Goal: Task Accomplishment & Management: Use online tool/utility

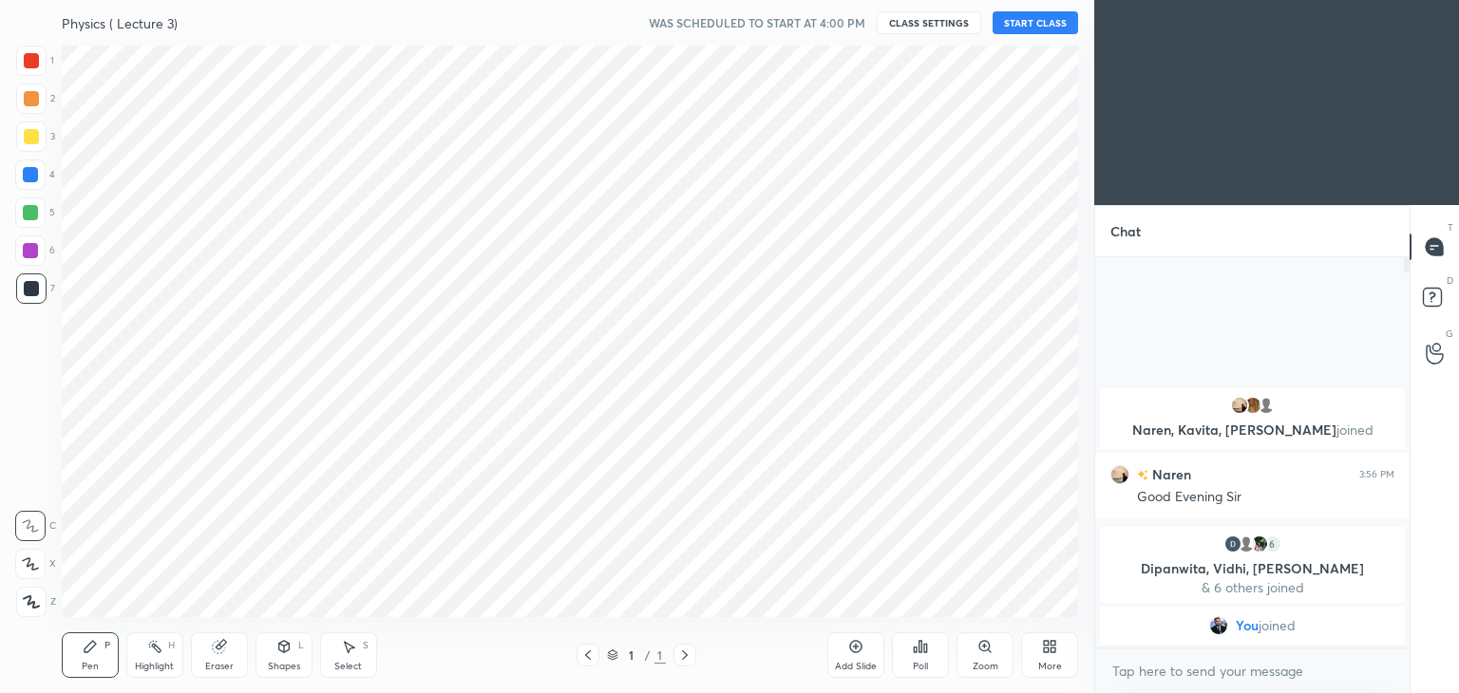
scroll to position [94382, 93937]
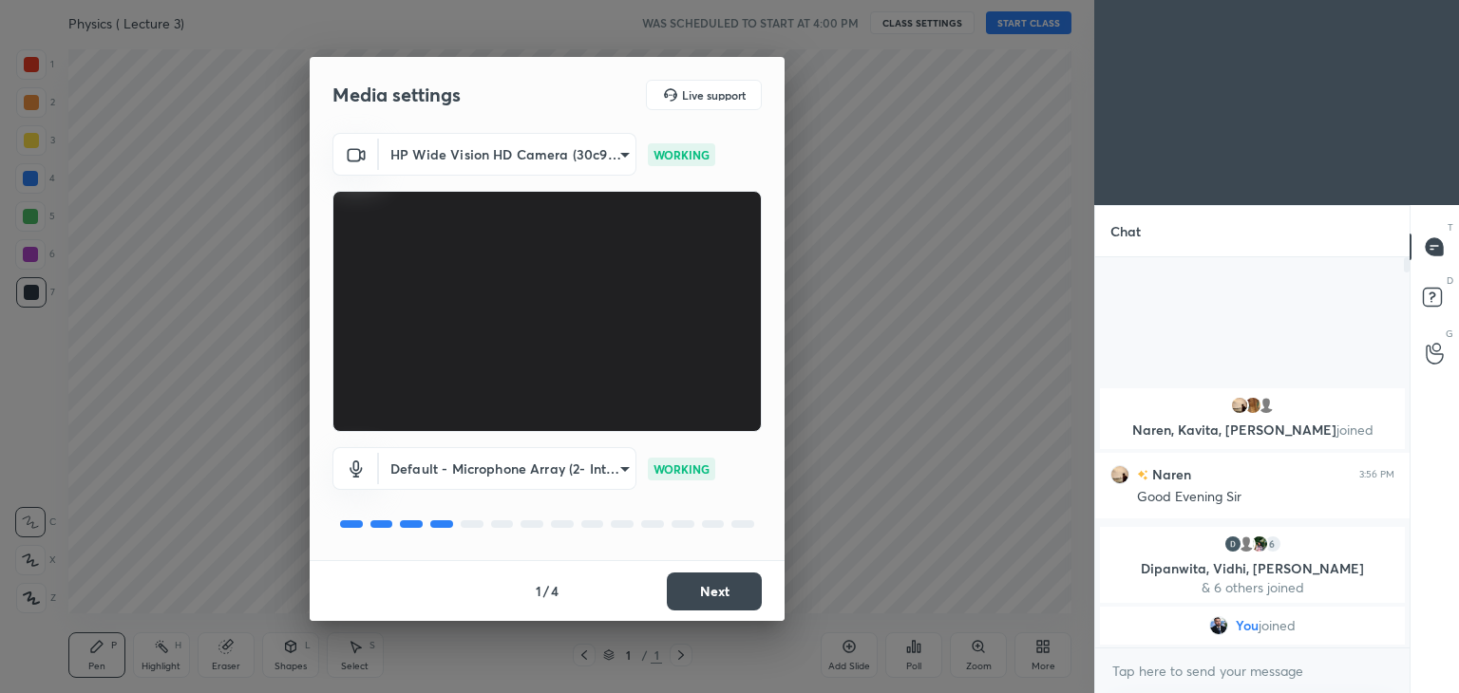
click at [725, 590] on button "Next" at bounding box center [714, 592] width 95 height 38
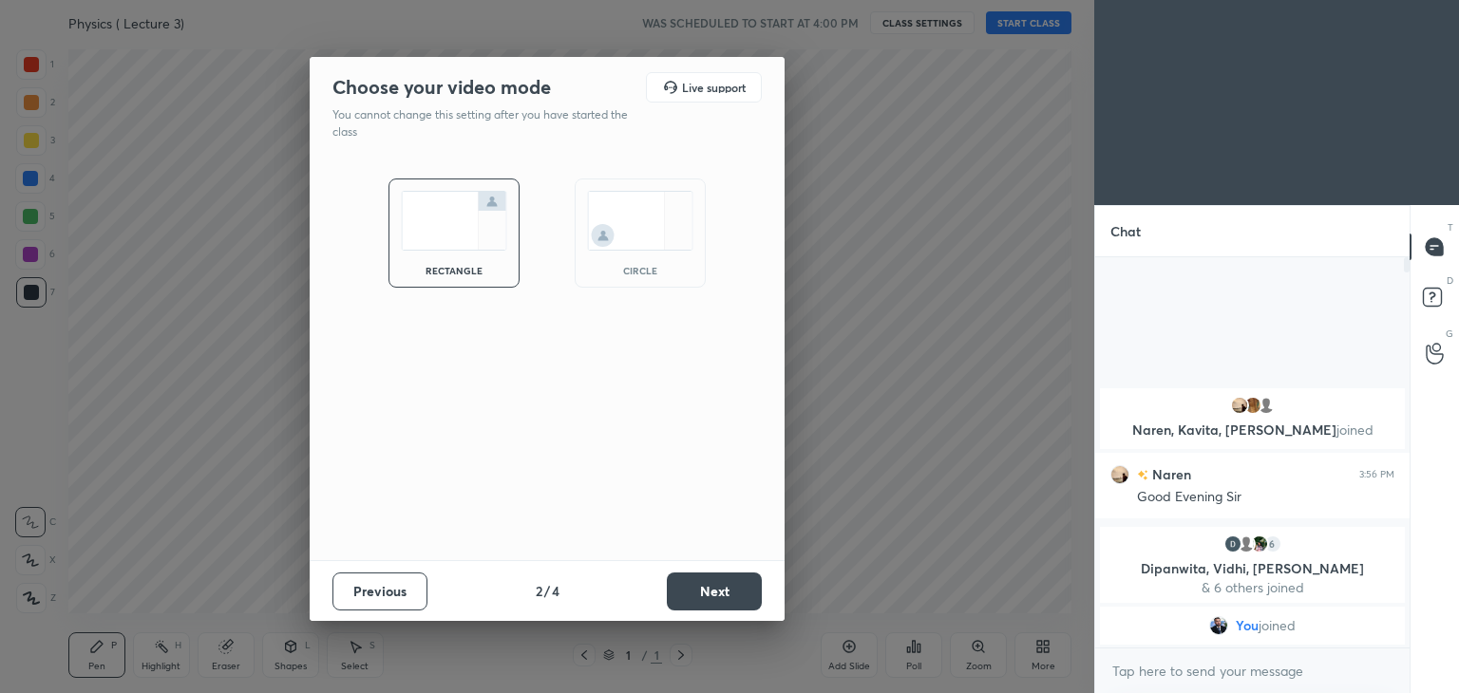
click at [725, 590] on button "Next" at bounding box center [714, 592] width 95 height 38
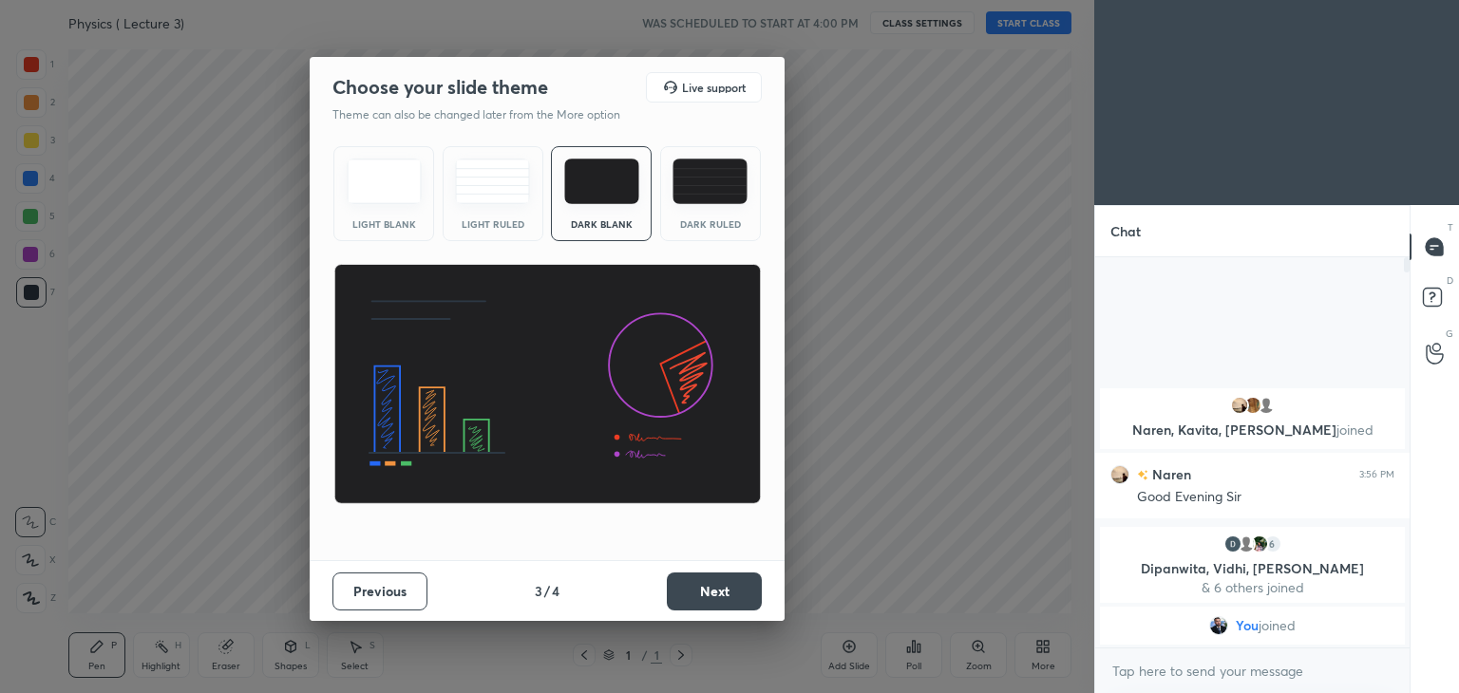
click at [725, 590] on button "Next" at bounding box center [714, 592] width 95 height 38
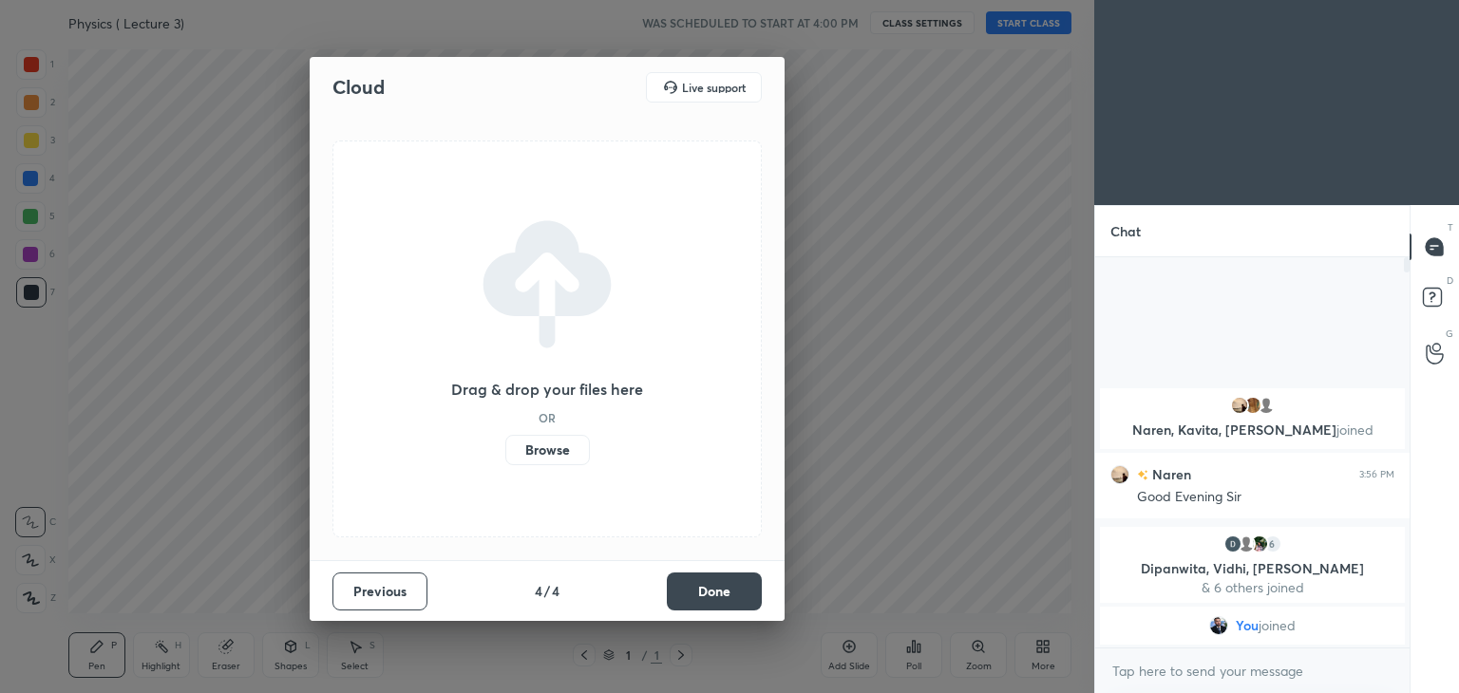
click at [725, 590] on button "Done" at bounding box center [714, 592] width 95 height 38
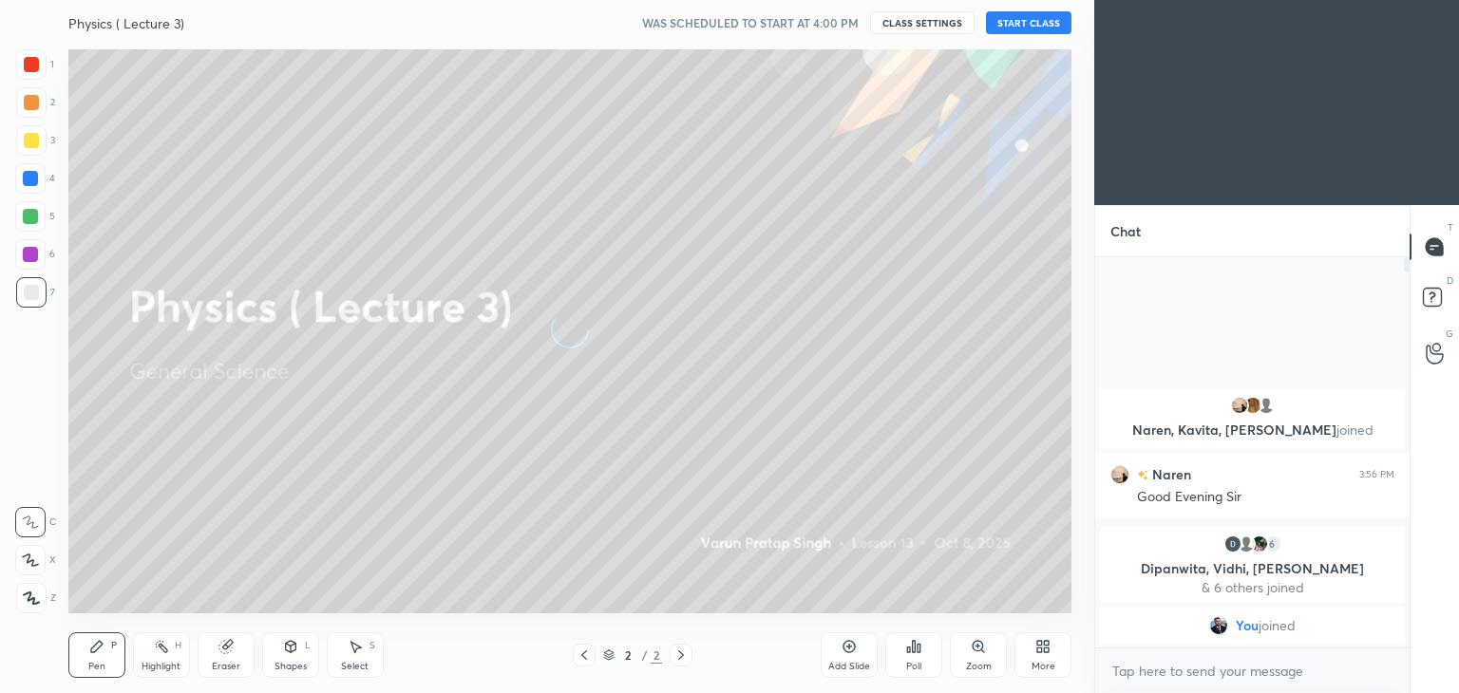
click at [1030, 21] on button "START CLASS" at bounding box center [1028, 22] width 85 height 23
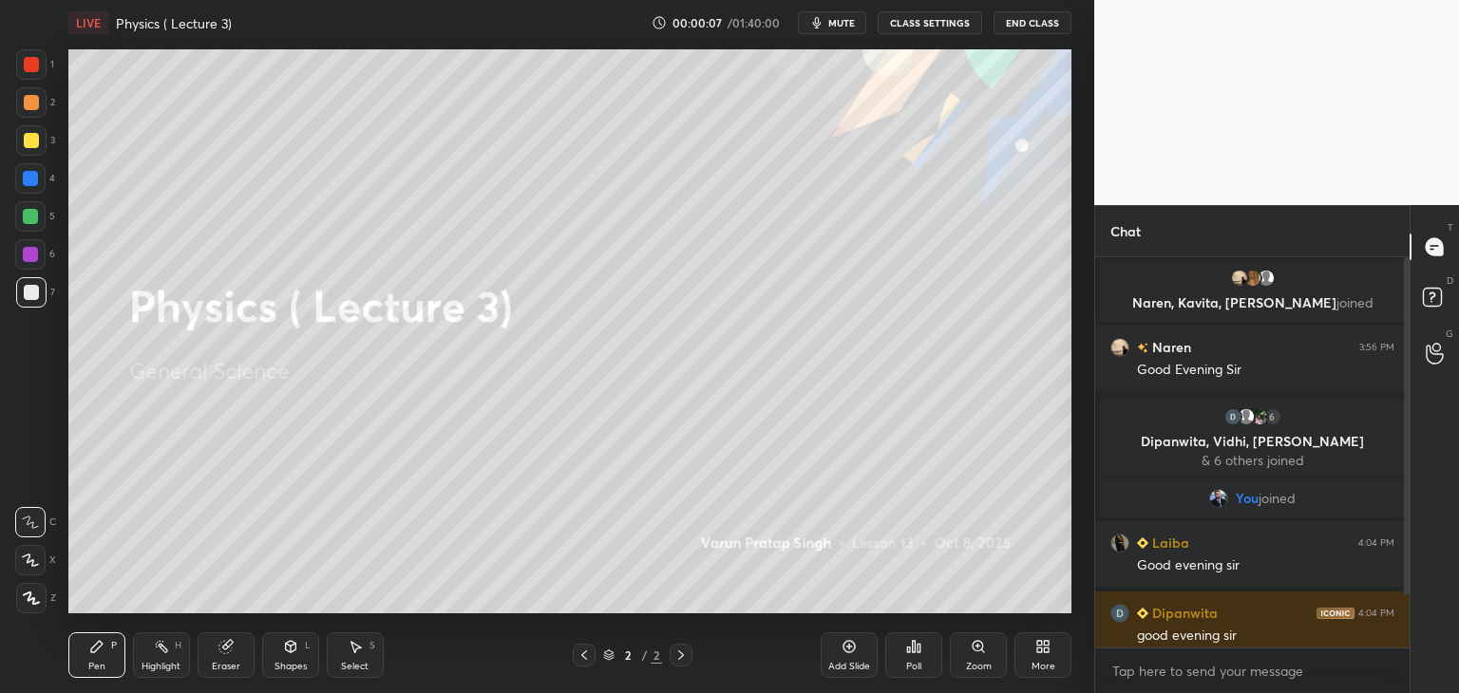
click at [836, 17] on span "mute" at bounding box center [841, 22] width 27 height 13
click at [856, 27] on span "unmute" at bounding box center [839, 22] width 41 height 13
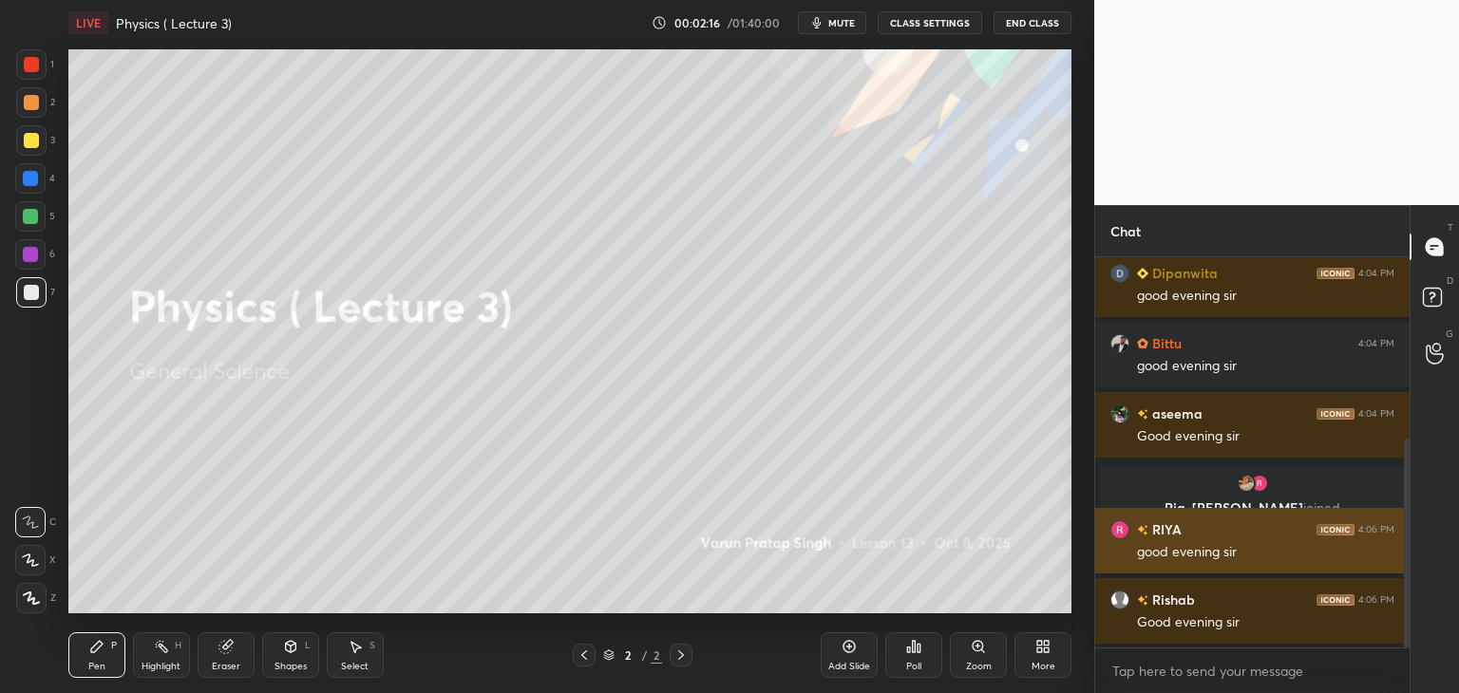
scroll to position [410, 0]
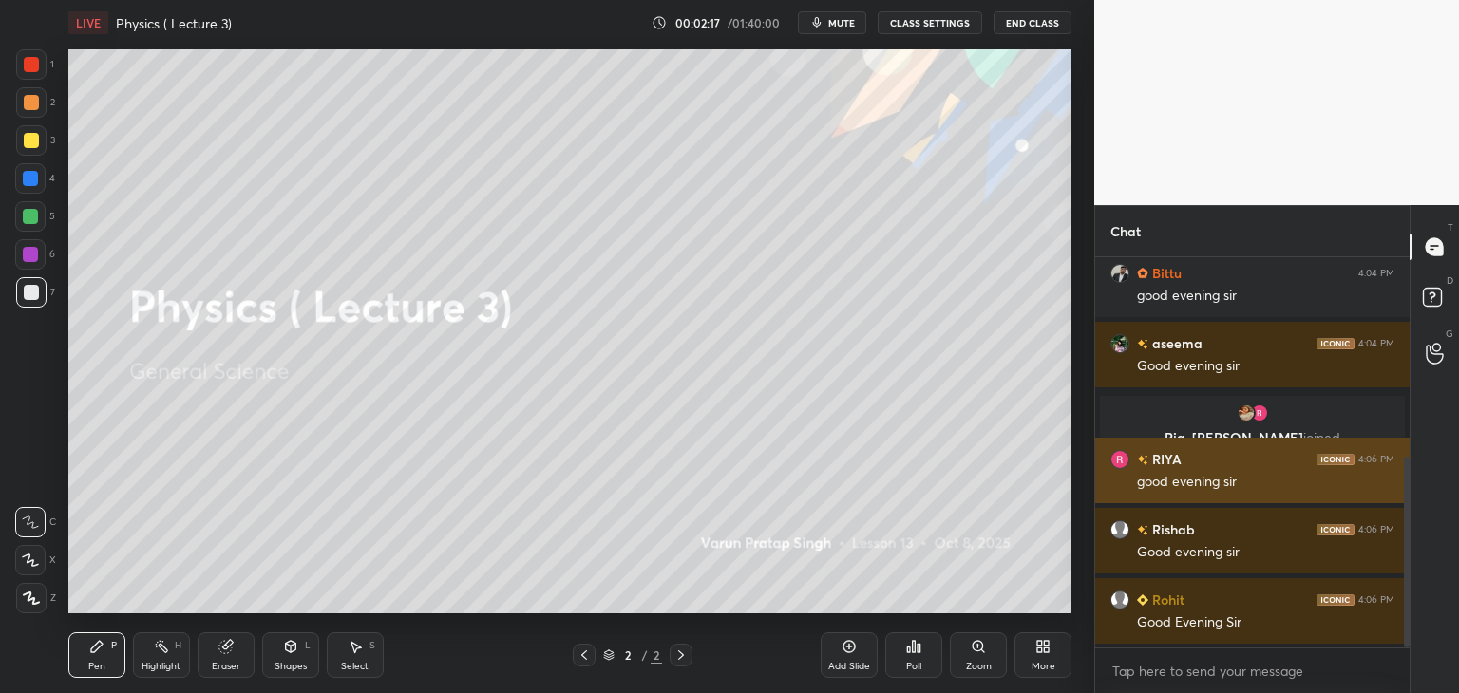
drag, startPoint x: 1405, startPoint y: 405, endPoint x: 1381, endPoint y: 557, distance: 153.9
click at [1381, 557] on div "[PERSON_NAME] 4:04 PM good evening sir Bittu 4:04 PM good evening sir [PERSON_N…" at bounding box center [1252, 452] width 314 height 390
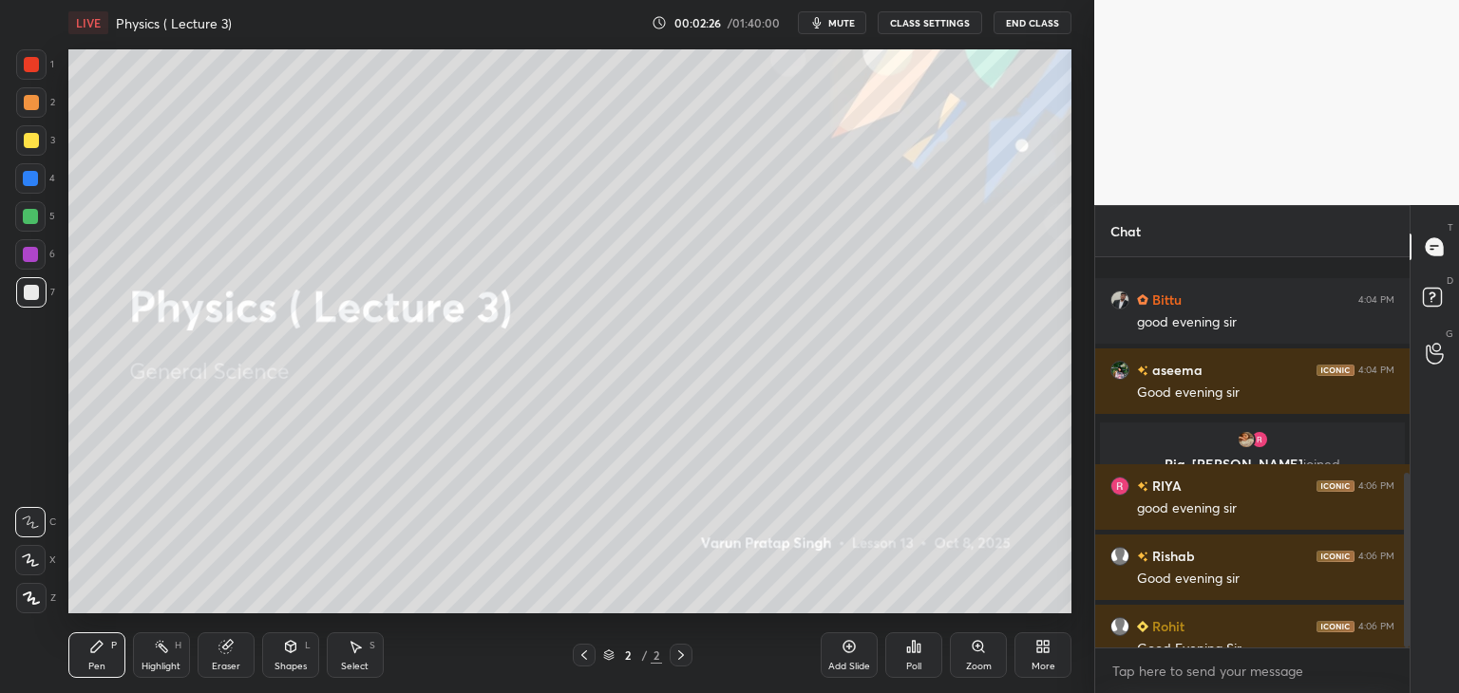
scroll to position [480, 0]
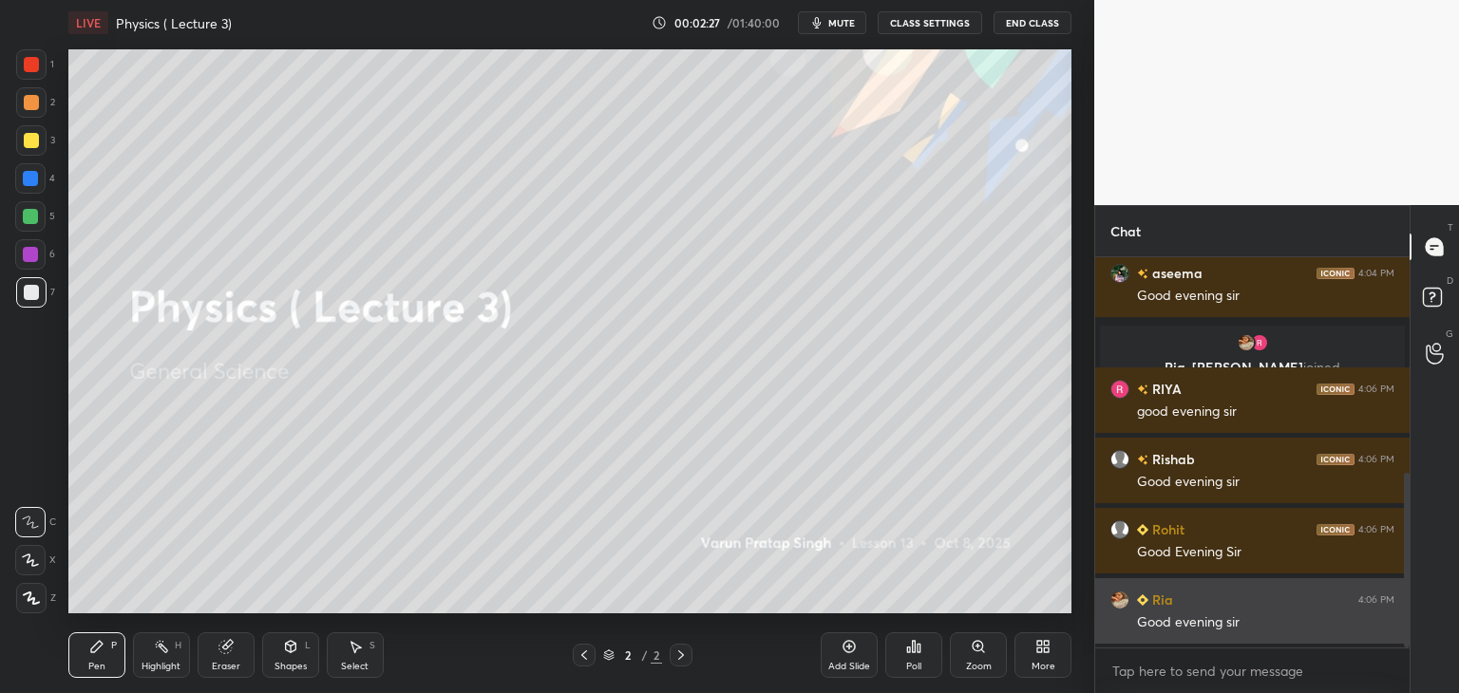
drag, startPoint x: 1406, startPoint y: 484, endPoint x: 1363, endPoint y: 624, distance: 146.3
click at [1363, 624] on div "[PERSON_NAME] 4:04 PM good evening sir [PERSON_NAME] 4:04 PM Good evening [PERS…" at bounding box center [1252, 452] width 314 height 390
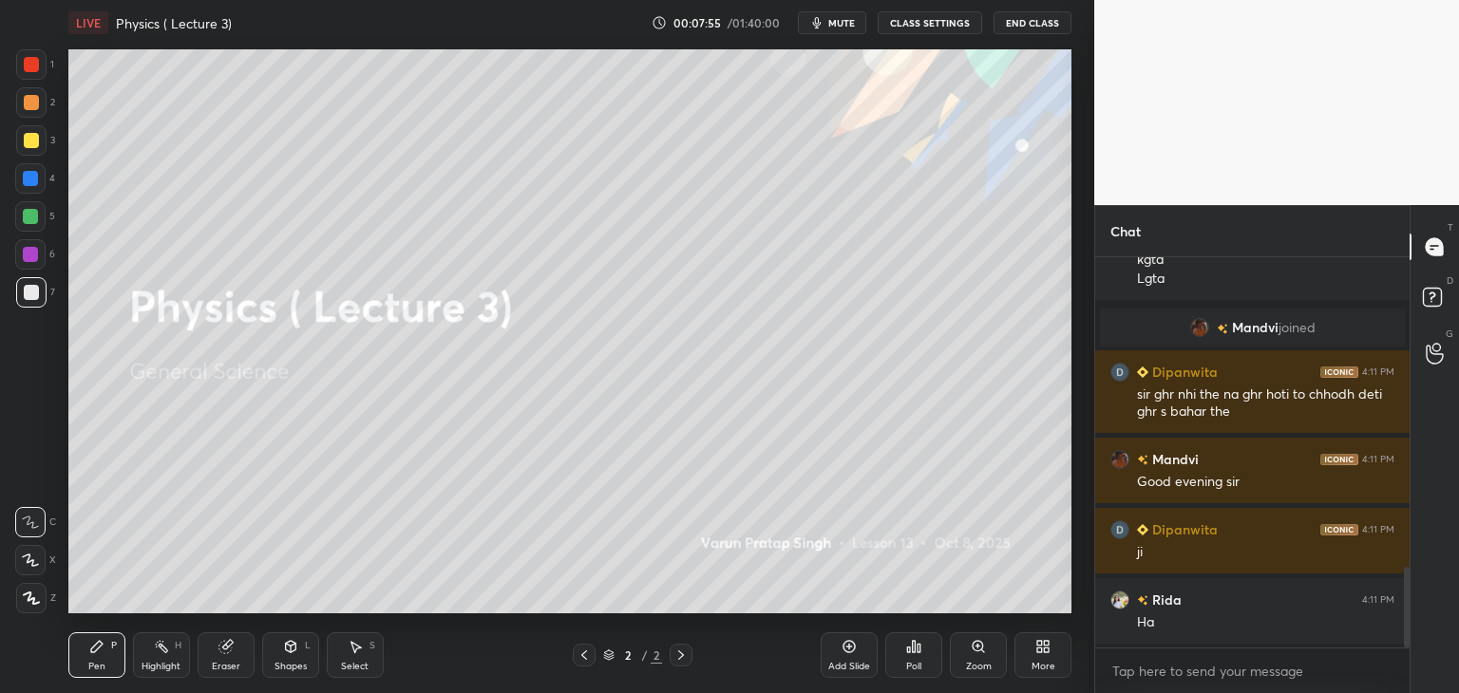
scroll to position [1495, 0]
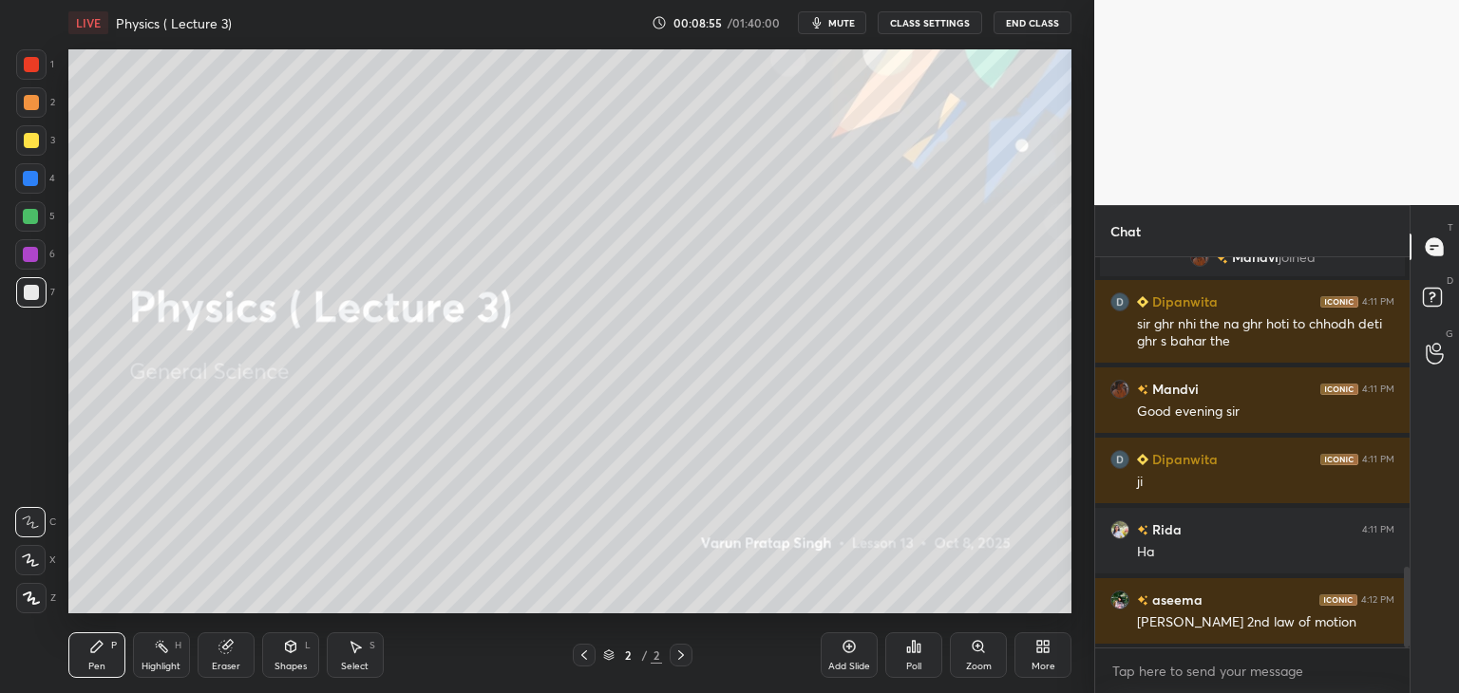
click at [861, 652] on div "Add Slide" at bounding box center [848, 655] width 57 height 46
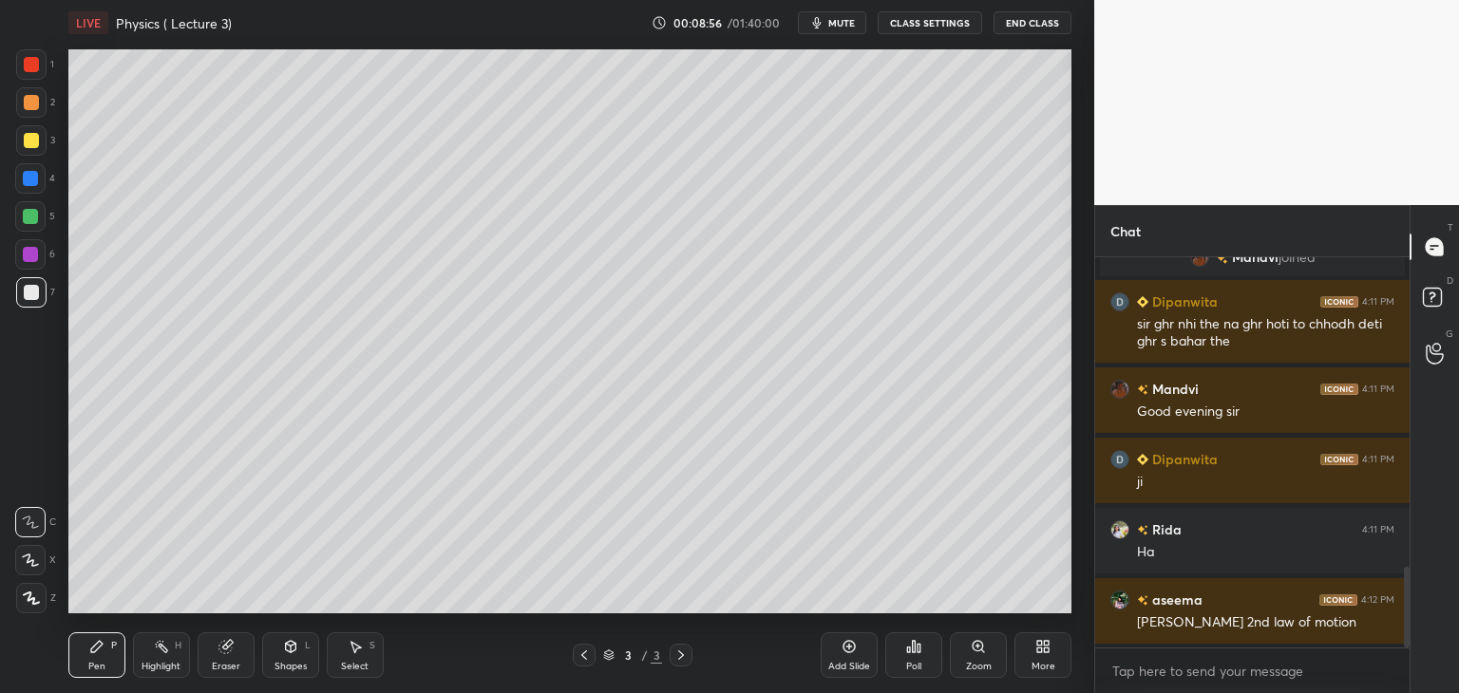
click at [27, 58] on div at bounding box center [31, 64] width 15 height 15
click at [28, 591] on div at bounding box center [31, 598] width 30 height 30
click at [32, 143] on div at bounding box center [31, 140] width 15 height 15
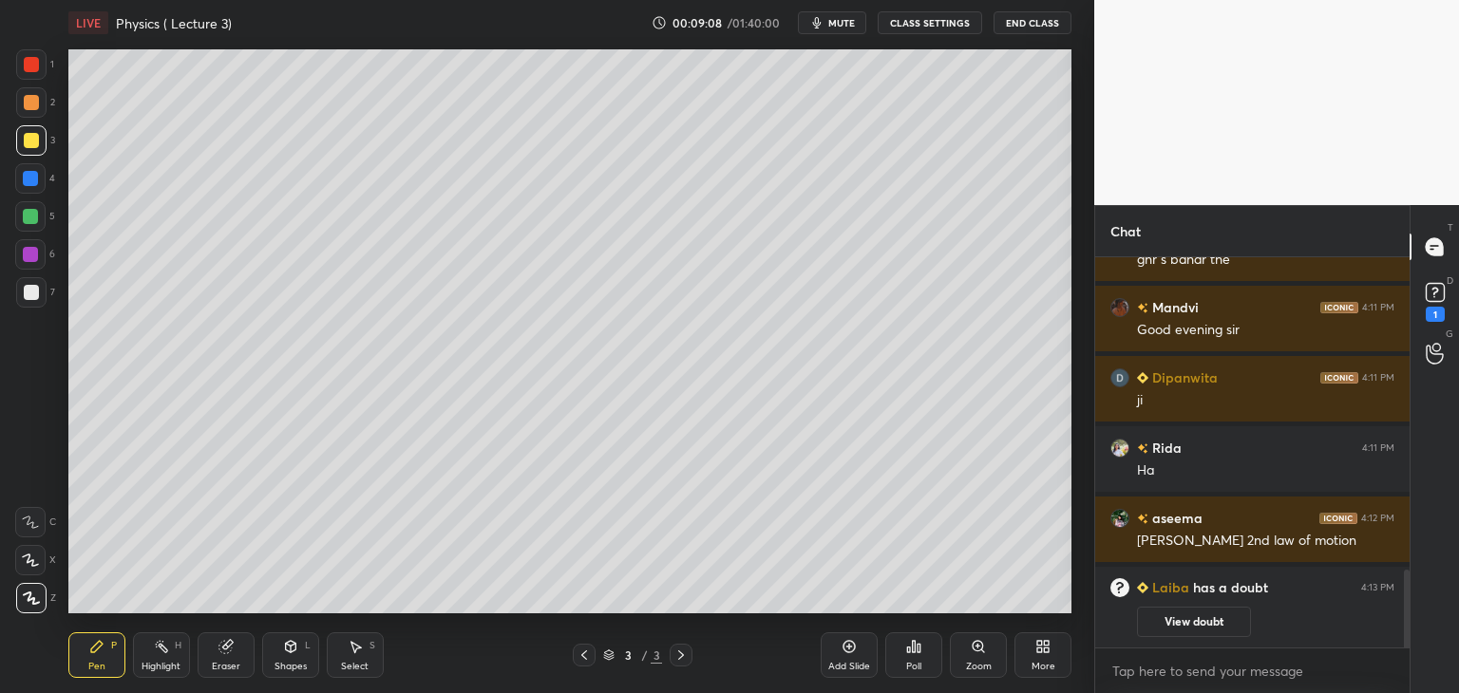
click at [1195, 622] on button "View doubt" at bounding box center [1194, 622] width 114 height 30
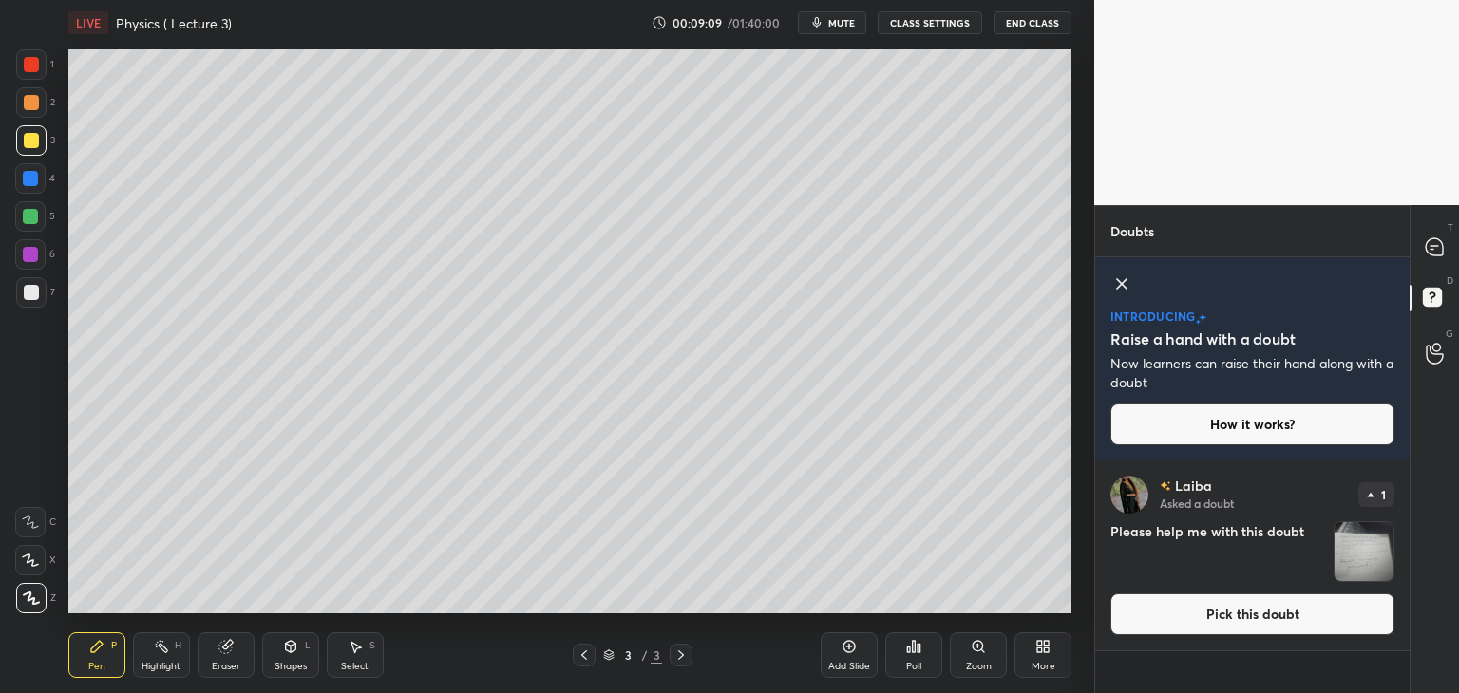
click at [1366, 566] on img "grid" at bounding box center [1363, 551] width 59 height 59
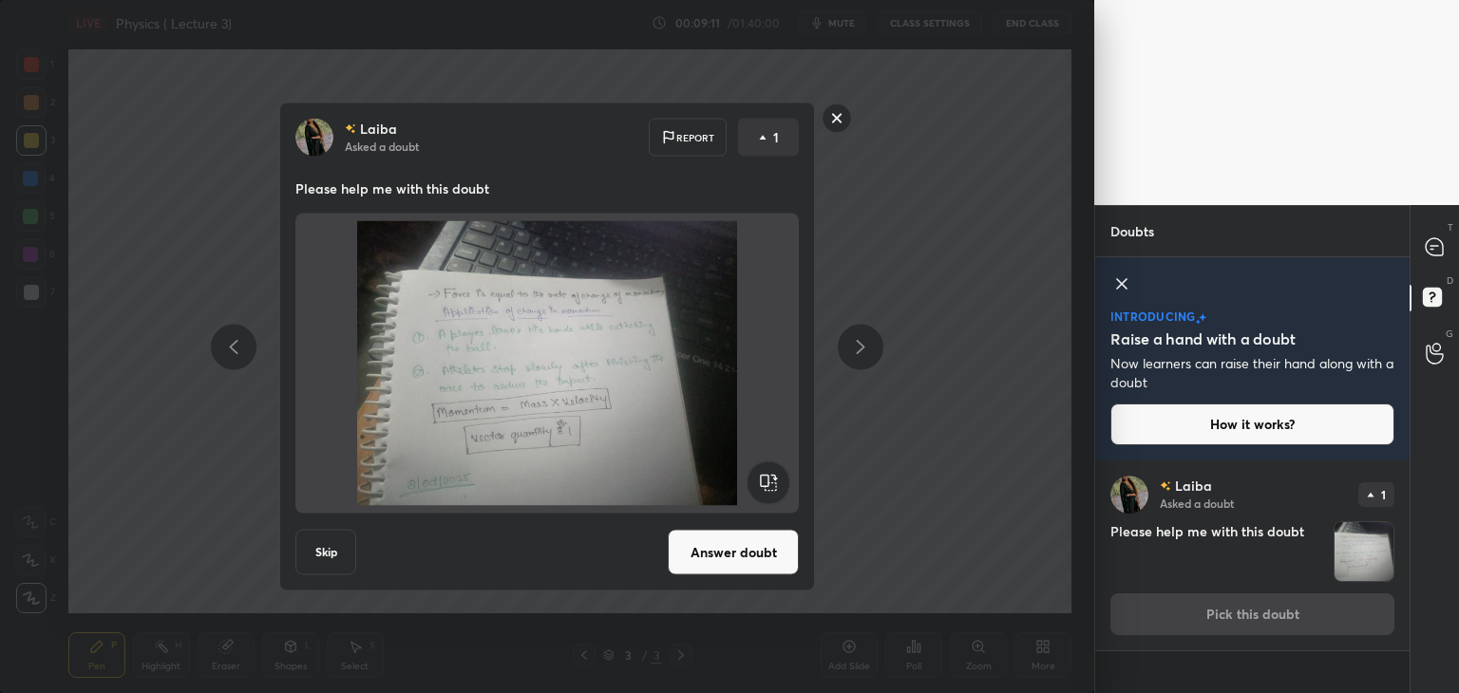
click at [765, 548] on button "Answer doubt" at bounding box center [733, 553] width 131 height 46
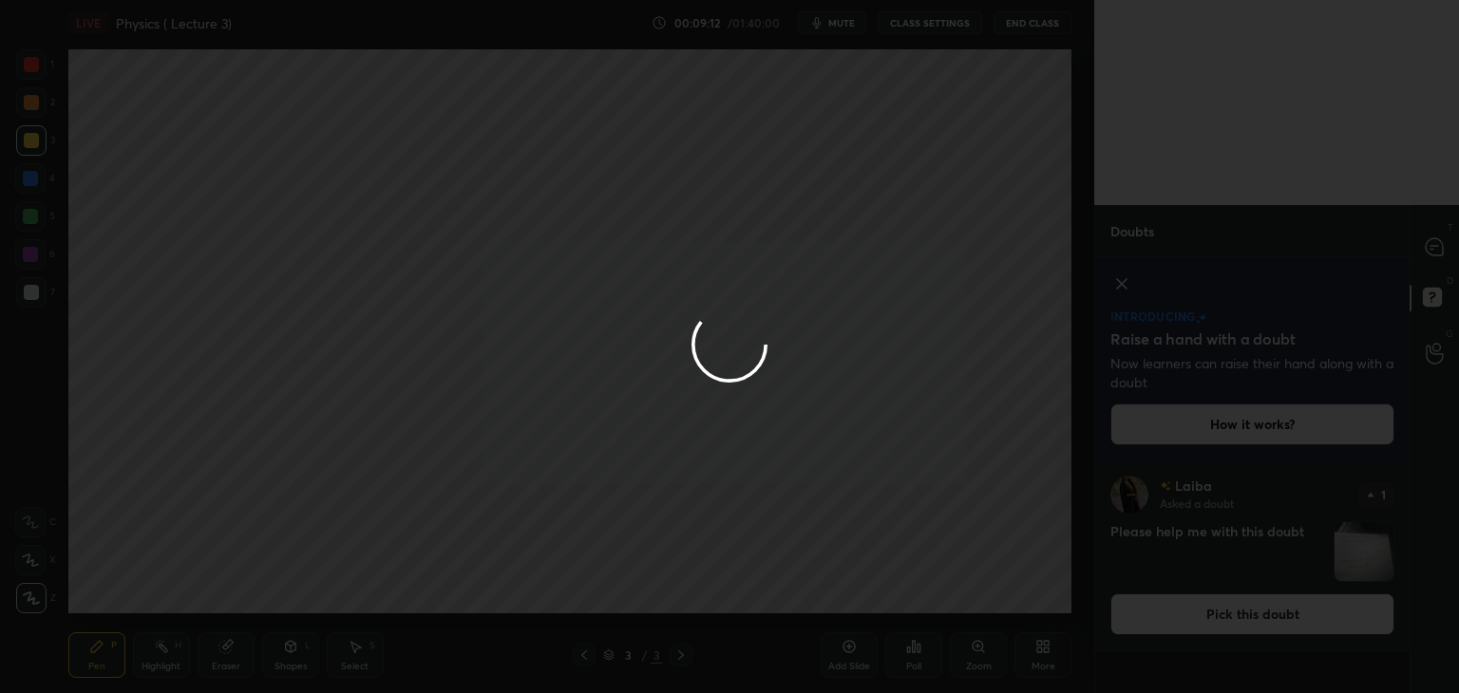
click at [1430, 252] on div at bounding box center [729, 346] width 1459 height 693
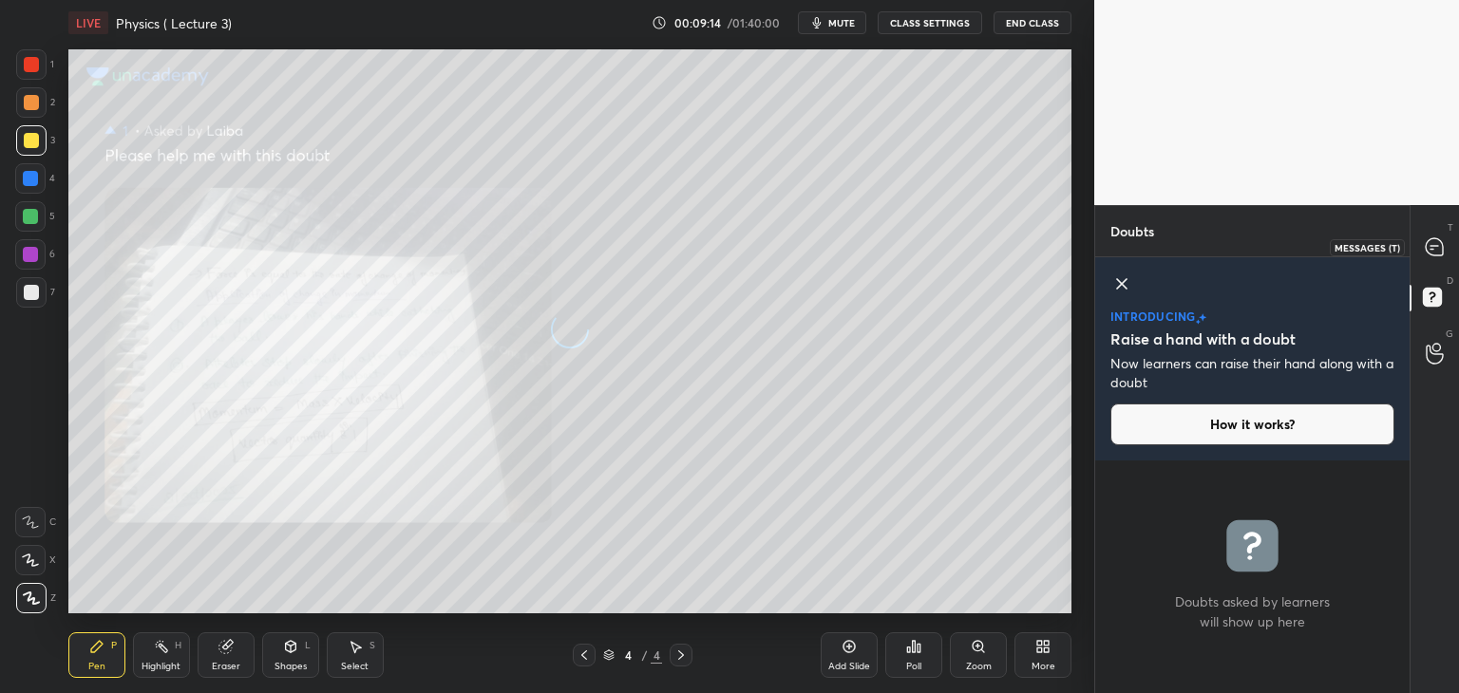
click at [1432, 253] on icon at bounding box center [1433, 246] width 17 height 17
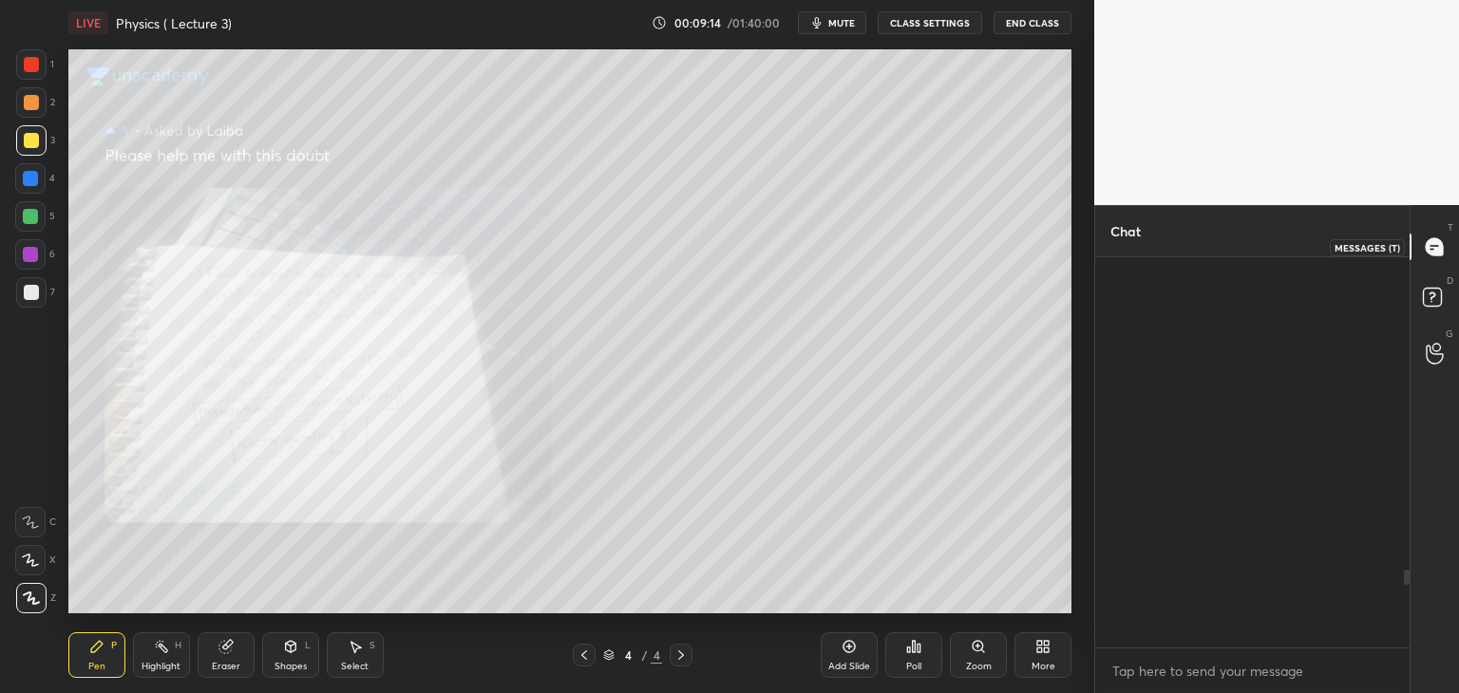
scroll to position [385, 309]
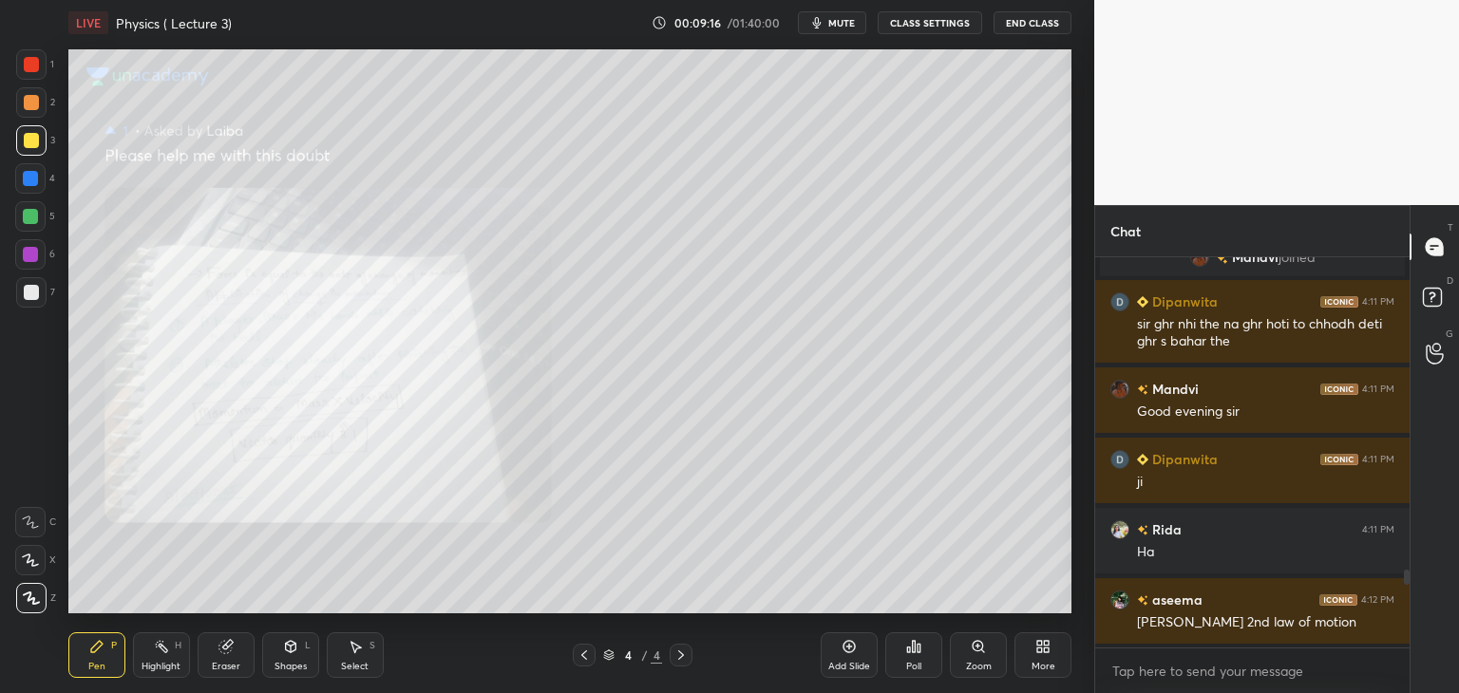
click at [983, 666] on div "Zoom" at bounding box center [979, 666] width 26 height 9
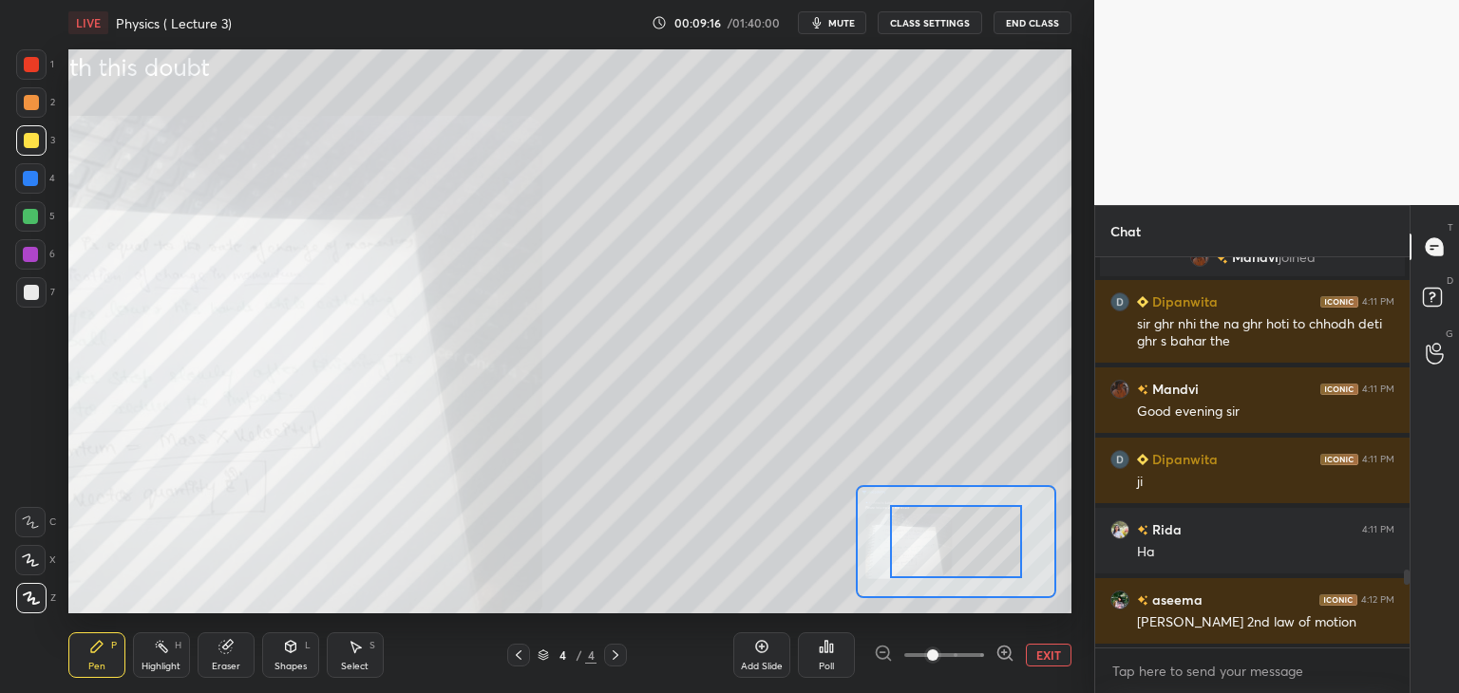
click at [1009, 647] on icon at bounding box center [1004, 653] width 19 height 19
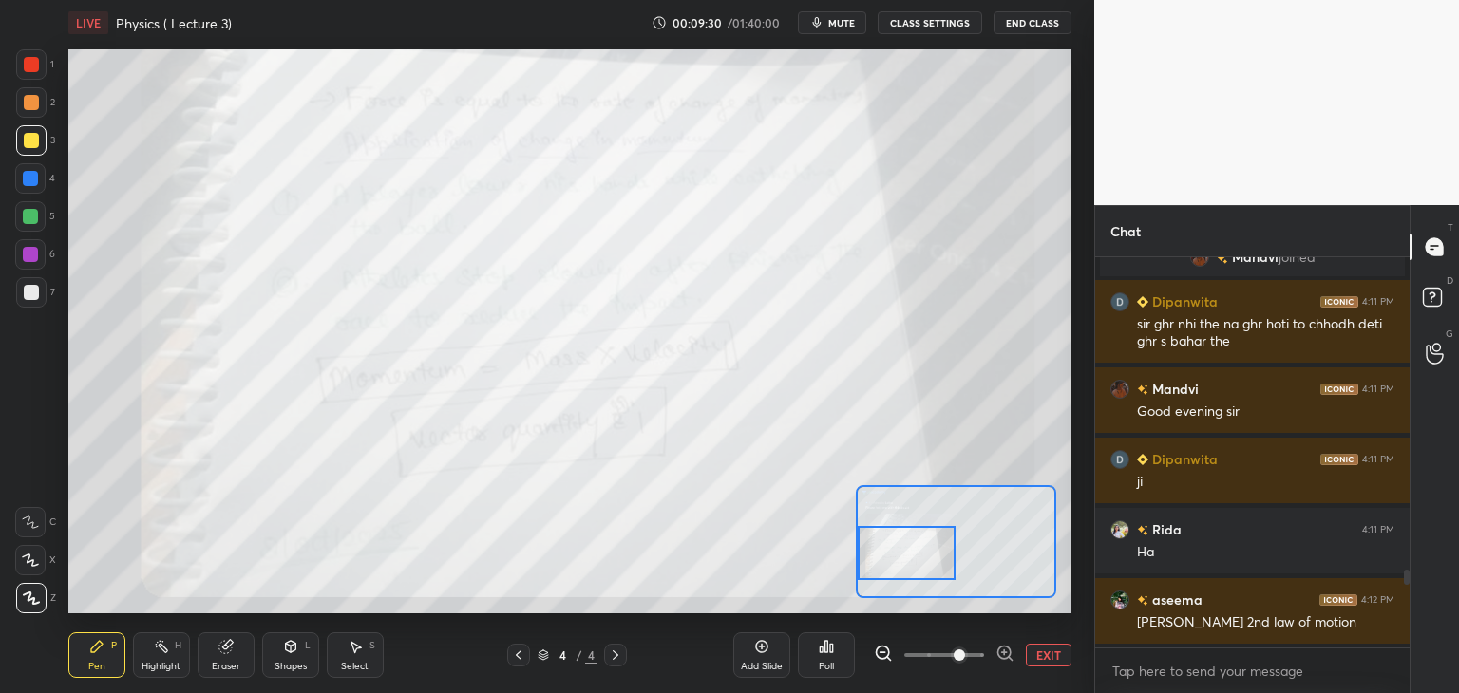
click at [767, 654] on icon at bounding box center [761, 646] width 15 height 15
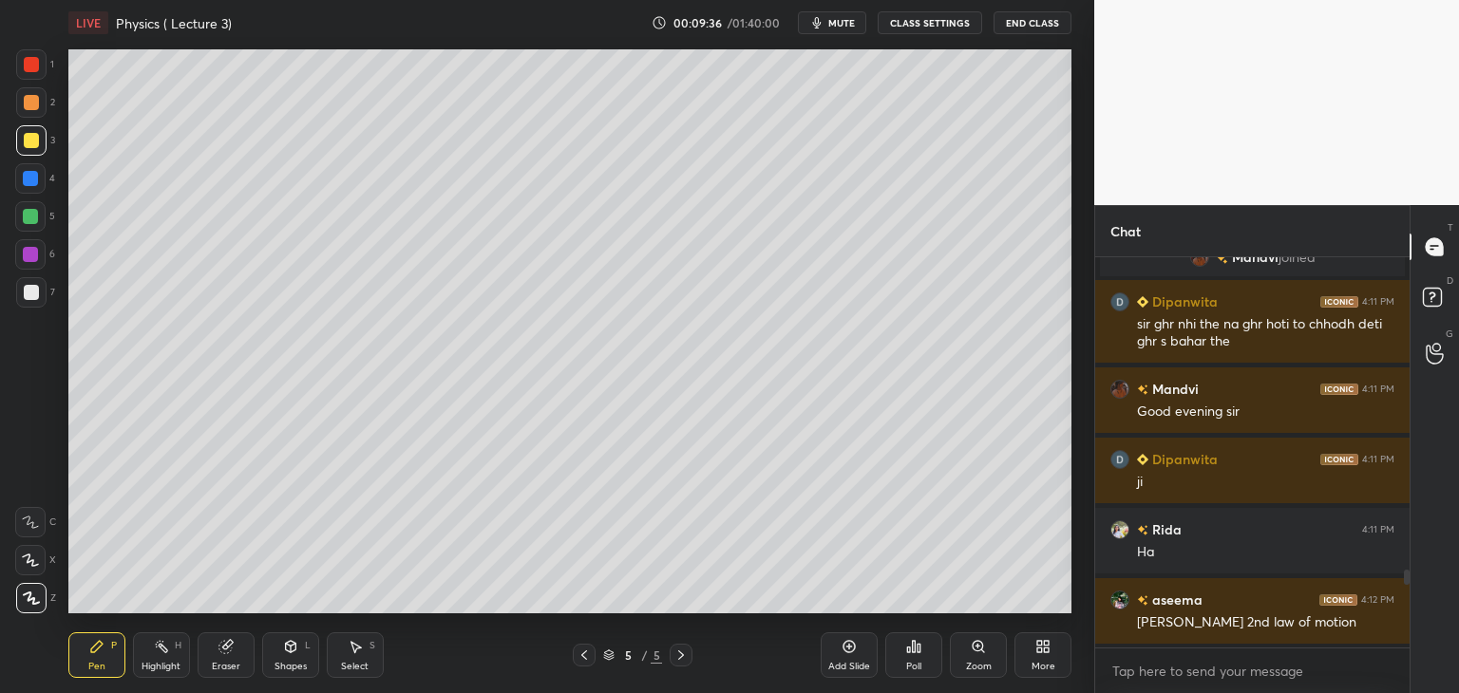
click at [589, 655] on icon at bounding box center [583, 655] width 15 height 15
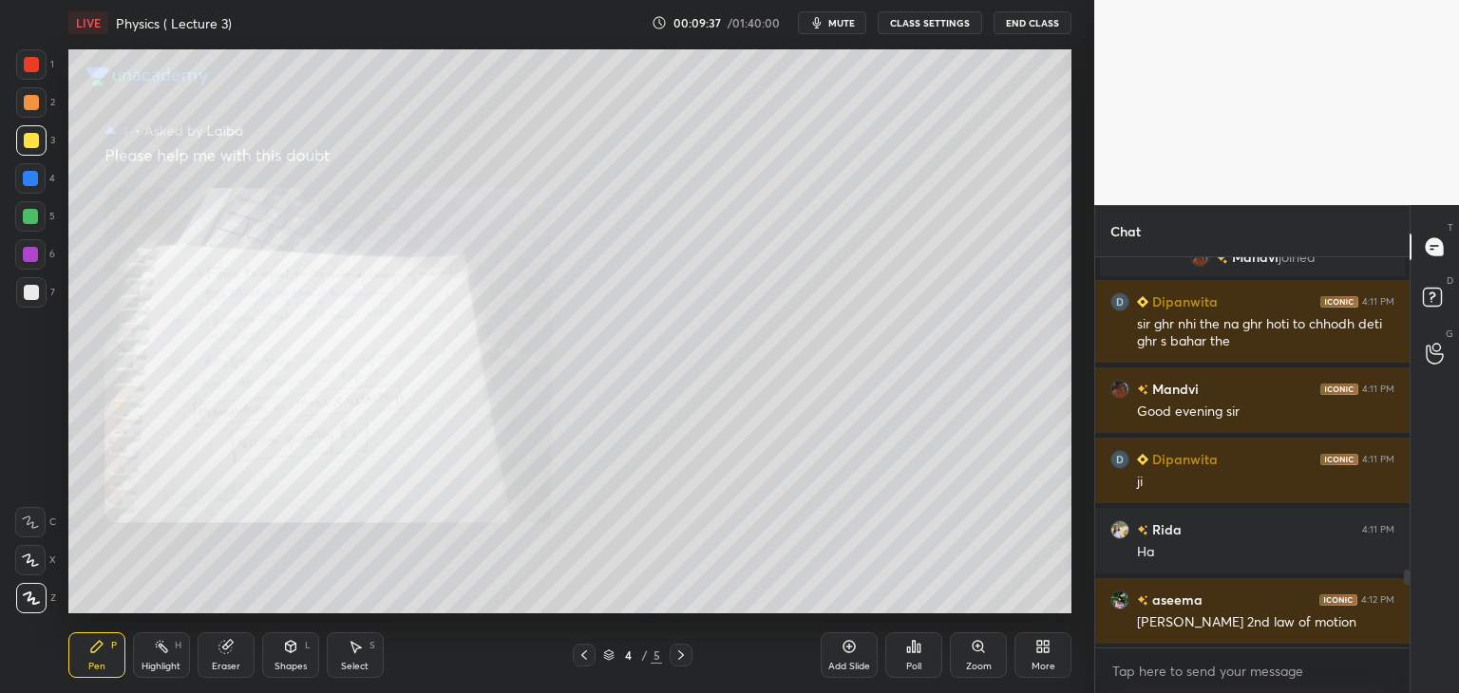
click at [973, 667] on div "Zoom" at bounding box center [979, 666] width 26 height 9
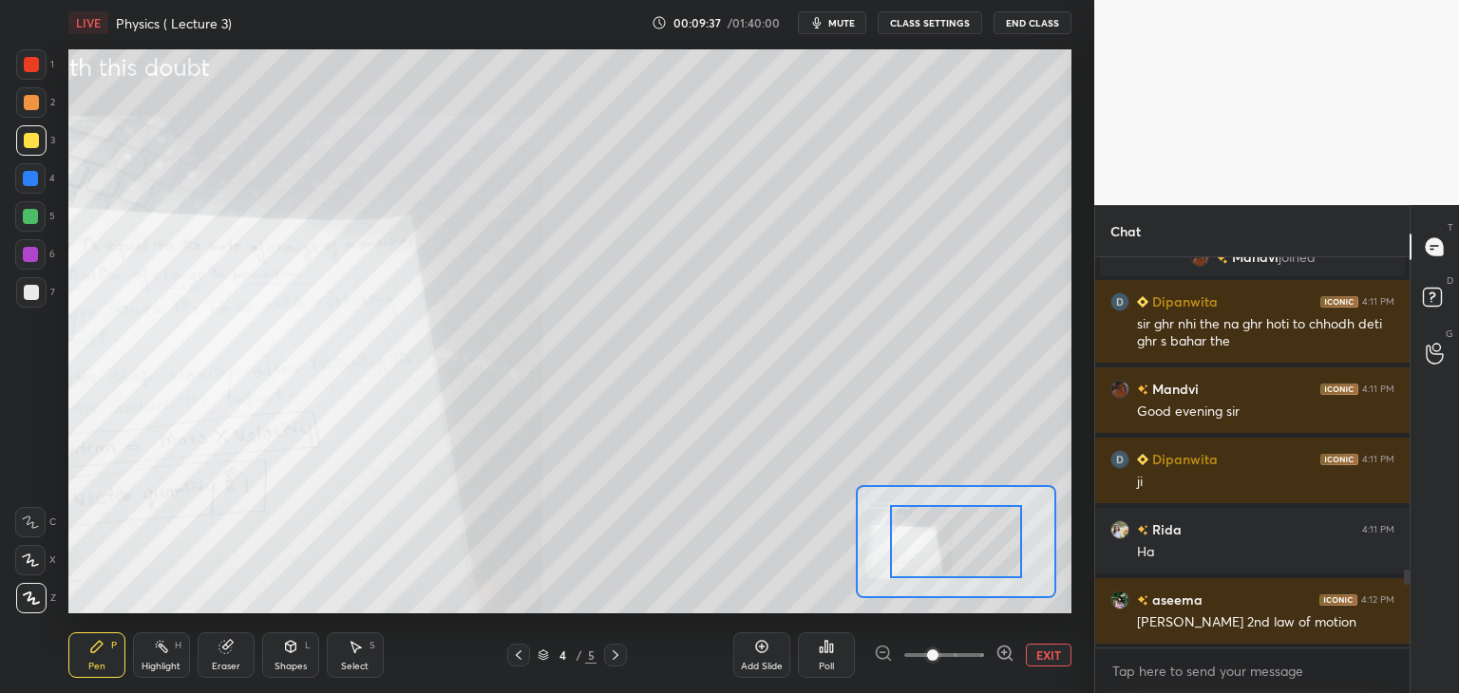
click at [1003, 656] on icon at bounding box center [1004, 653] width 19 height 19
click at [1005, 654] on icon at bounding box center [1004, 653] width 19 height 19
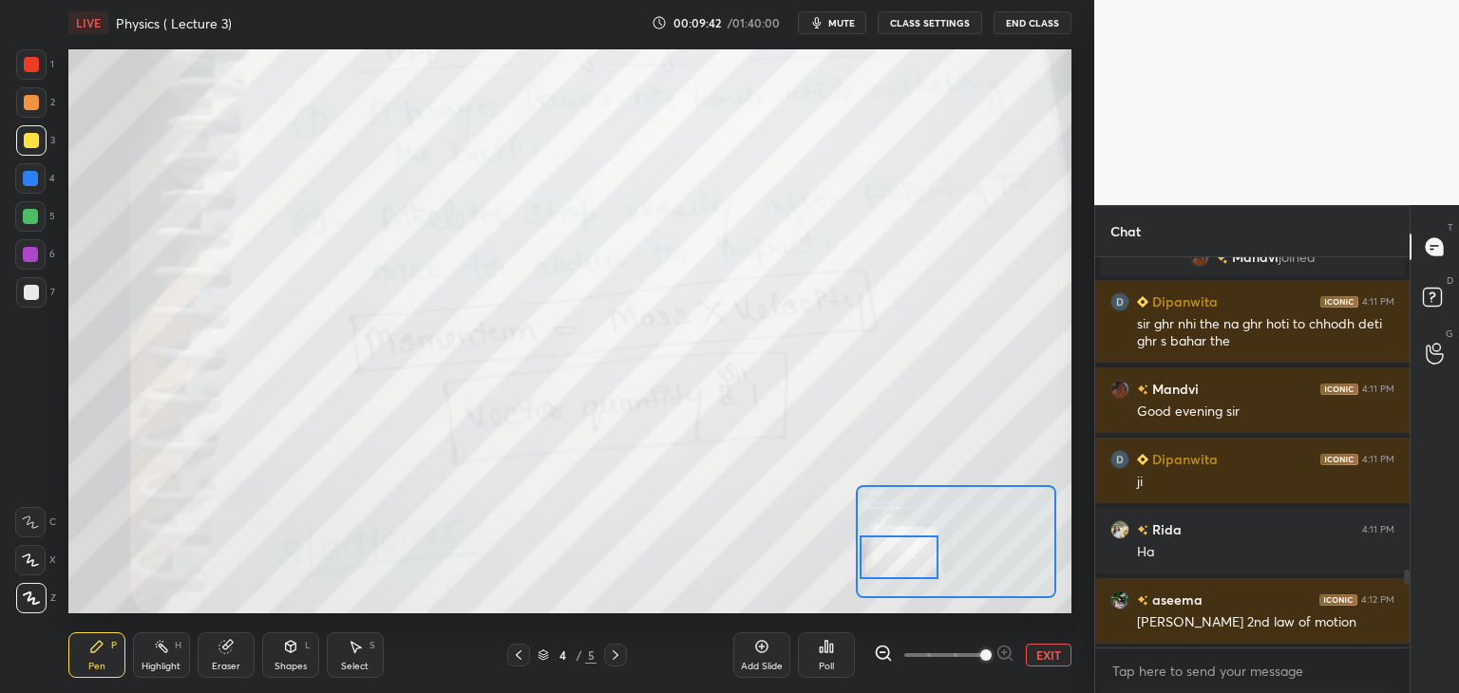
click at [767, 654] on icon at bounding box center [761, 646] width 15 height 15
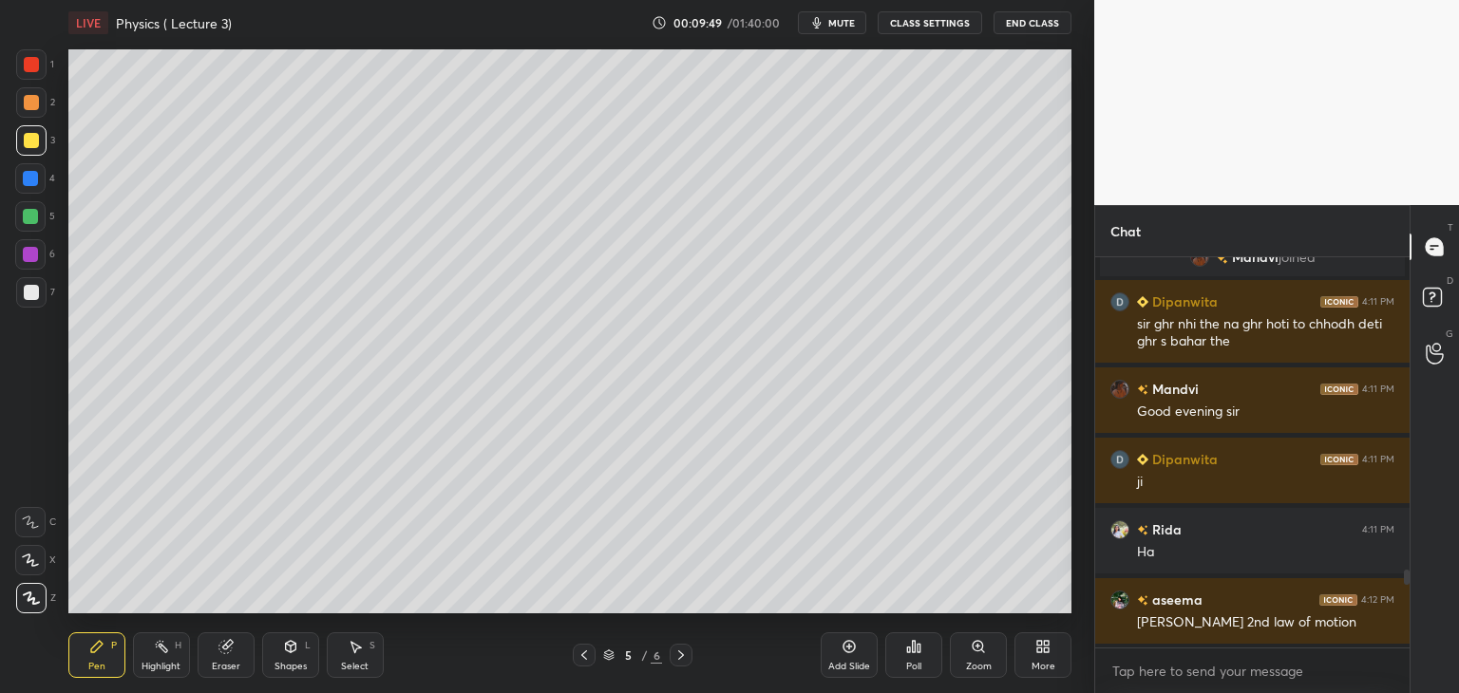
click at [37, 71] on div at bounding box center [31, 64] width 15 height 15
click at [28, 298] on div at bounding box center [31, 292] width 15 height 15
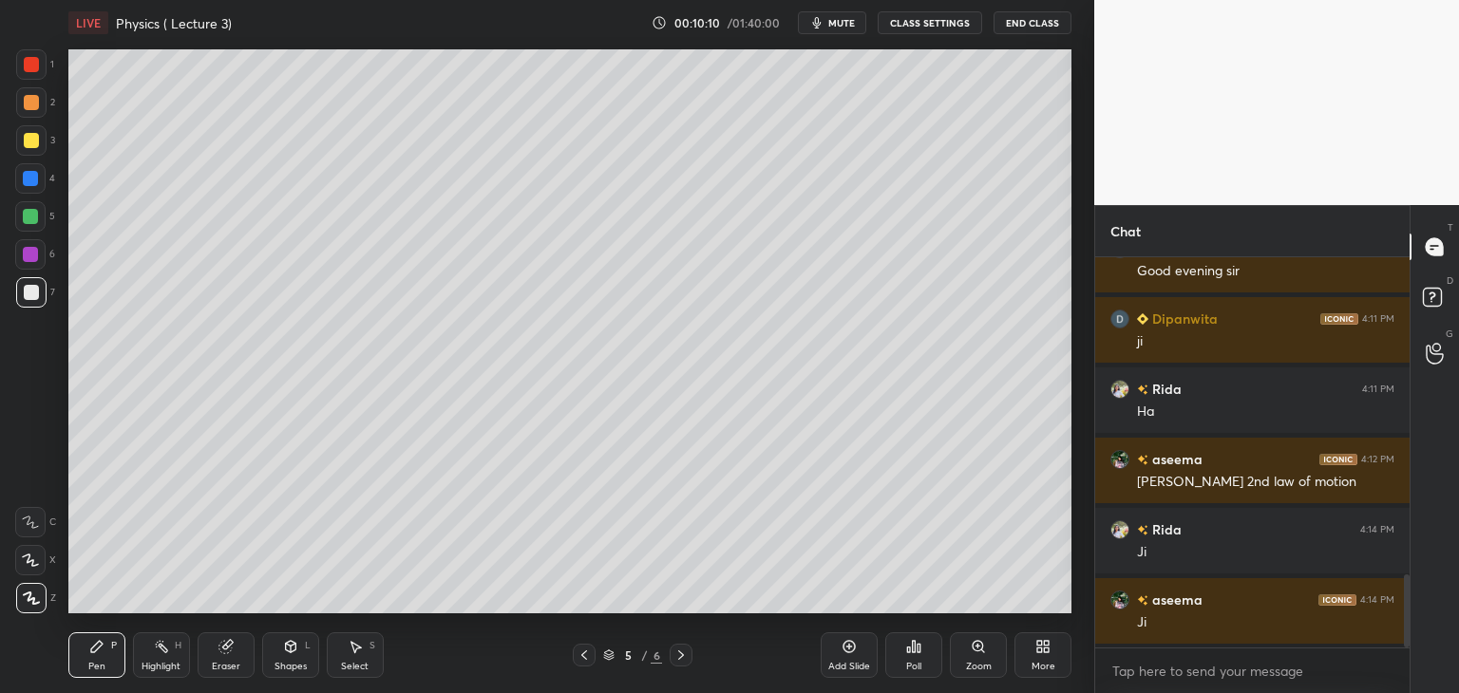
scroll to position [1772, 0]
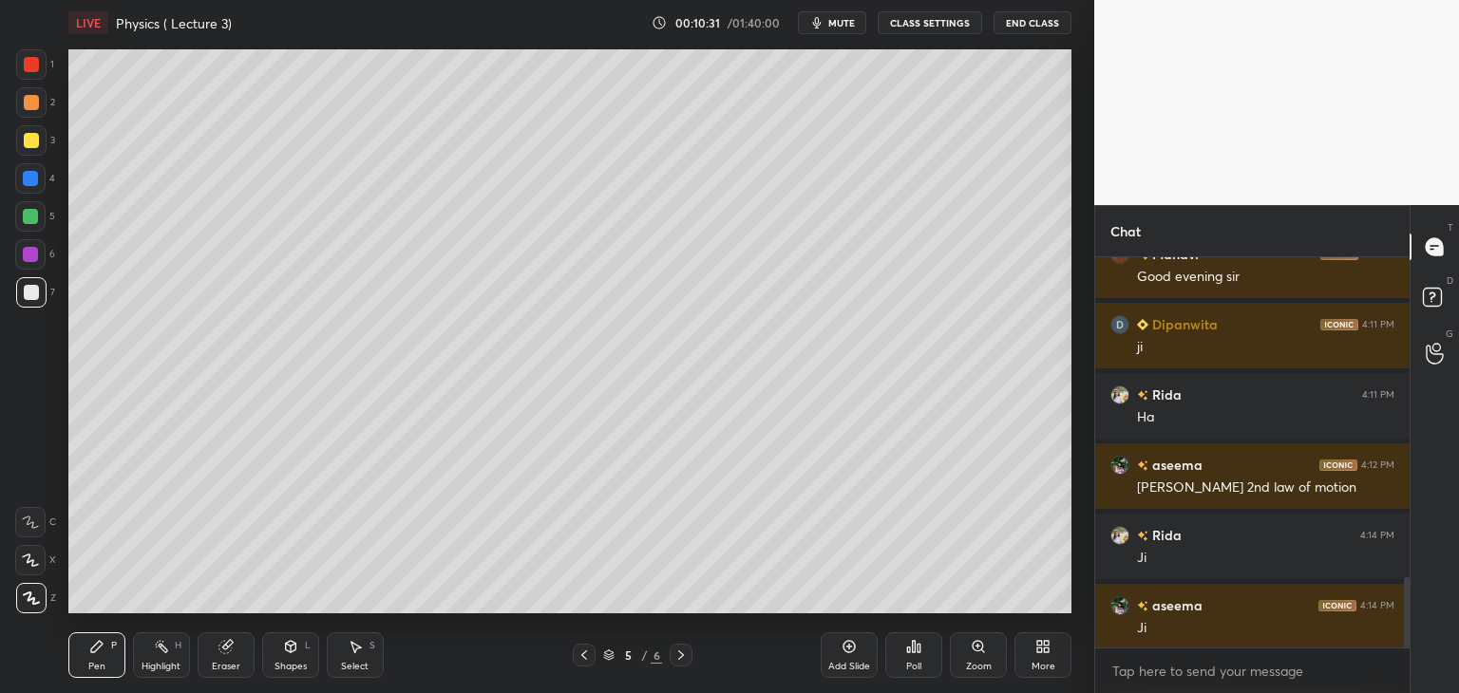
click at [33, 177] on div at bounding box center [30, 178] width 15 height 15
click at [35, 300] on div at bounding box center [31, 292] width 30 height 30
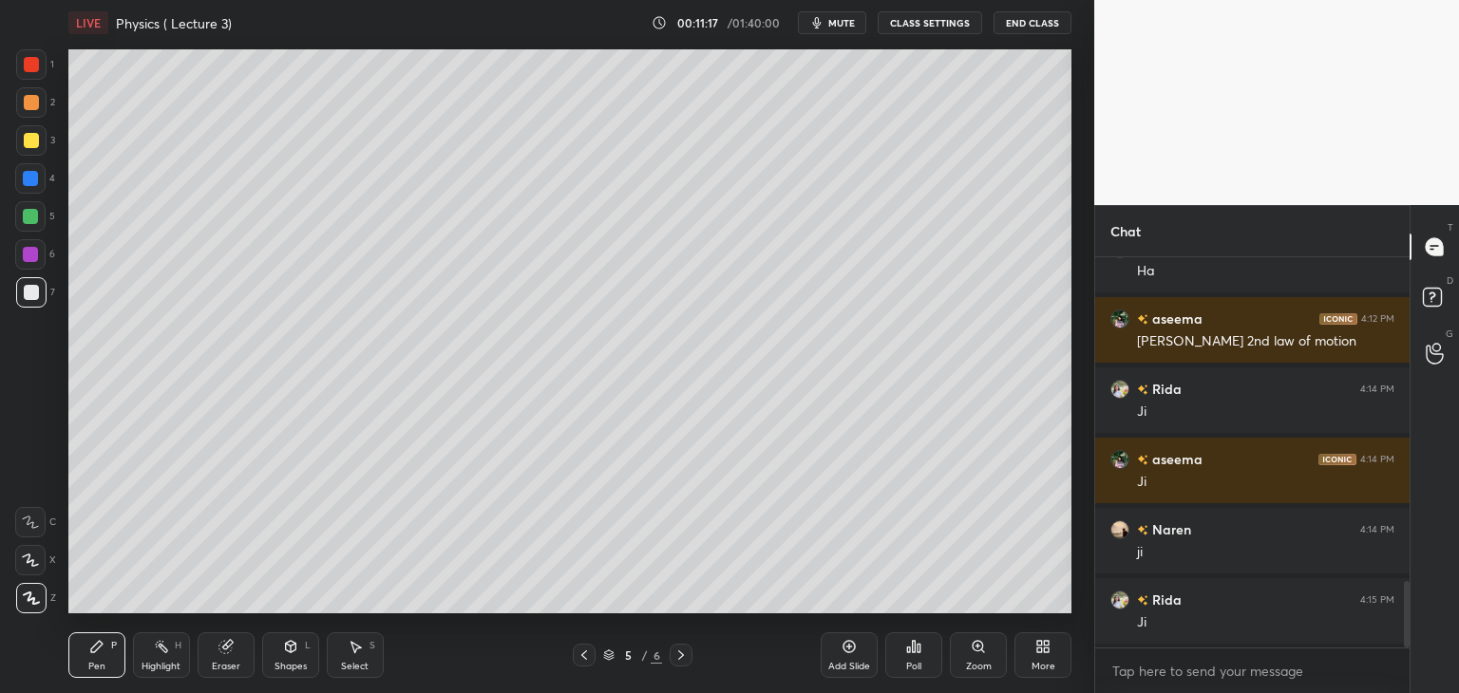
click at [870, 658] on div "Add Slide" at bounding box center [848, 655] width 57 height 46
click at [19, 217] on div at bounding box center [30, 216] width 30 height 30
click at [281, 650] on div "Shapes L" at bounding box center [290, 655] width 57 height 46
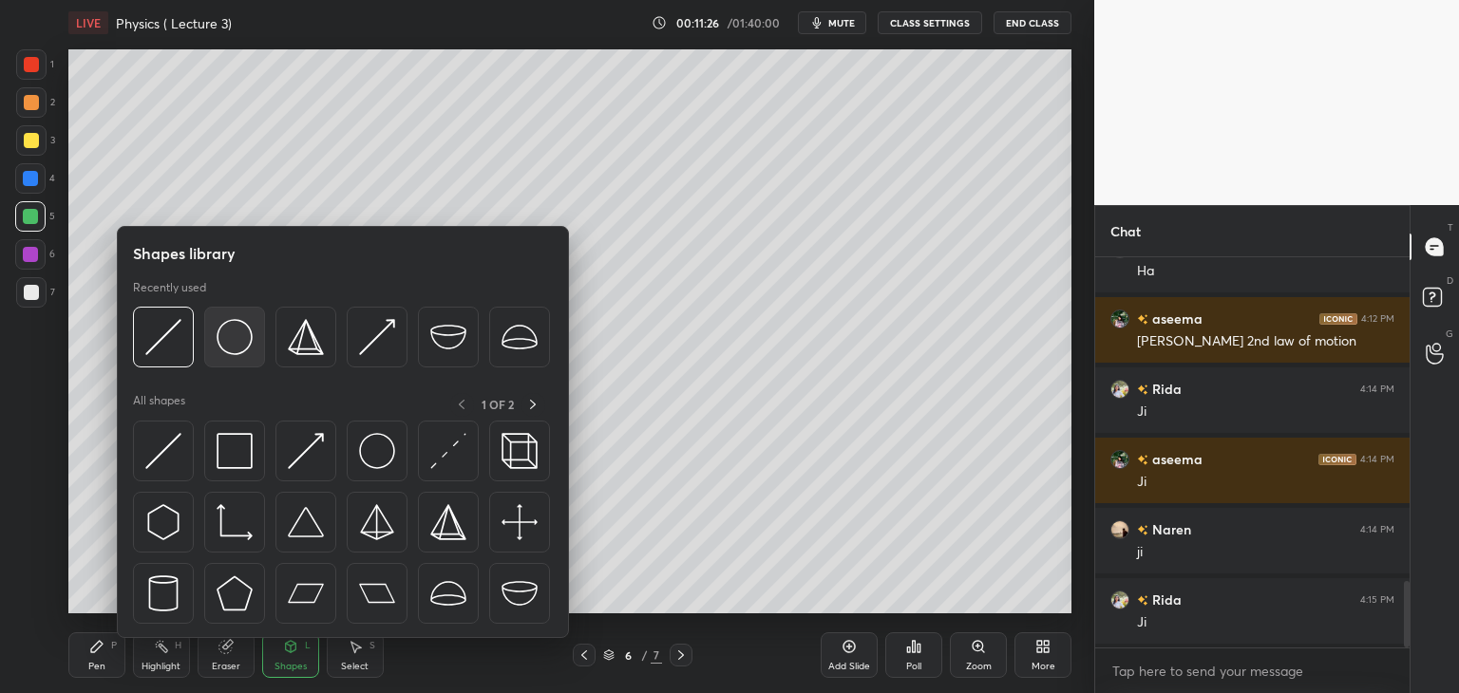
click at [225, 350] on img at bounding box center [234, 337] width 36 height 36
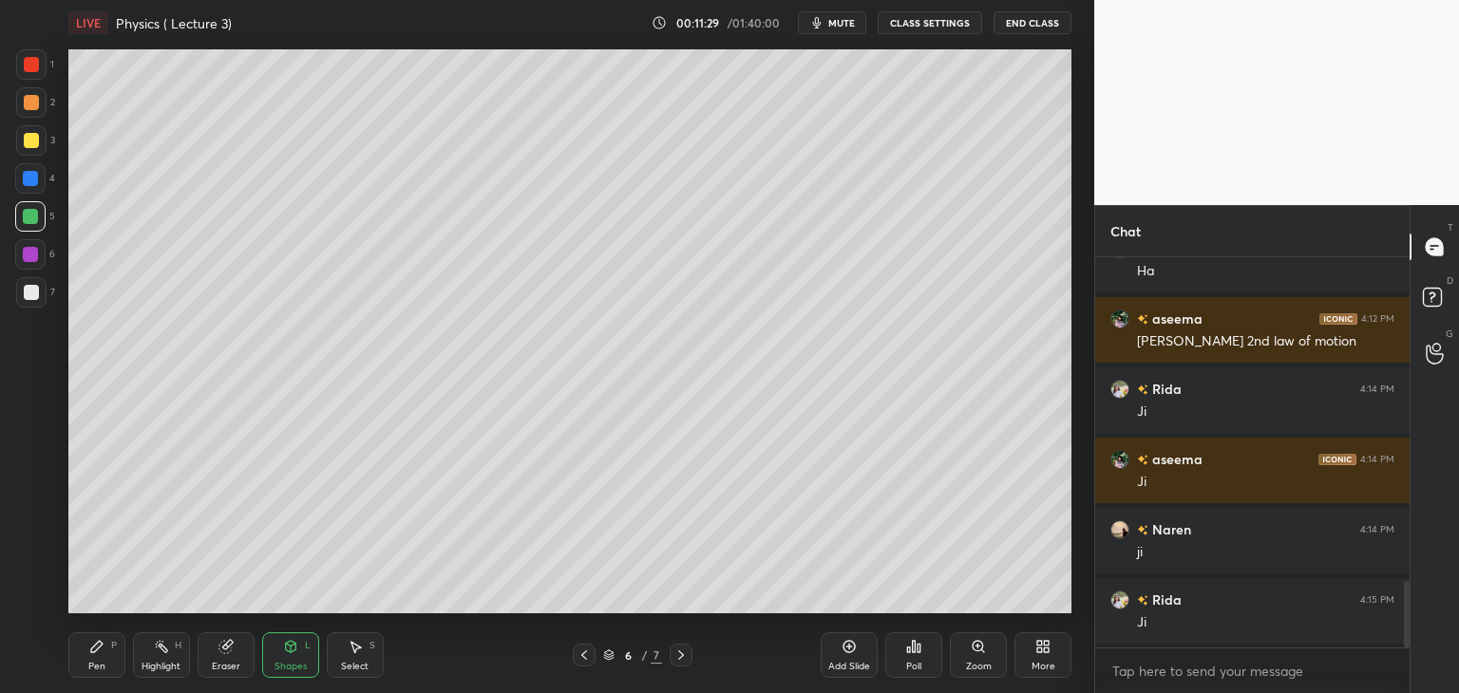
click at [32, 179] on div at bounding box center [30, 178] width 15 height 15
click at [103, 644] on icon at bounding box center [96, 646] width 15 height 15
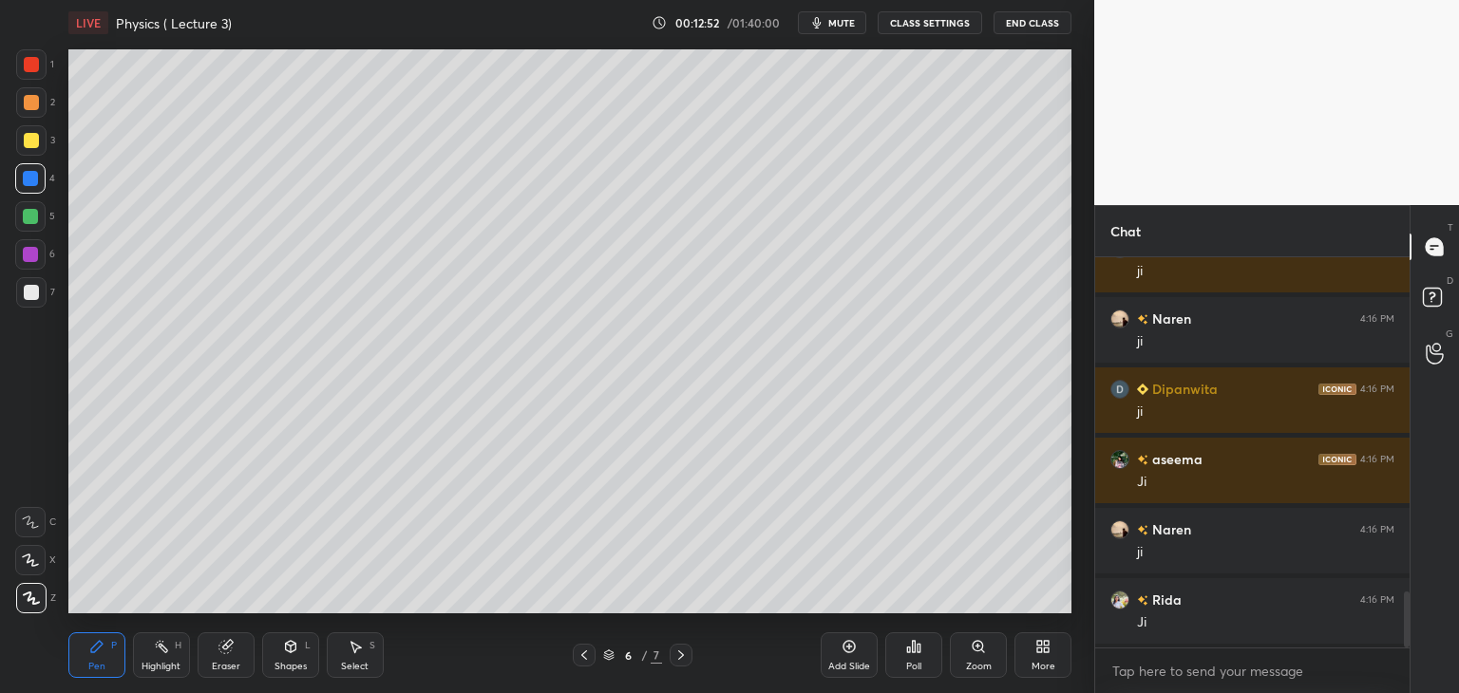
scroll to position [2410, 0]
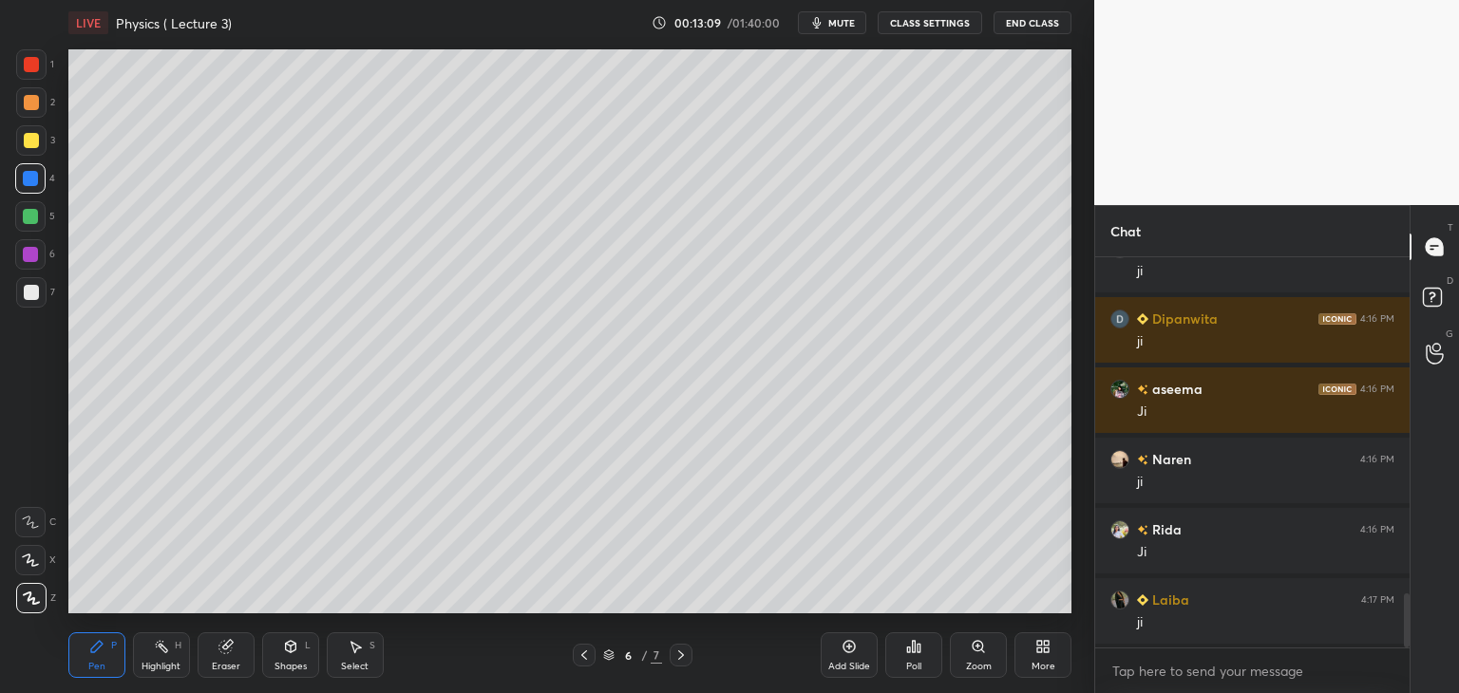
click at [30, 218] on div at bounding box center [30, 216] width 15 height 15
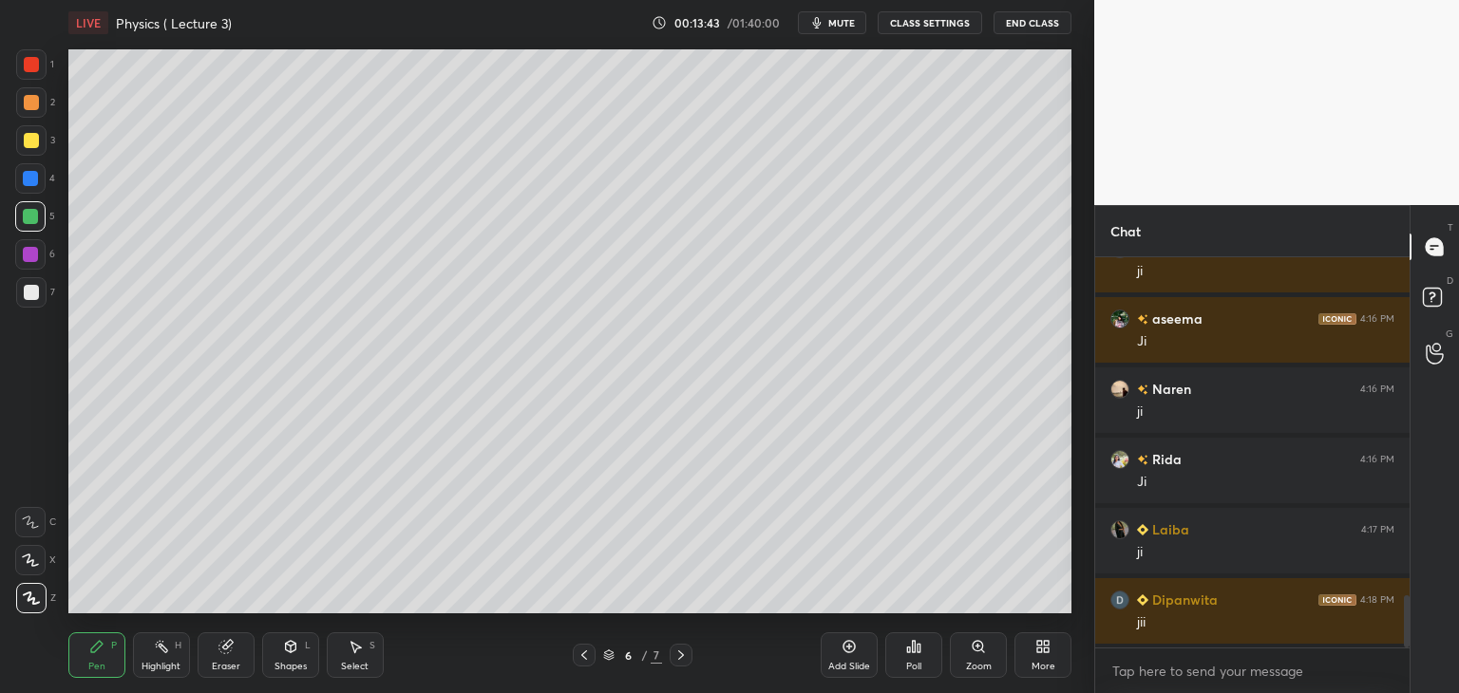
scroll to position [2550, 0]
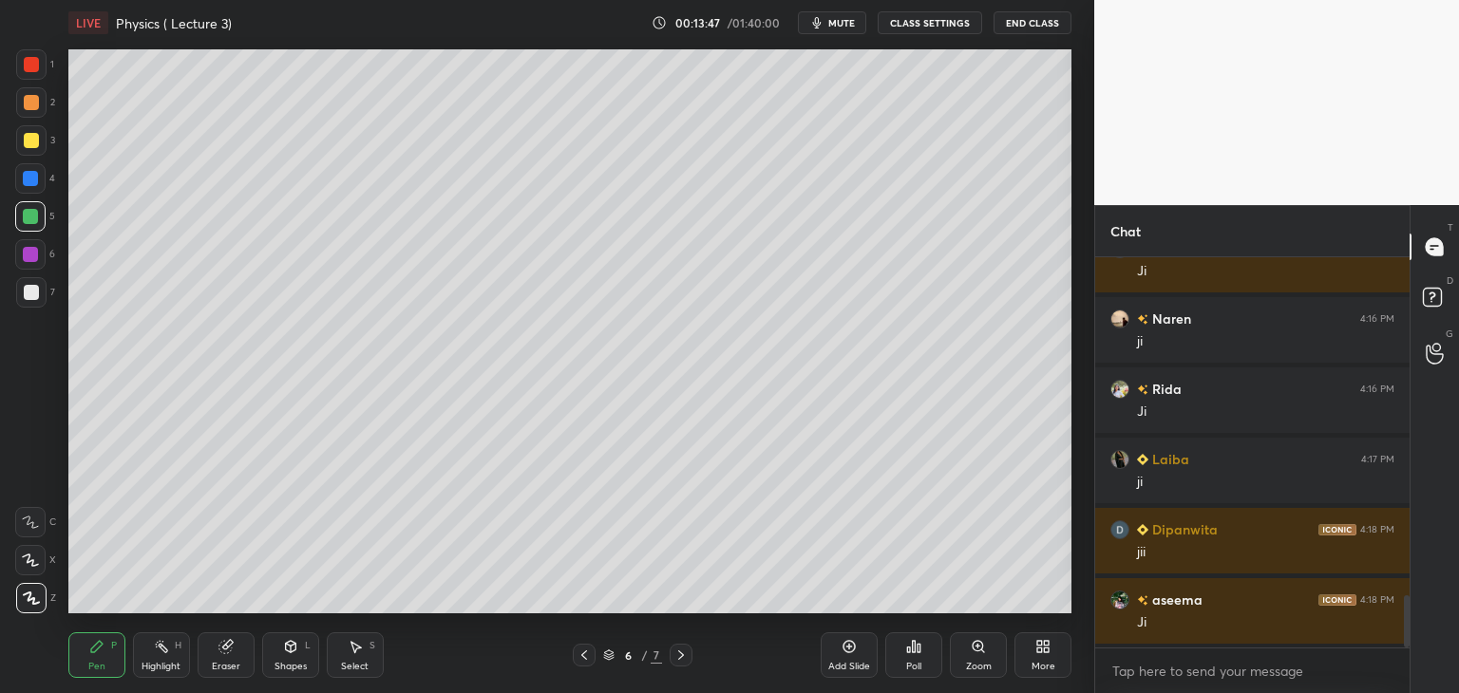
click at [856, 662] on div "Add Slide" at bounding box center [849, 666] width 42 height 9
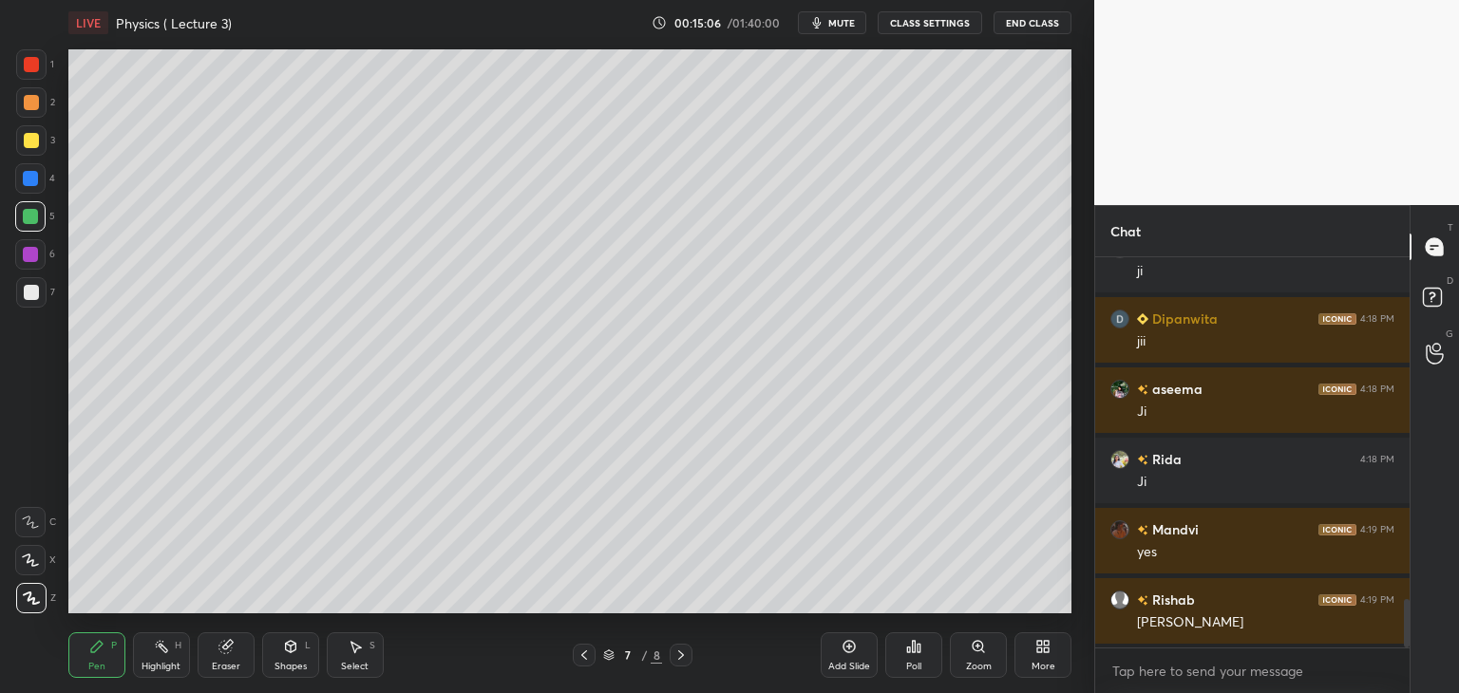
scroll to position [2832, 0]
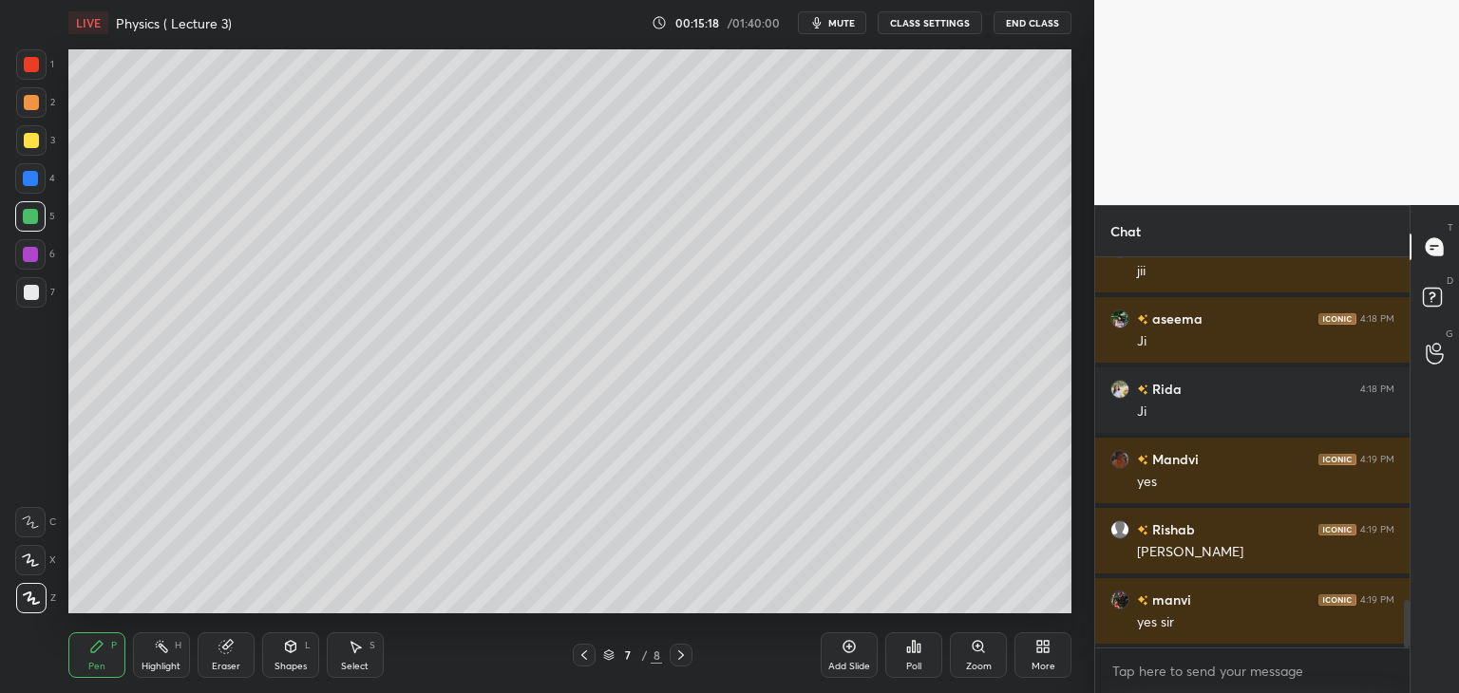
click at [583, 656] on icon at bounding box center [584, 654] width 6 height 9
click at [580, 658] on icon at bounding box center [583, 655] width 15 height 15
click at [583, 654] on icon at bounding box center [584, 654] width 6 height 9
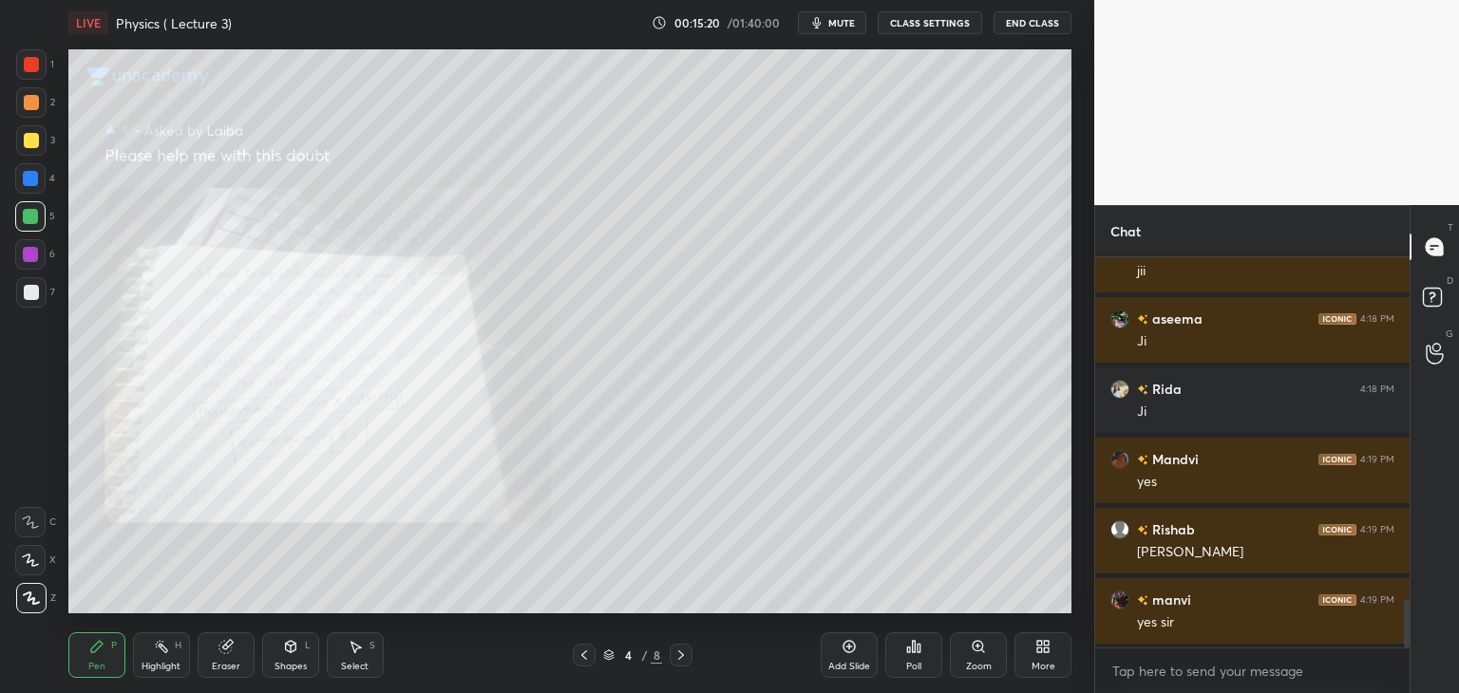
click at [978, 668] on div "Zoom" at bounding box center [979, 666] width 26 height 9
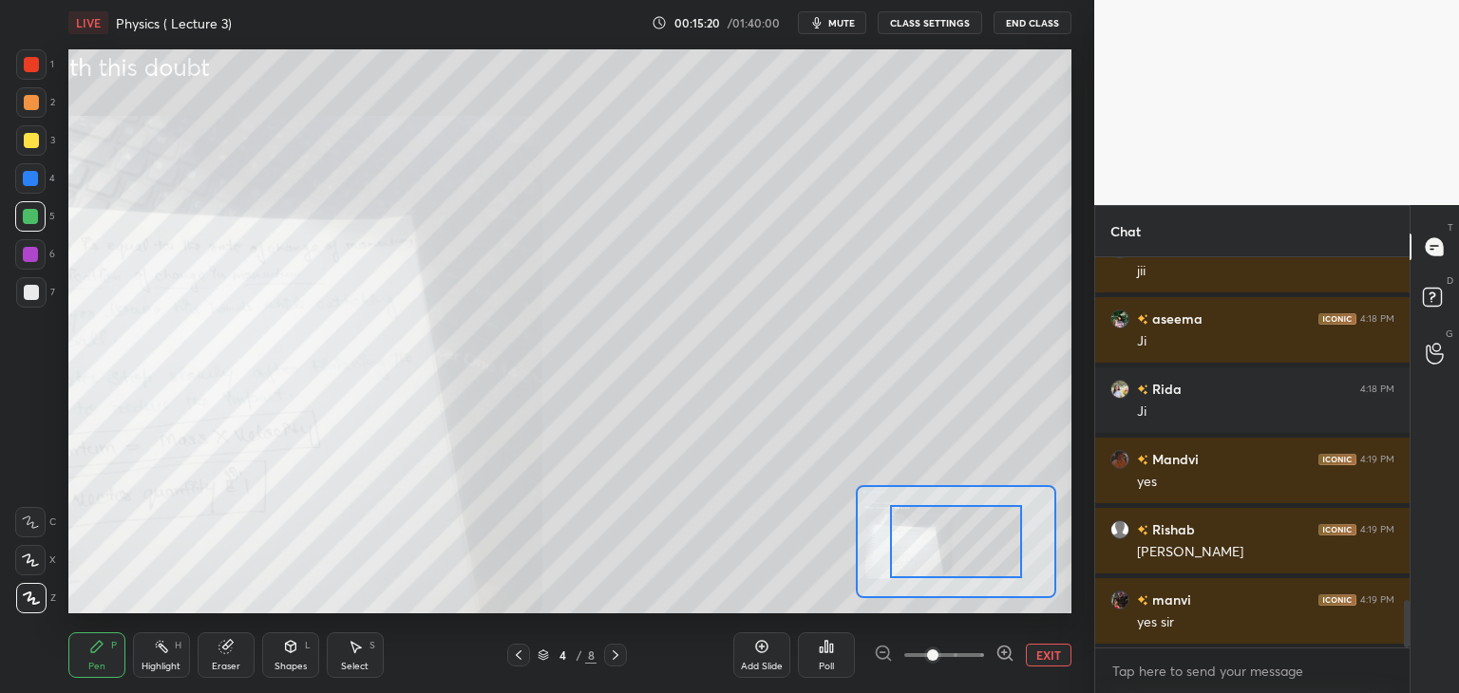
click at [1002, 650] on icon at bounding box center [1004, 653] width 19 height 19
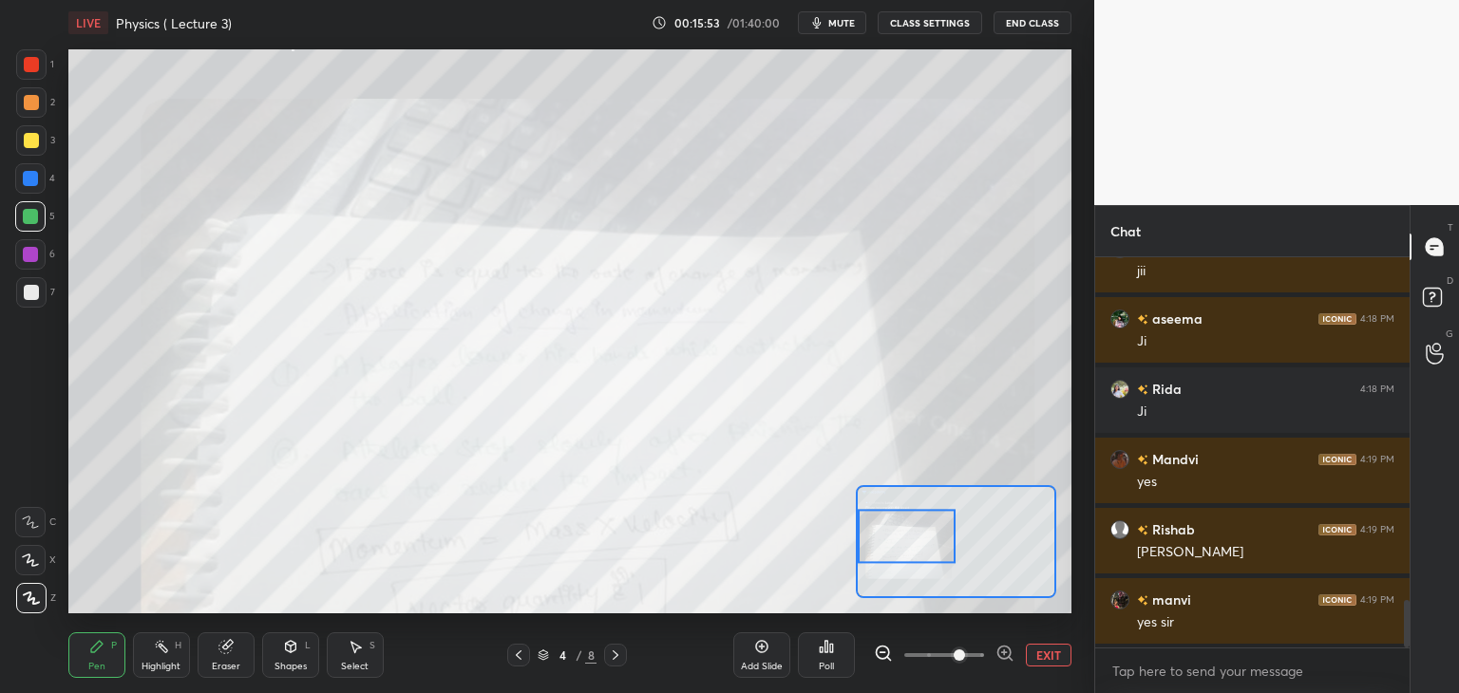
scroll to position [2877, 0]
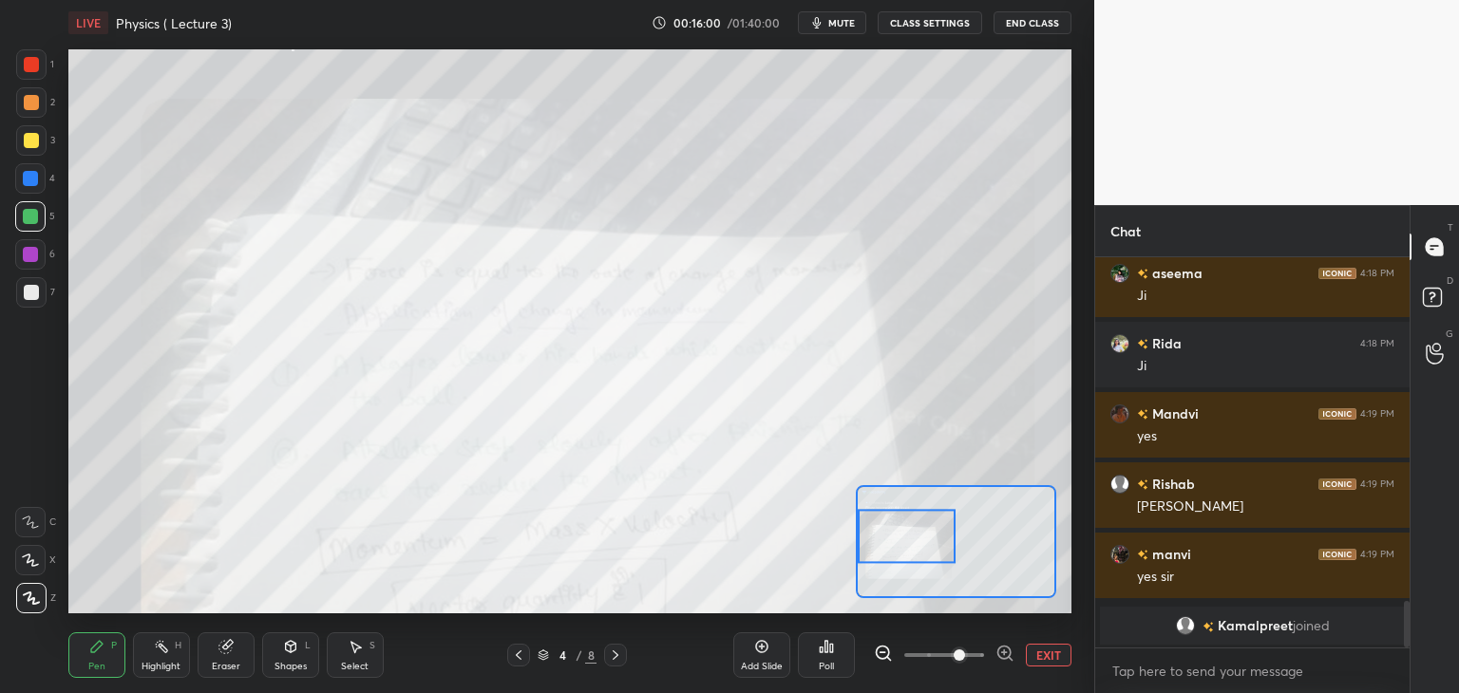
click at [843, 20] on span "mute" at bounding box center [841, 22] width 27 height 13
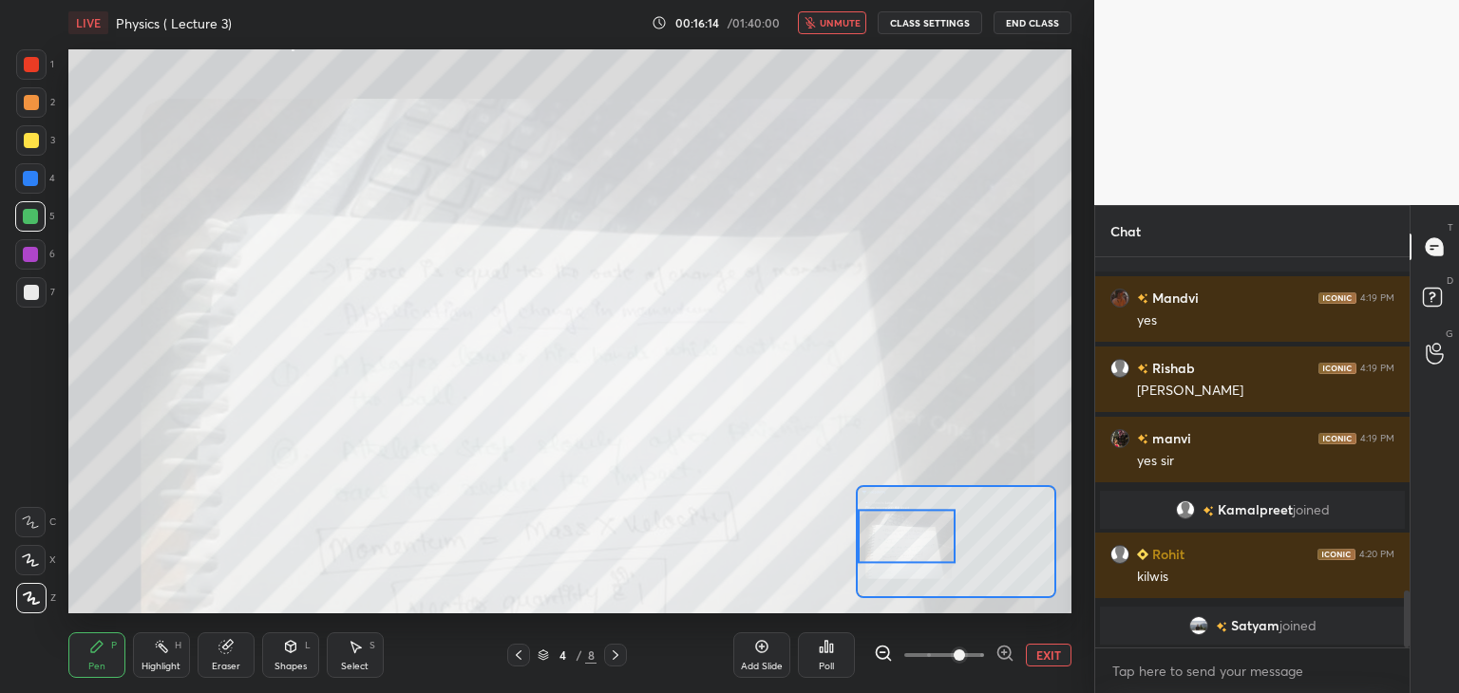
scroll to position [2294, 0]
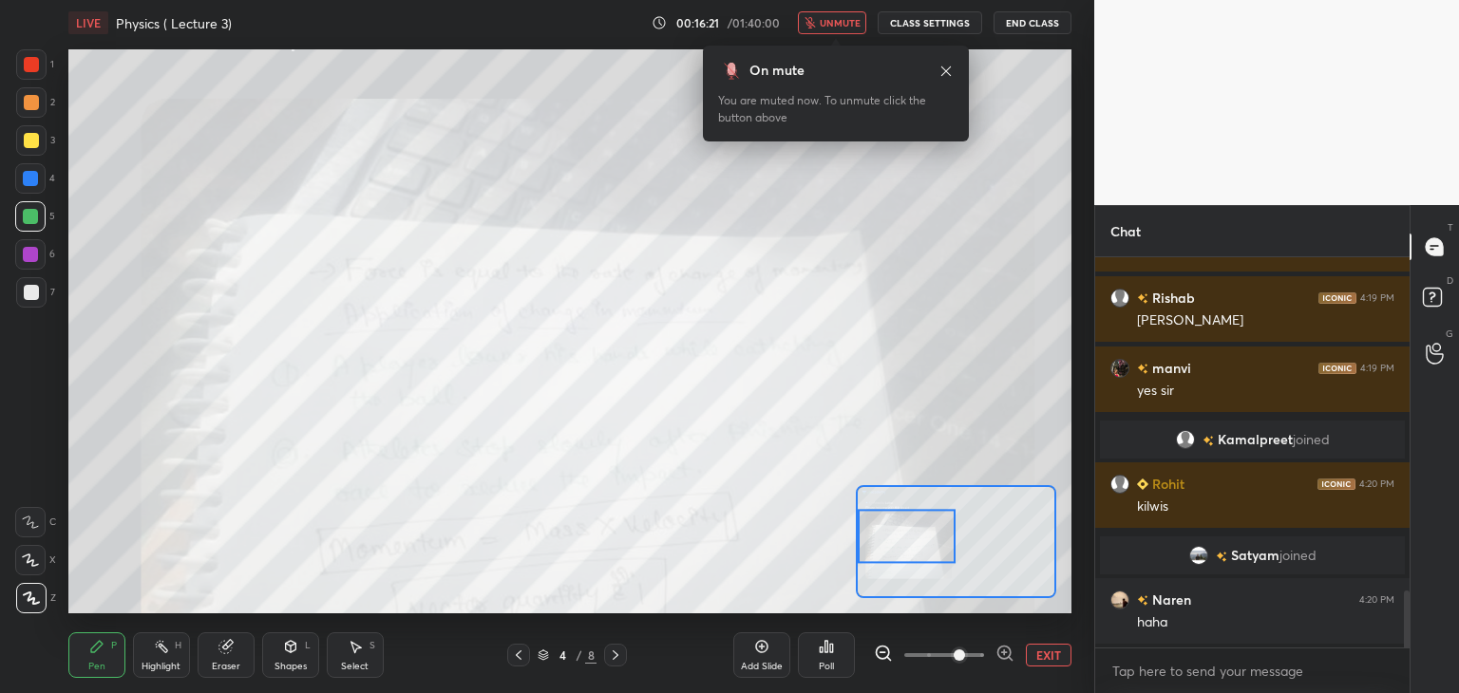
click at [837, 24] on span "unmute" at bounding box center [839, 22] width 41 height 13
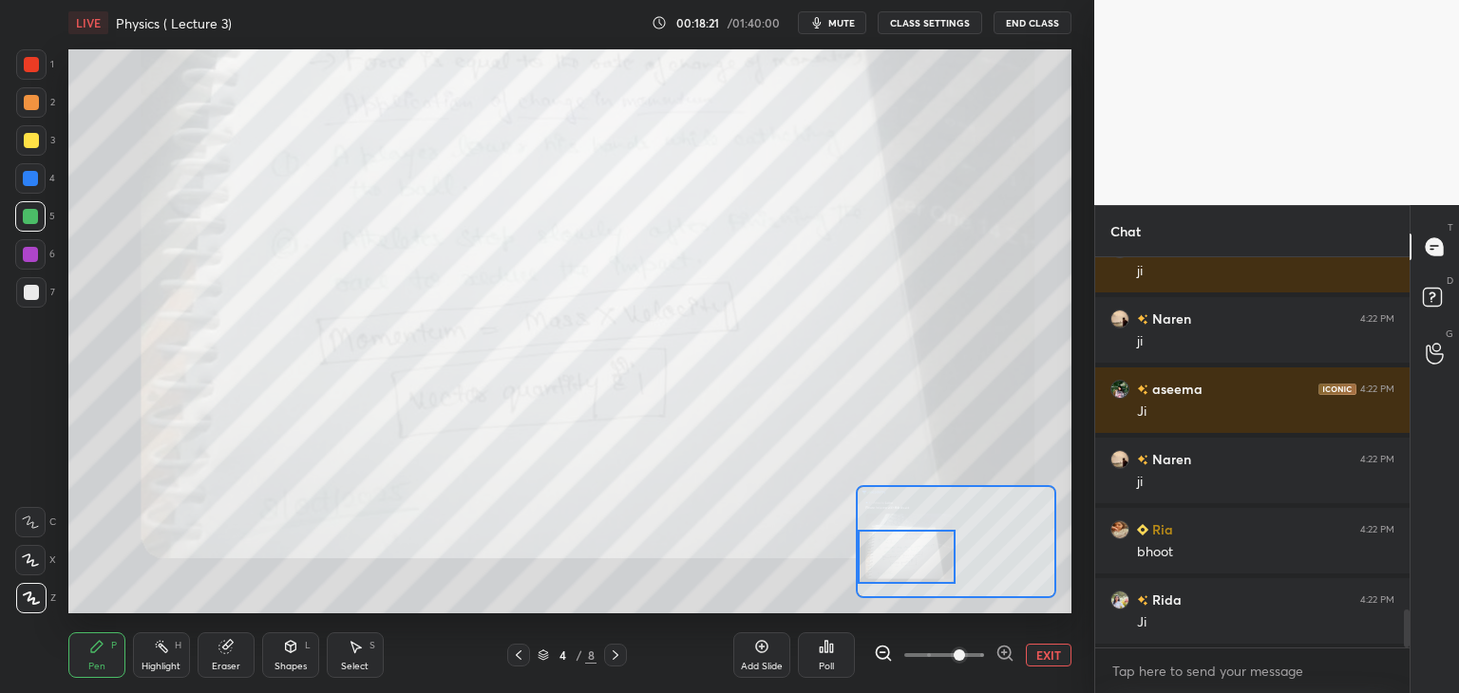
scroll to position [3648, 0]
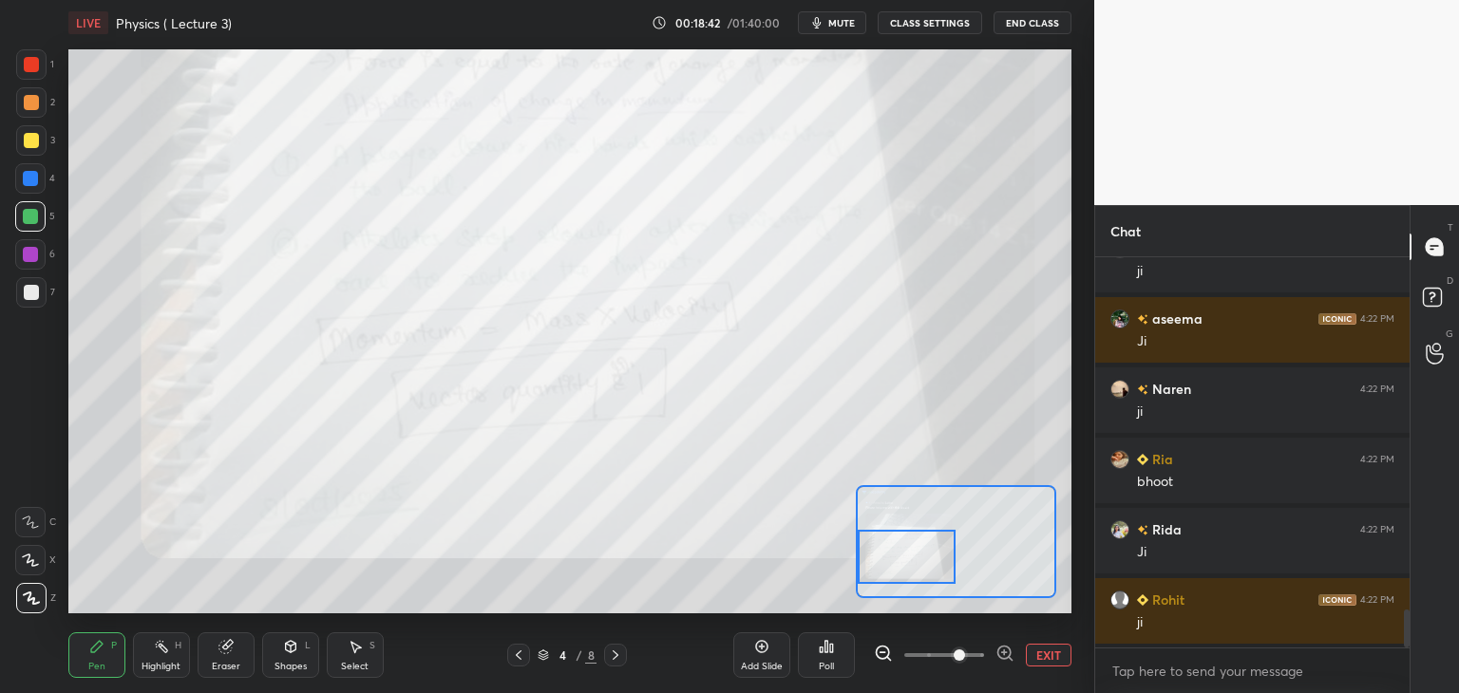
click at [771, 651] on div "Add Slide" at bounding box center [761, 655] width 57 height 46
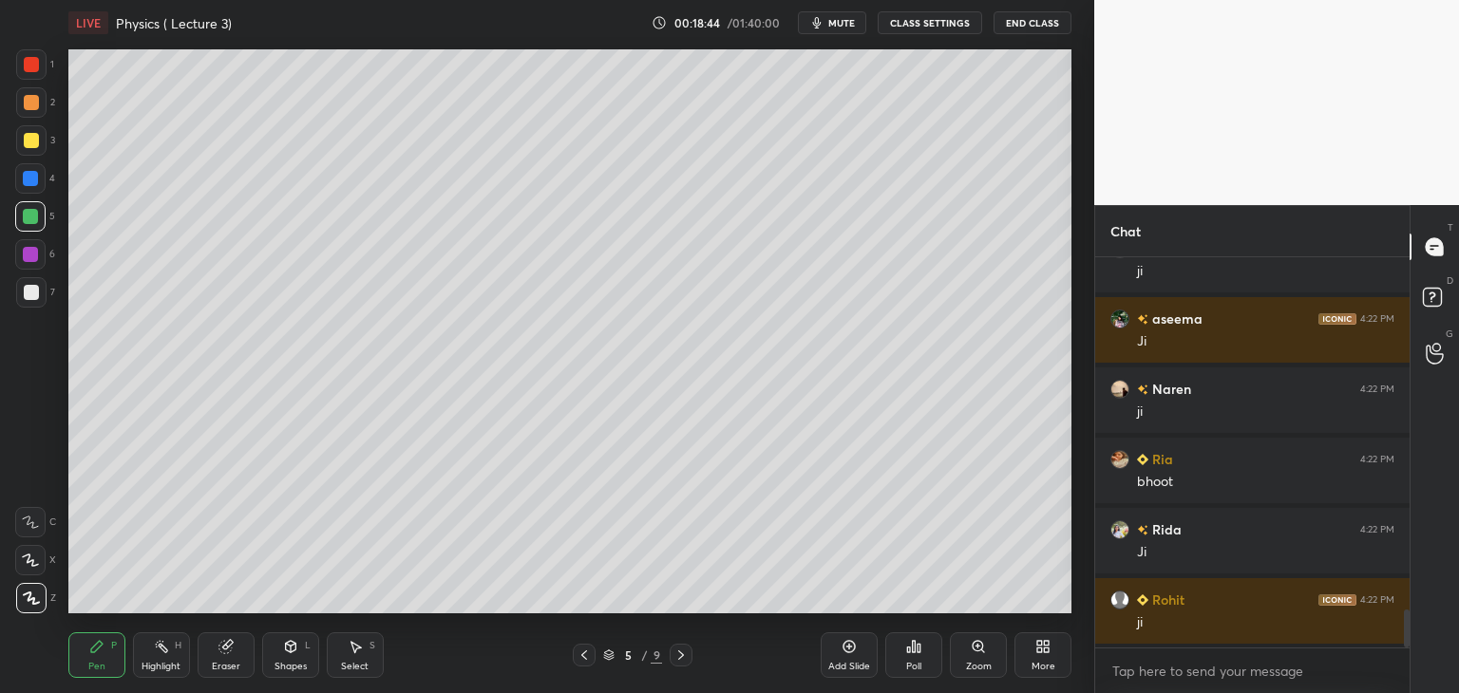
click at [31, 66] on div at bounding box center [31, 64] width 15 height 15
click at [38, 288] on div at bounding box center [31, 292] width 15 height 15
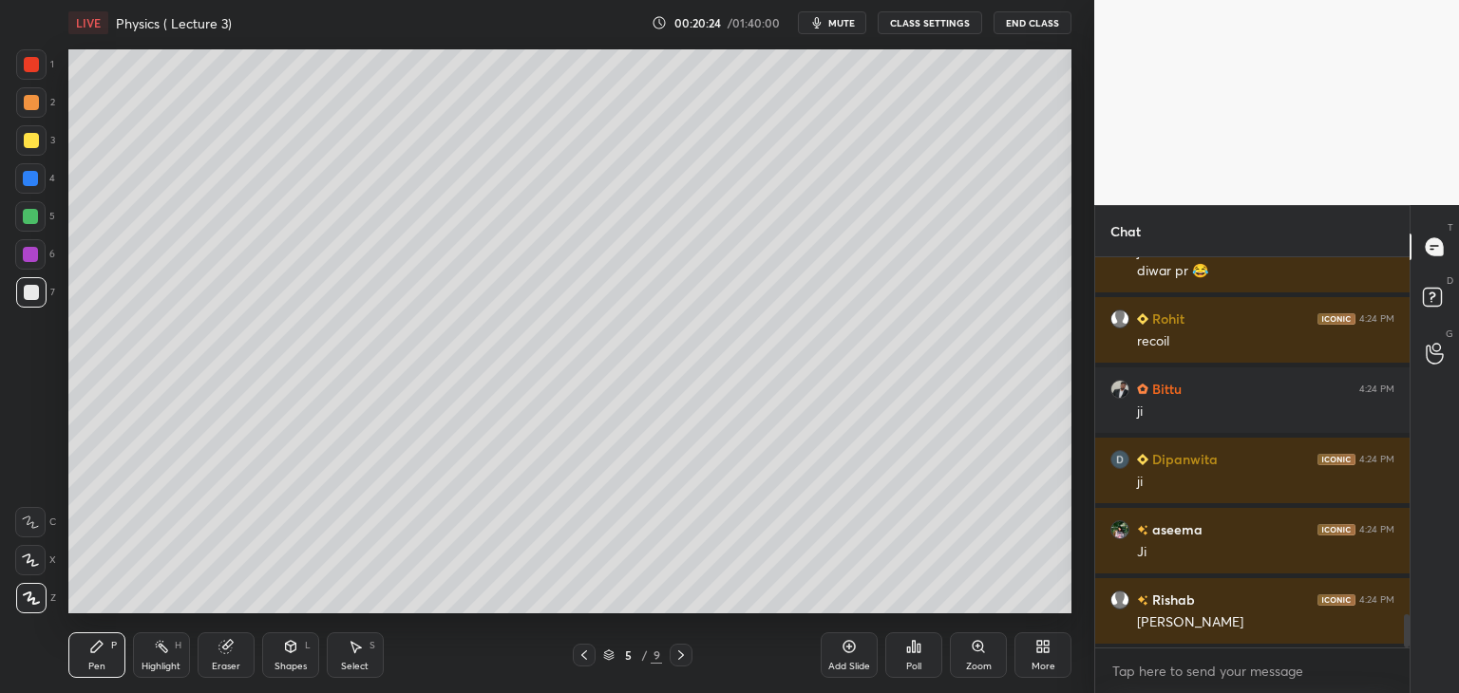
scroll to position [4300, 0]
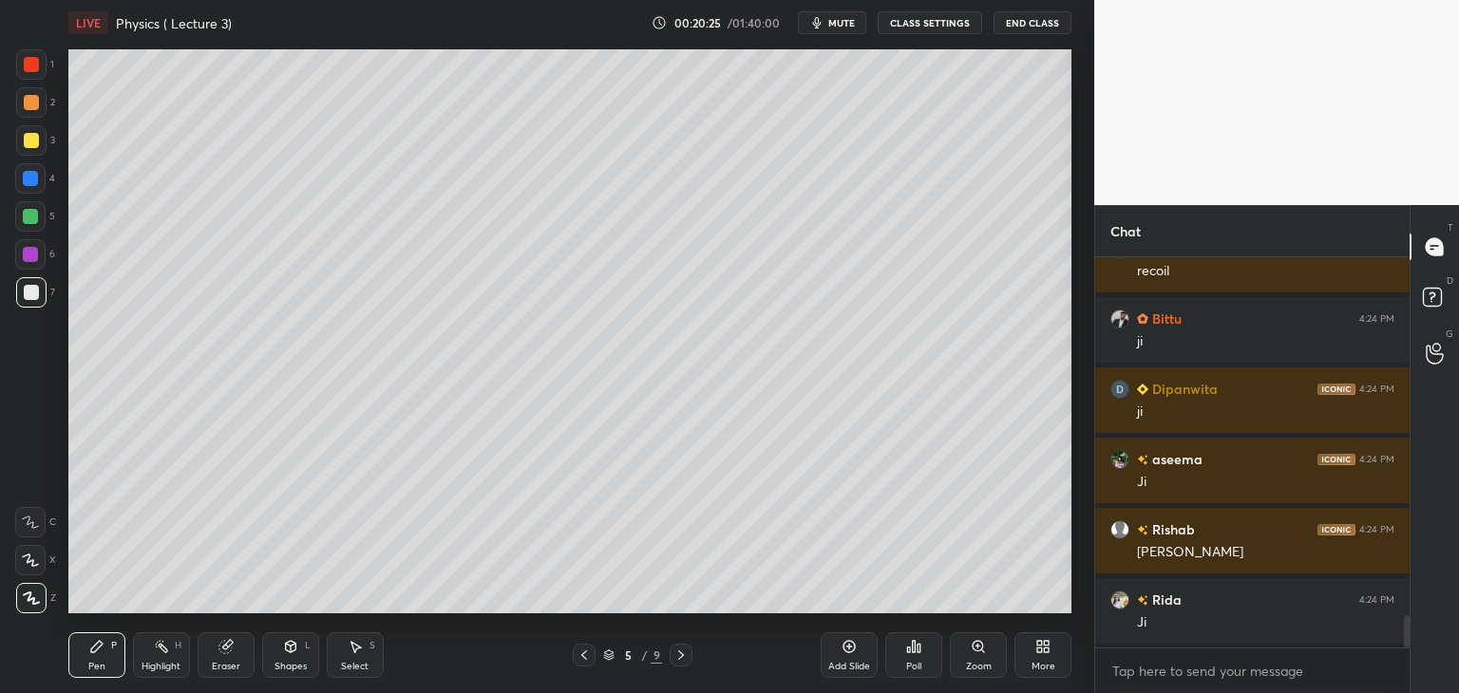
click at [38, 250] on div at bounding box center [30, 254] width 30 height 30
click at [34, 293] on div at bounding box center [31, 292] width 15 height 15
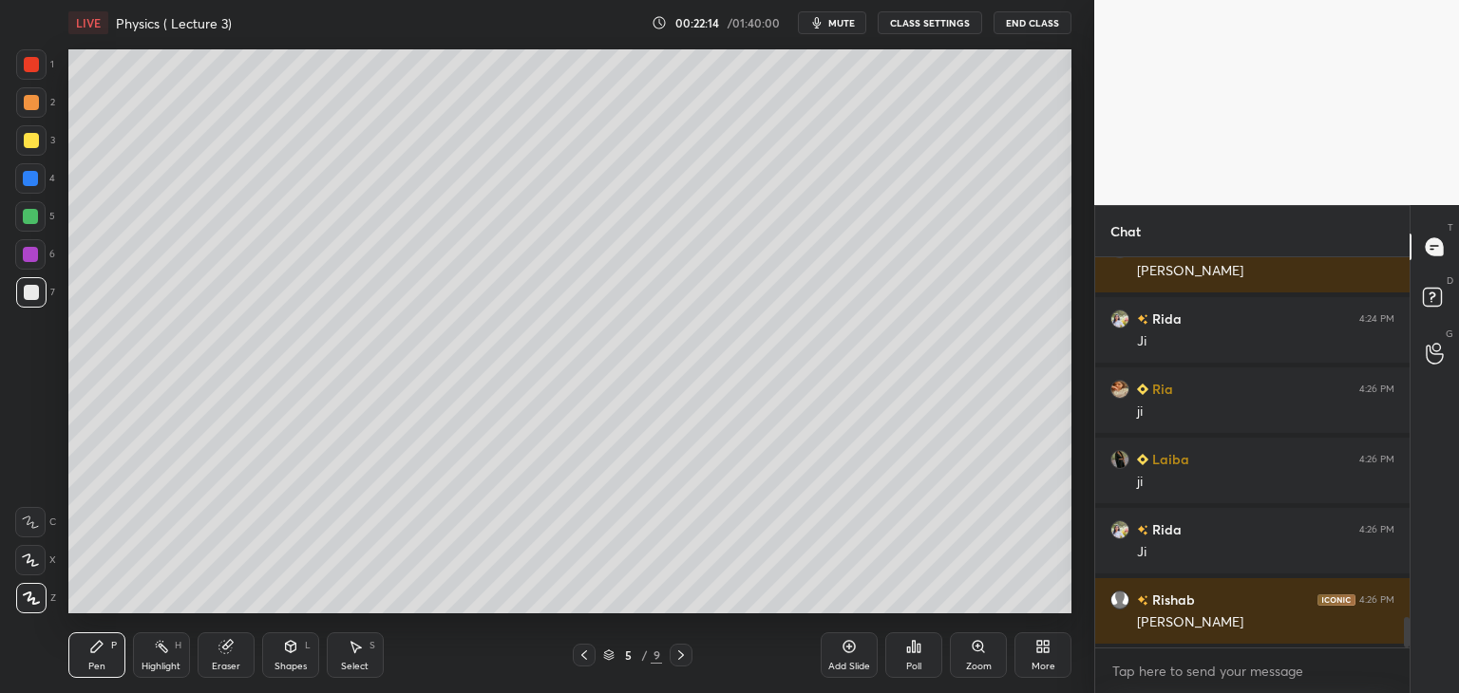
scroll to position [4651, 0]
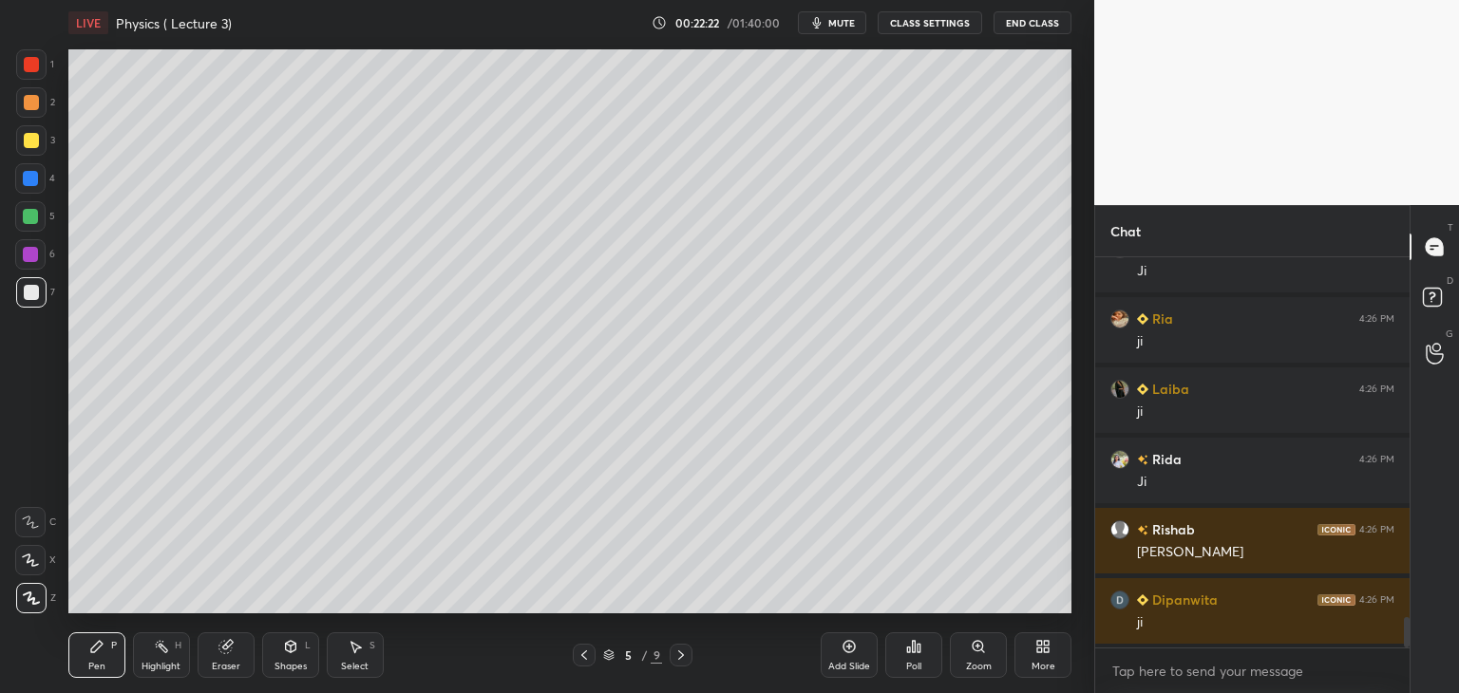
click at [852, 652] on icon at bounding box center [848, 646] width 15 height 15
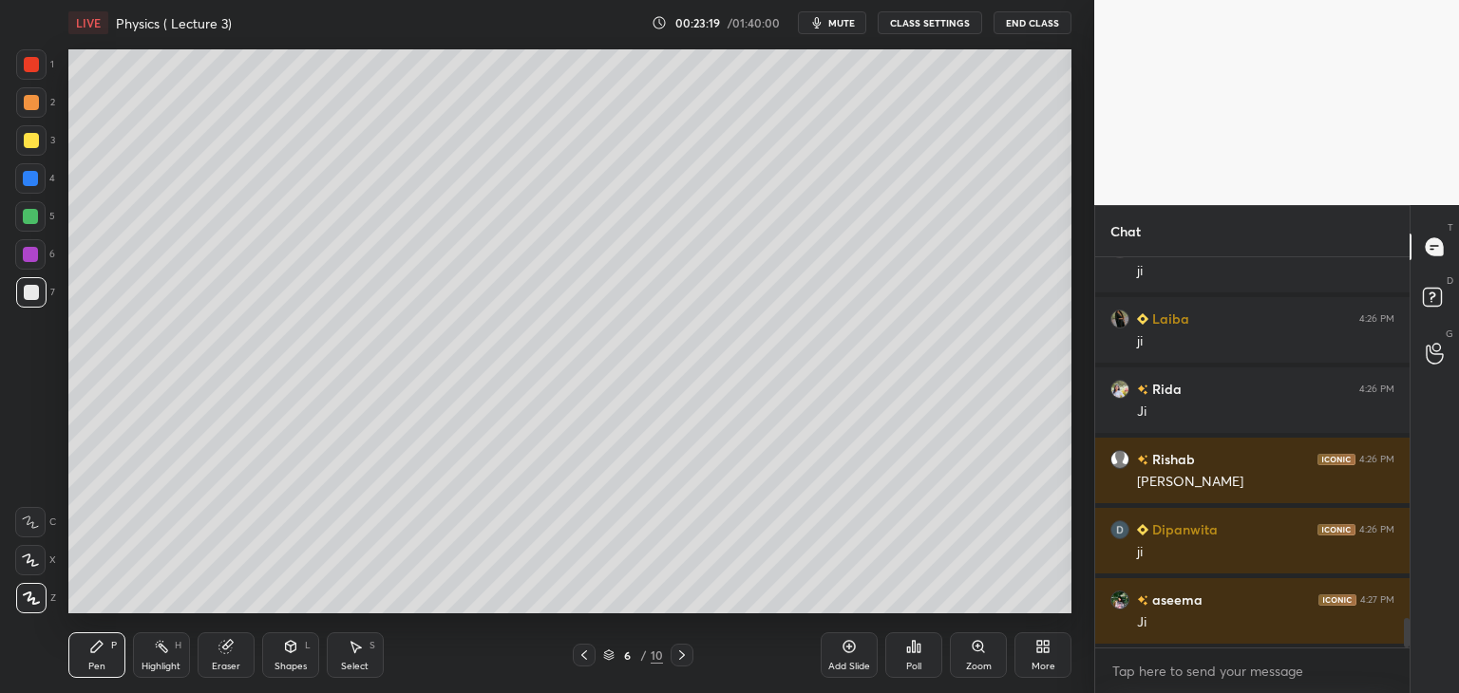
click at [855, 649] on icon at bounding box center [848, 646] width 15 height 15
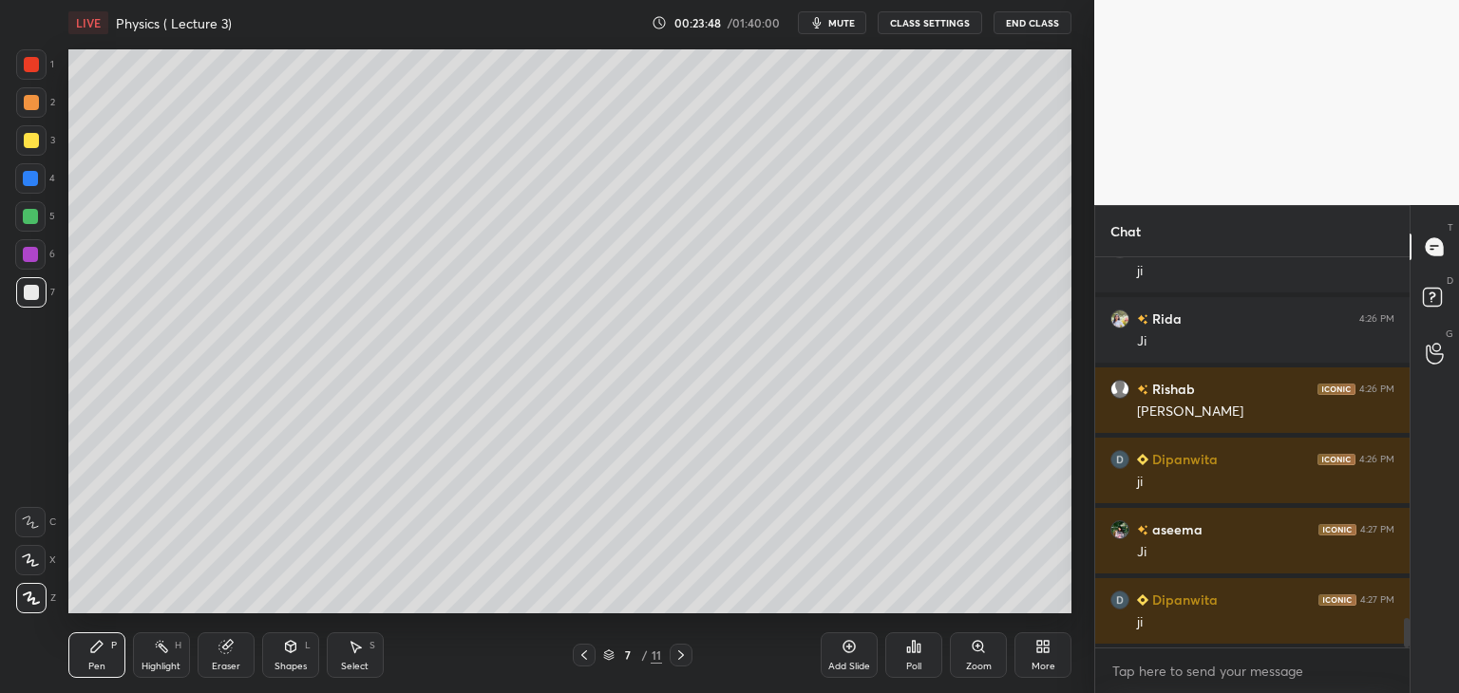
click at [36, 214] on div at bounding box center [30, 216] width 15 height 15
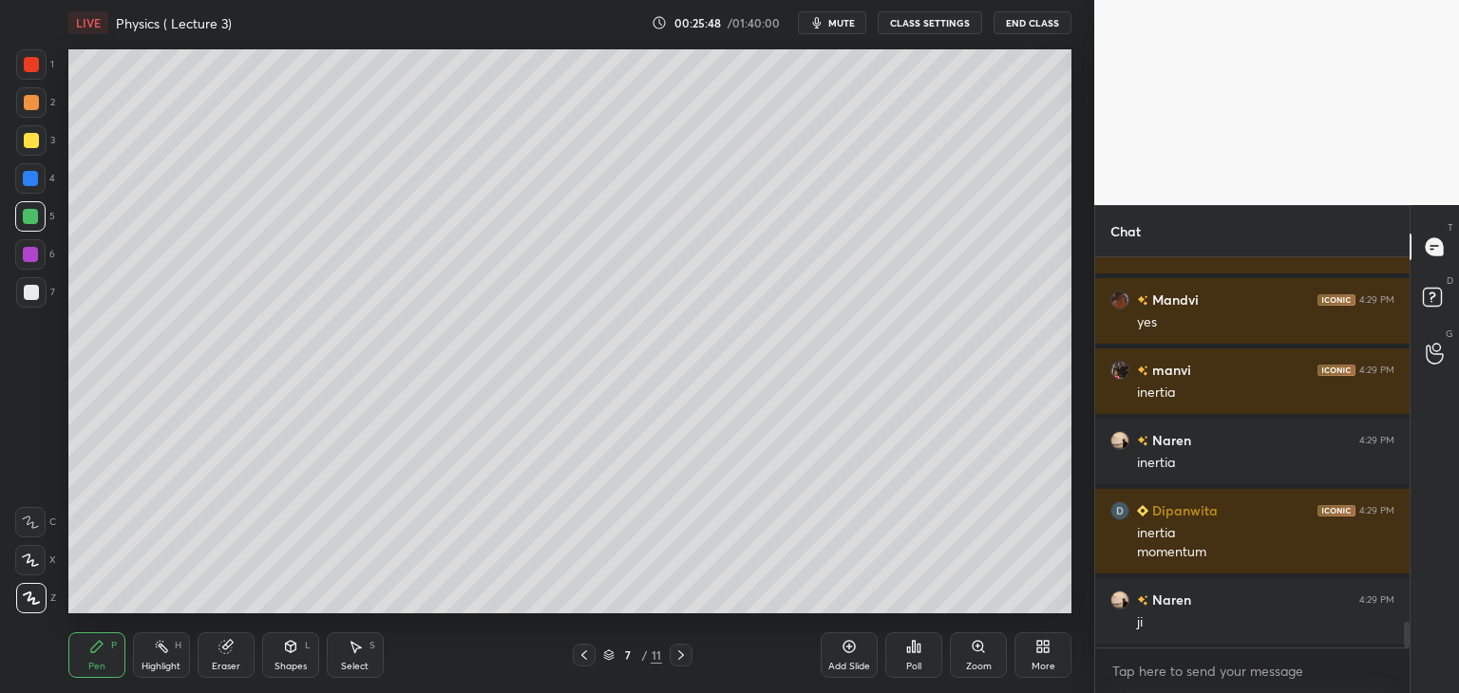
scroll to position [5513, 0]
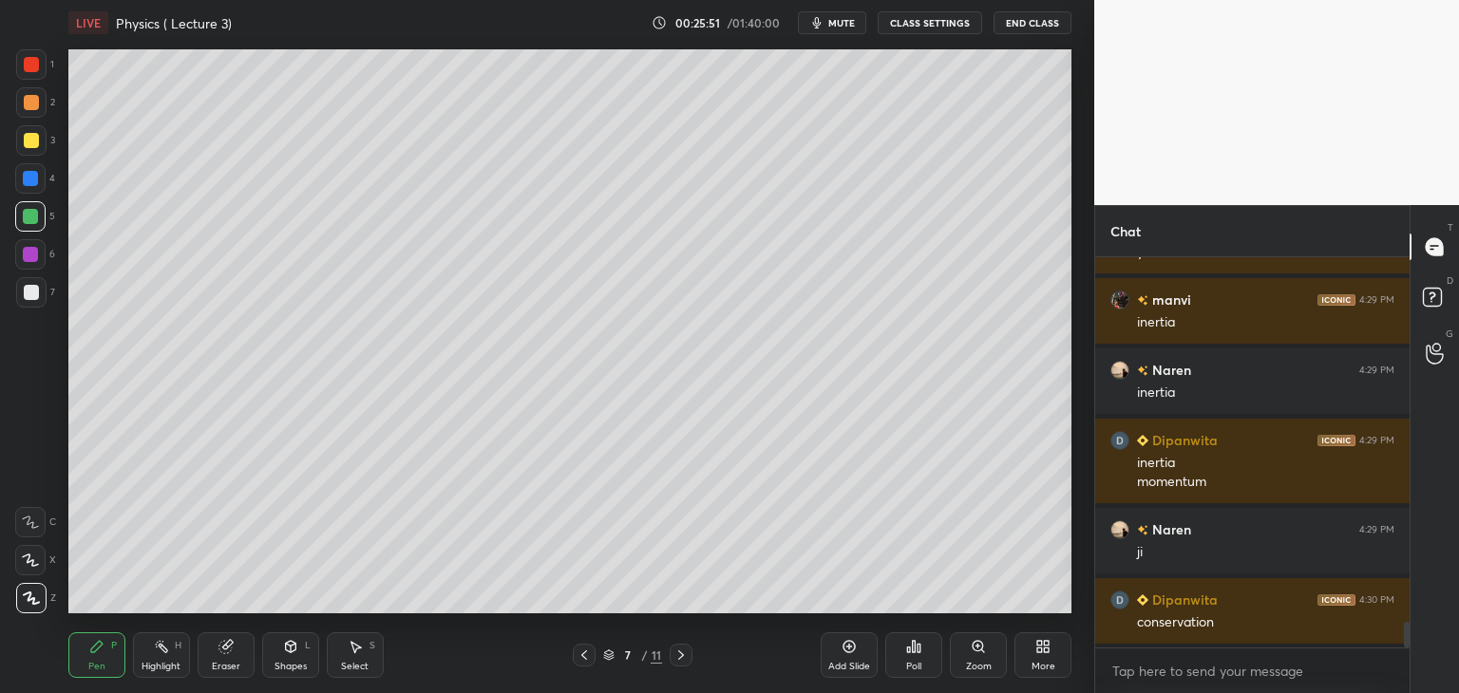
click at [850, 648] on icon at bounding box center [848, 646] width 15 height 15
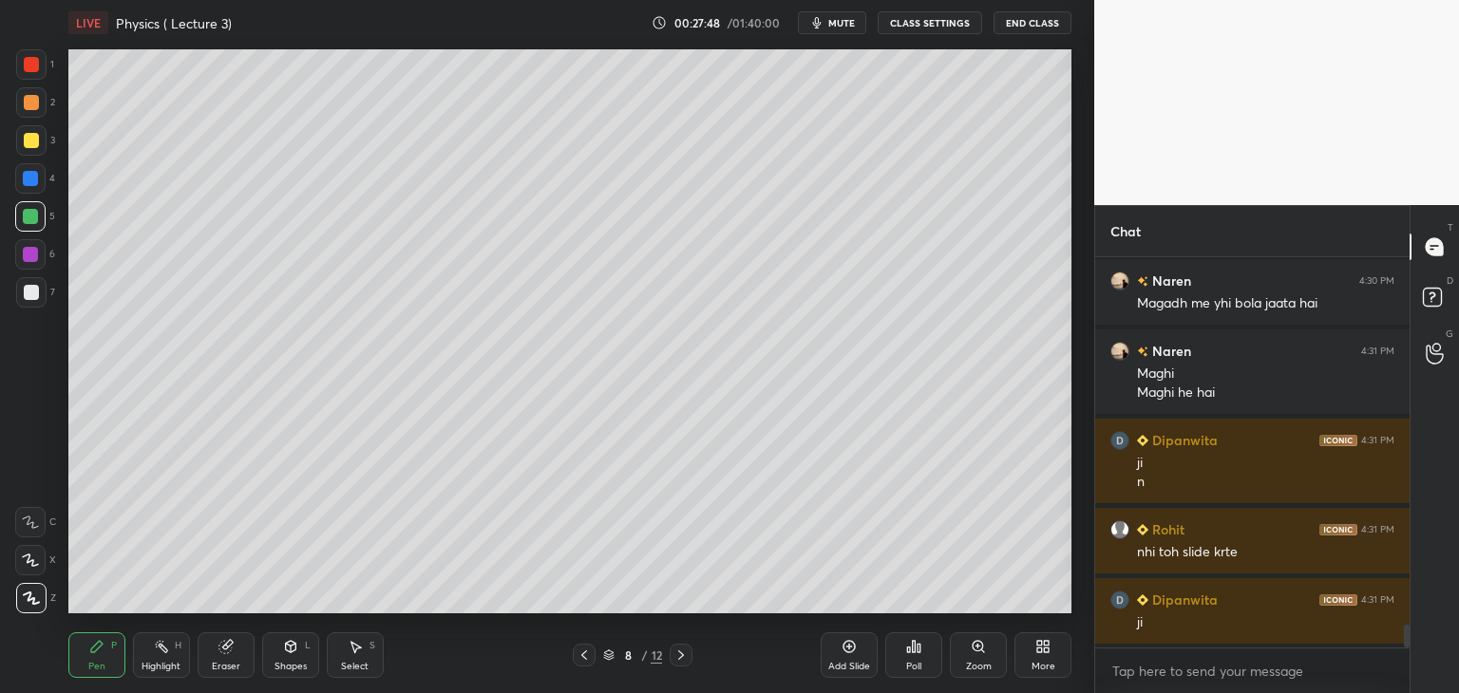
scroll to position [6324, 0]
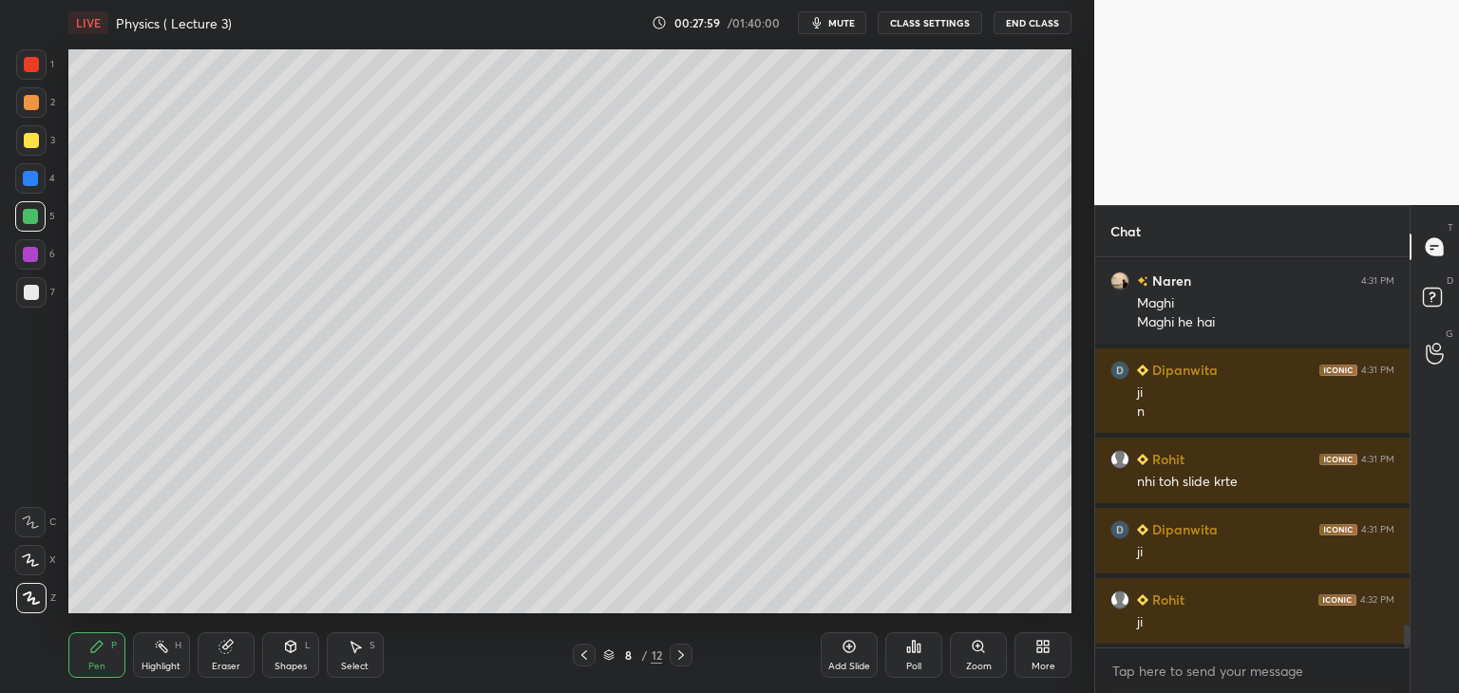
click at [841, 650] on icon at bounding box center [848, 646] width 15 height 15
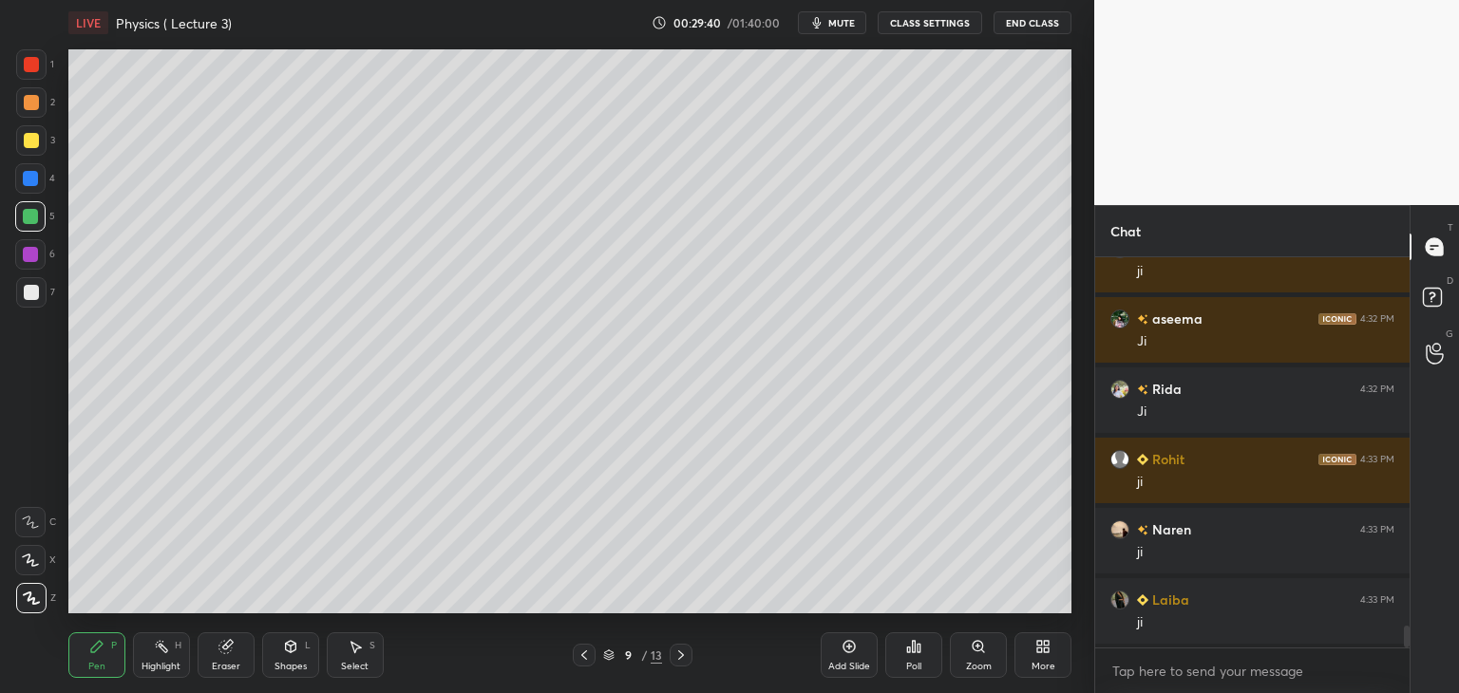
scroll to position [6746, 0]
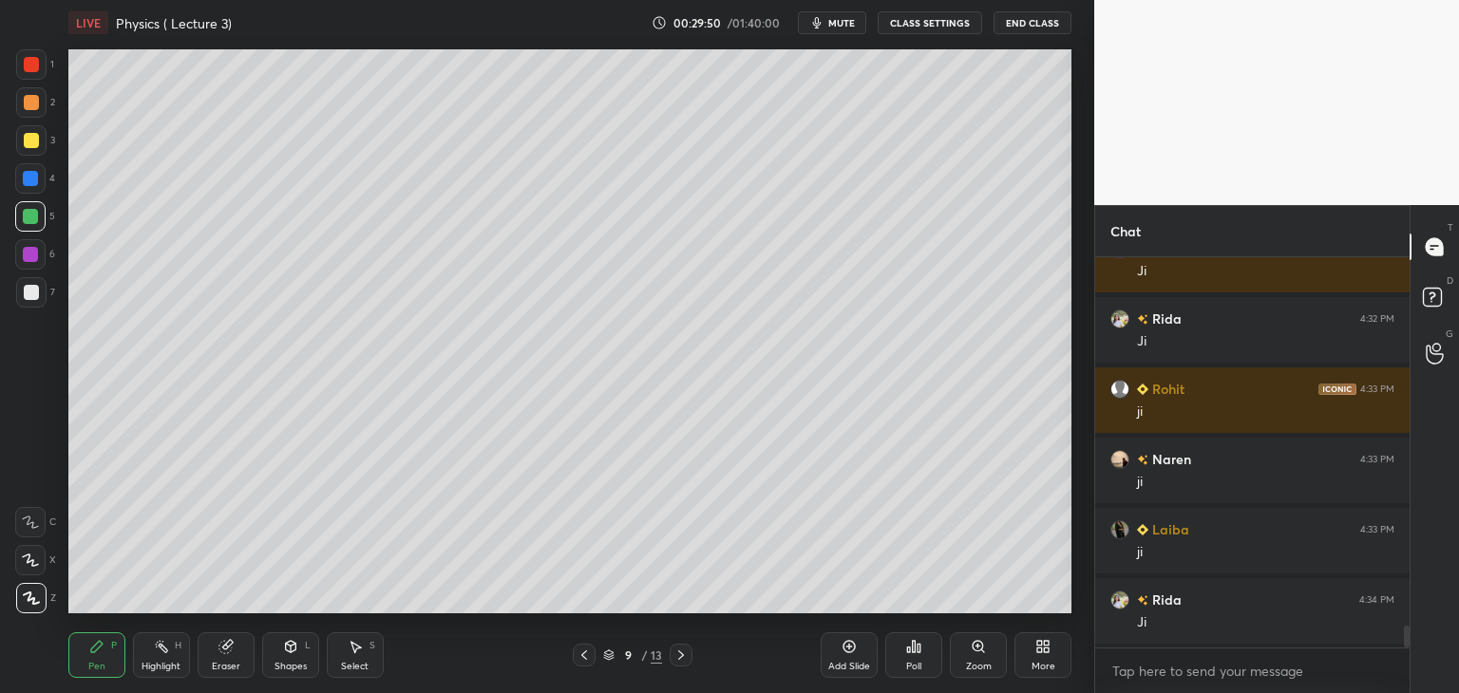
click at [34, 292] on div at bounding box center [31, 292] width 15 height 15
click at [849, 649] on icon at bounding box center [849, 647] width 6 height 6
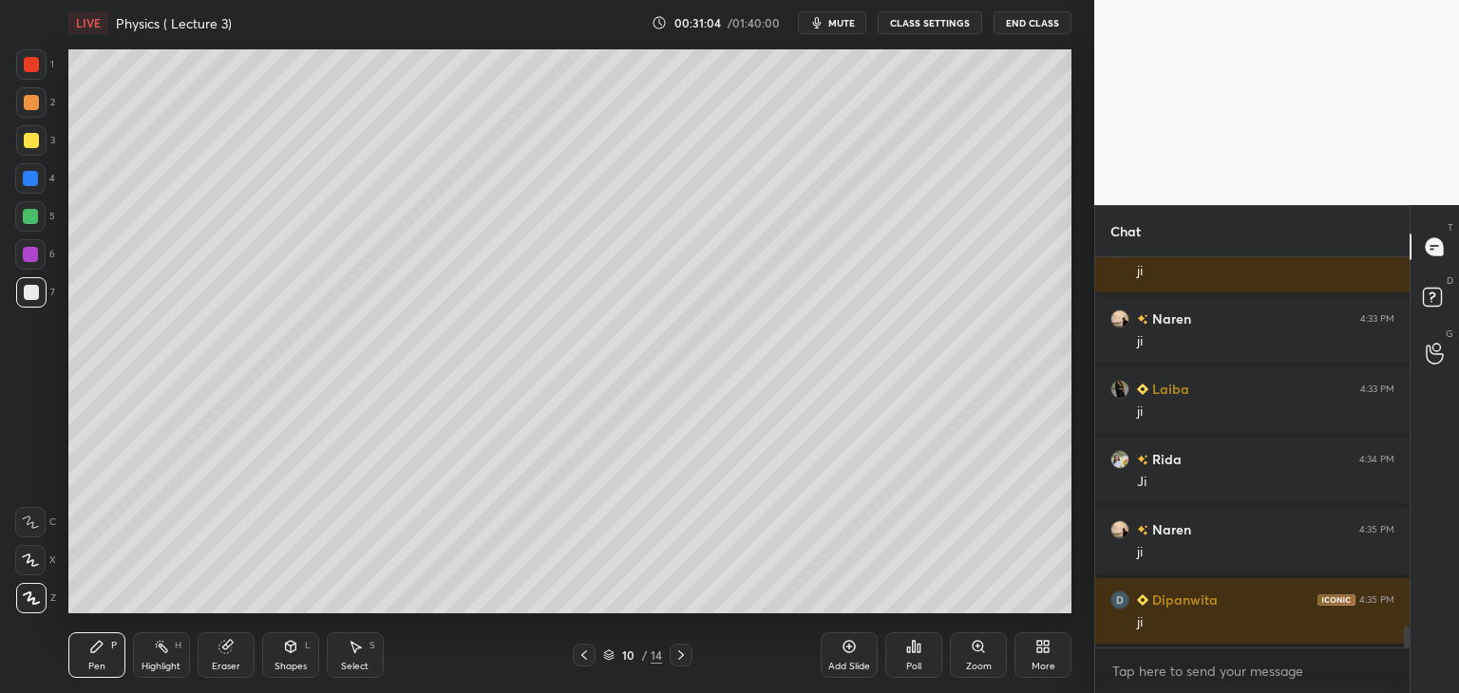
scroll to position [6956, 0]
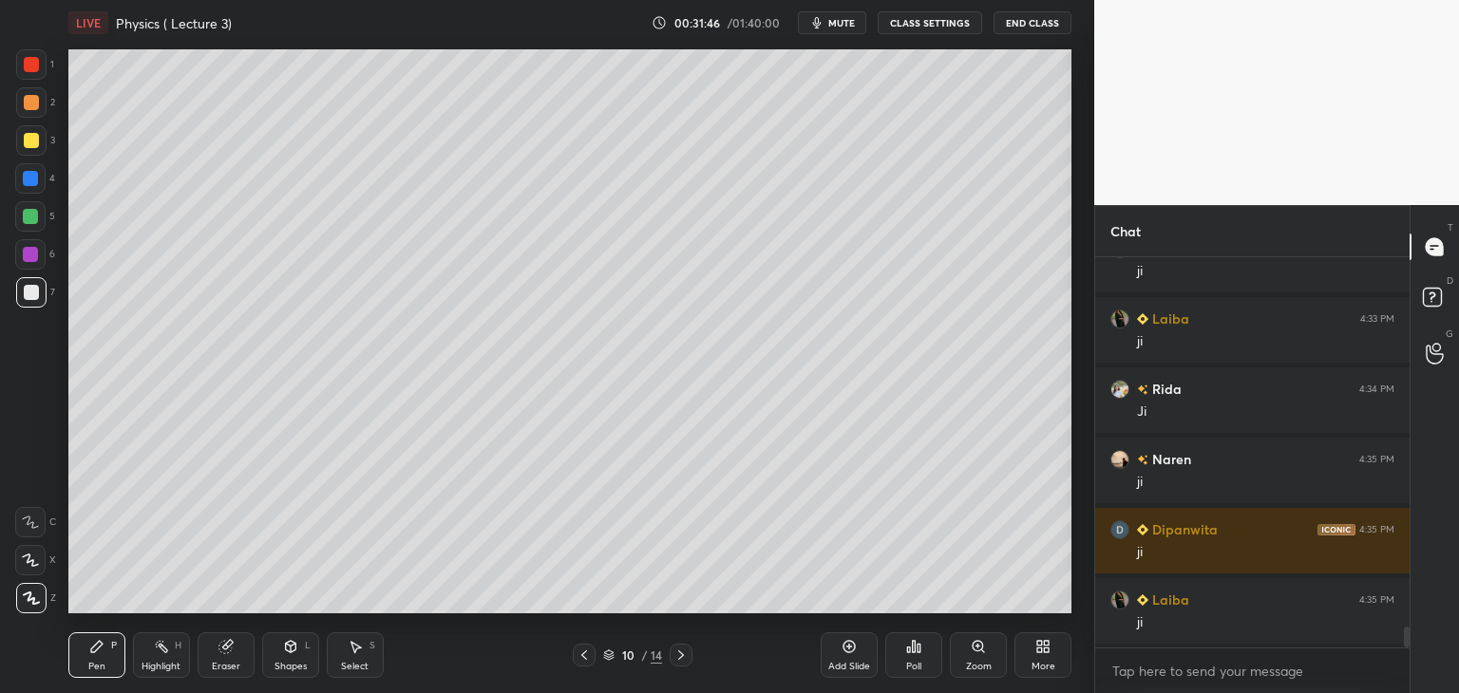
click at [238, 648] on div "Eraser" at bounding box center [226, 655] width 57 height 46
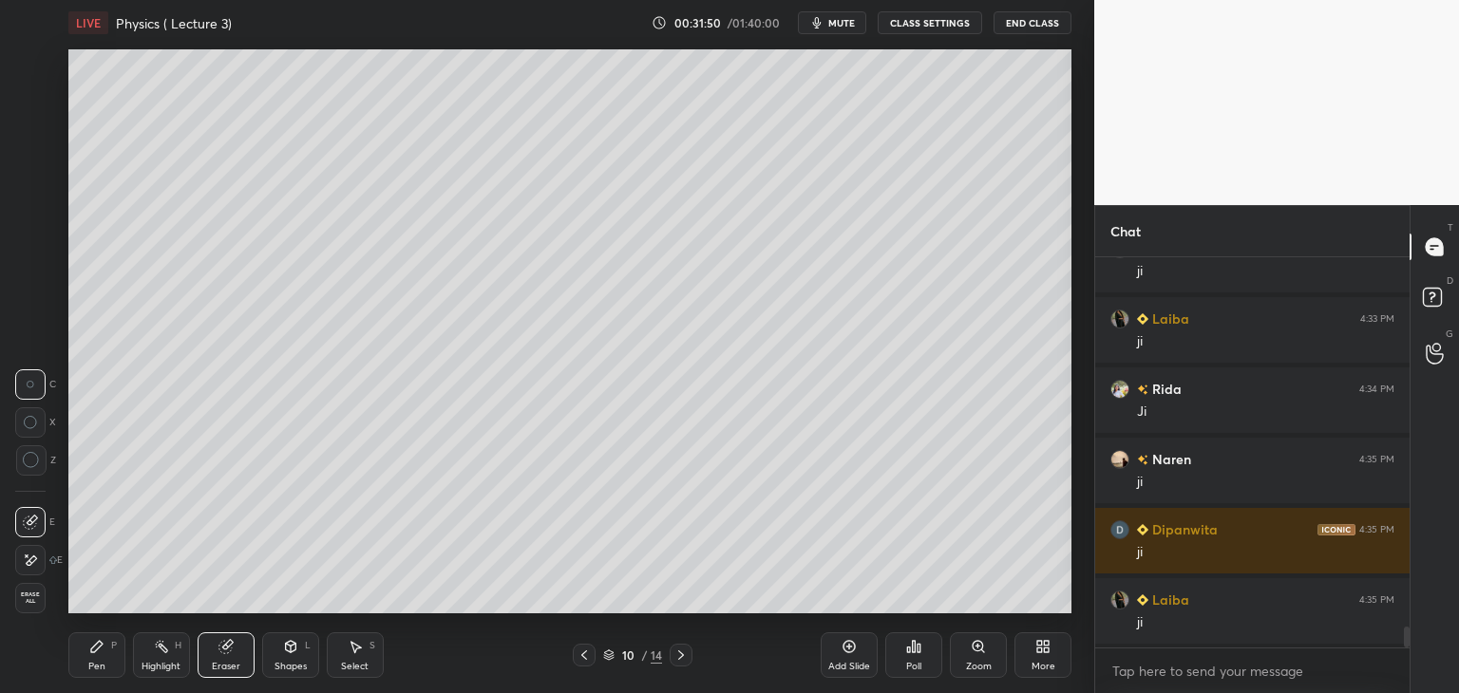
click at [108, 639] on div "Pen P" at bounding box center [96, 655] width 57 height 46
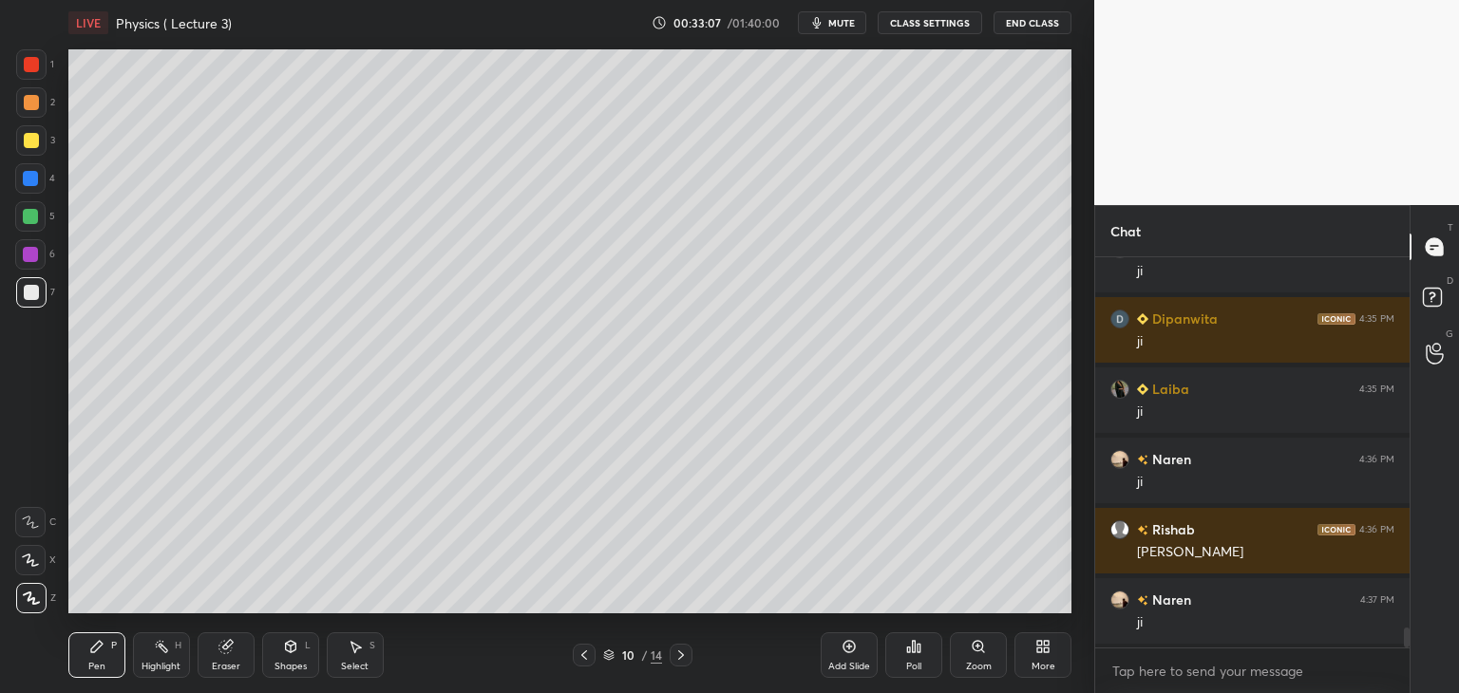
scroll to position [7237, 0]
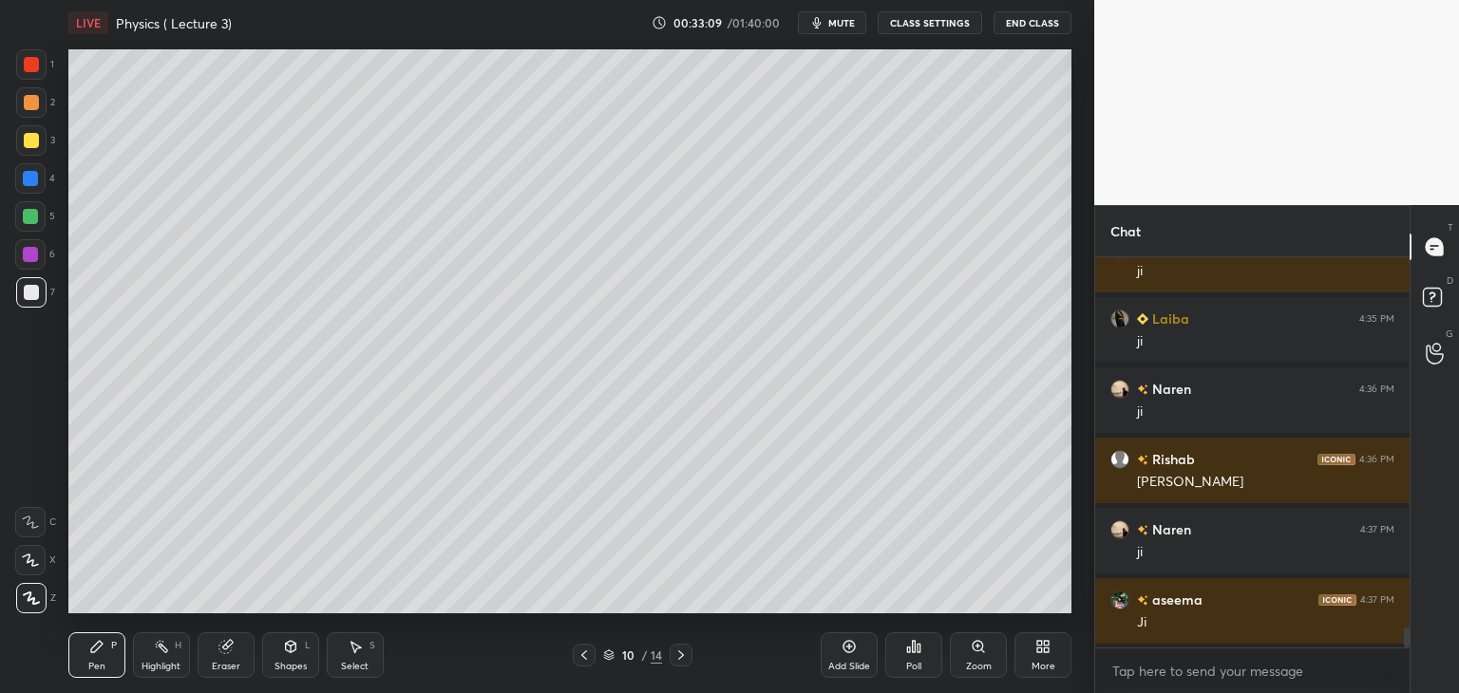
click at [847, 647] on icon at bounding box center [849, 647] width 6 height 6
click at [33, 66] on div at bounding box center [31, 64] width 15 height 15
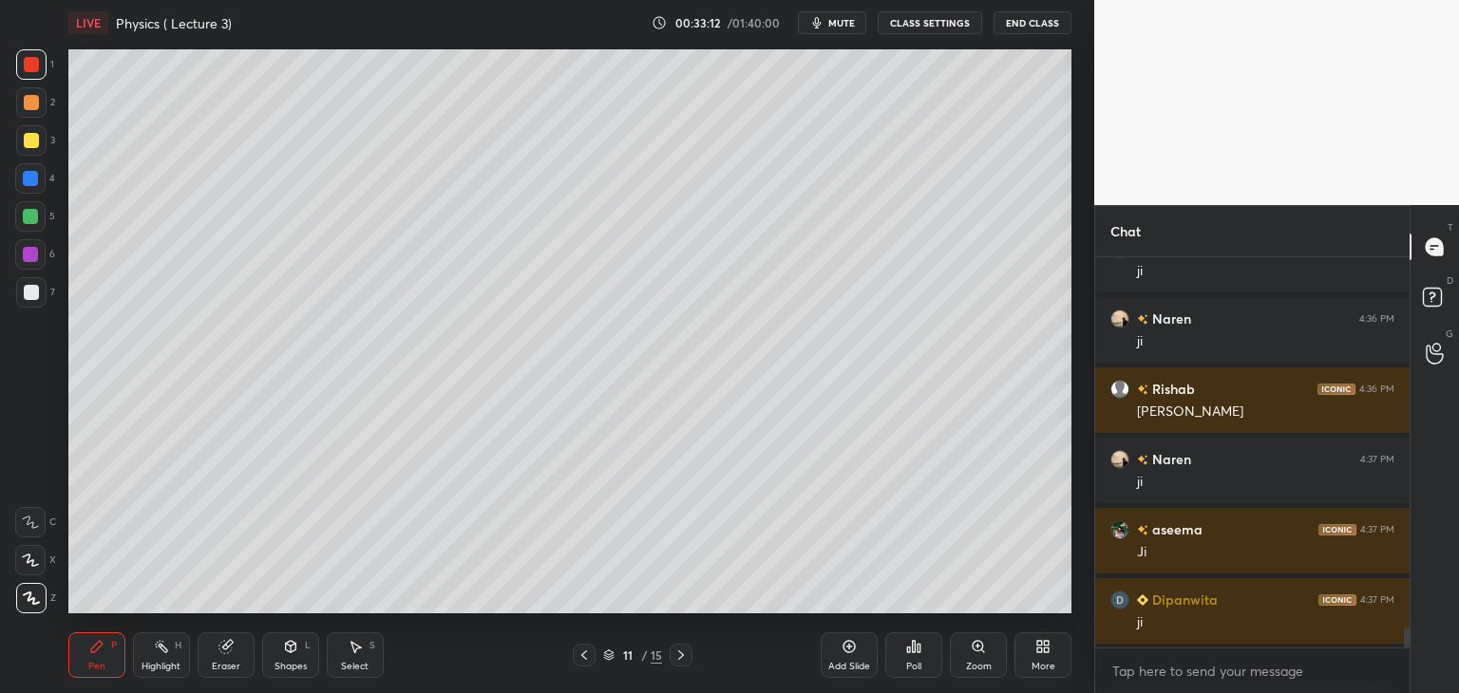
scroll to position [7378, 0]
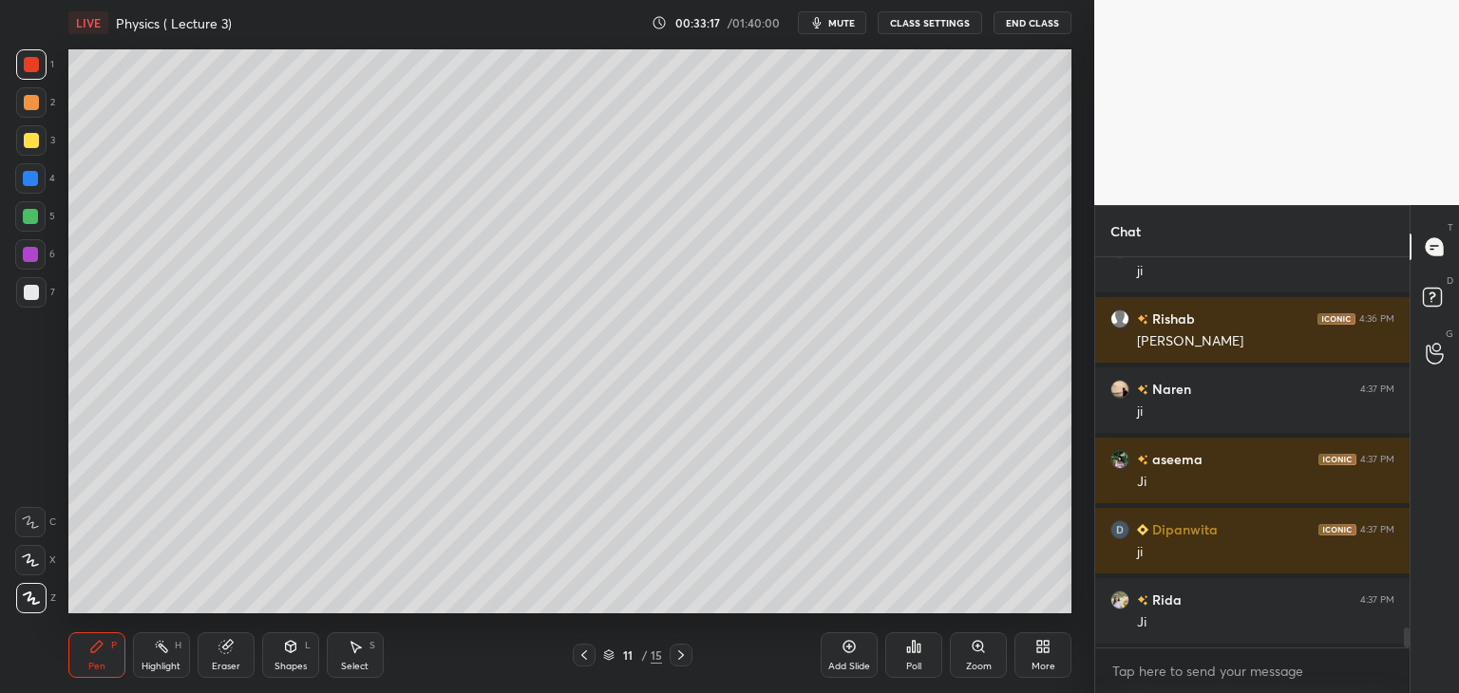
click at [41, 289] on div at bounding box center [31, 292] width 30 height 30
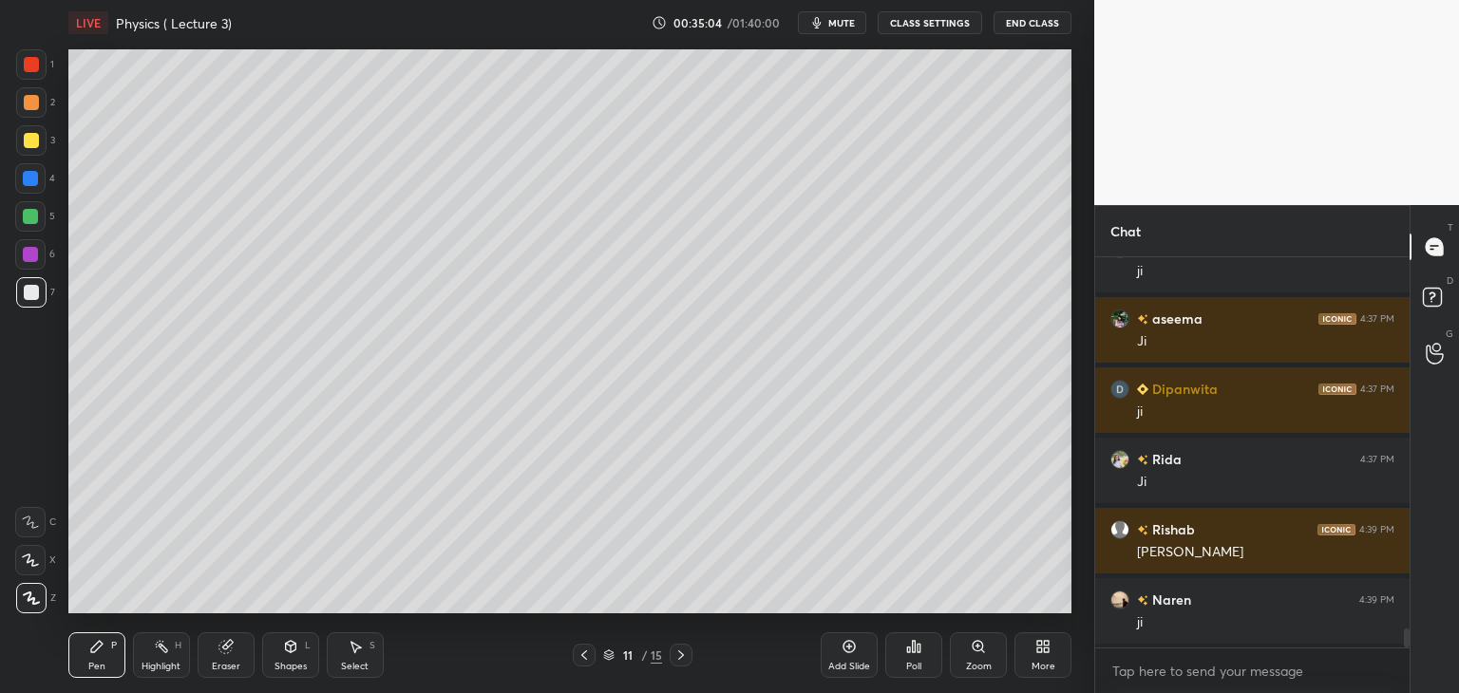
scroll to position [7589, 0]
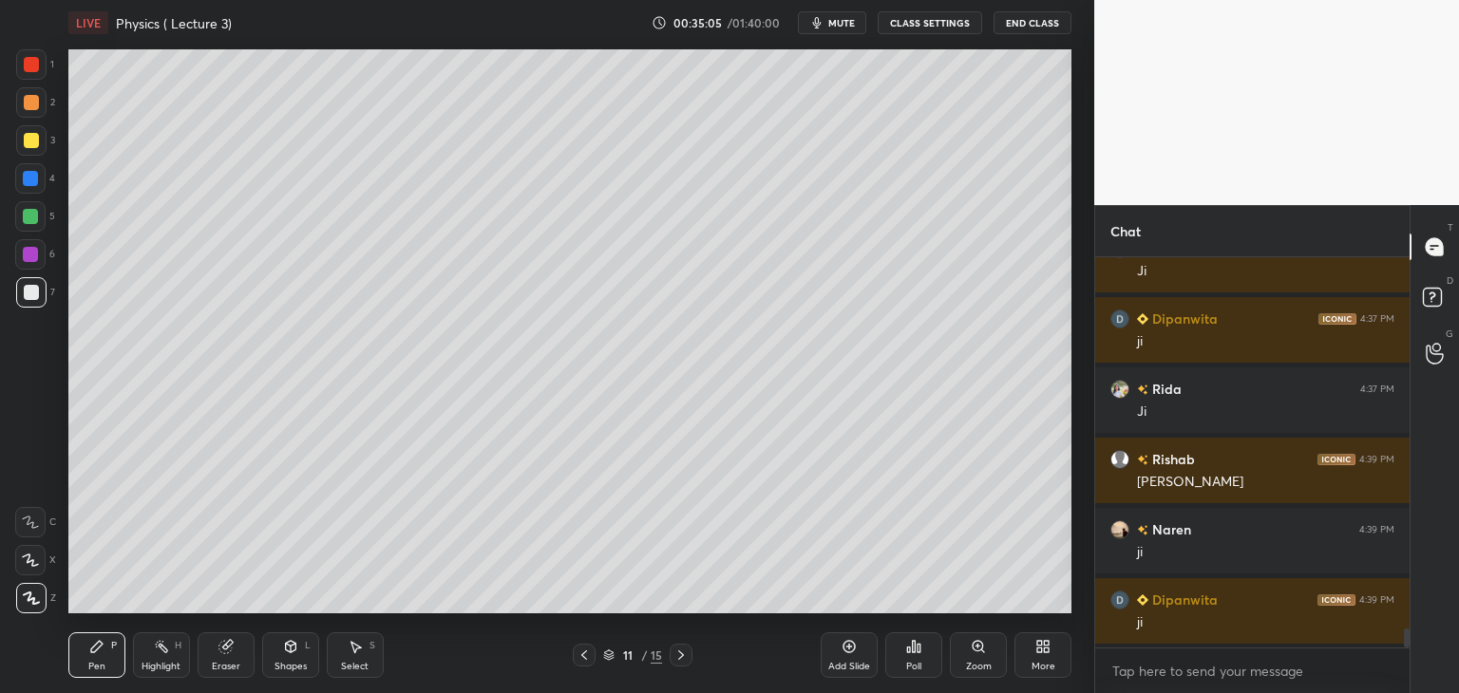
click at [839, 650] on div "Add Slide" at bounding box center [848, 655] width 57 height 46
click at [27, 212] on div at bounding box center [30, 216] width 15 height 15
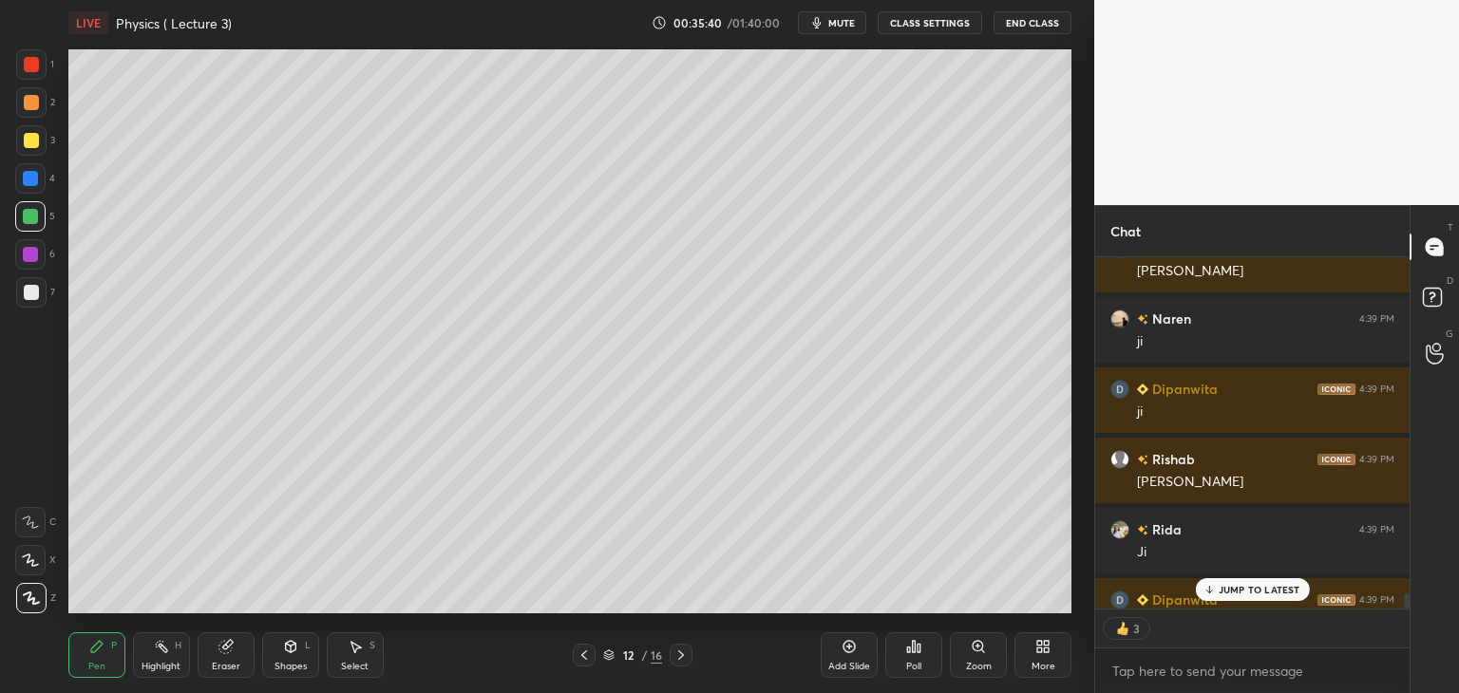
scroll to position [7908, 0]
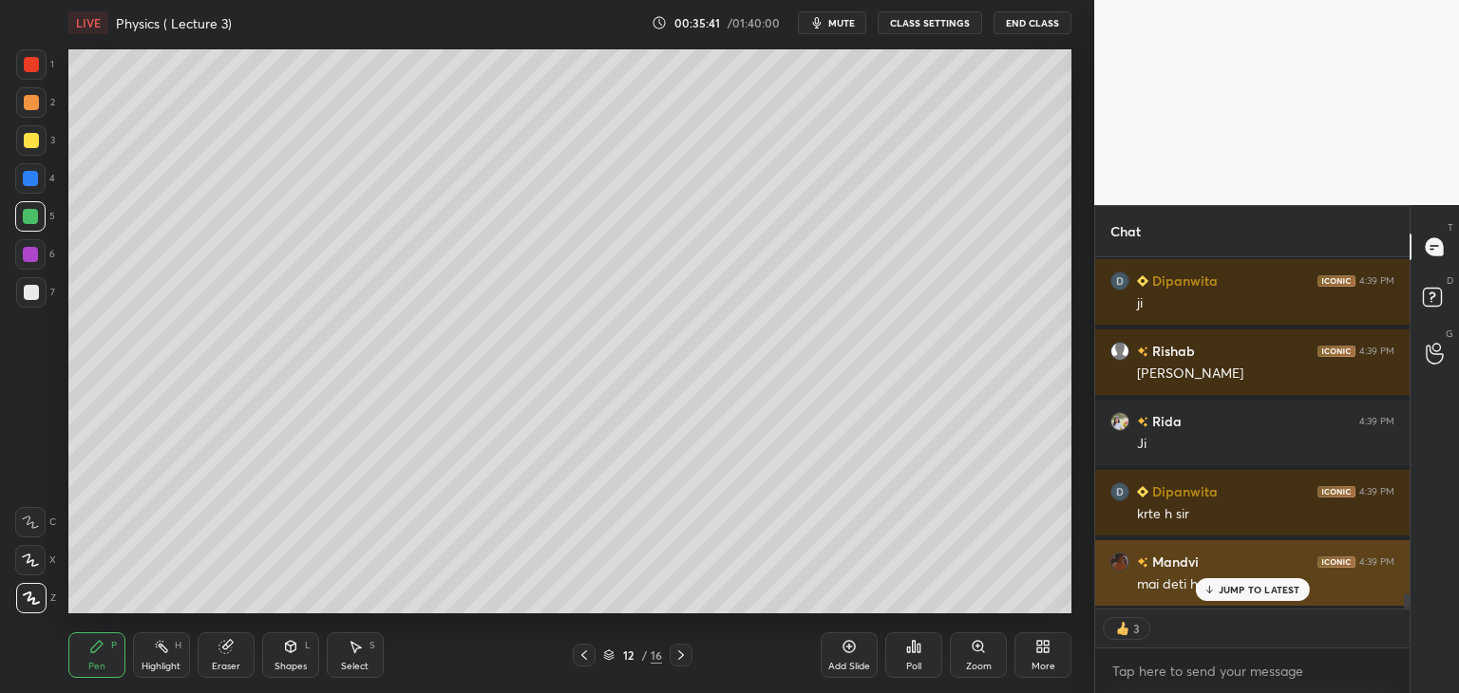
click at [1211, 593] on icon at bounding box center [1208, 589] width 12 height 11
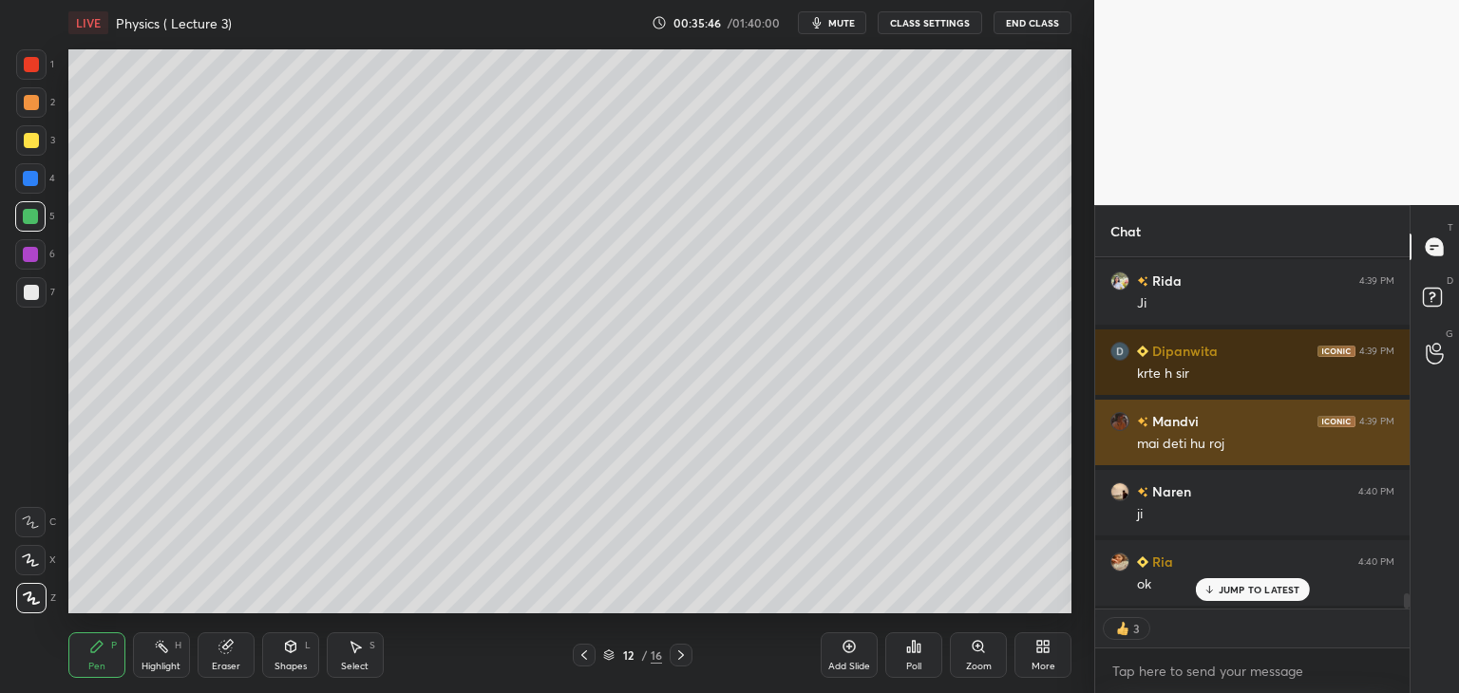
scroll to position [8120, 0]
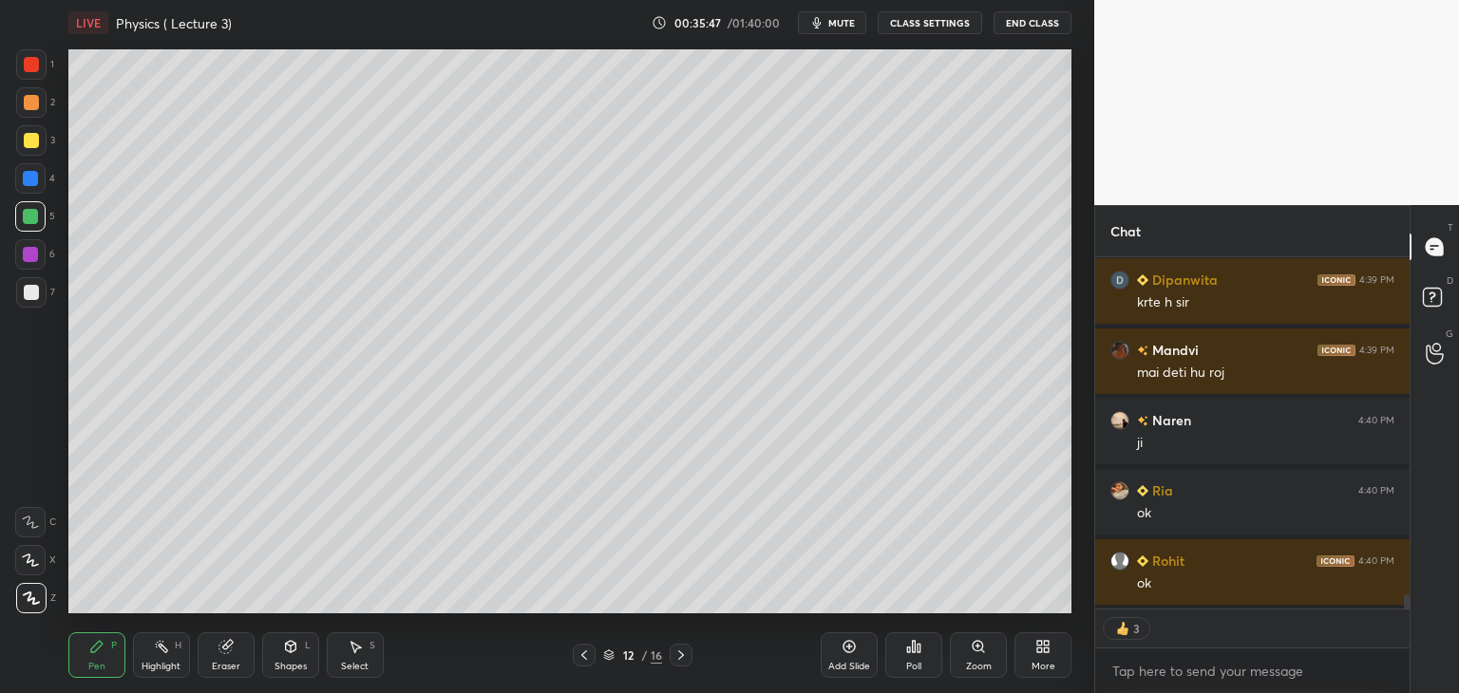
click at [843, 658] on div "Add Slide" at bounding box center [848, 655] width 57 height 46
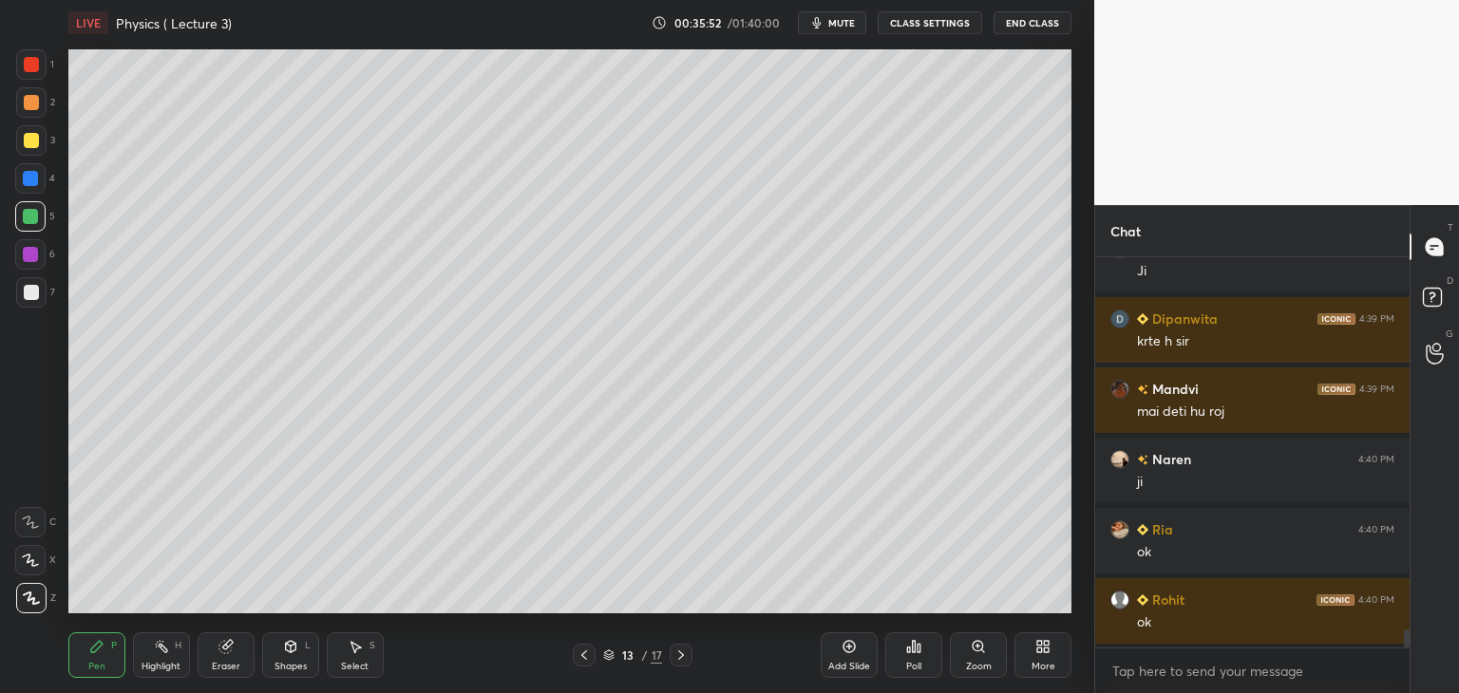
scroll to position [8151, 0]
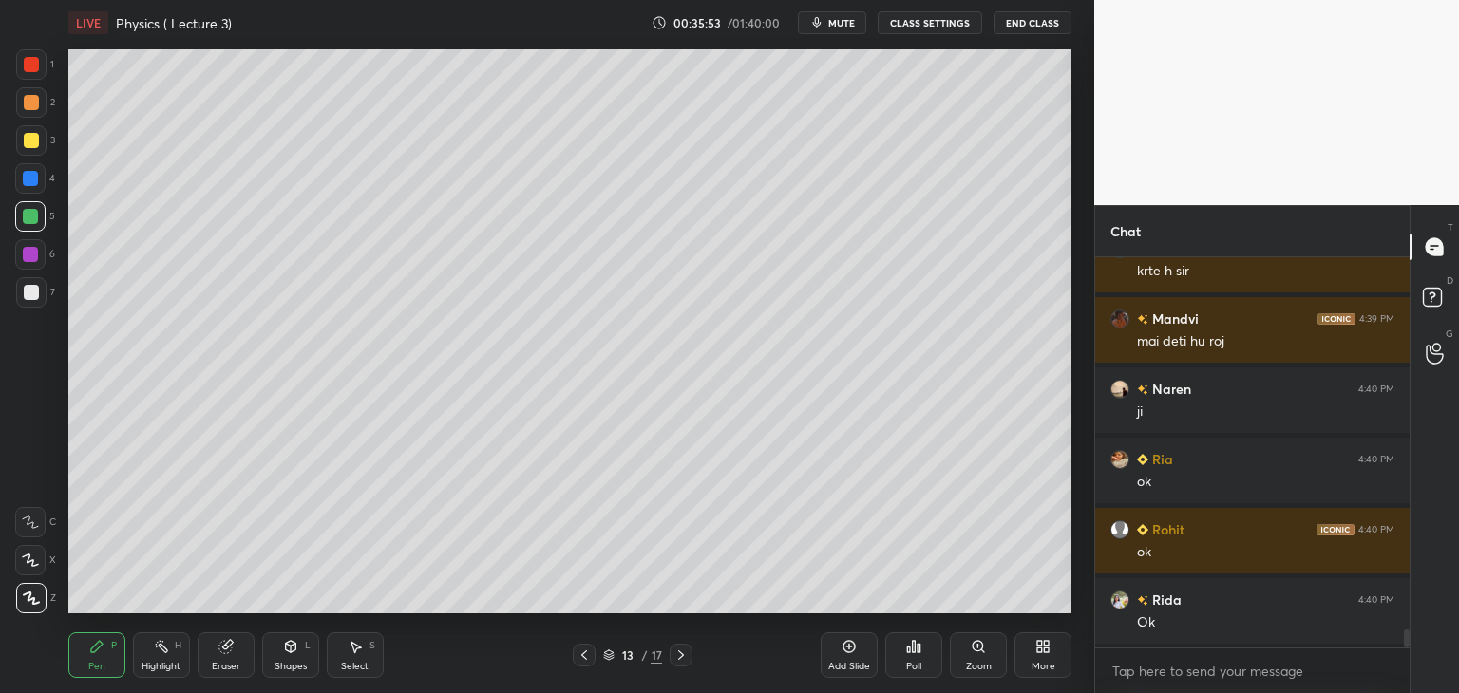
click at [224, 643] on icon at bounding box center [225, 647] width 12 height 12
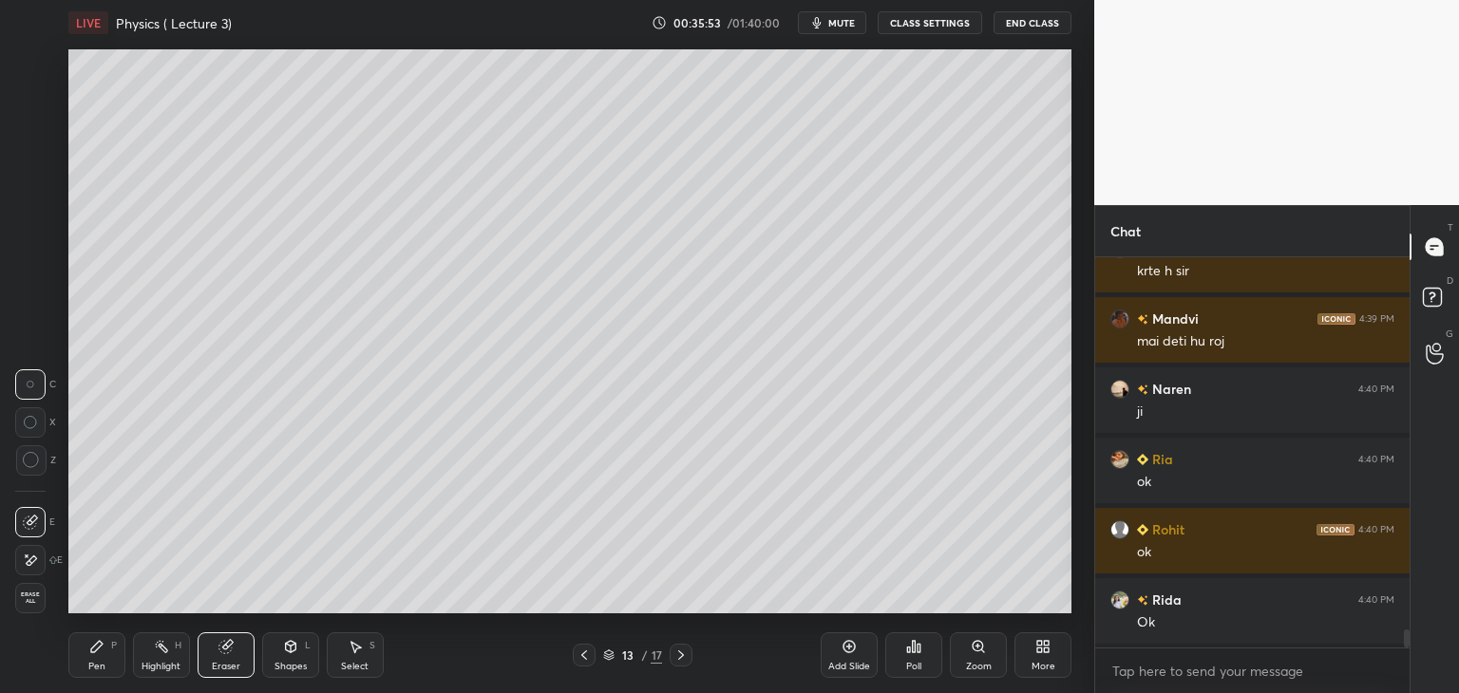
scroll to position [8221, 0]
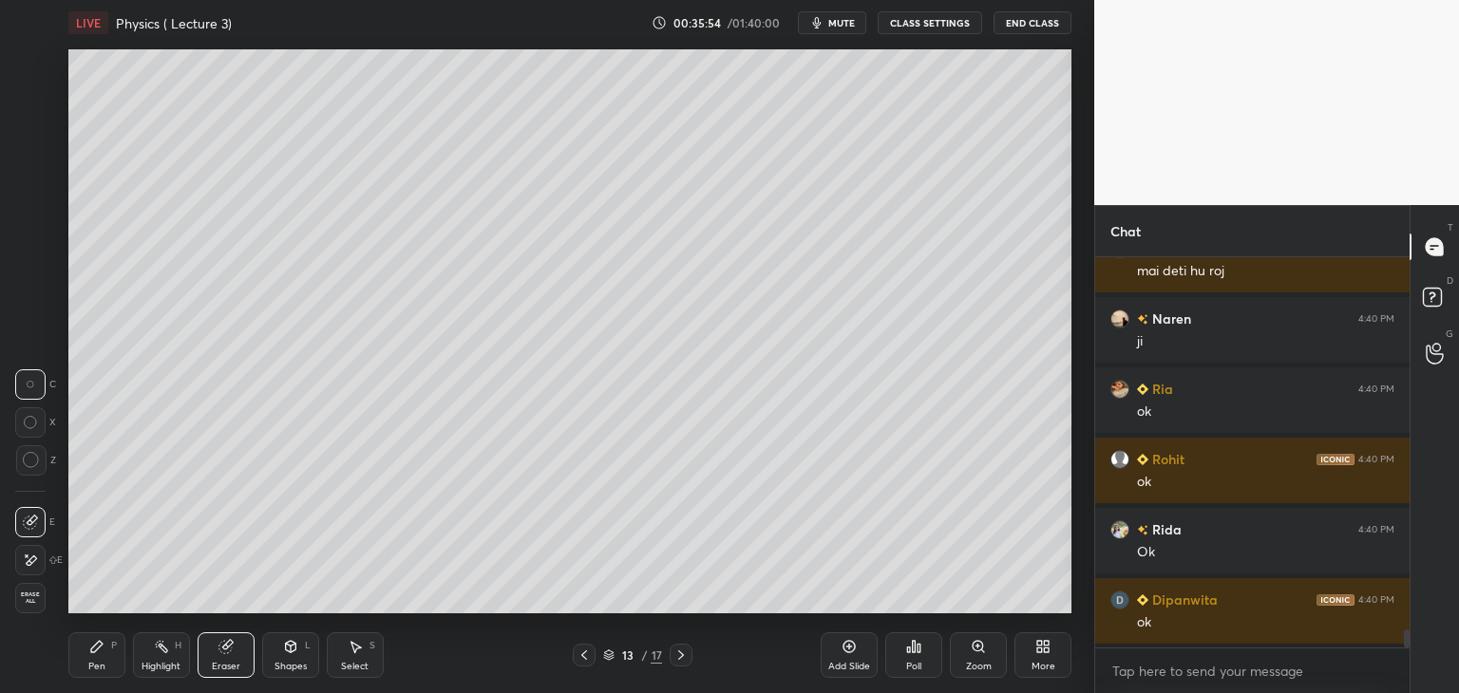
click at [41, 600] on span "Erase all" at bounding box center [30, 598] width 28 height 13
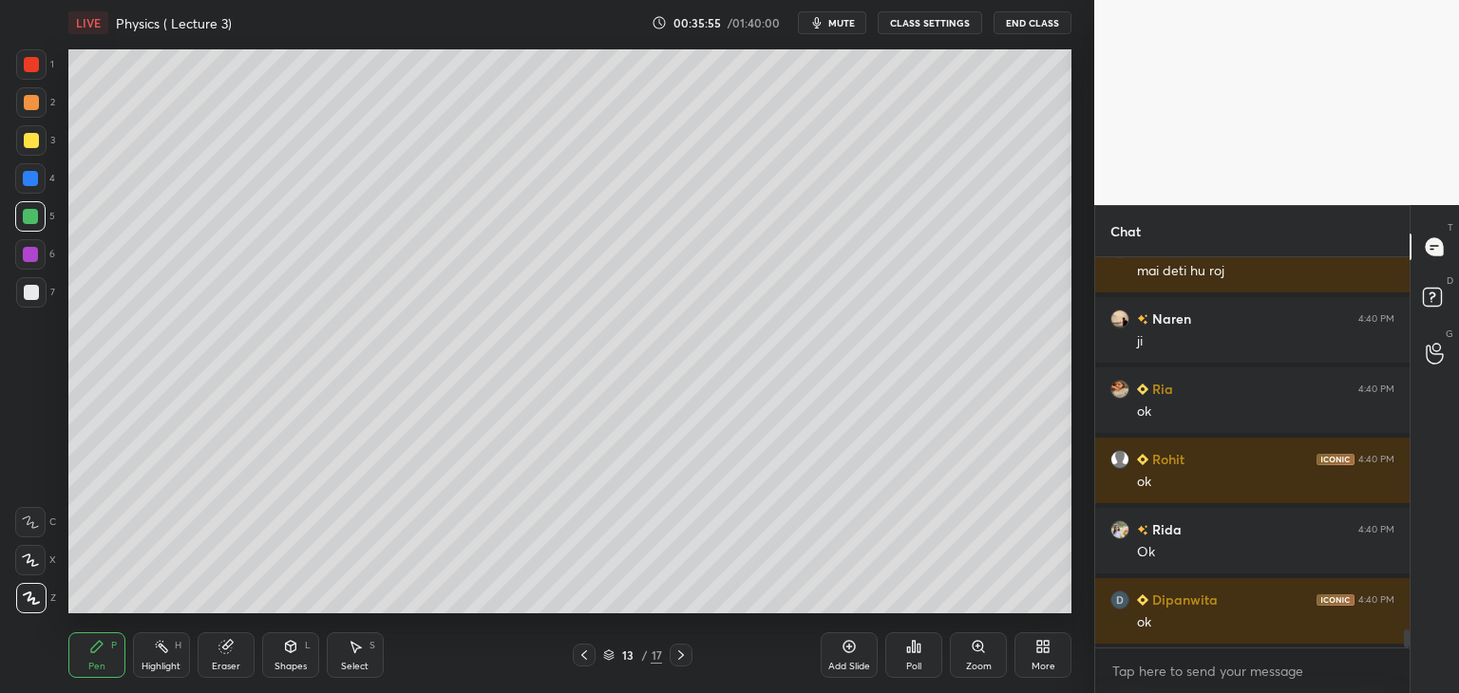
click at [586, 647] on div at bounding box center [584, 655] width 23 height 23
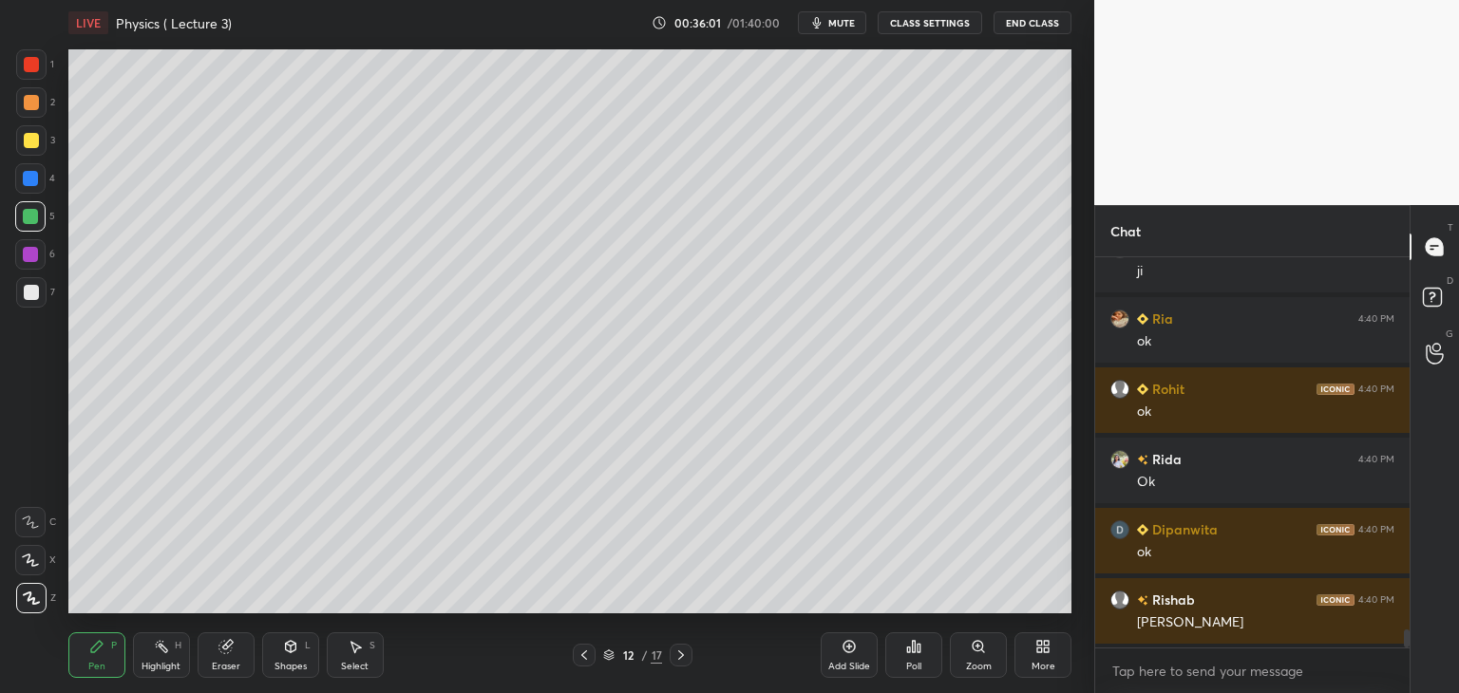
click at [32, 145] on div at bounding box center [31, 140] width 15 height 15
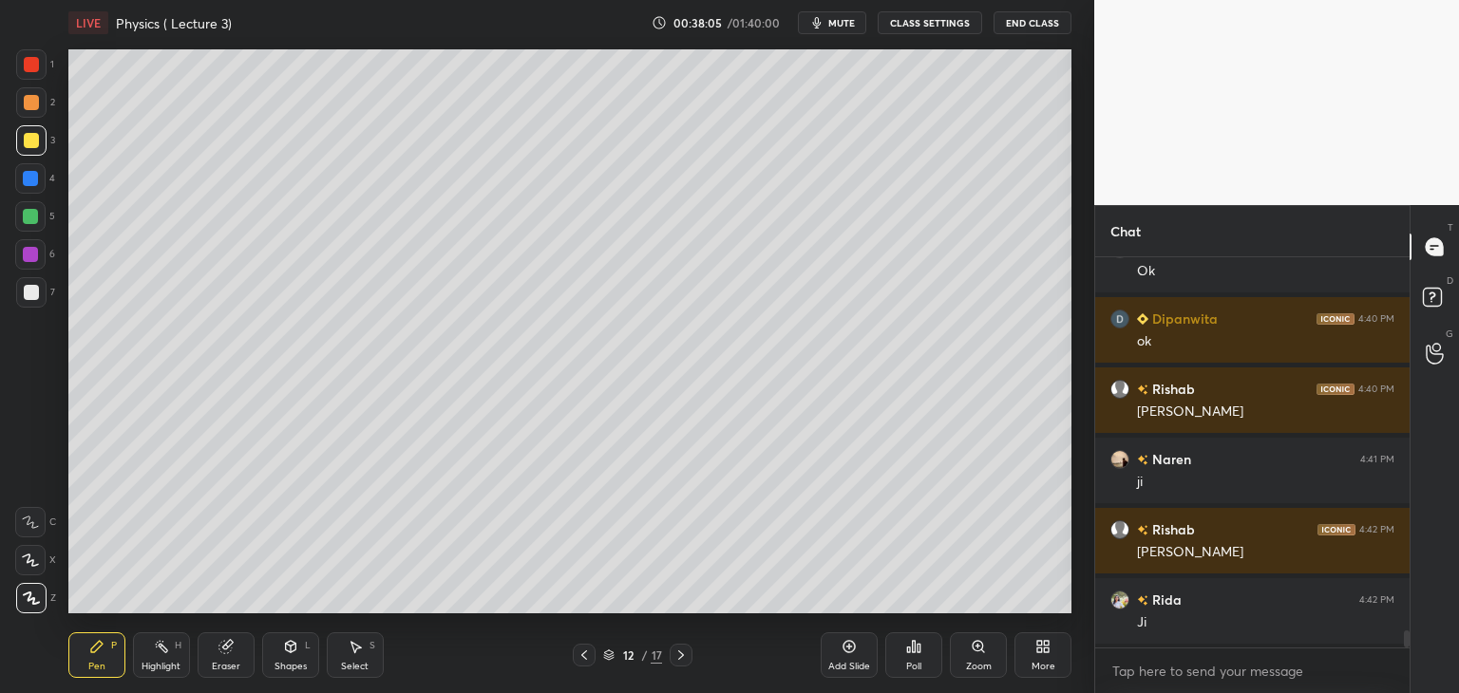
scroll to position [8573, 0]
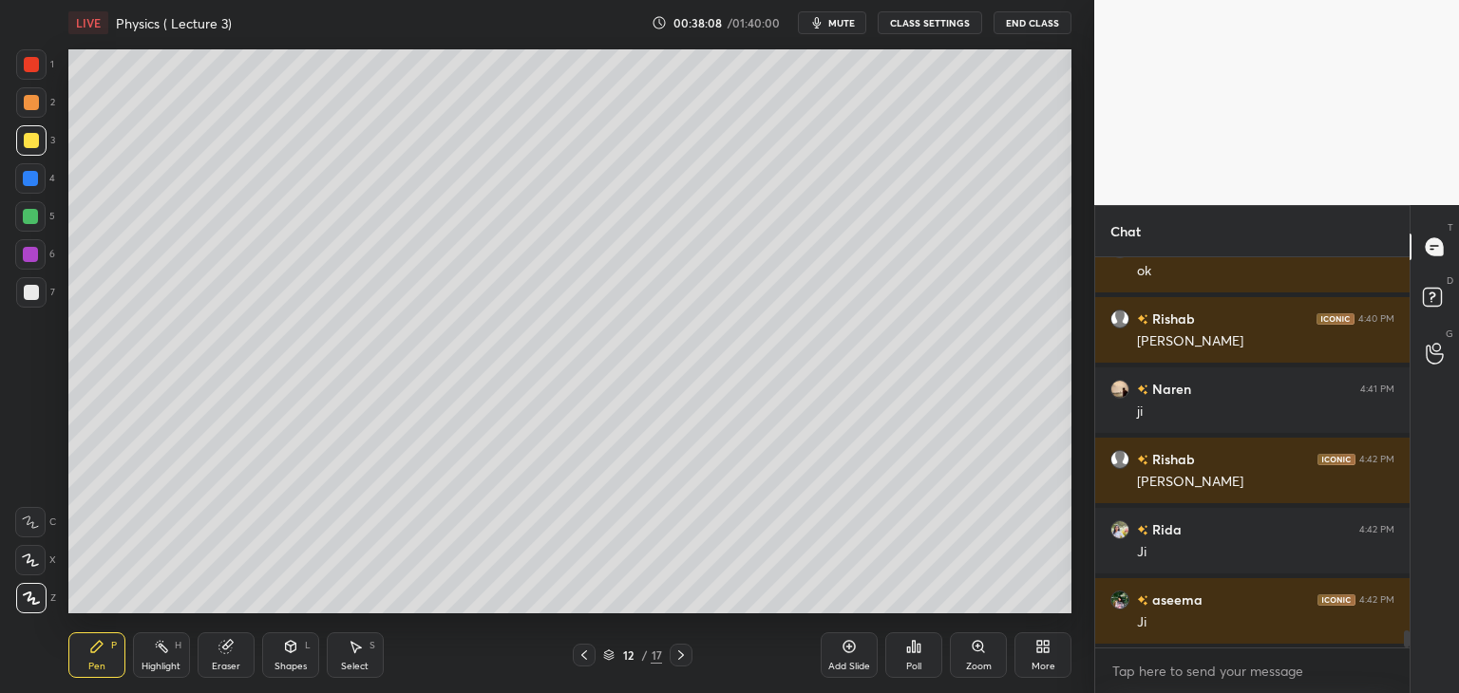
click at [848, 641] on icon at bounding box center [849, 647] width 12 height 12
click at [31, 289] on div at bounding box center [31, 292] width 15 height 15
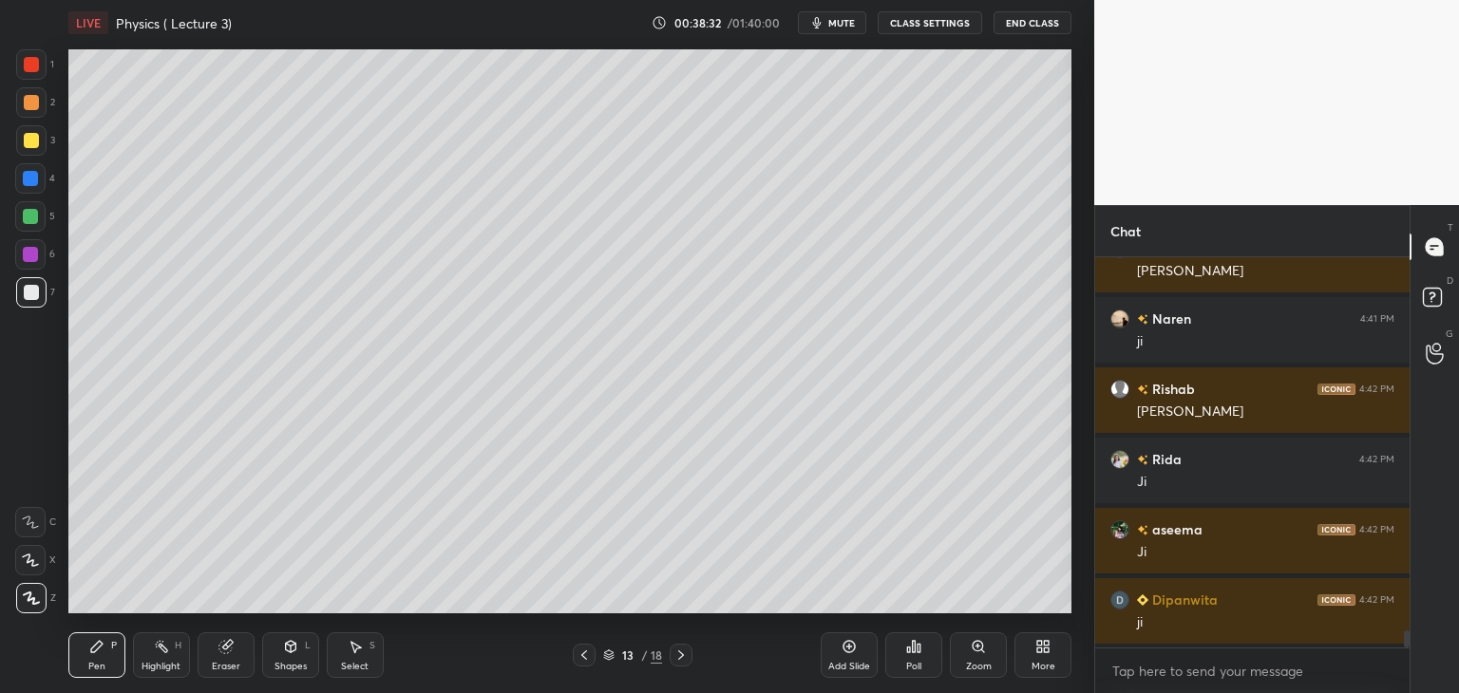
click at [37, 216] on div at bounding box center [30, 216] width 15 height 15
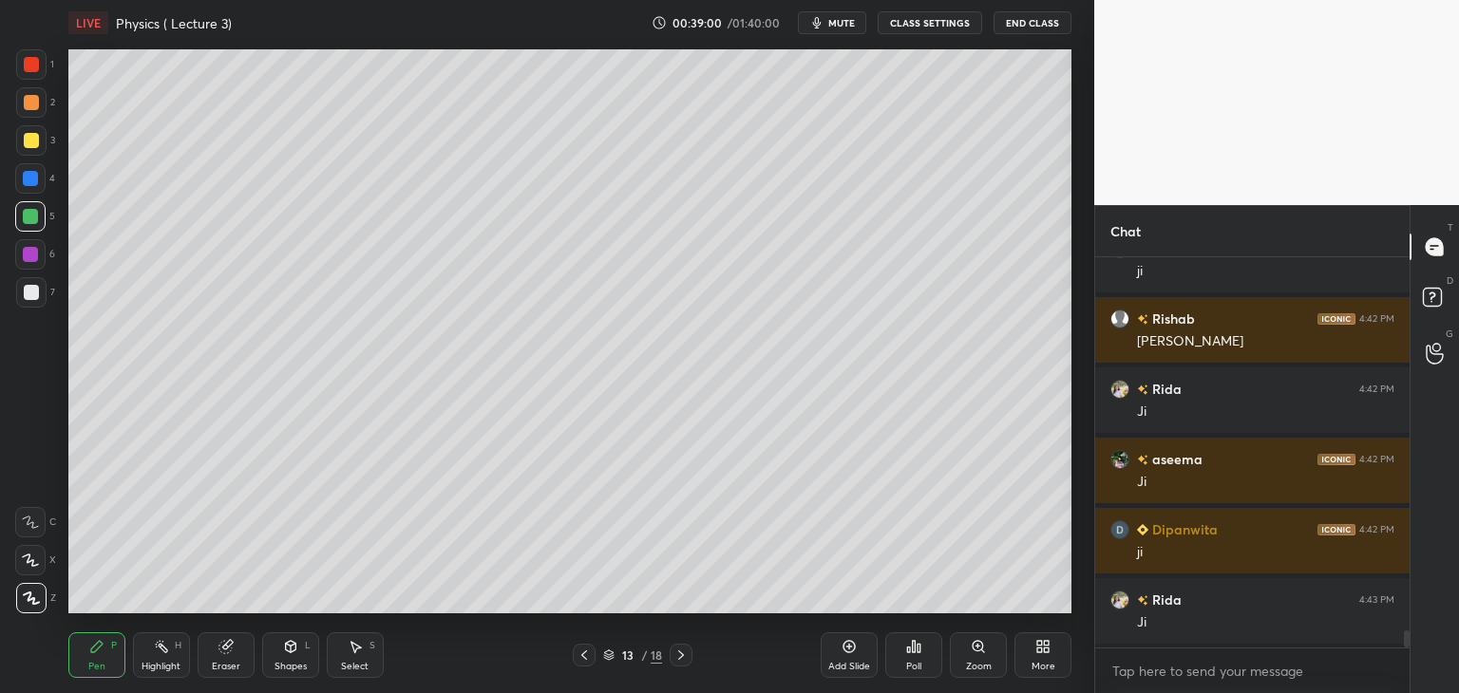
click at [830, 639] on div "Add Slide" at bounding box center [848, 655] width 57 height 46
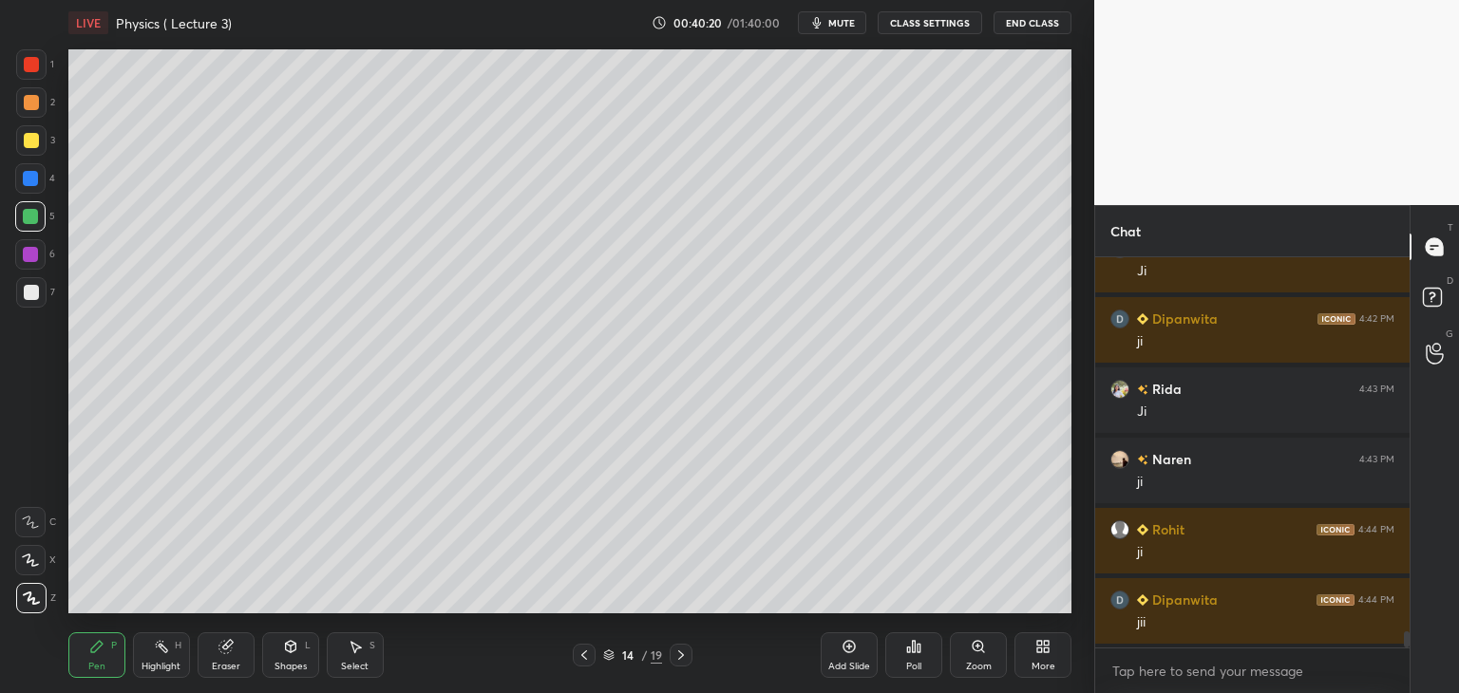
scroll to position [8994, 0]
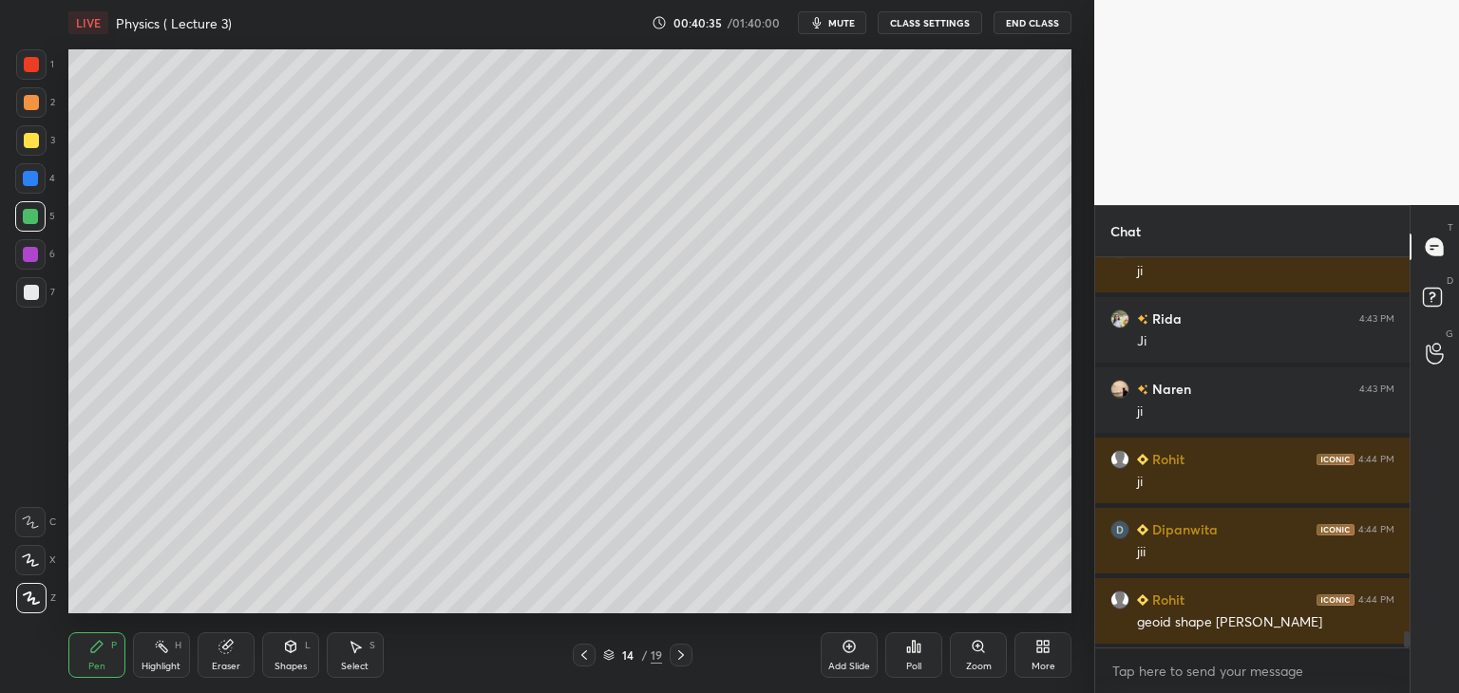
click at [32, 183] on div at bounding box center [30, 178] width 15 height 15
click at [31, 286] on div at bounding box center [31, 292] width 15 height 15
click at [30, 214] on div at bounding box center [30, 216] width 15 height 15
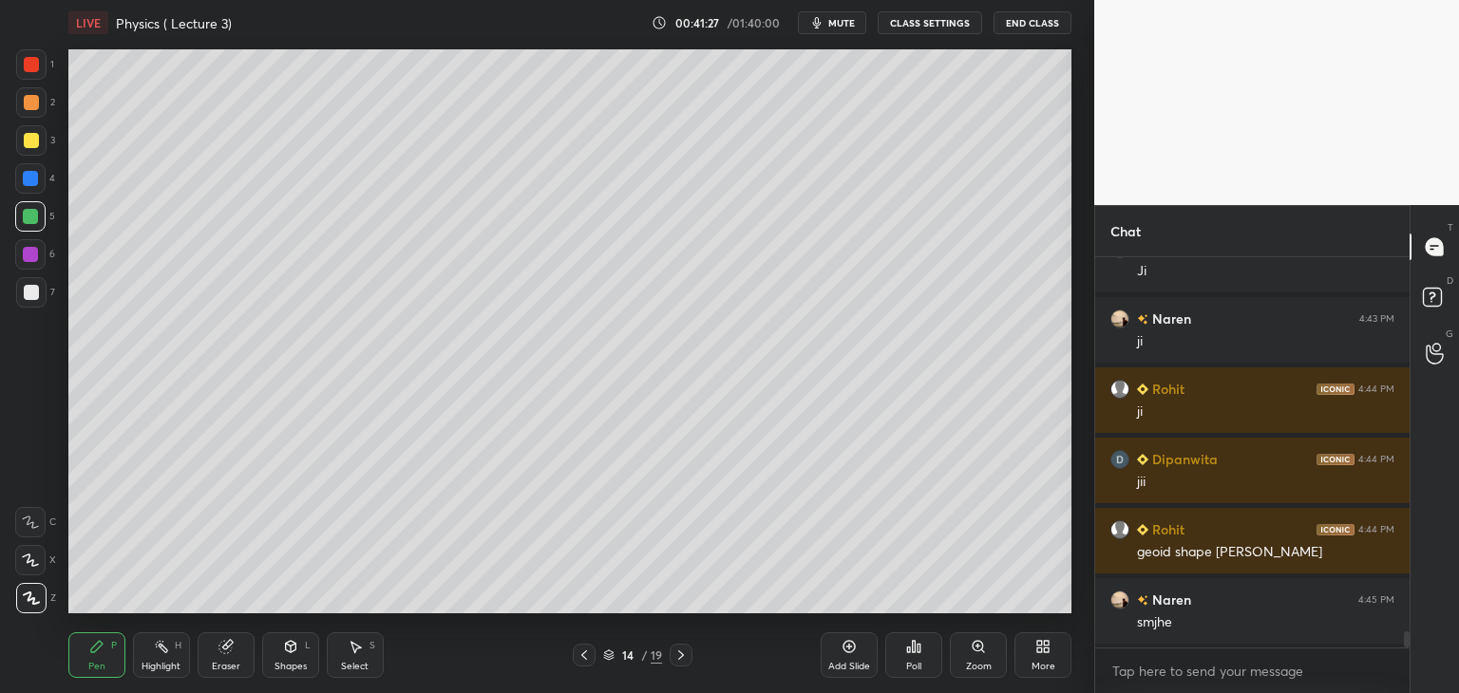
scroll to position [9083, 0]
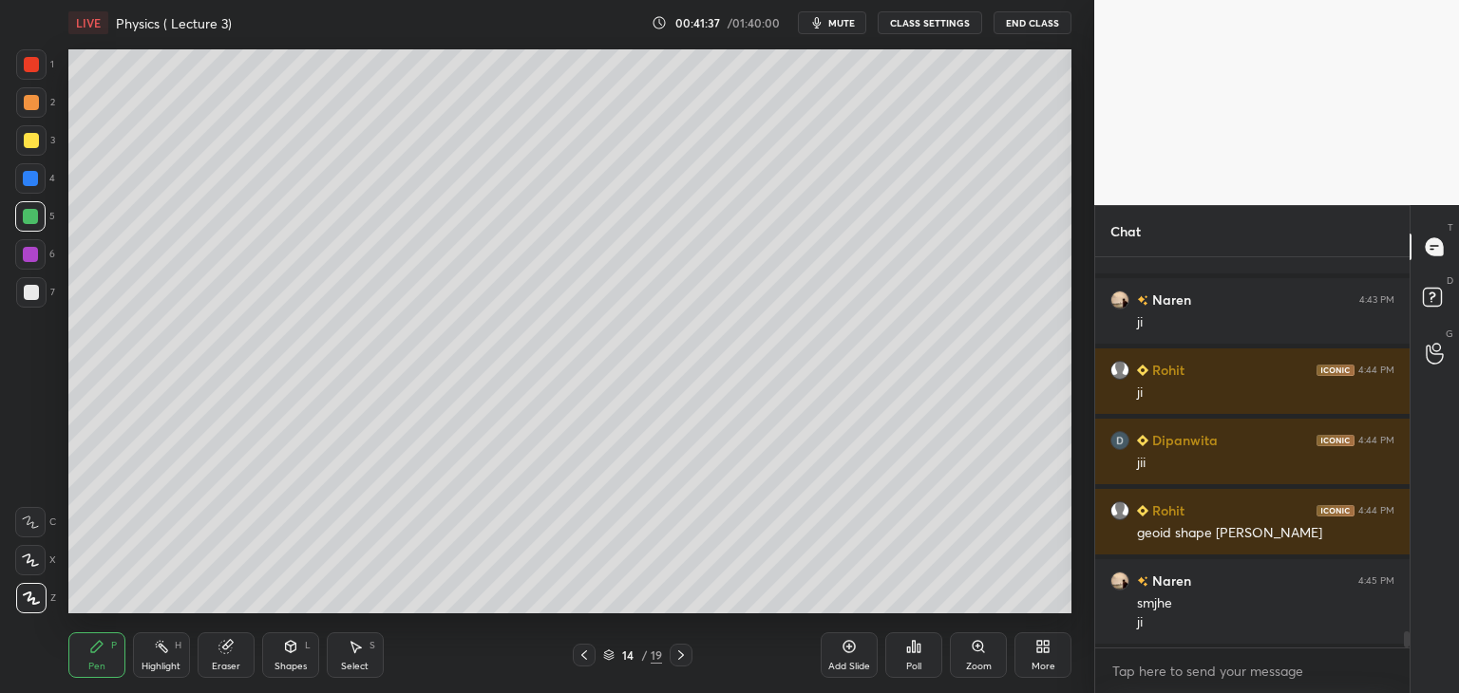
click at [849, 651] on icon at bounding box center [848, 646] width 15 height 15
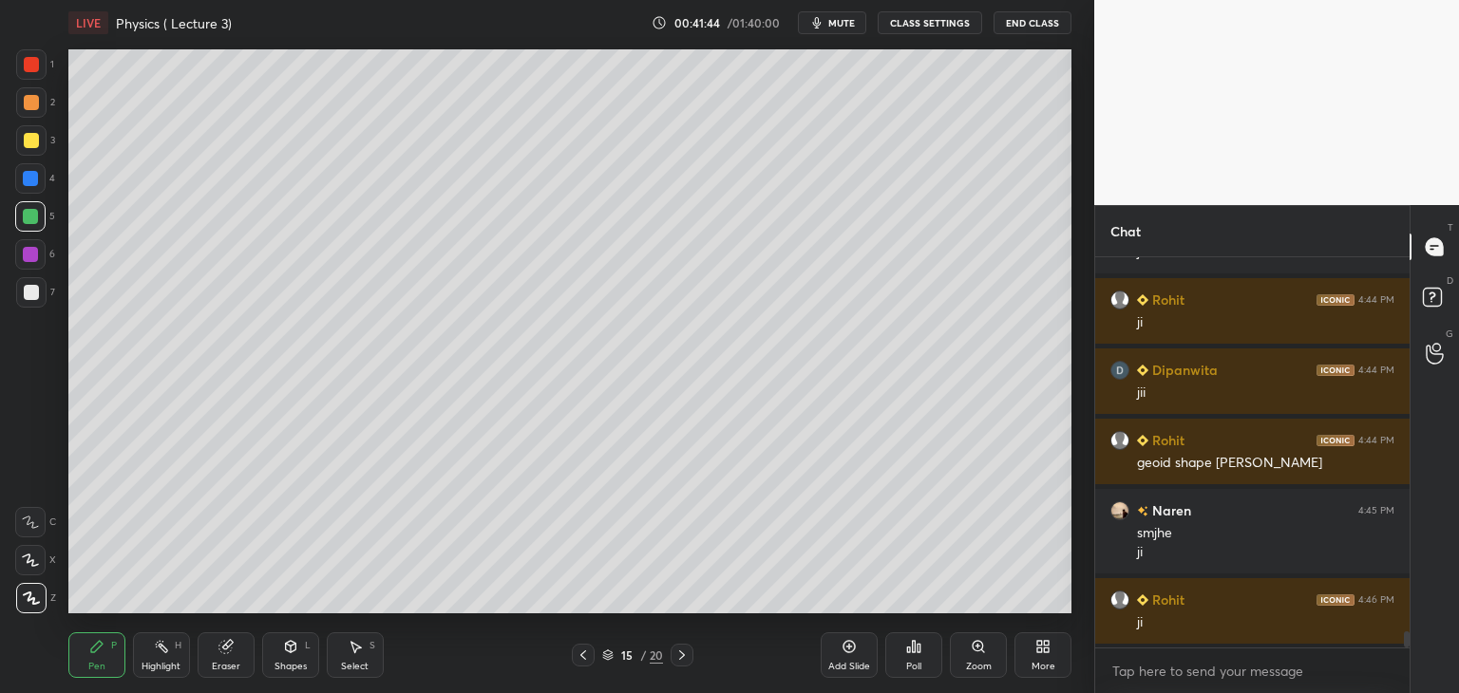
click at [216, 646] on div "Eraser" at bounding box center [226, 655] width 57 height 46
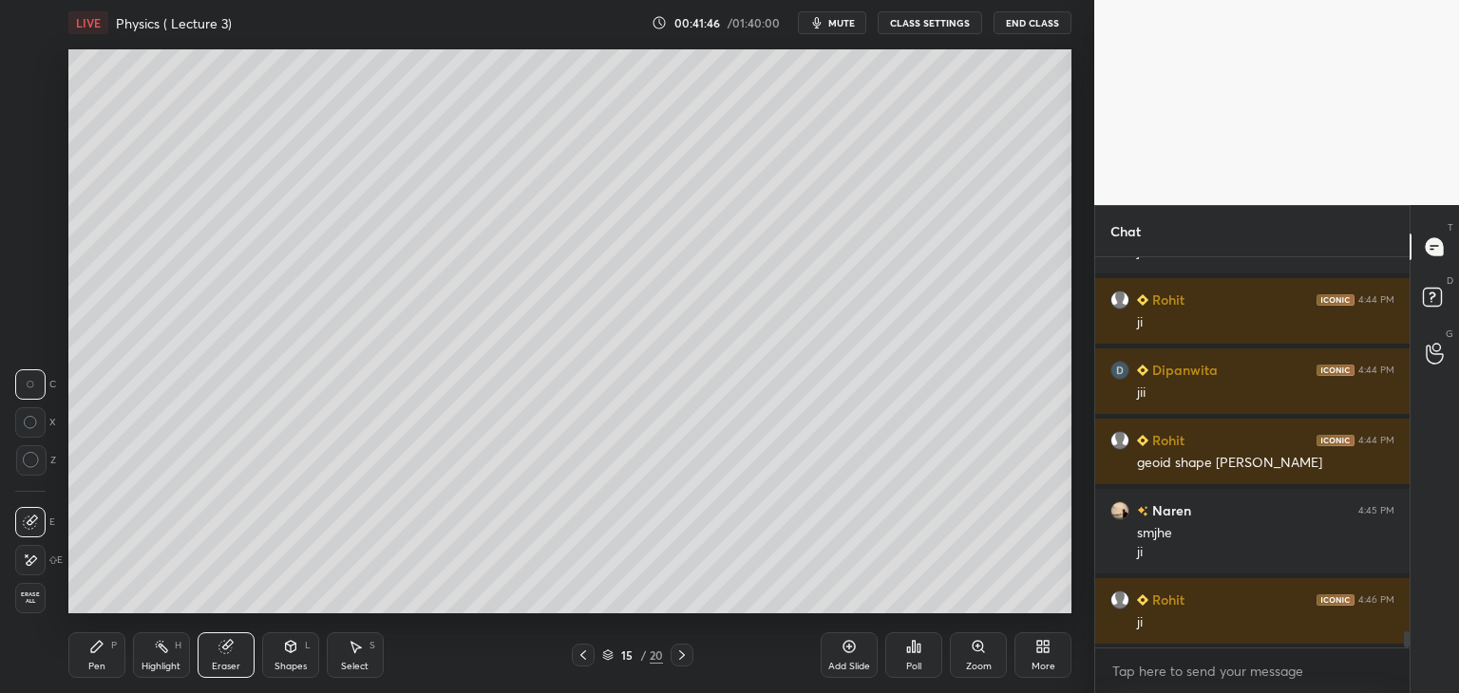
click at [92, 643] on icon at bounding box center [96, 646] width 15 height 15
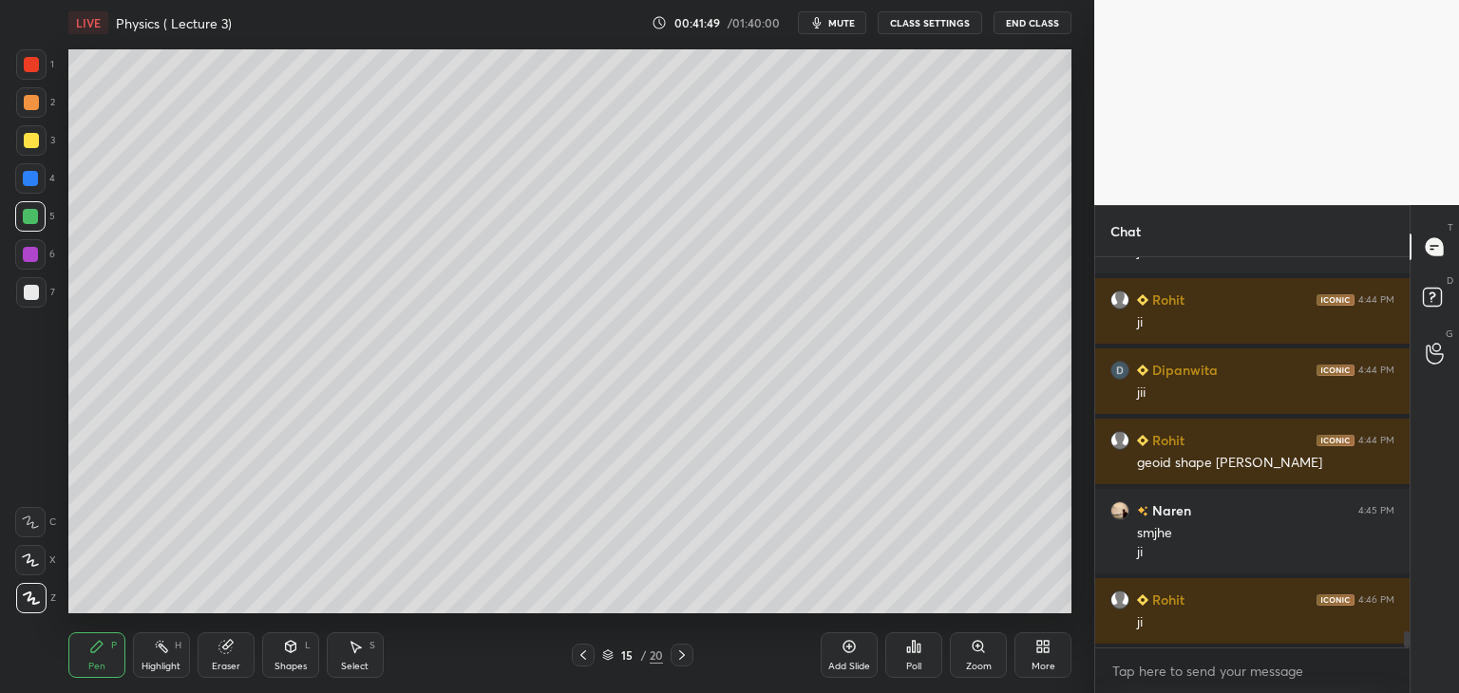
click at [580, 650] on icon at bounding box center [582, 655] width 15 height 15
click at [687, 653] on icon at bounding box center [681, 655] width 15 height 15
click at [583, 652] on icon at bounding box center [582, 655] width 15 height 15
click at [582, 655] on icon at bounding box center [582, 655] width 15 height 15
click at [851, 649] on icon at bounding box center [848, 646] width 15 height 15
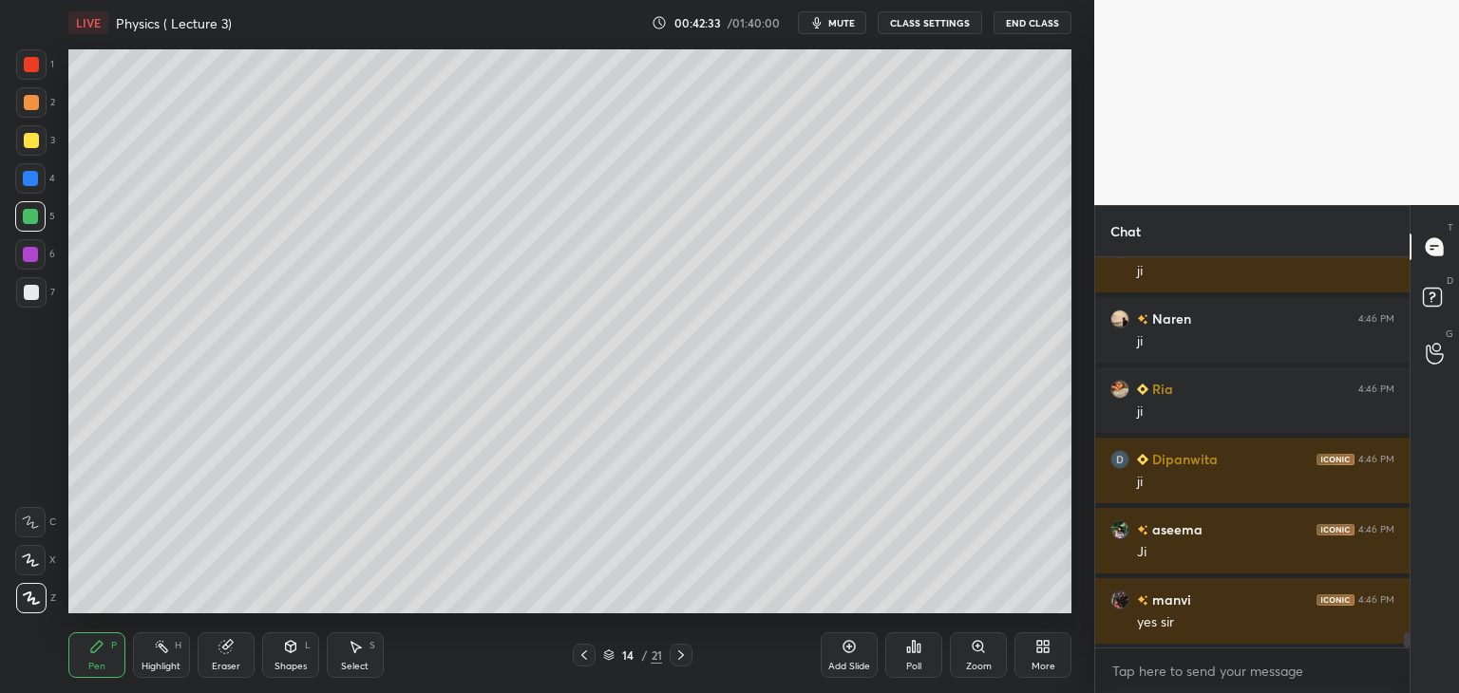
scroll to position [9716, 0]
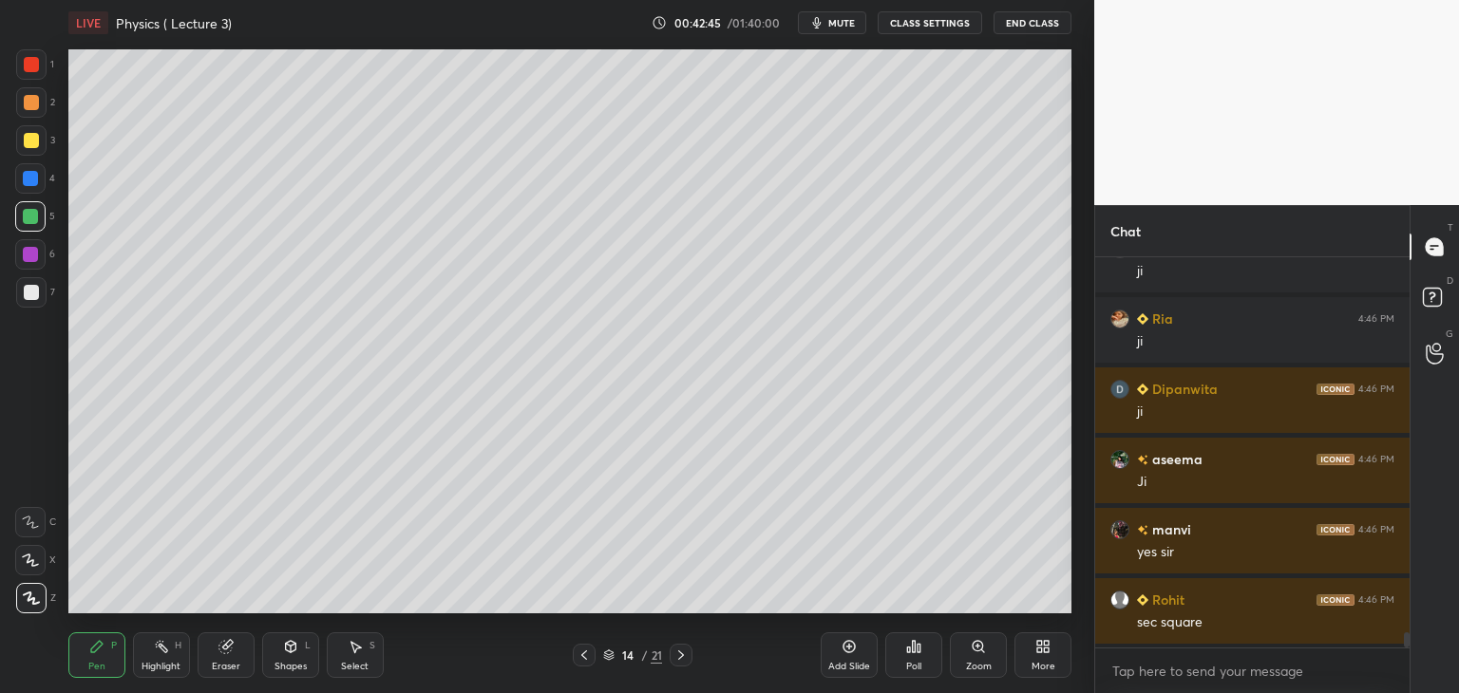
click at [584, 654] on icon at bounding box center [583, 655] width 15 height 15
click at [27, 178] on div at bounding box center [30, 178] width 15 height 15
click at [857, 653] on div "Add Slide" at bounding box center [848, 655] width 57 height 46
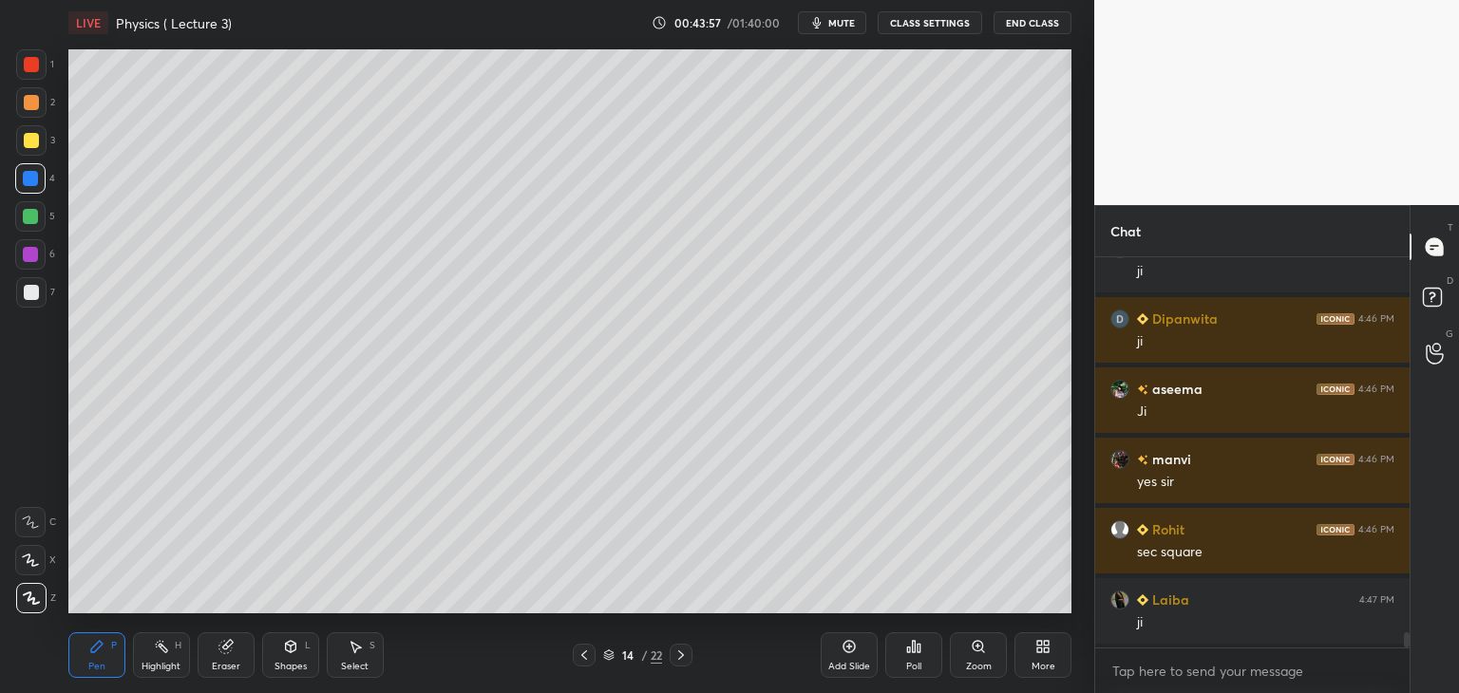
scroll to position [9856, 0]
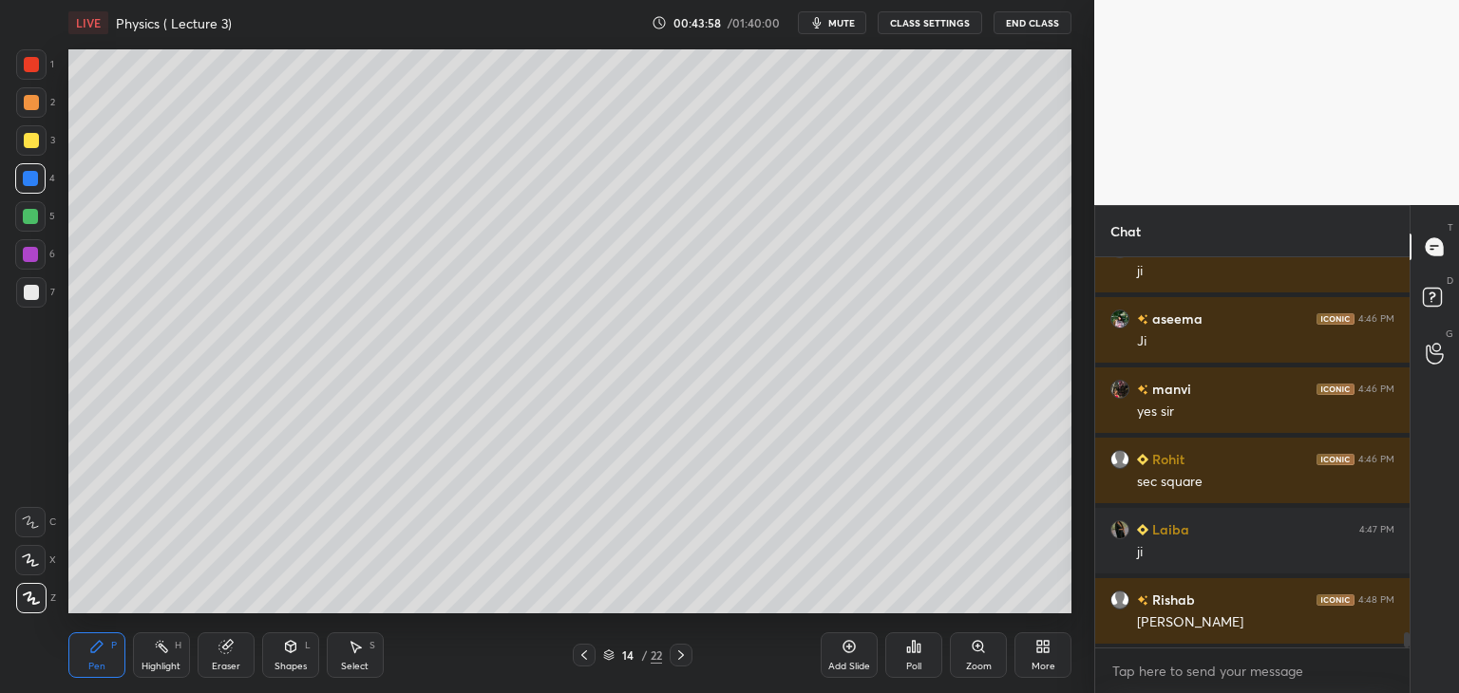
click at [45, 283] on div at bounding box center [31, 292] width 30 height 30
click at [30, 138] on div at bounding box center [31, 140] width 15 height 15
click at [229, 658] on div "Eraser" at bounding box center [226, 655] width 57 height 46
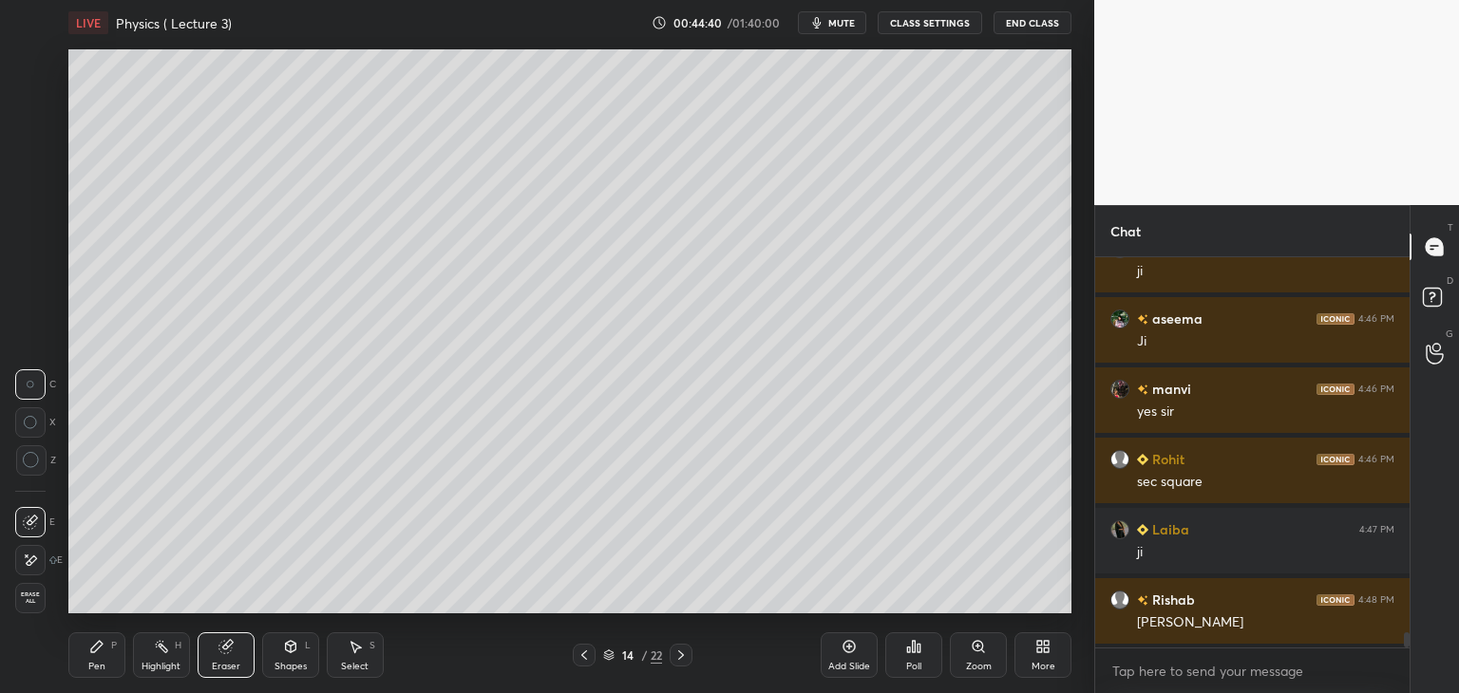
click at [102, 653] on icon at bounding box center [96, 646] width 15 height 15
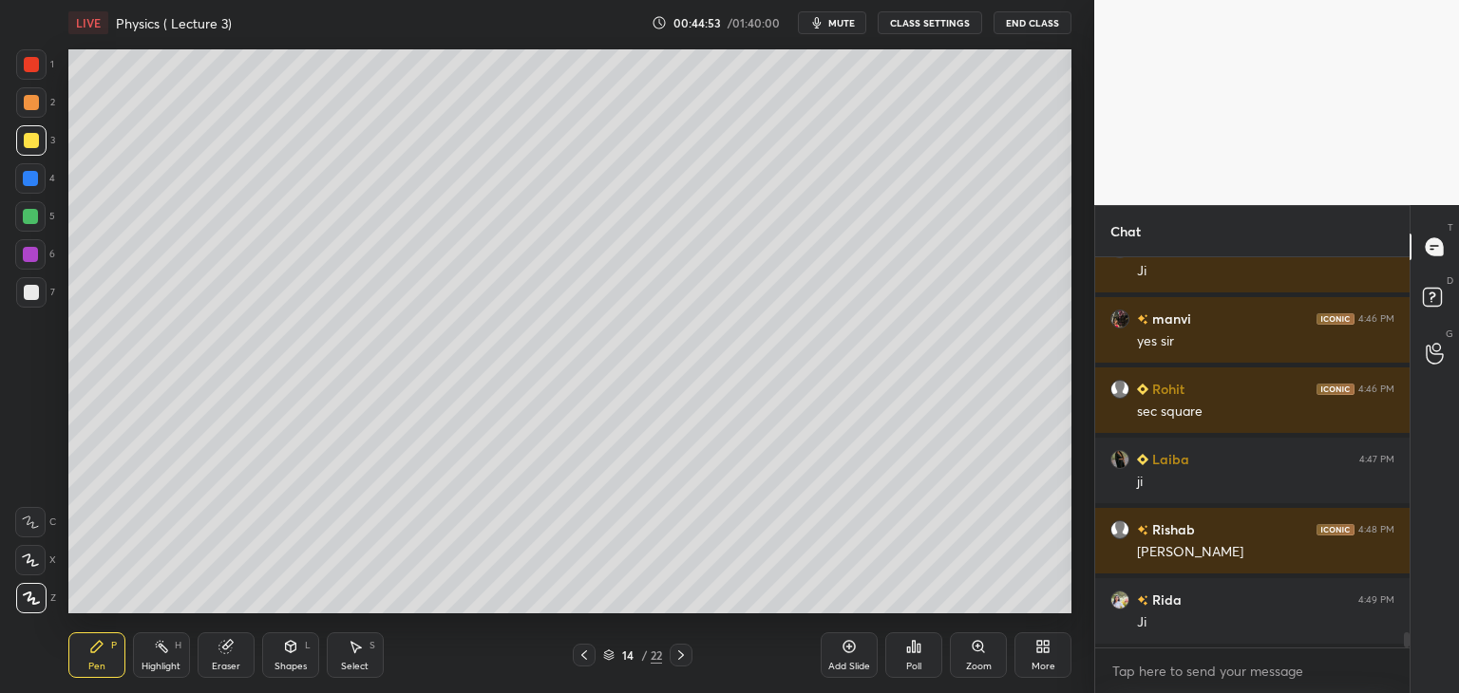
scroll to position [9997, 0]
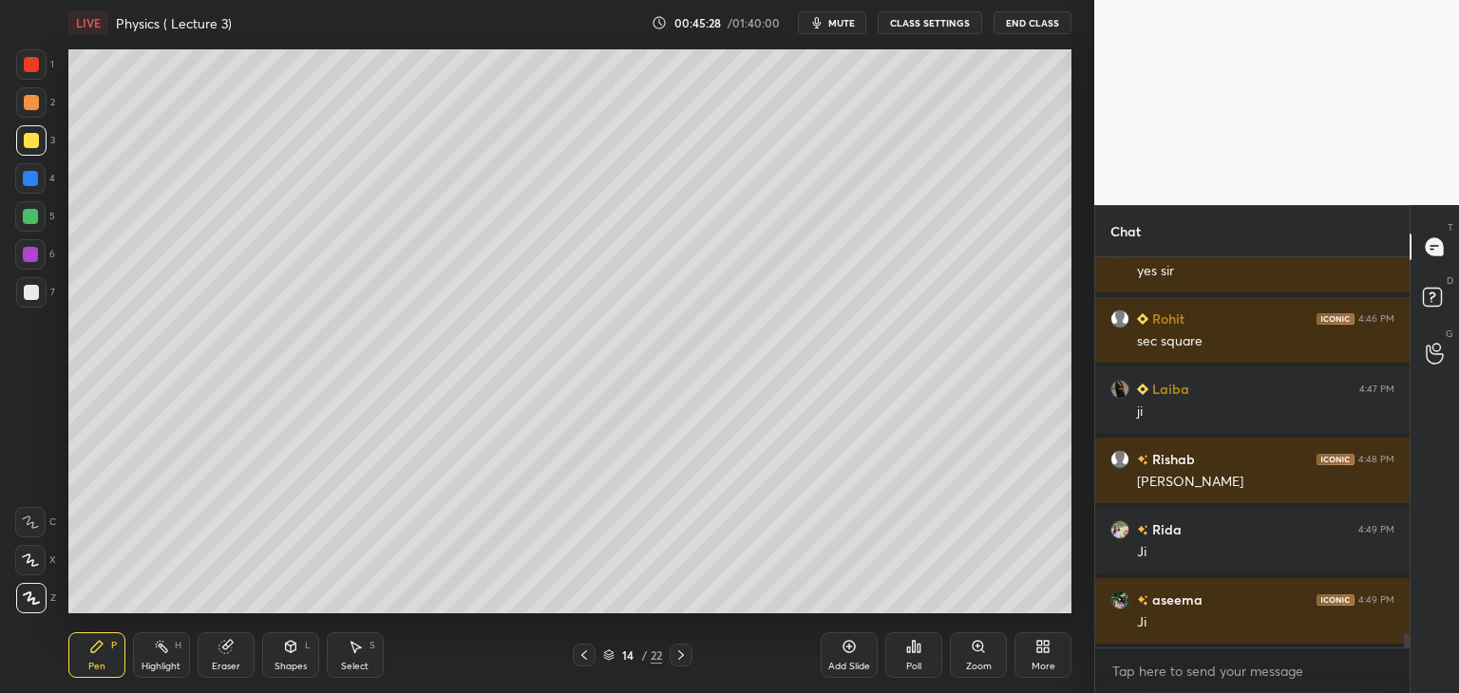
click at [840, 24] on span "mute" at bounding box center [841, 22] width 27 height 13
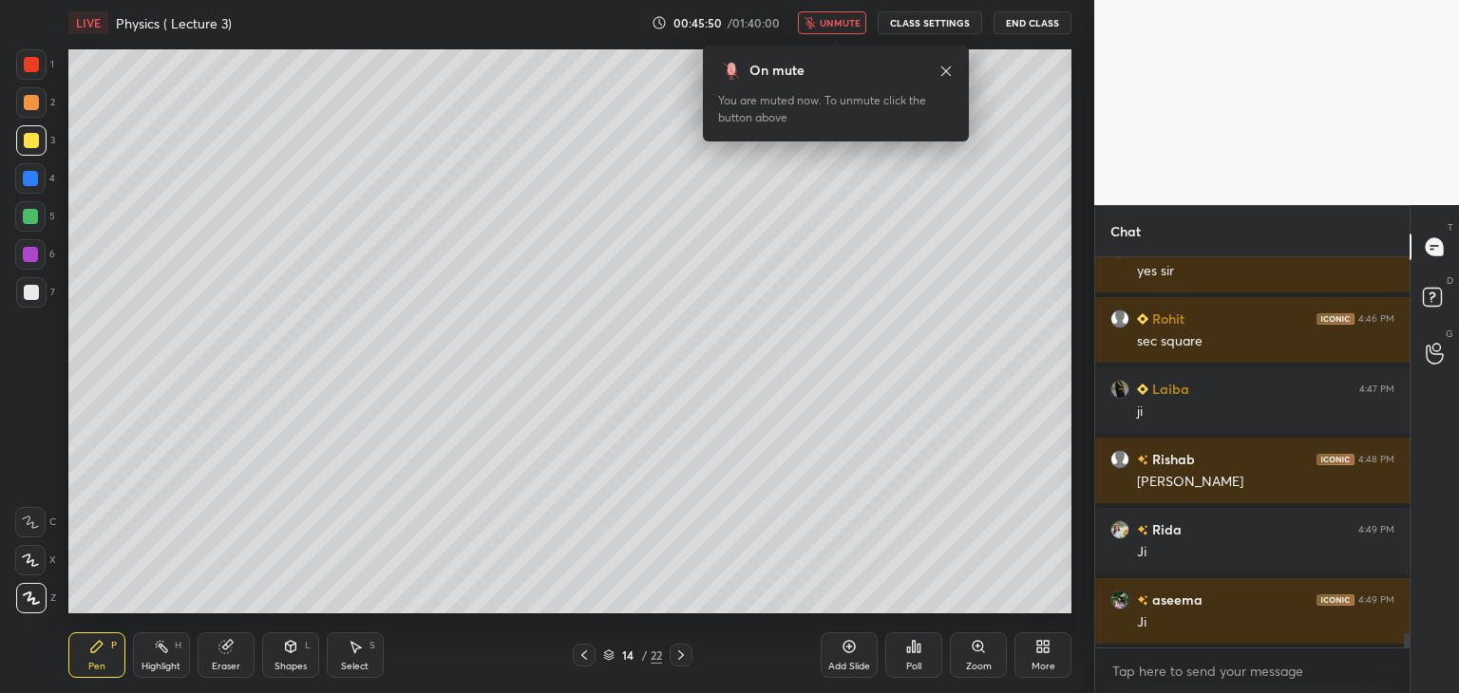
click at [824, 20] on span "unmute" at bounding box center [839, 22] width 41 height 13
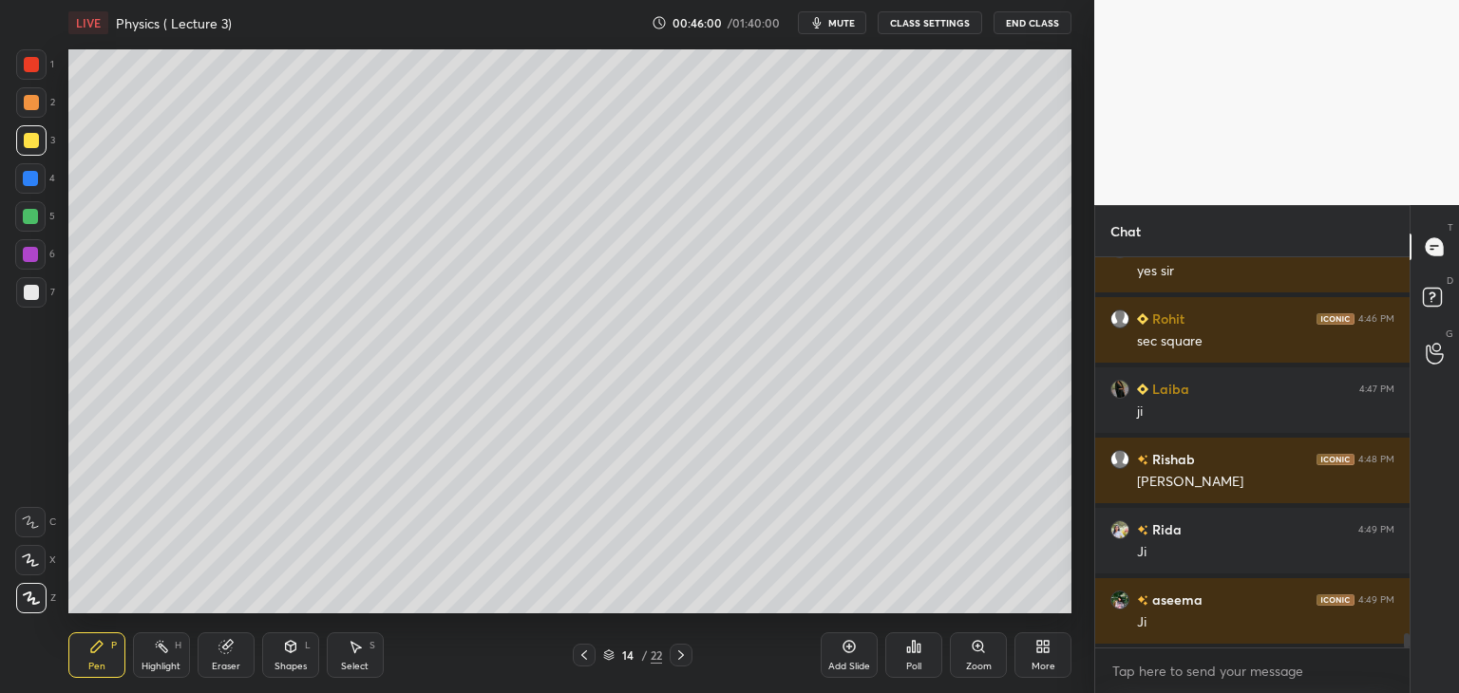
scroll to position [10067, 0]
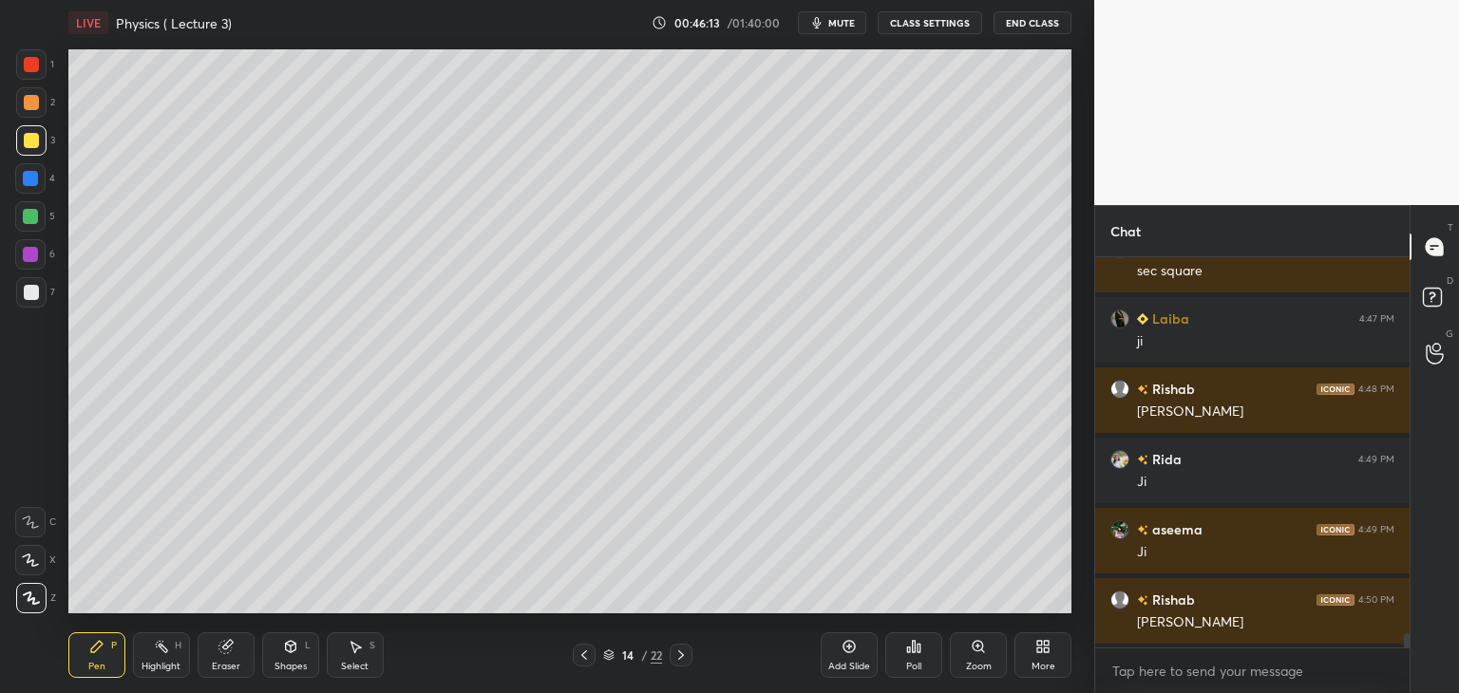
click at [582, 652] on icon at bounding box center [583, 655] width 15 height 15
click at [687, 658] on icon at bounding box center [680, 655] width 15 height 15
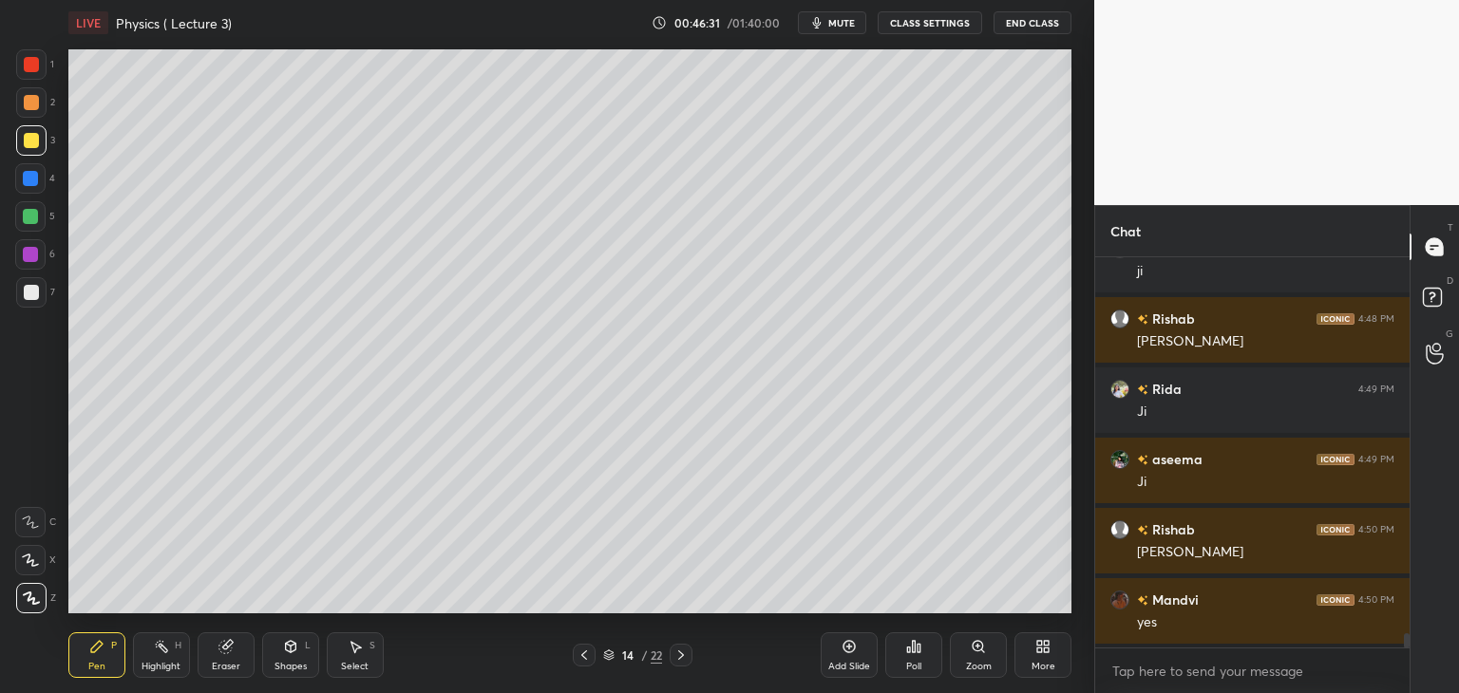
click at [855, 650] on icon at bounding box center [848, 646] width 15 height 15
click at [29, 292] on div at bounding box center [31, 292] width 15 height 15
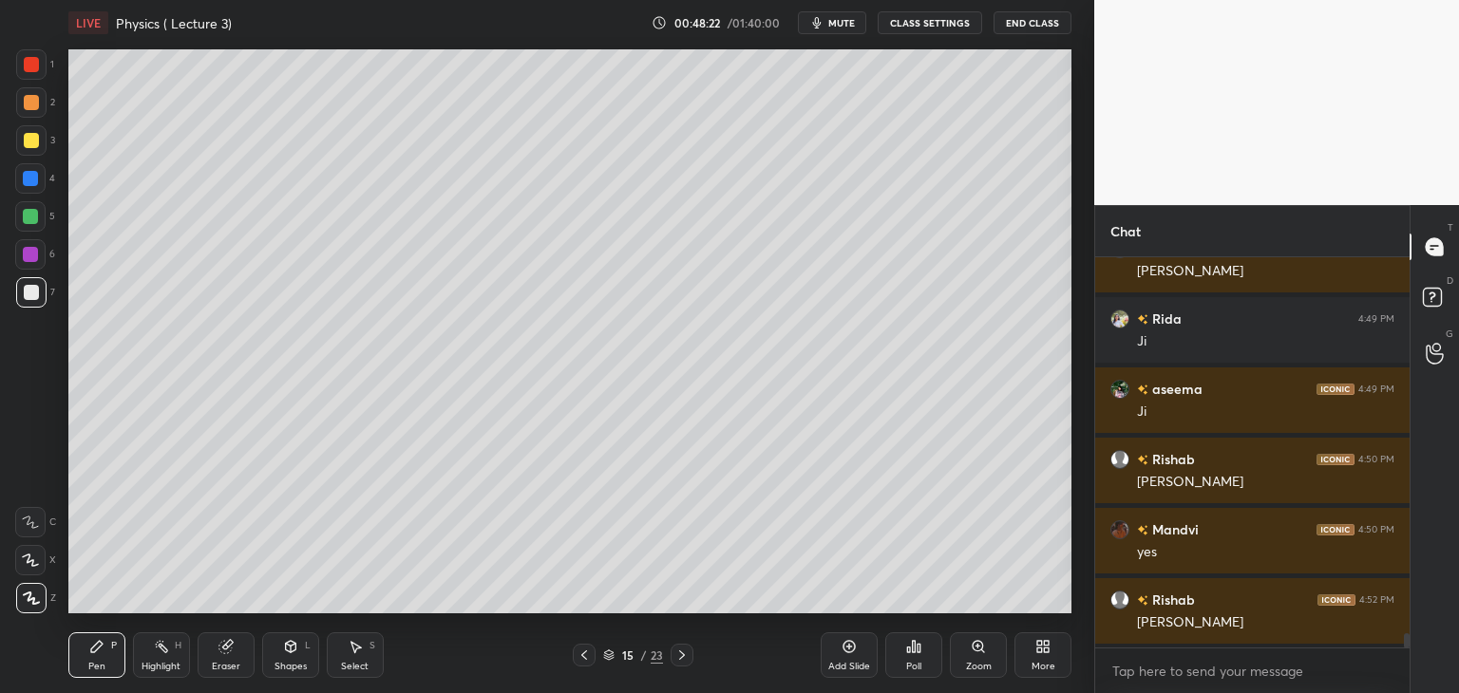
click at [839, 663] on div "Add Slide" at bounding box center [849, 666] width 42 height 9
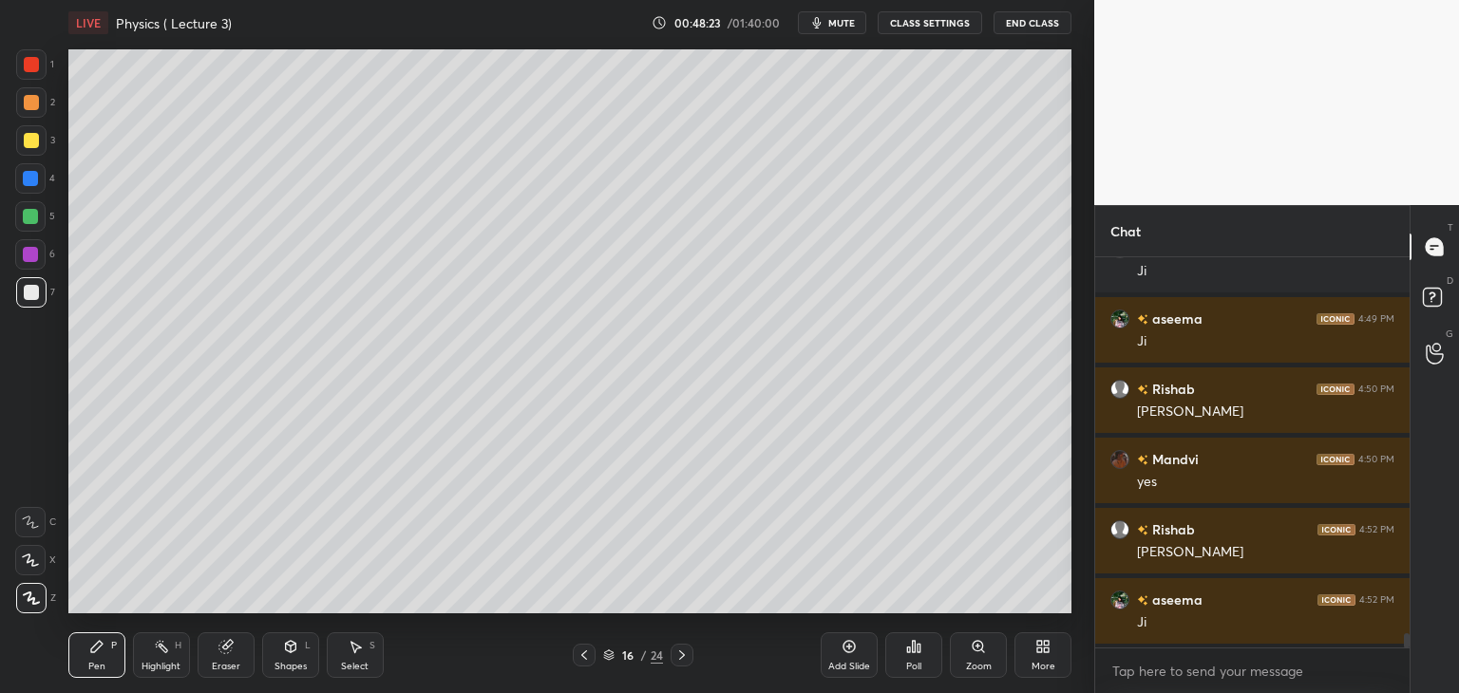
click at [27, 66] on div at bounding box center [31, 64] width 15 height 15
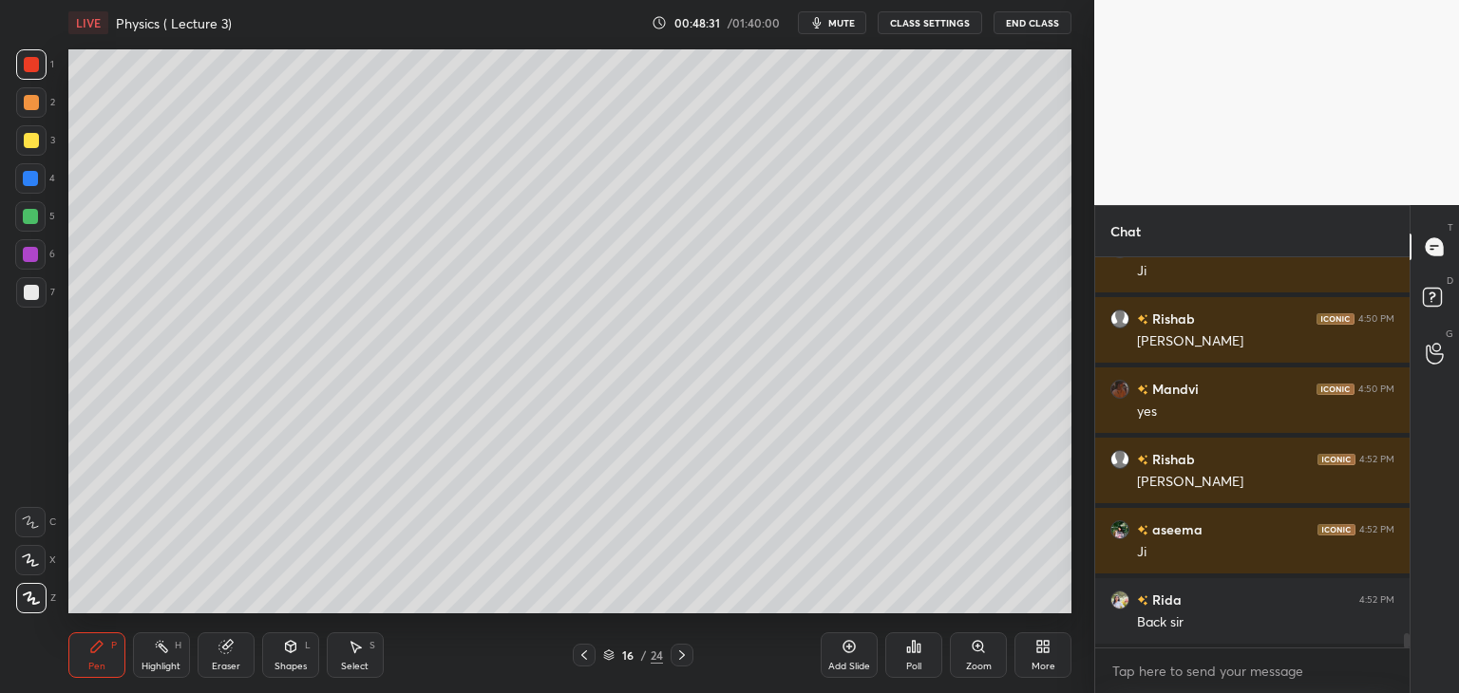
click at [34, 288] on div at bounding box center [31, 292] width 15 height 15
click at [586, 644] on div at bounding box center [584, 655] width 23 height 23
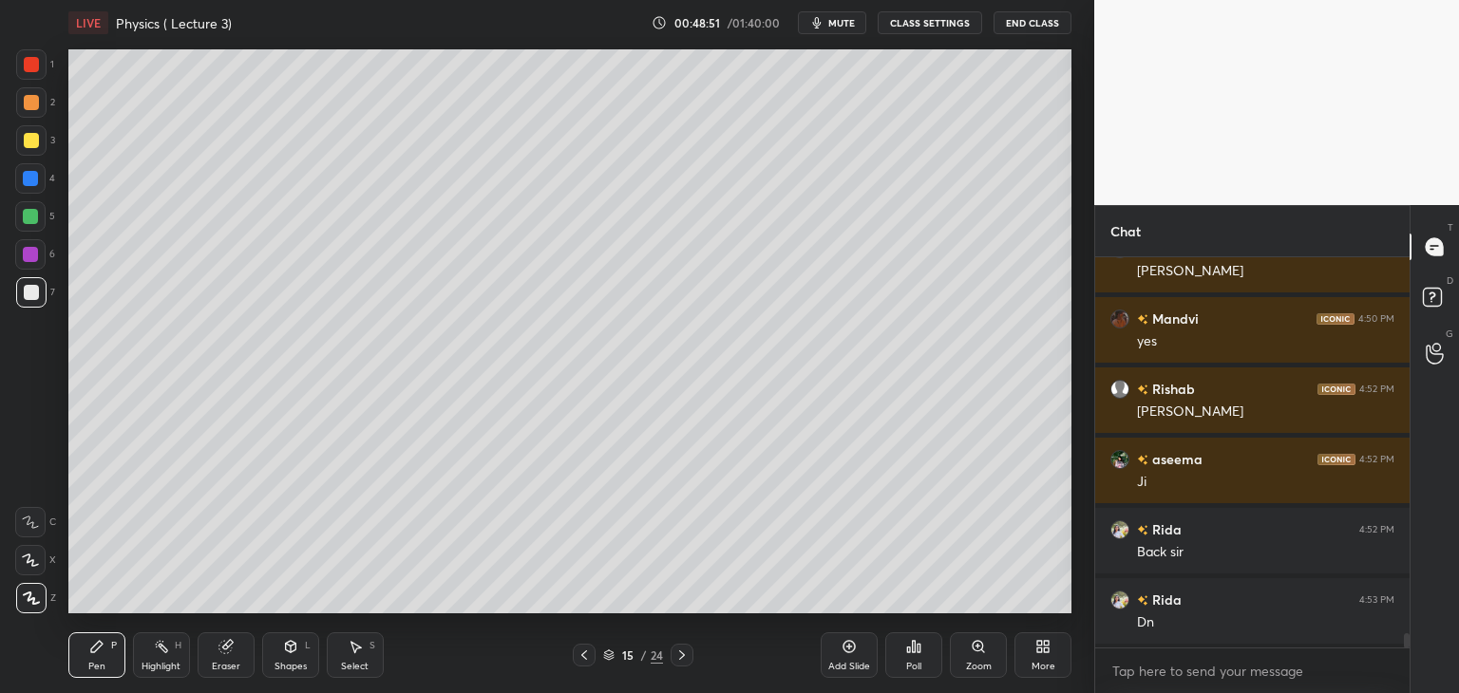
click at [683, 650] on icon at bounding box center [681, 655] width 15 height 15
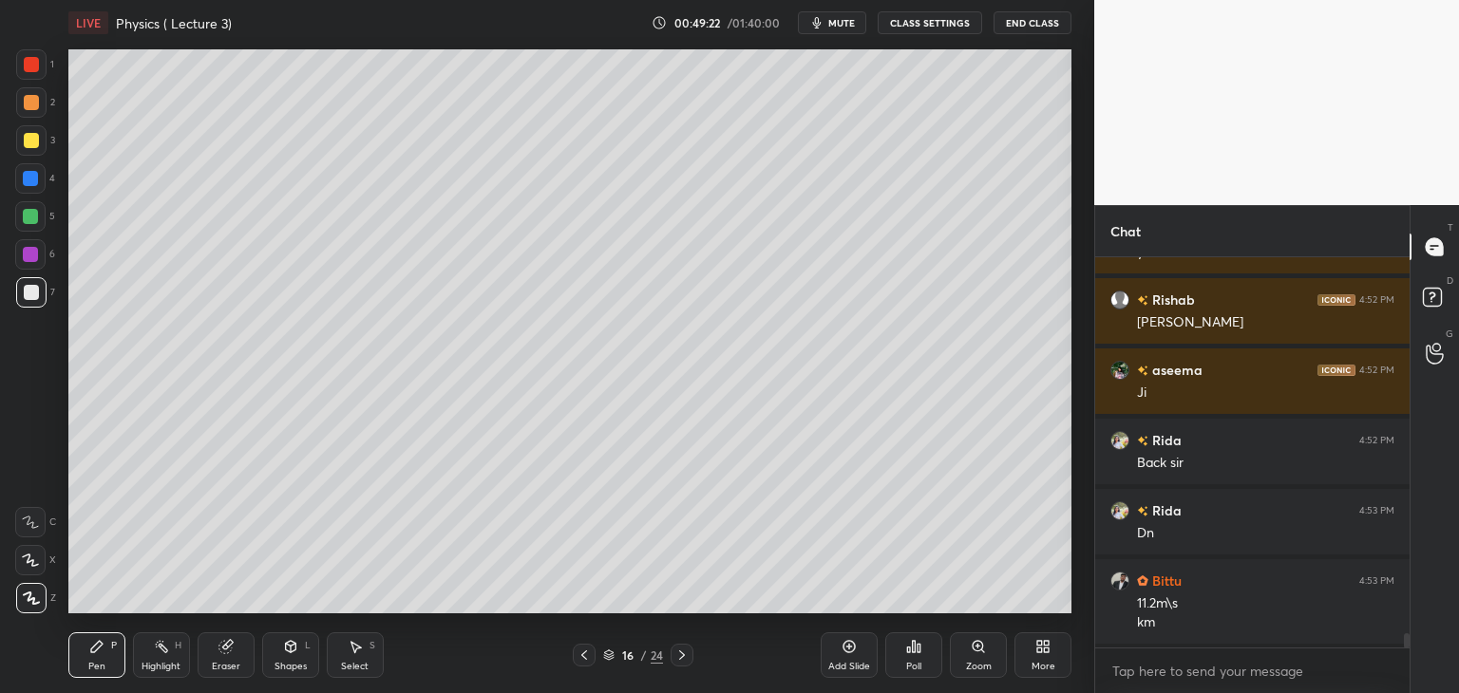
scroll to position [10578, 0]
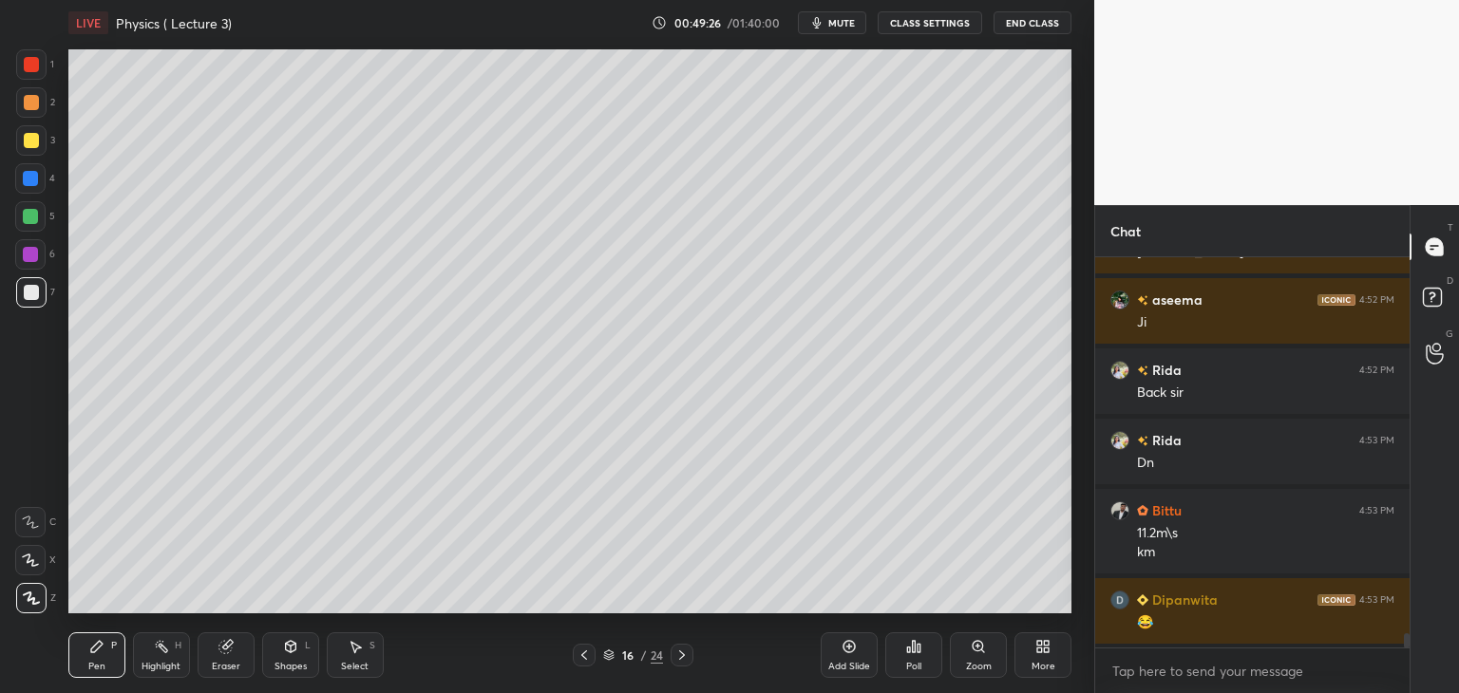
click at [864, 656] on div "Add Slide" at bounding box center [848, 655] width 57 height 46
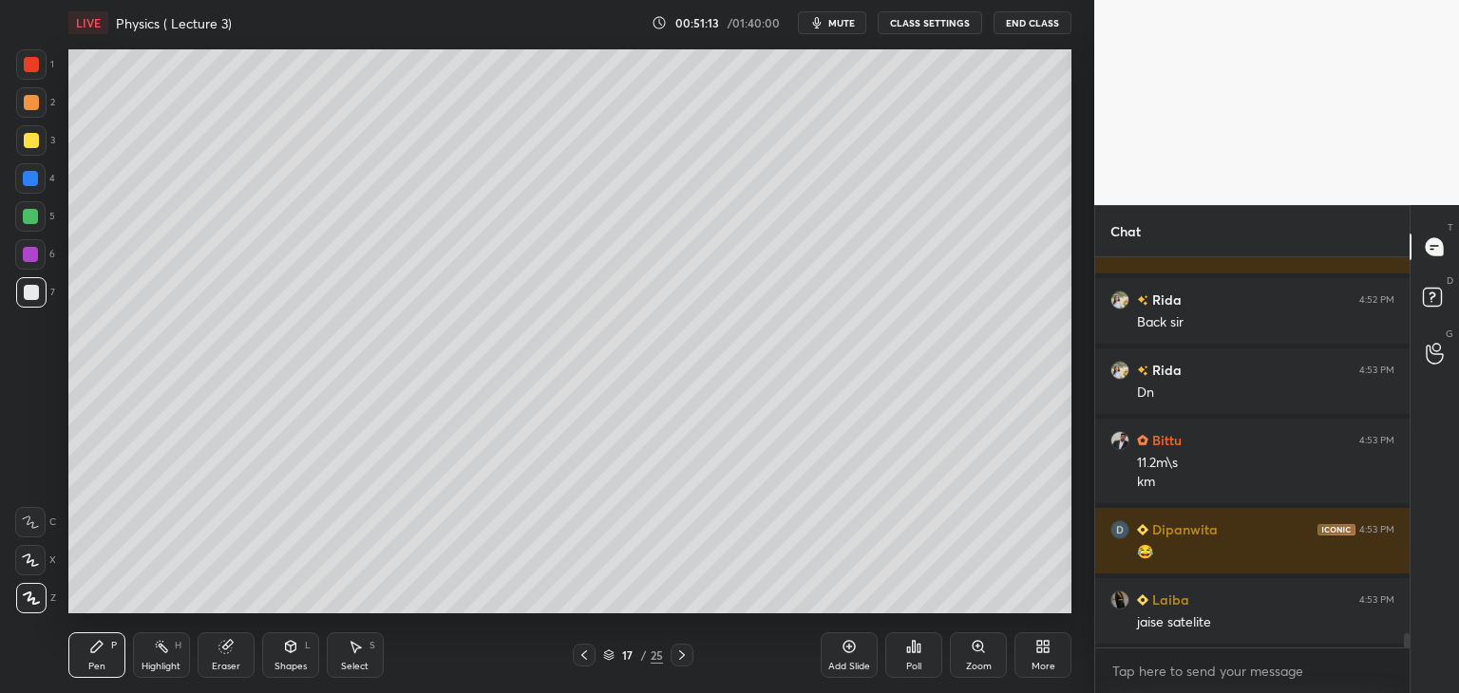
click at [32, 246] on div at bounding box center [30, 254] width 30 height 30
click at [26, 66] on div at bounding box center [31, 64] width 15 height 15
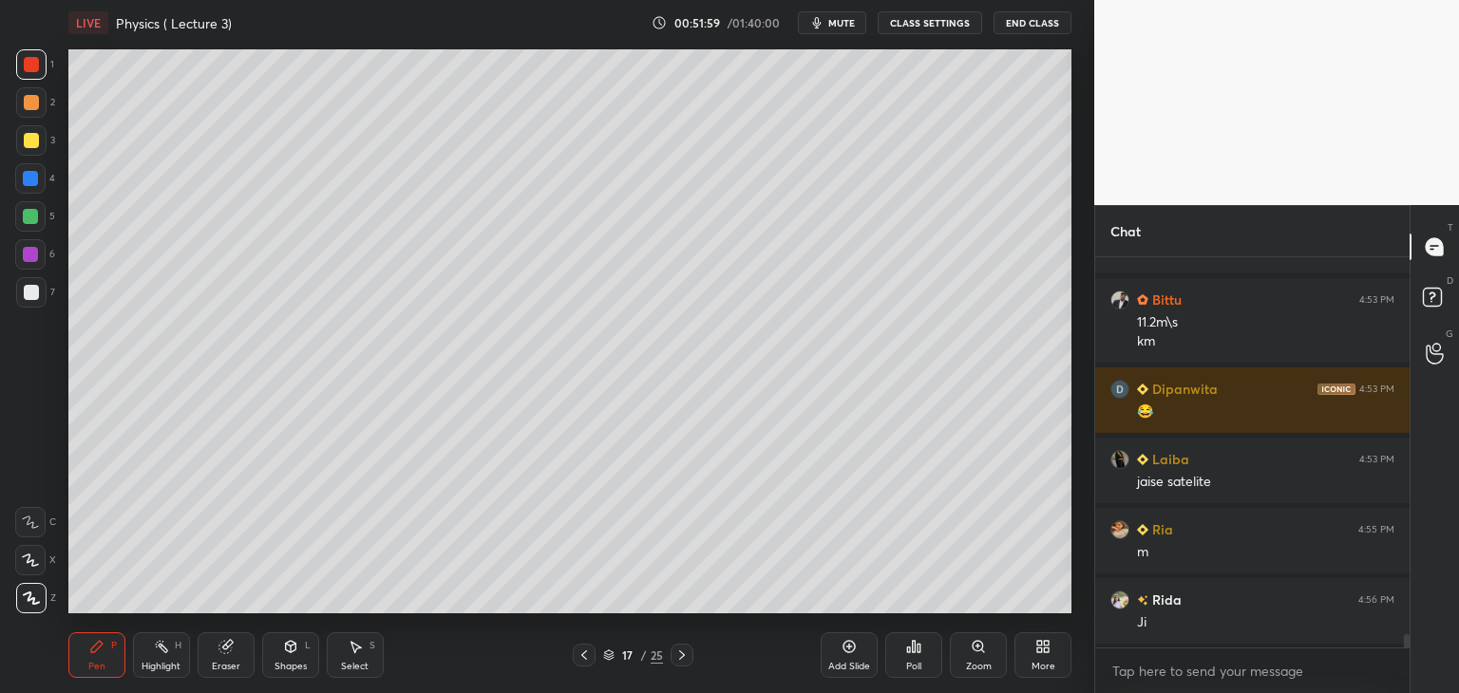
scroll to position [10859, 0]
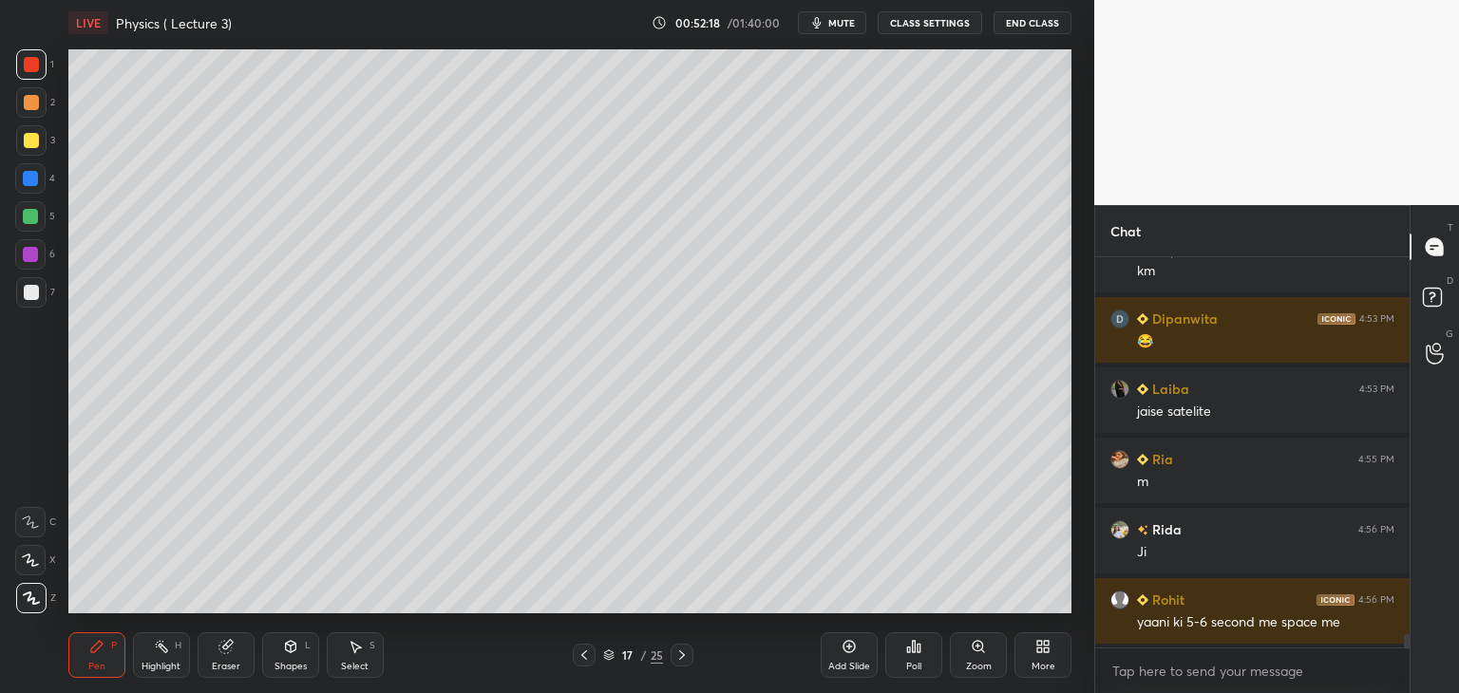
click at [856, 652] on icon at bounding box center [848, 646] width 15 height 15
click at [850, 650] on icon at bounding box center [848, 646] width 15 height 15
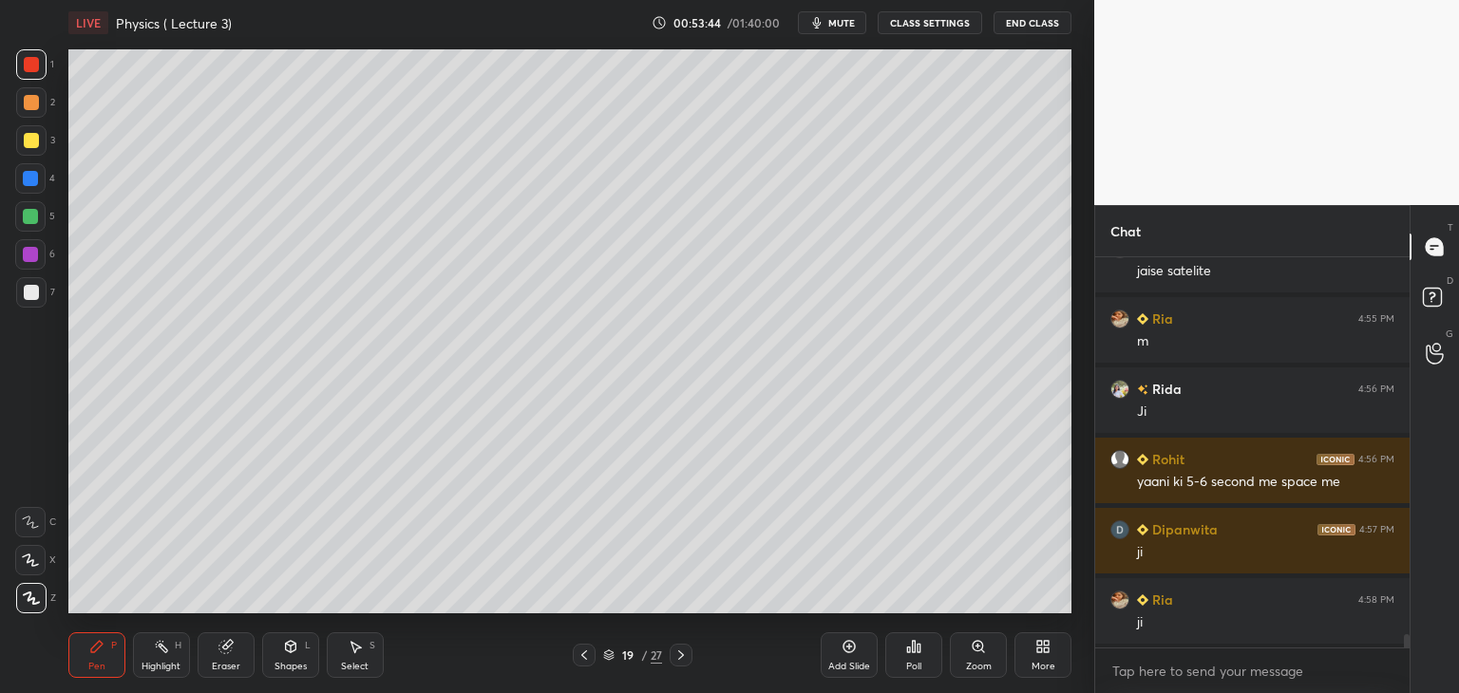
scroll to position [11070, 0]
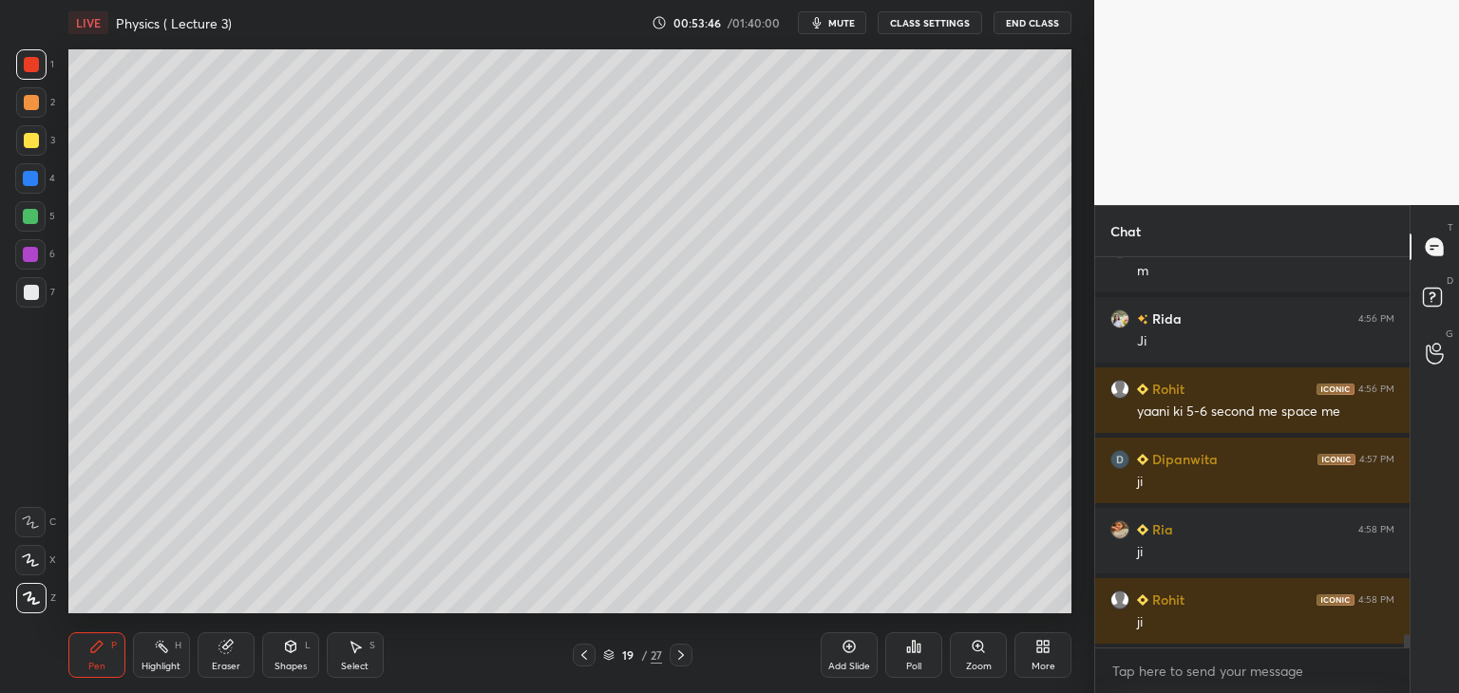
click at [31, 289] on div at bounding box center [31, 292] width 15 height 15
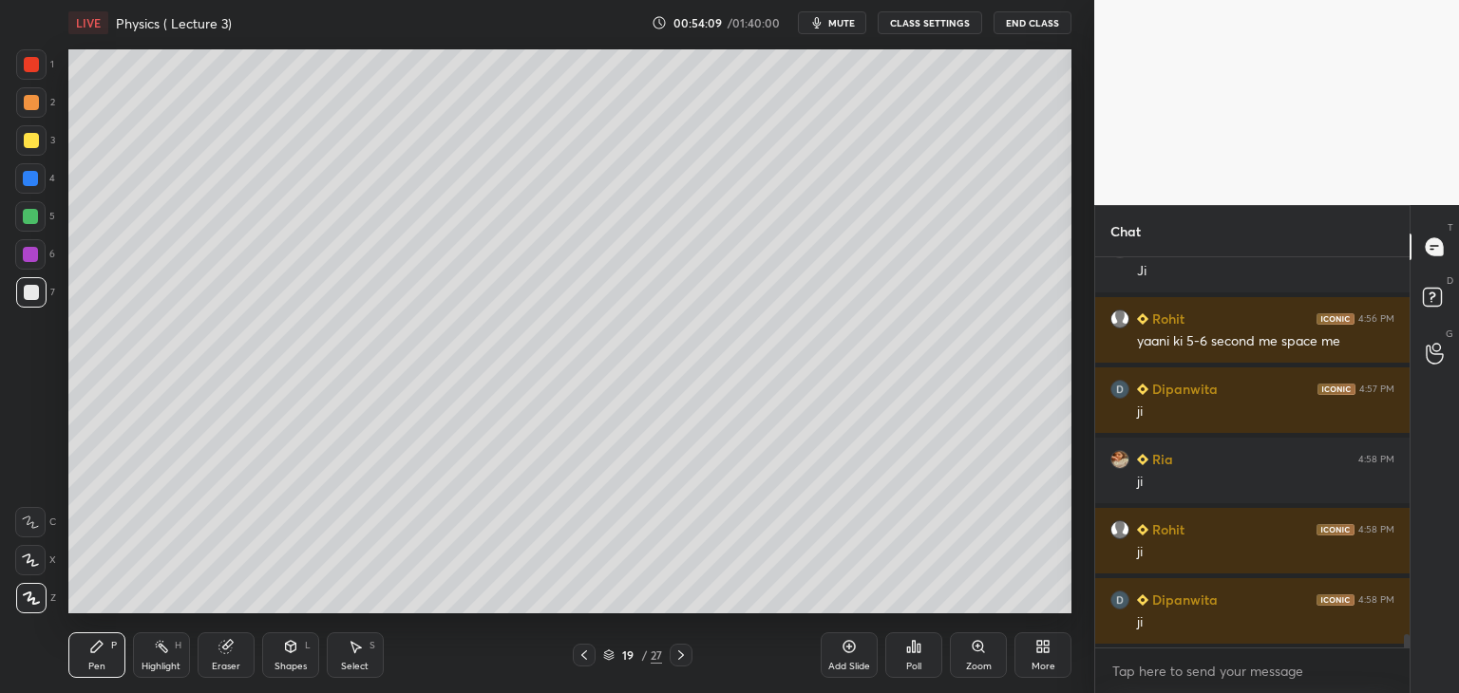
scroll to position [11210, 0]
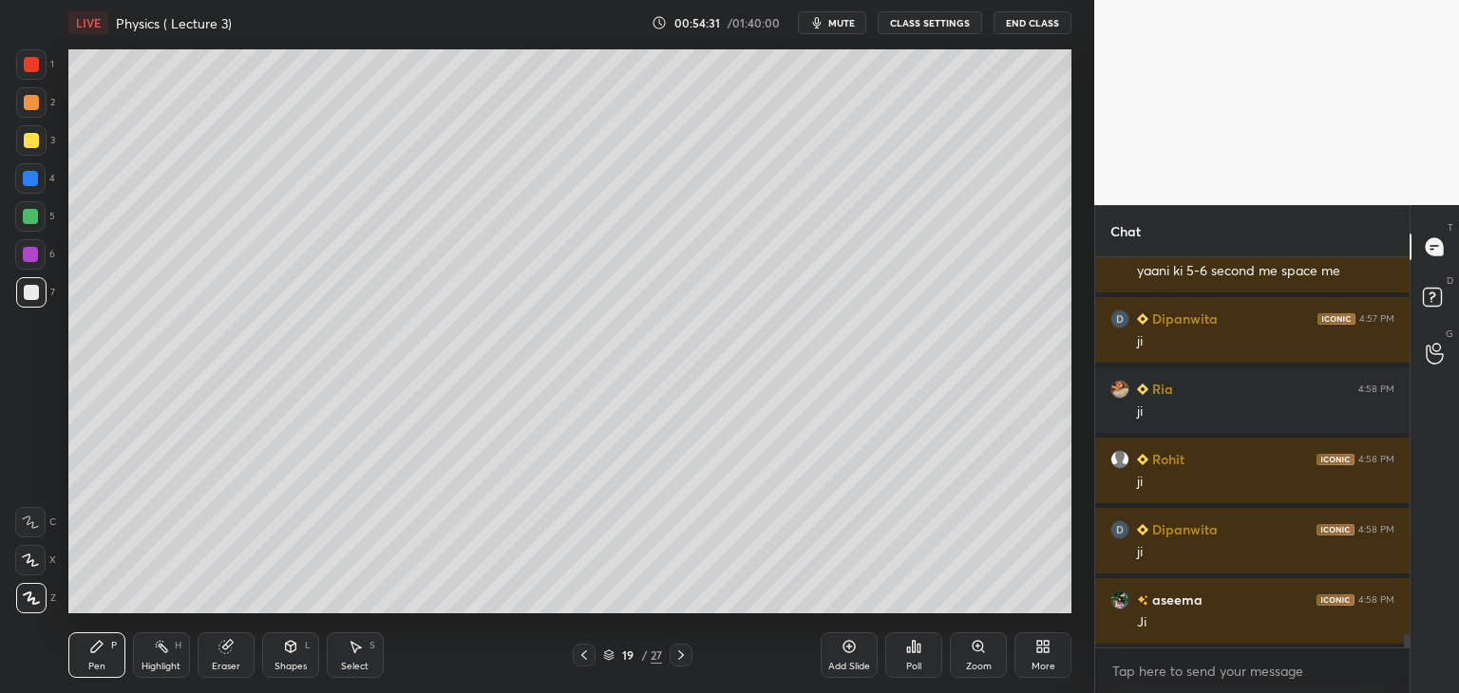
click at [33, 255] on div at bounding box center [30, 254] width 15 height 15
click at [35, 290] on div at bounding box center [31, 292] width 15 height 15
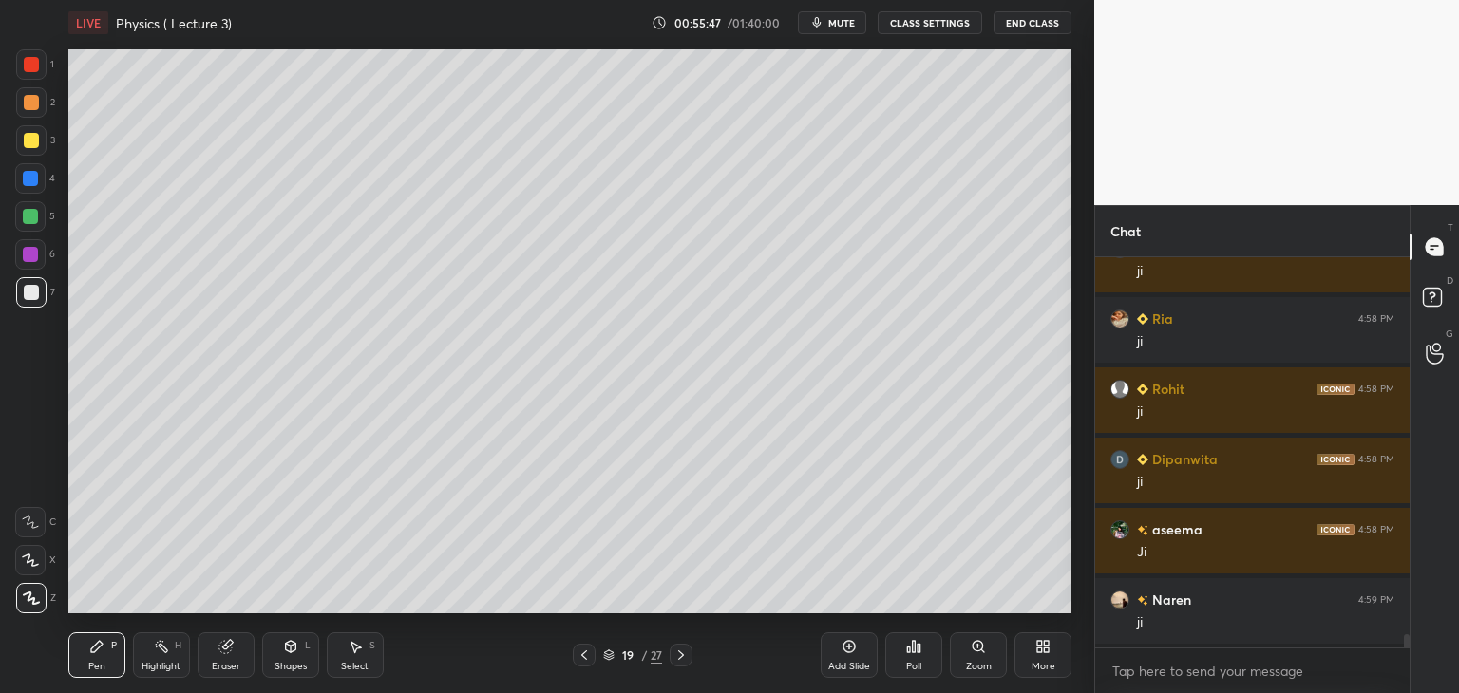
scroll to position [11351, 0]
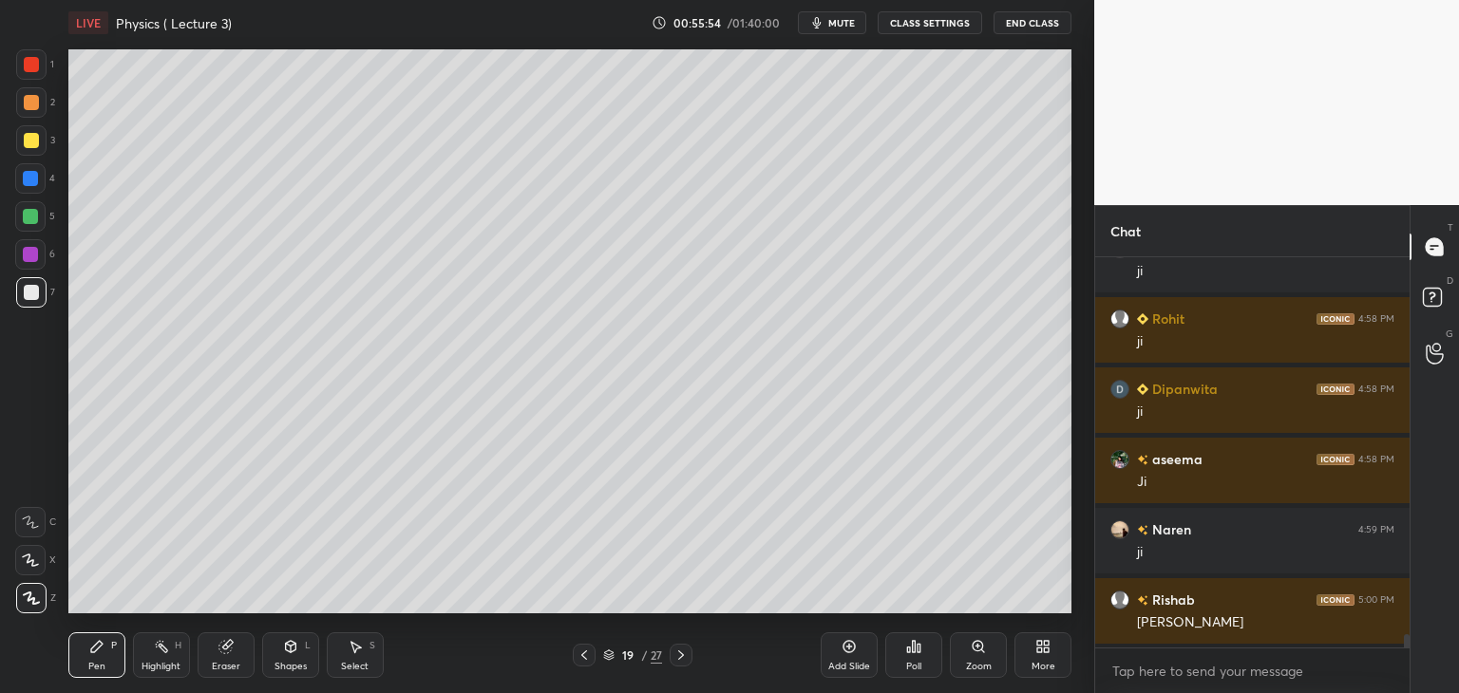
click at [848, 648] on icon at bounding box center [849, 647] width 6 height 6
click at [290, 654] on icon at bounding box center [290, 646] width 15 height 15
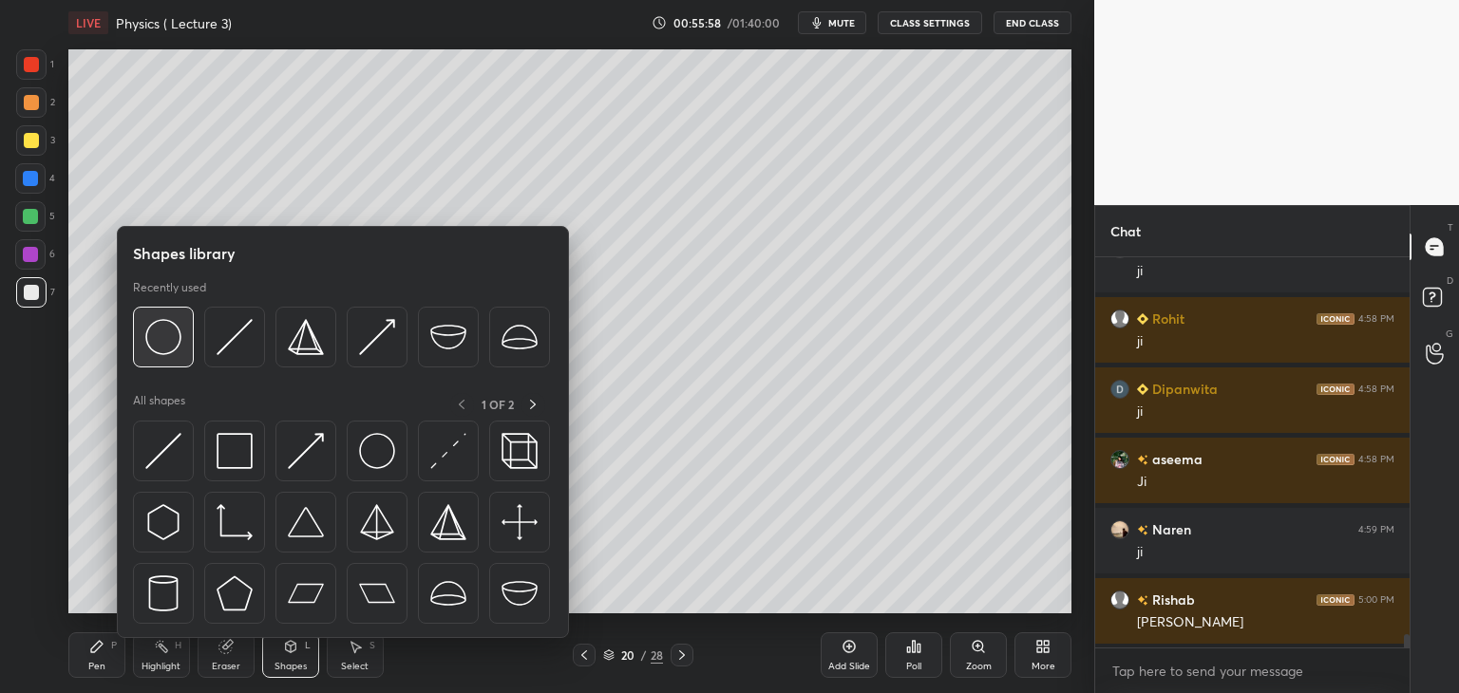
click at [165, 337] on img at bounding box center [163, 337] width 36 height 36
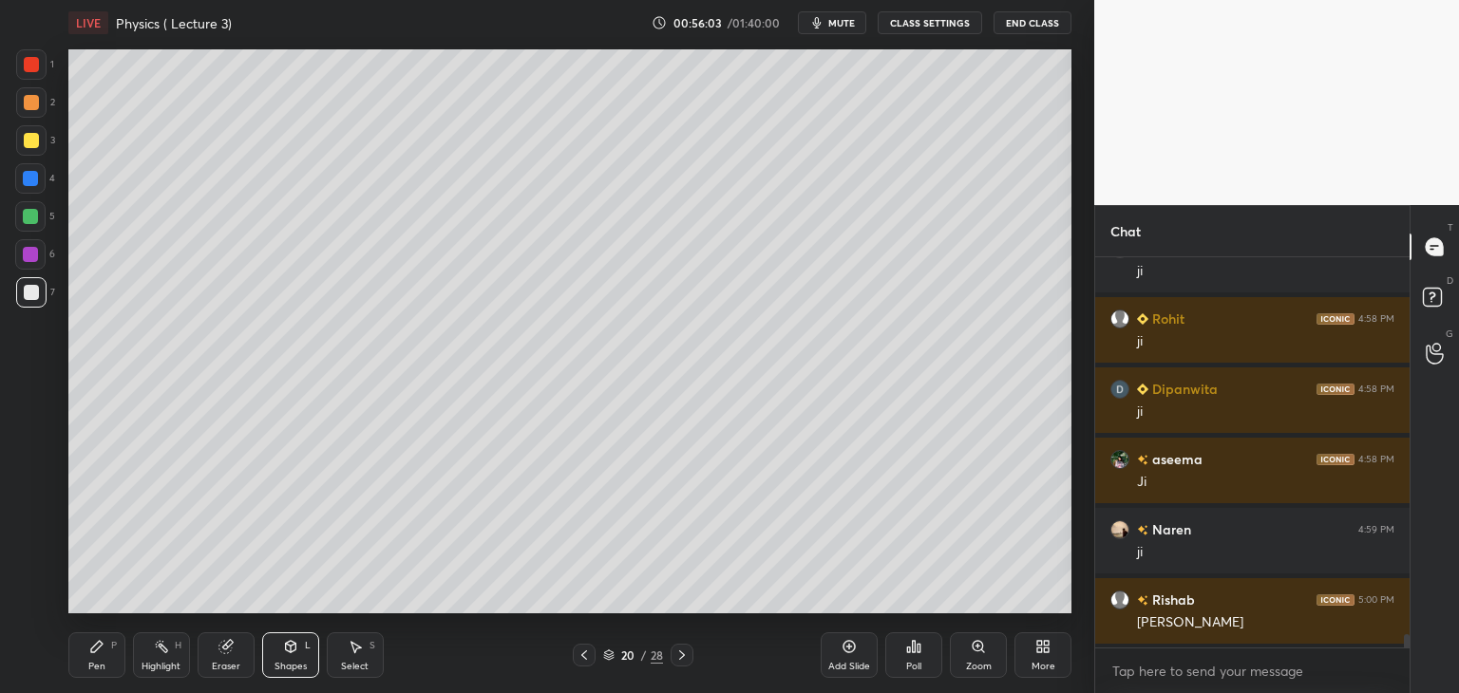
click at [294, 648] on icon at bounding box center [291, 646] width 10 height 11
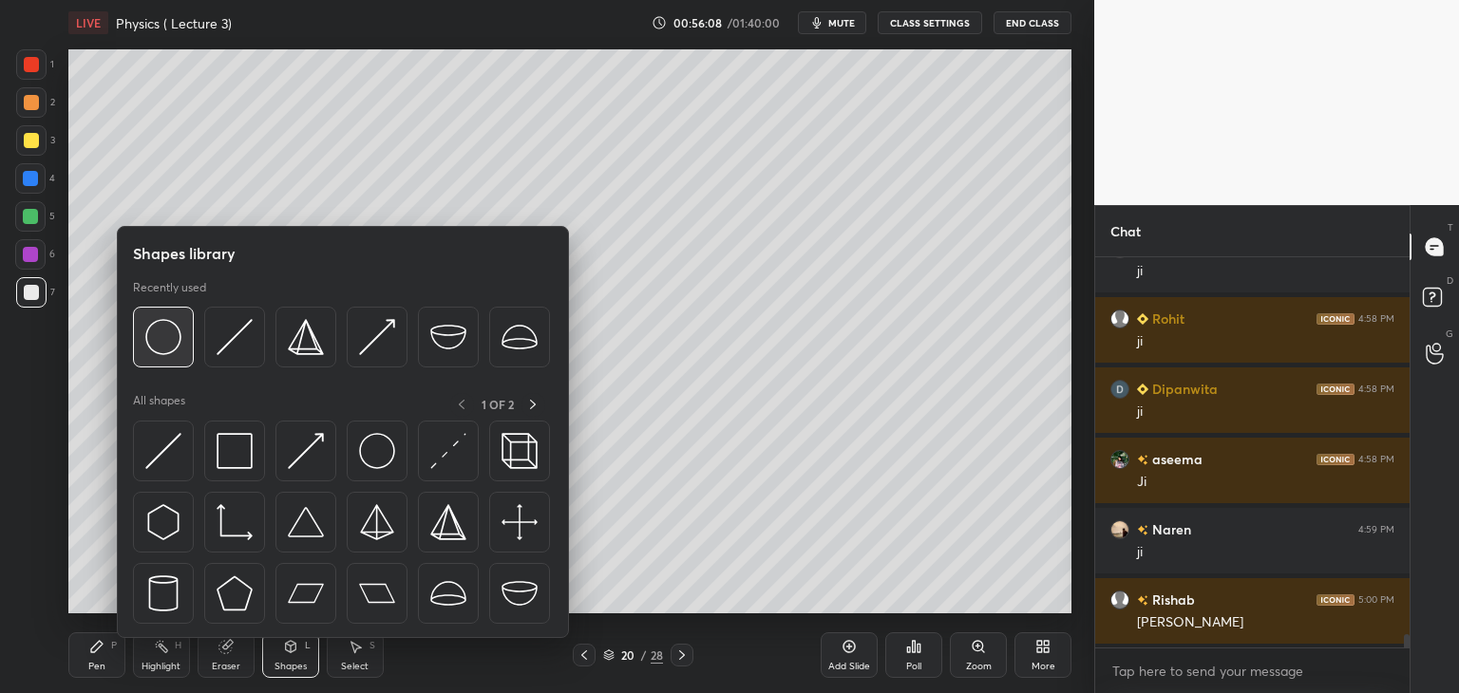
click at [163, 332] on img at bounding box center [163, 337] width 36 height 36
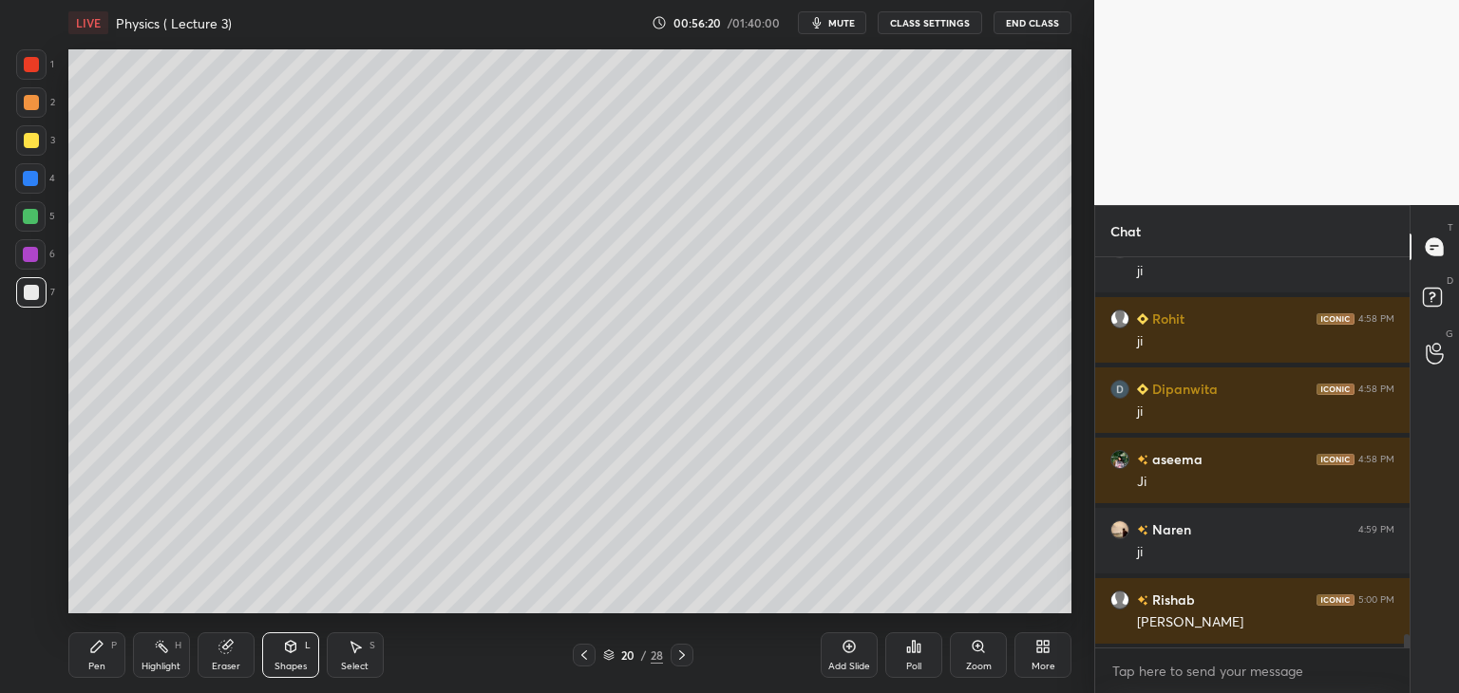
click at [221, 650] on icon at bounding box center [225, 647] width 12 height 12
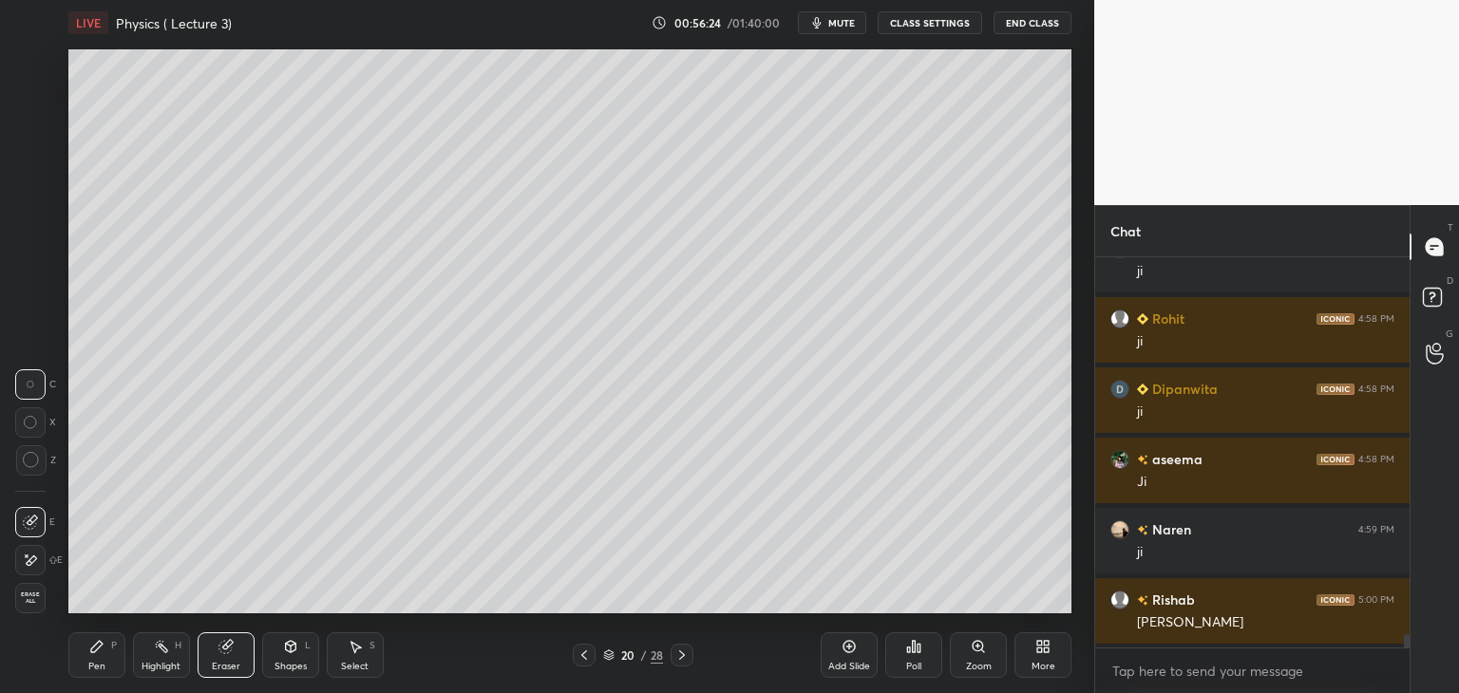
click at [34, 595] on span "Erase all" at bounding box center [30, 598] width 28 height 13
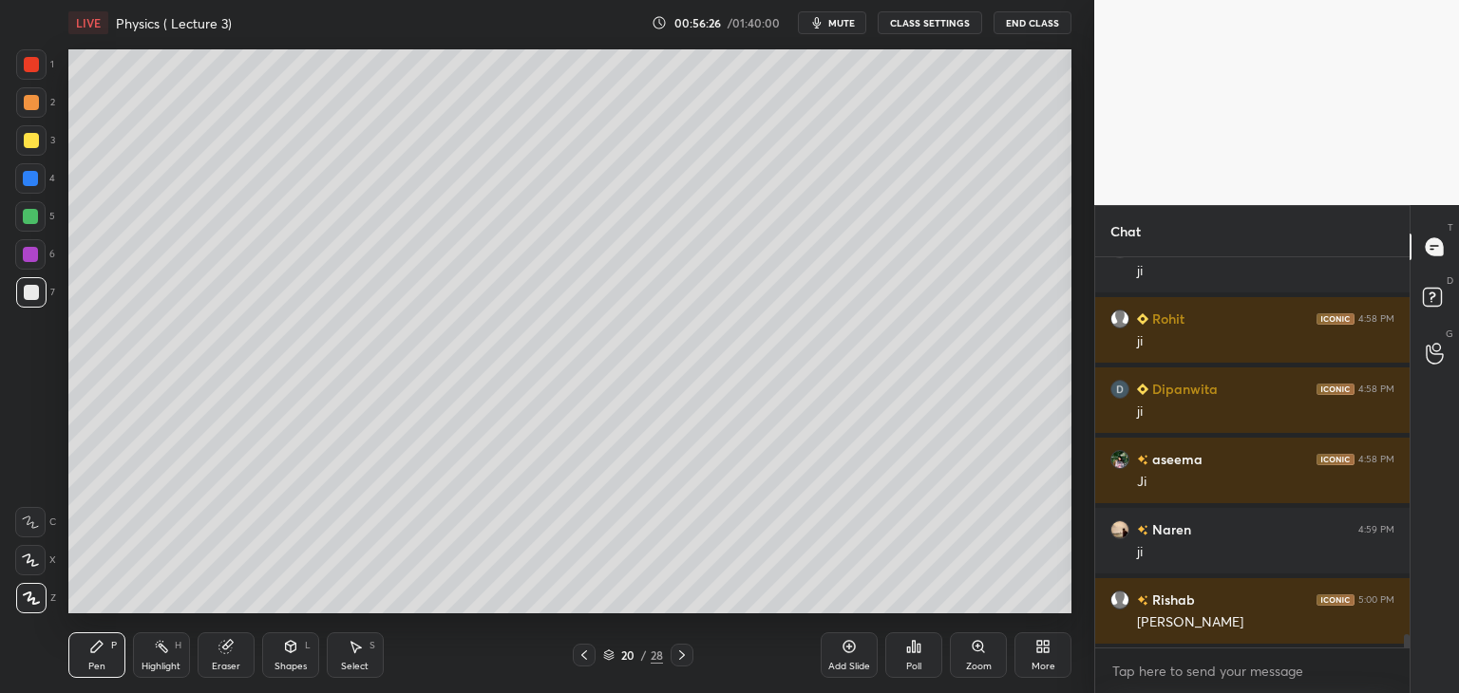
click at [281, 658] on div "Shapes L" at bounding box center [290, 655] width 57 height 46
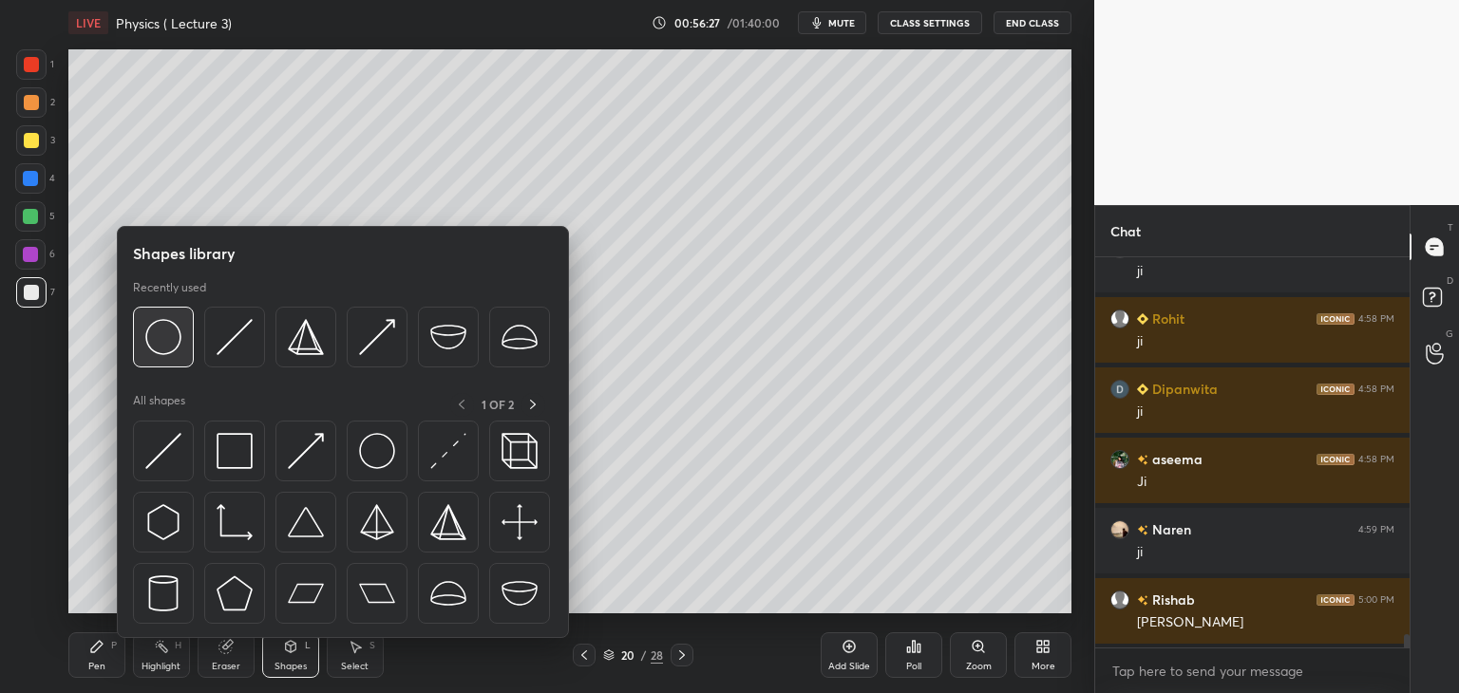
click at [172, 328] on img at bounding box center [163, 337] width 36 height 36
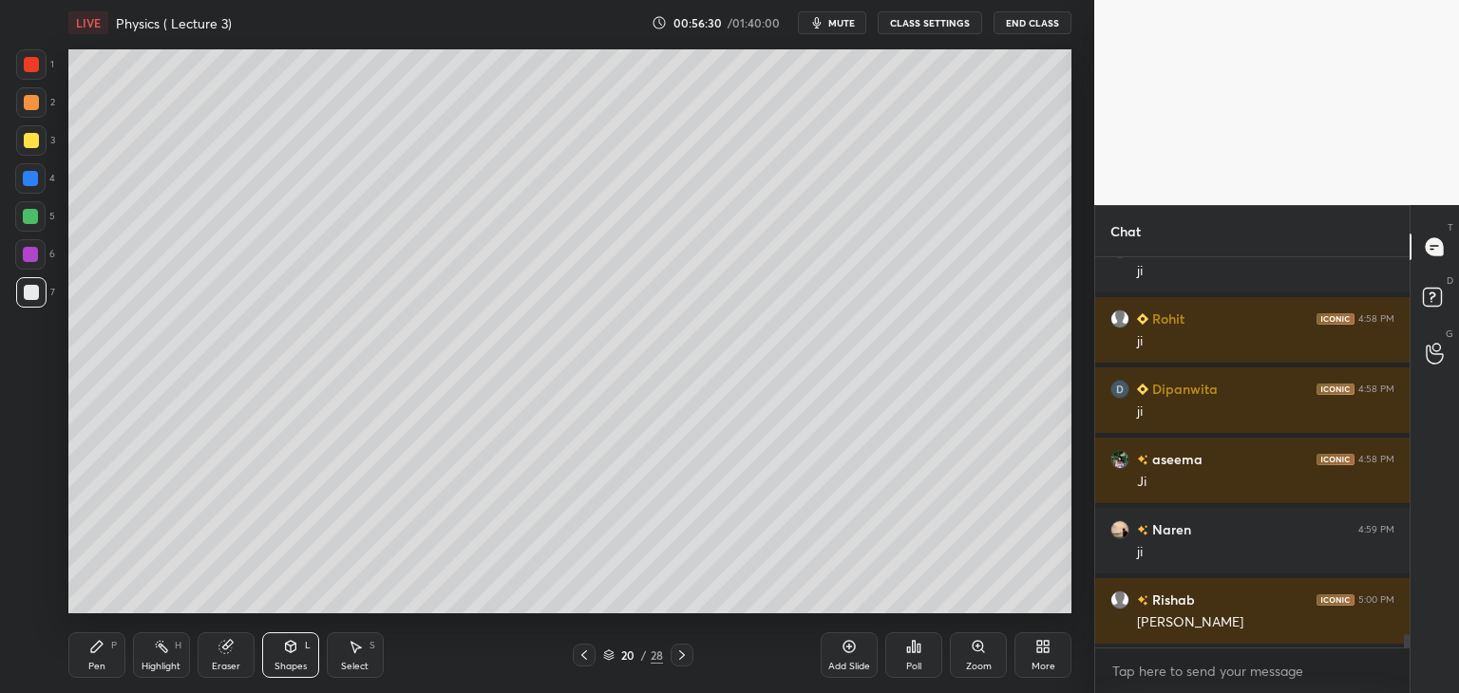
click at [296, 651] on icon at bounding box center [290, 646] width 15 height 15
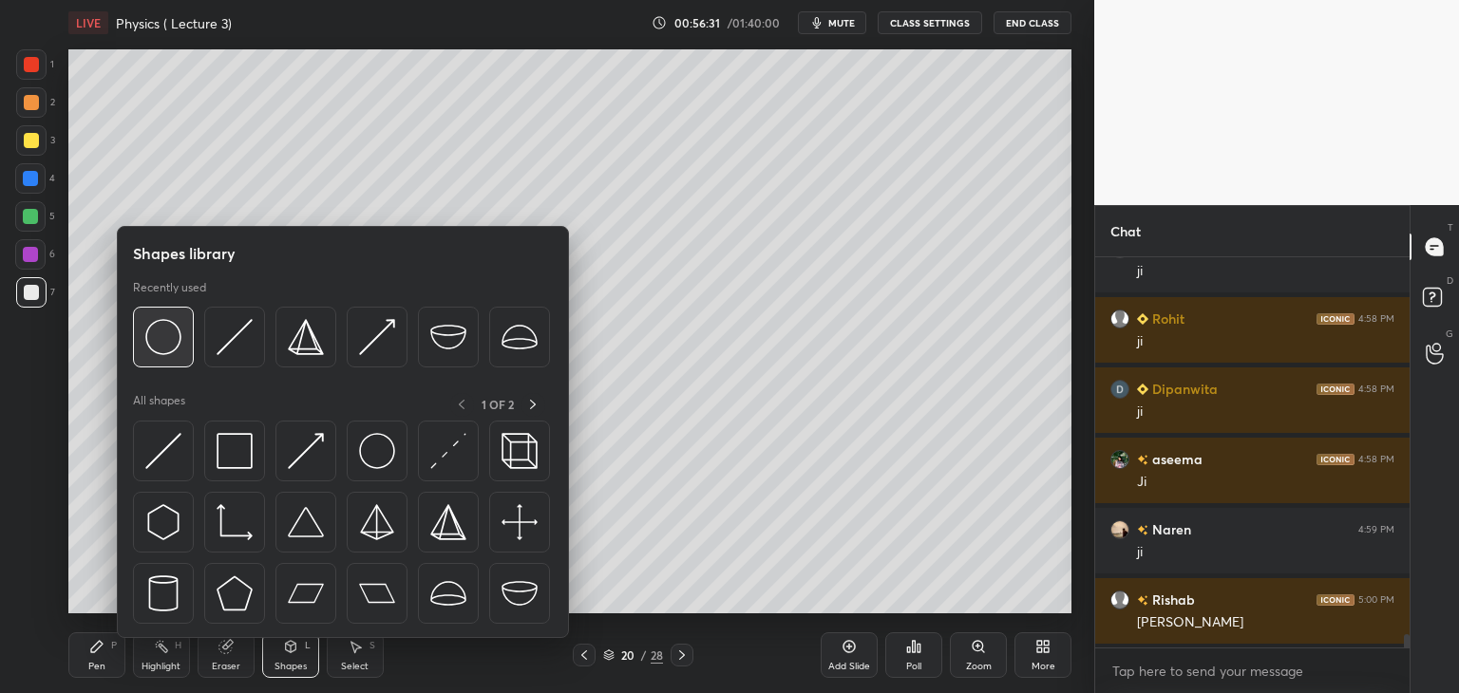
click at [165, 339] on img at bounding box center [163, 337] width 36 height 36
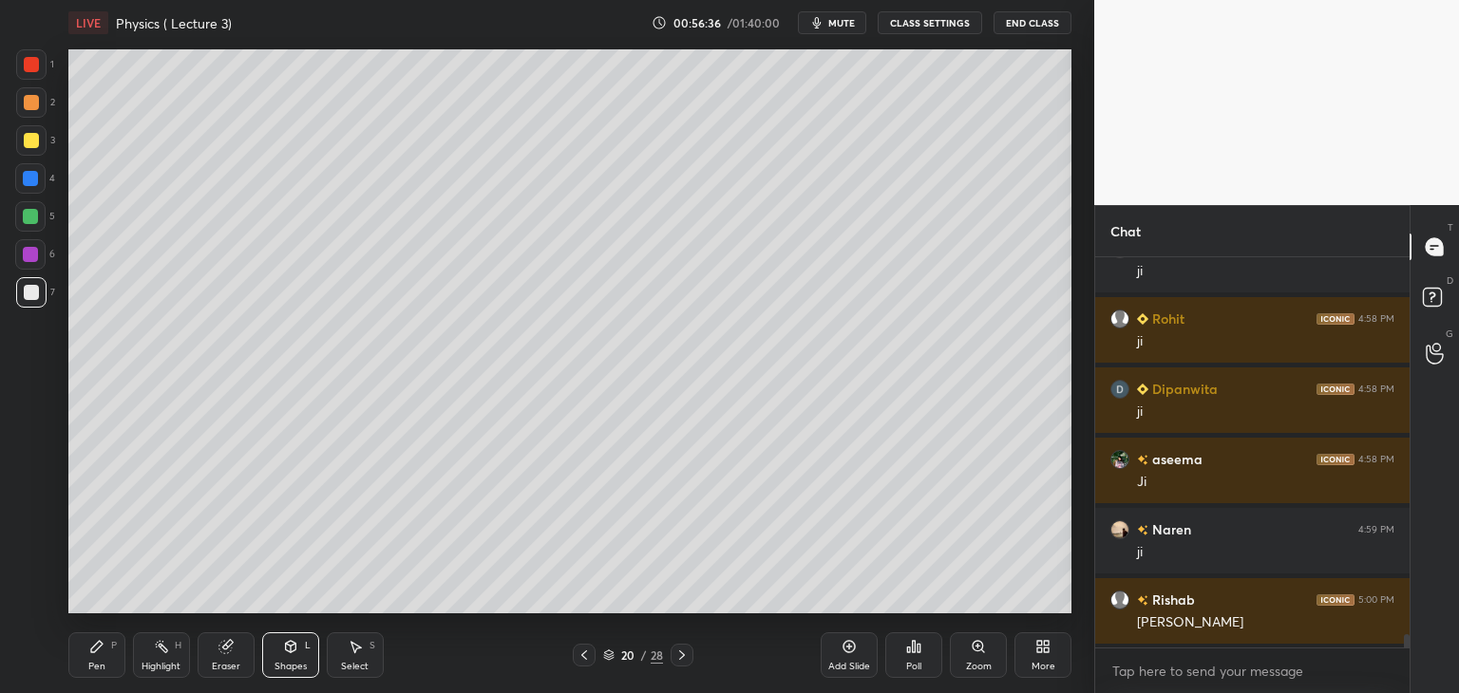
click at [27, 223] on div at bounding box center [30, 216] width 15 height 15
click at [105, 649] on div "Pen P" at bounding box center [96, 655] width 57 height 46
click at [292, 654] on div "Shapes L" at bounding box center [290, 655] width 57 height 46
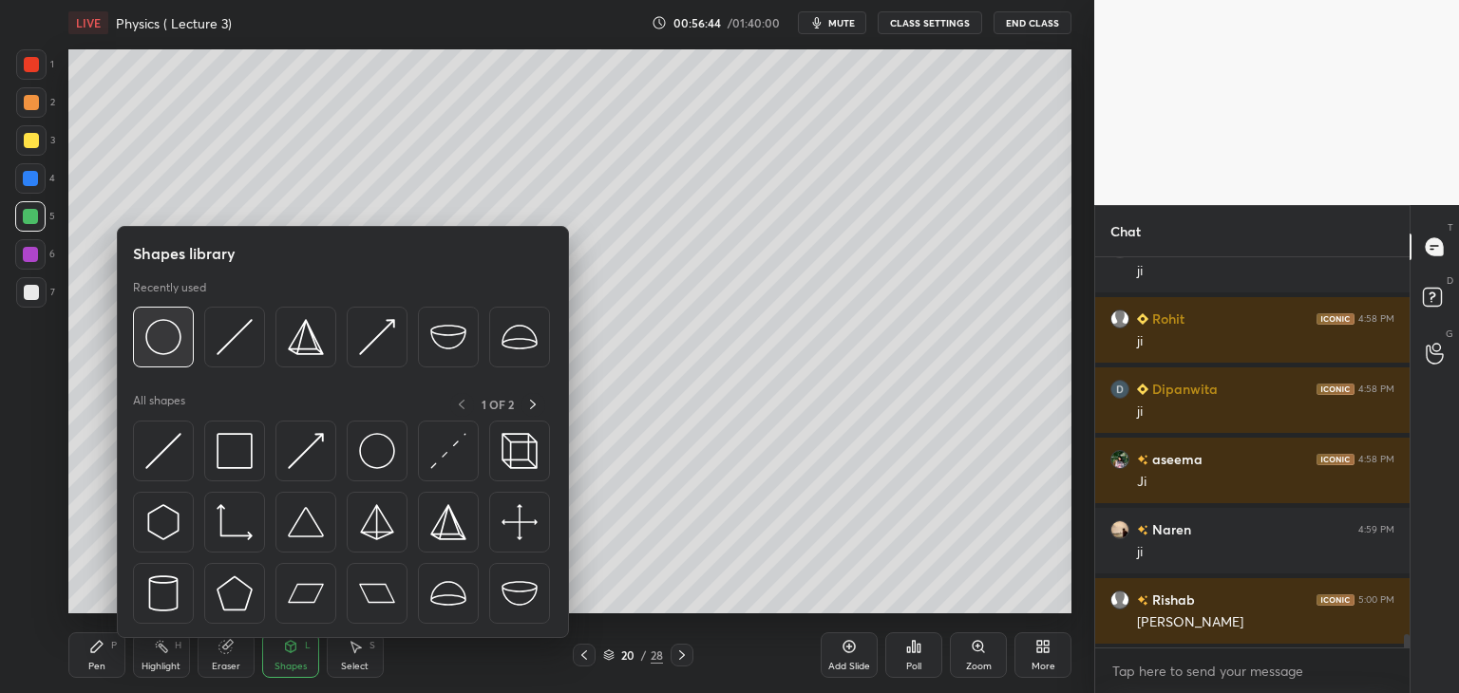
click at [156, 342] on img at bounding box center [163, 337] width 36 height 36
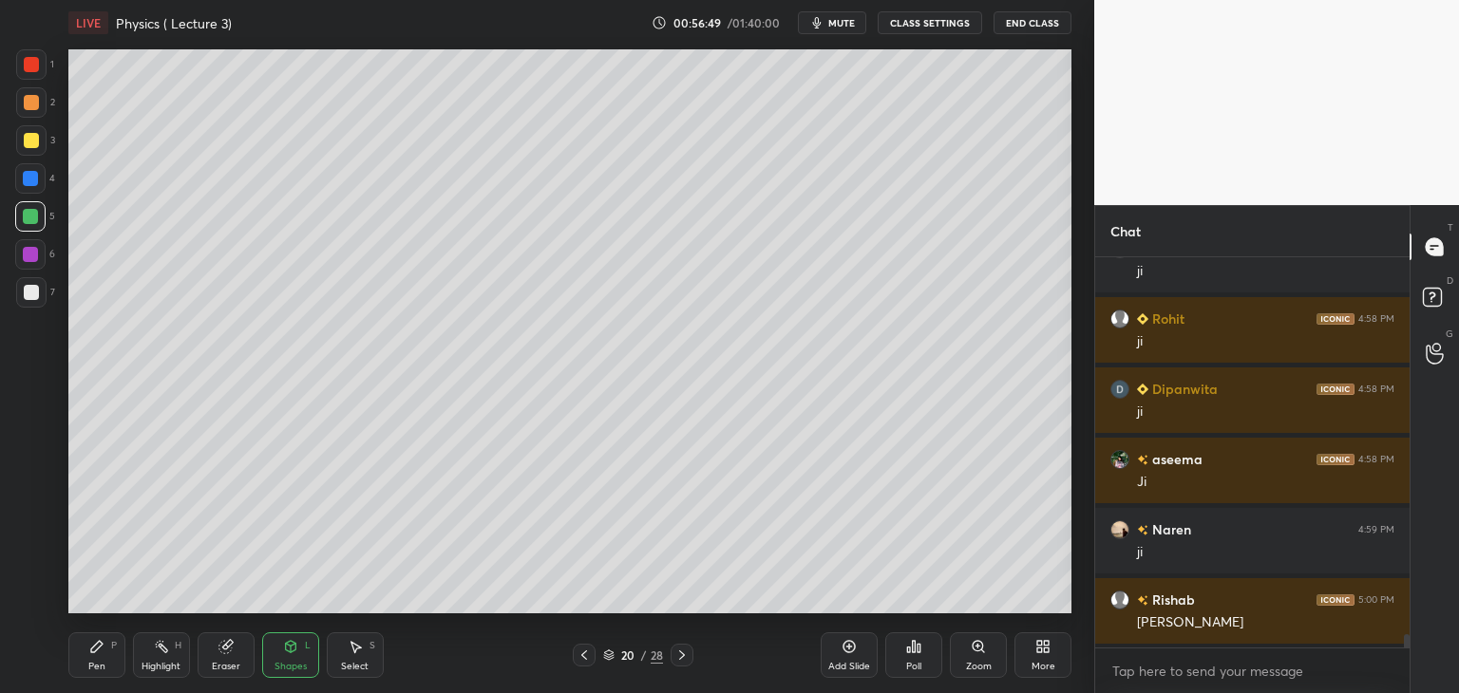
click at [296, 658] on div "Shapes L" at bounding box center [290, 655] width 57 height 46
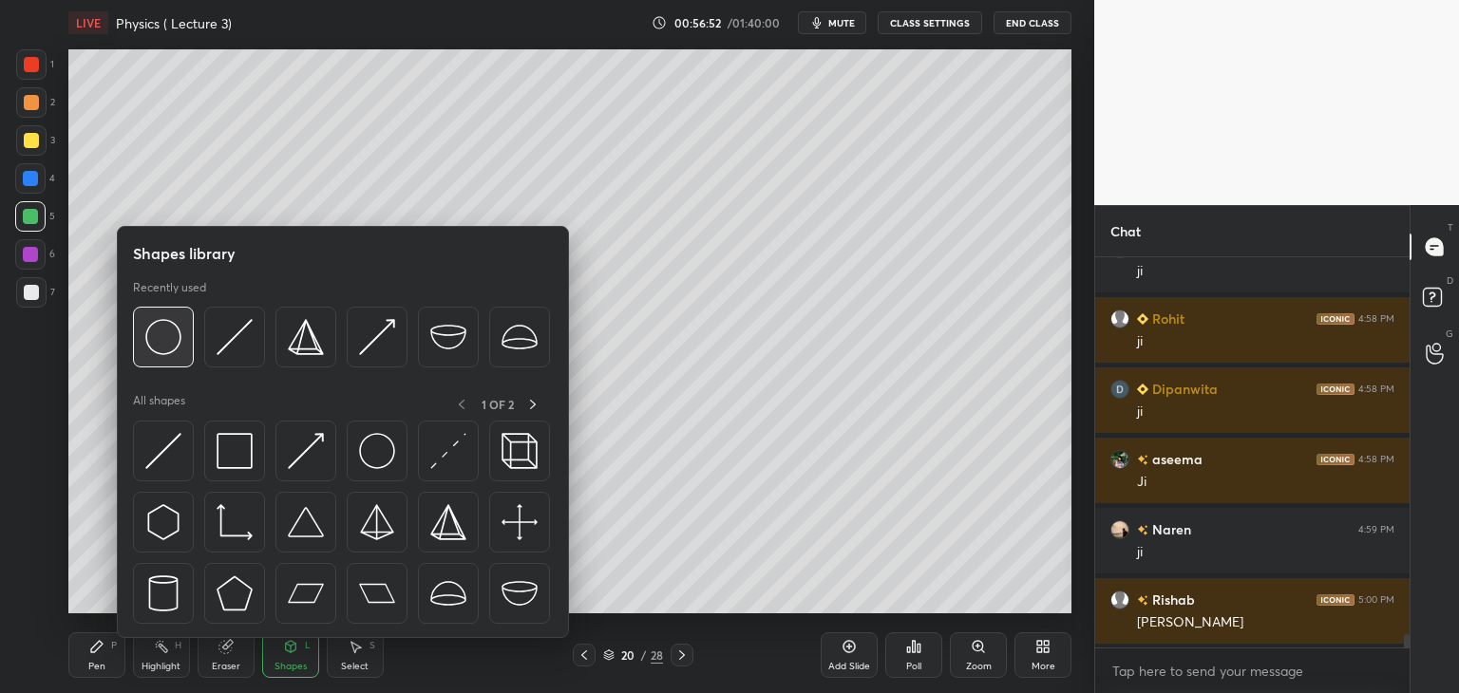
click at [169, 339] on img at bounding box center [163, 337] width 36 height 36
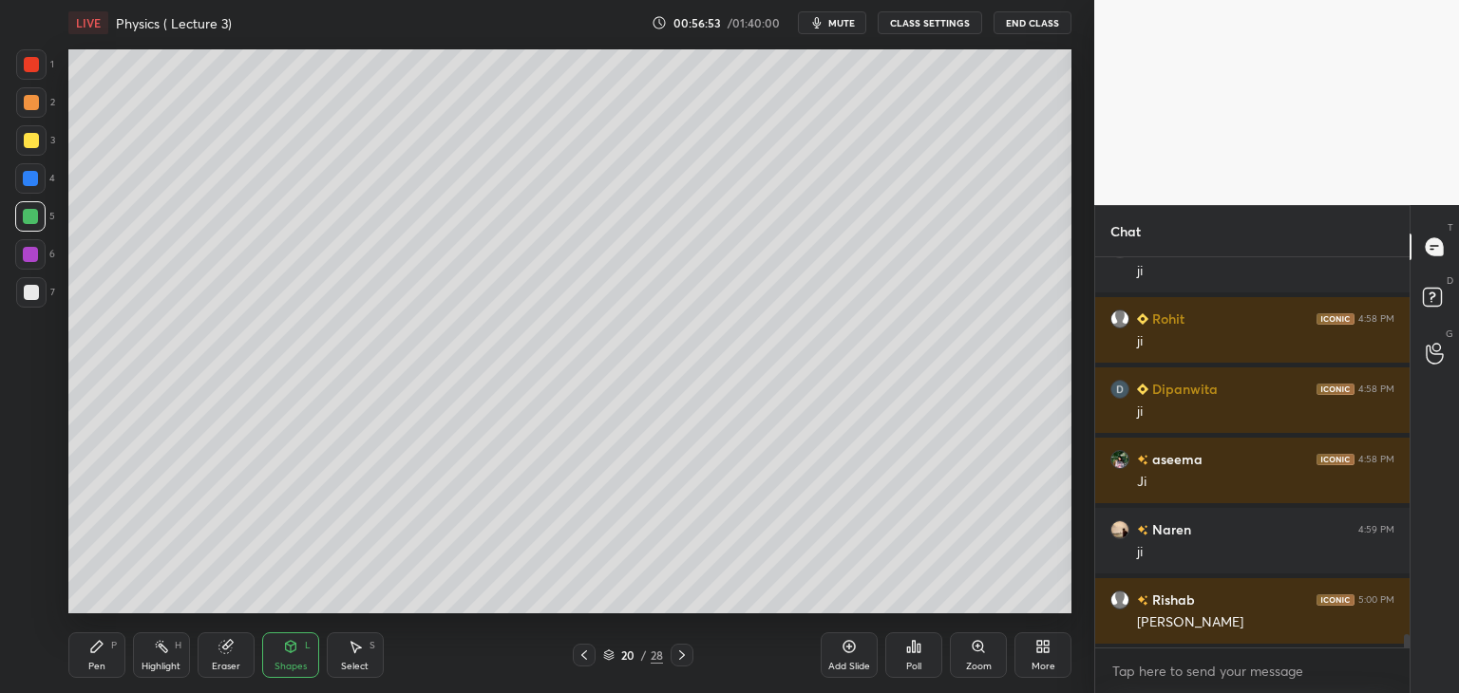
click at [29, 174] on div at bounding box center [30, 178] width 15 height 15
click at [584, 656] on icon at bounding box center [583, 655] width 15 height 15
click at [679, 654] on icon at bounding box center [681, 655] width 15 height 15
click at [31, 297] on div at bounding box center [31, 292] width 15 height 15
click at [100, 650] on icon at bounding box center [96, 646] width 15 height 15
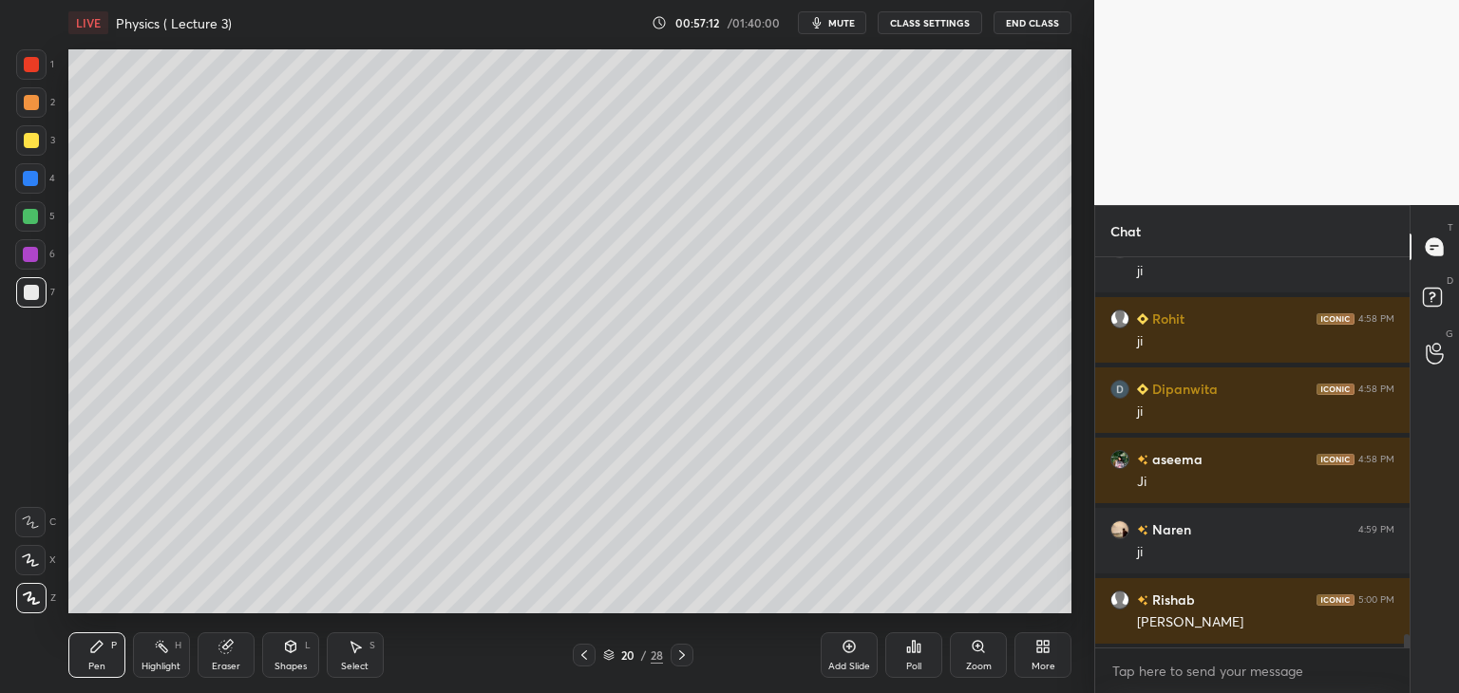
click at [847, 657] on div "Add Slide" at bounding box center [848, 655] width 57 height 46
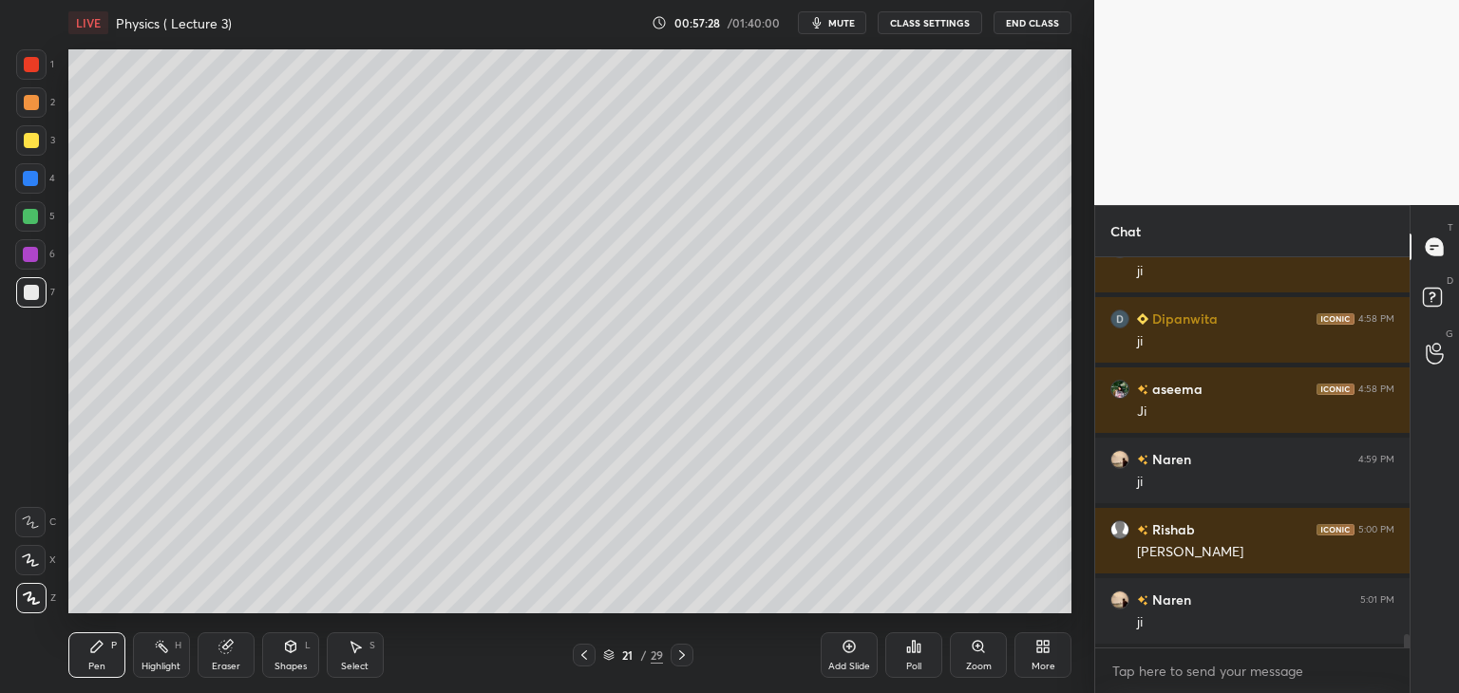
scroll to position [11491, 0]
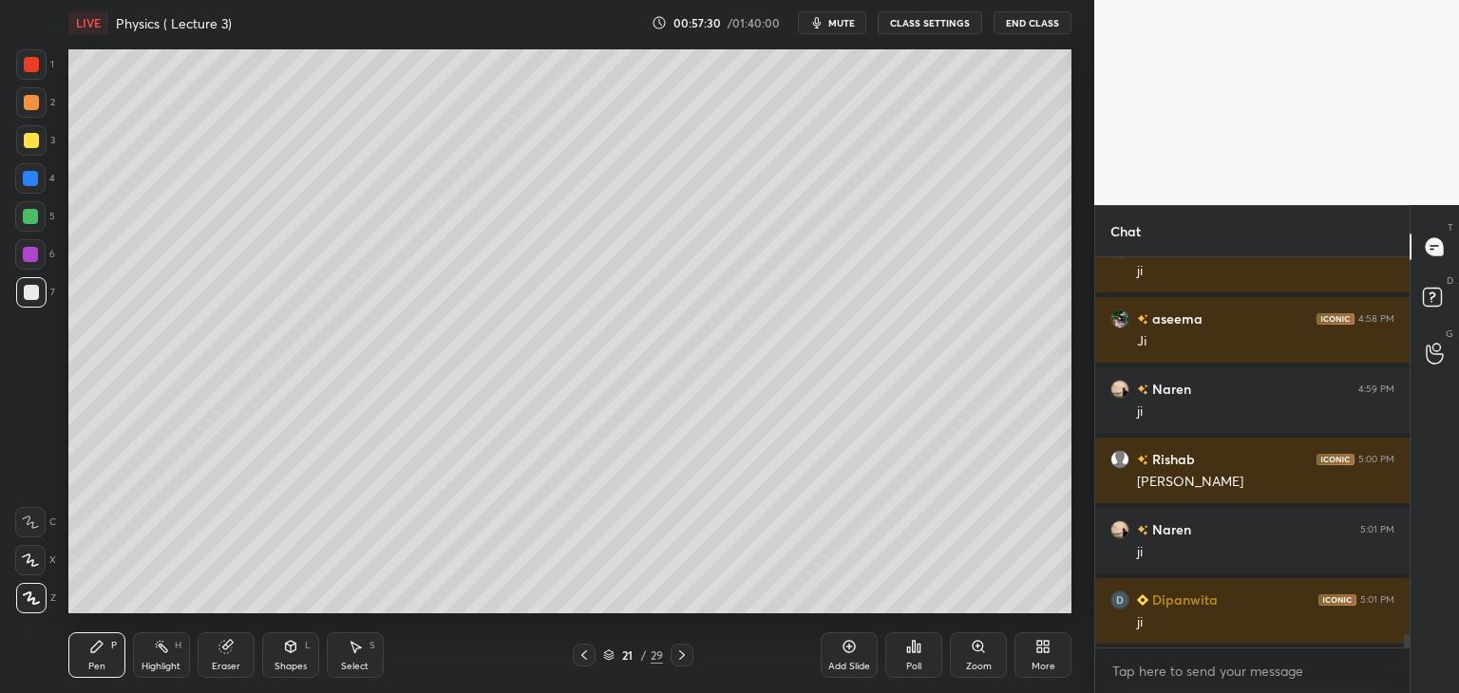
click at [577, 653] on icon at bounding box center [583, 655] width 15 height 15
click at [585, 654] on icon at bounding box center [583, 655] width 15 height 15
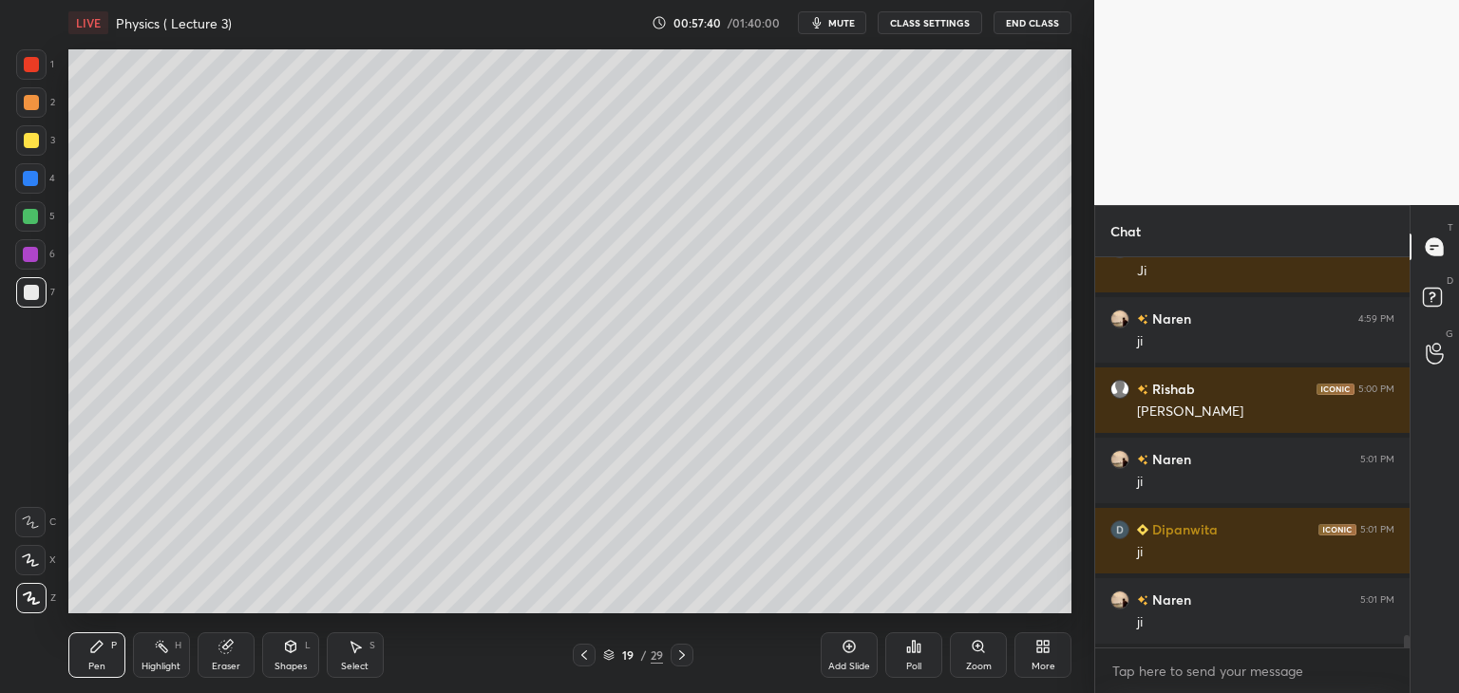
scroll to position [11632, 0]
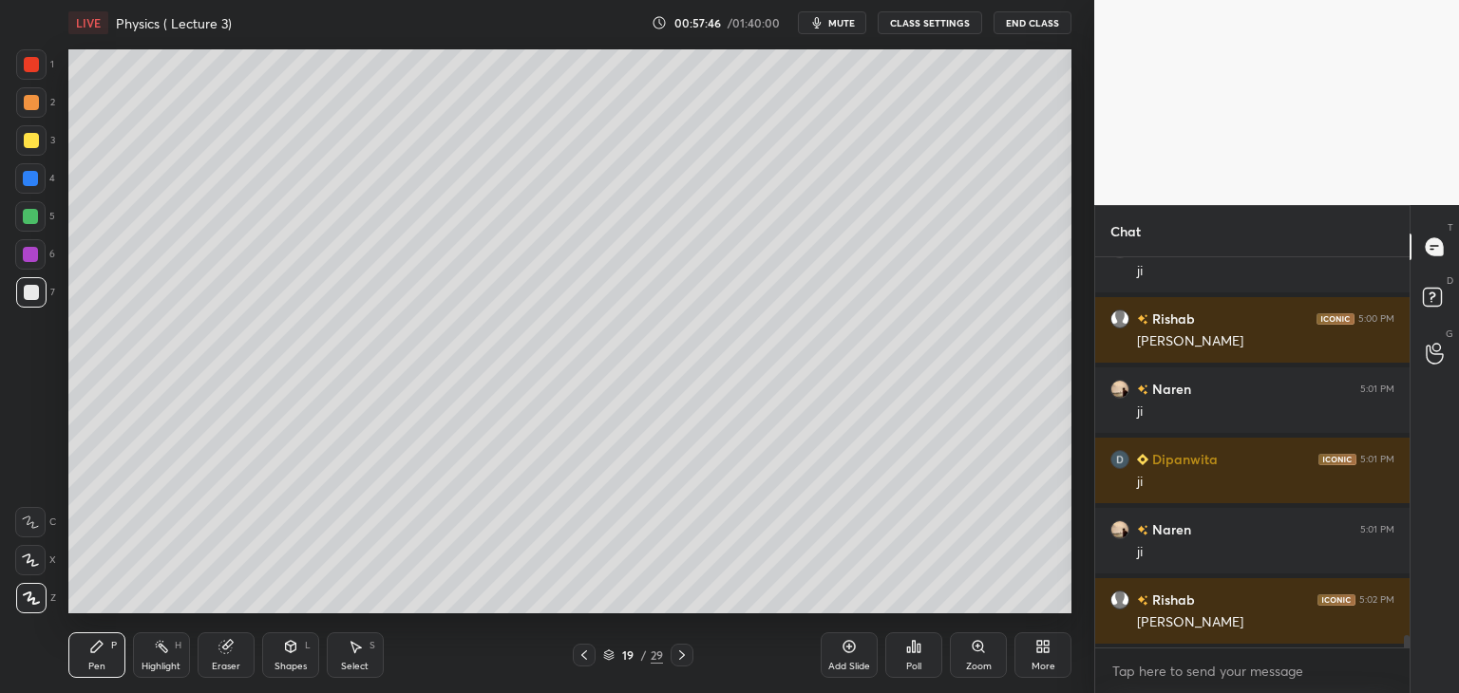
click at [848, 658] on div "Add Slide" at bounding box center [848, 655] width 57 height 46
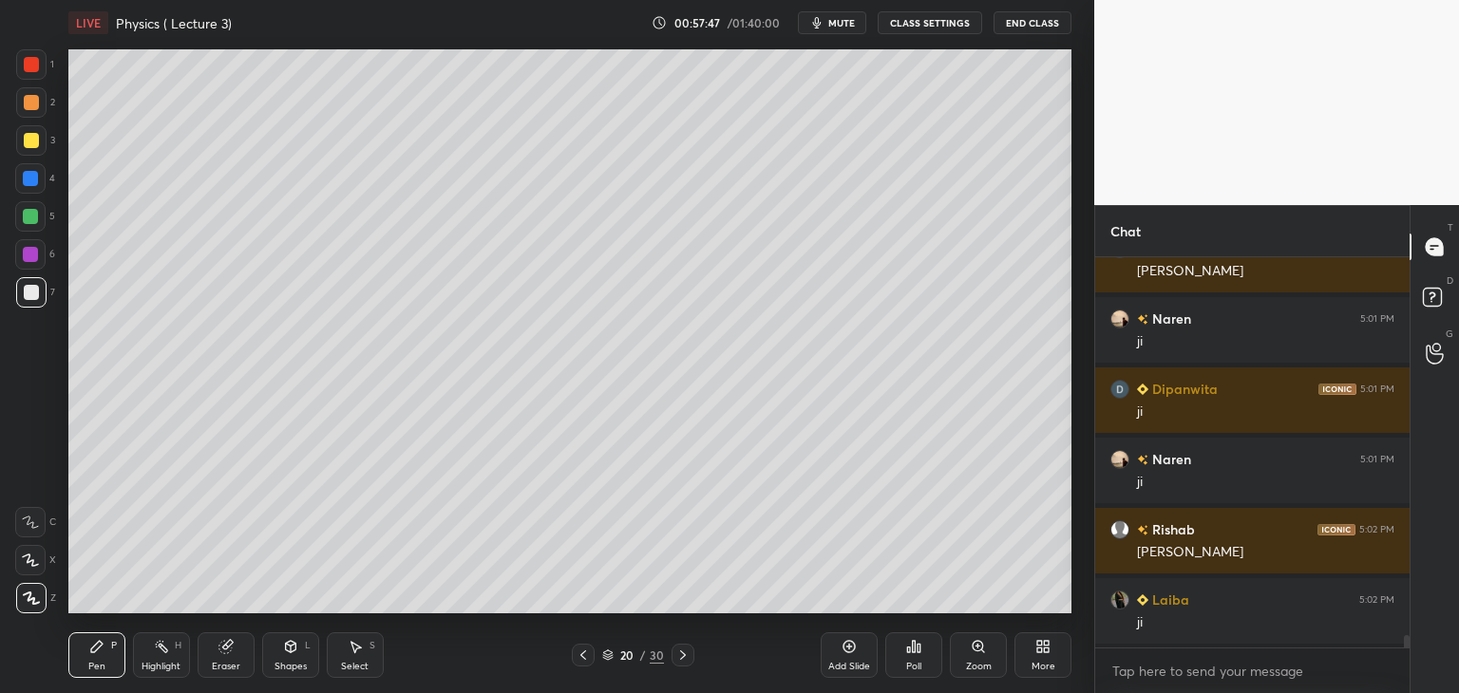
scroll to position [11772, 0]
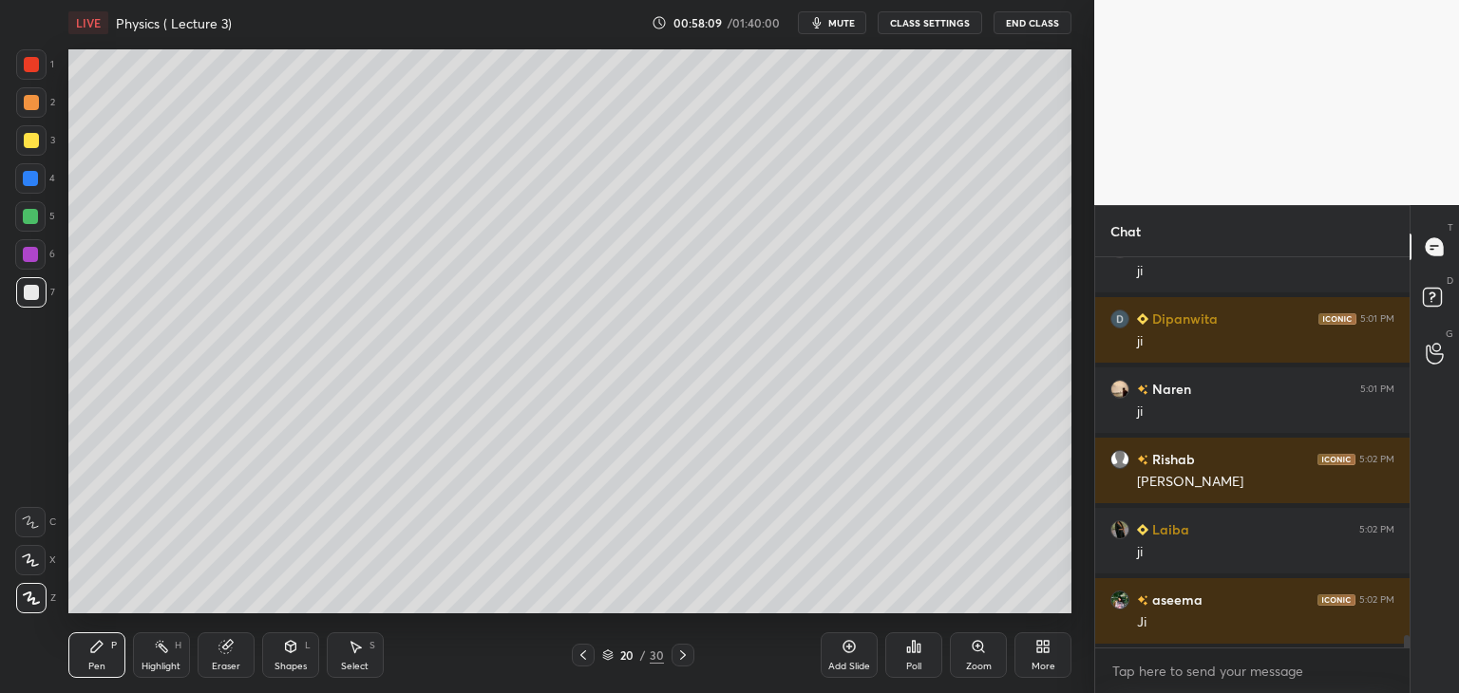
click at [39, 245] on div at bounding box center [30, 254] width 30 height 30
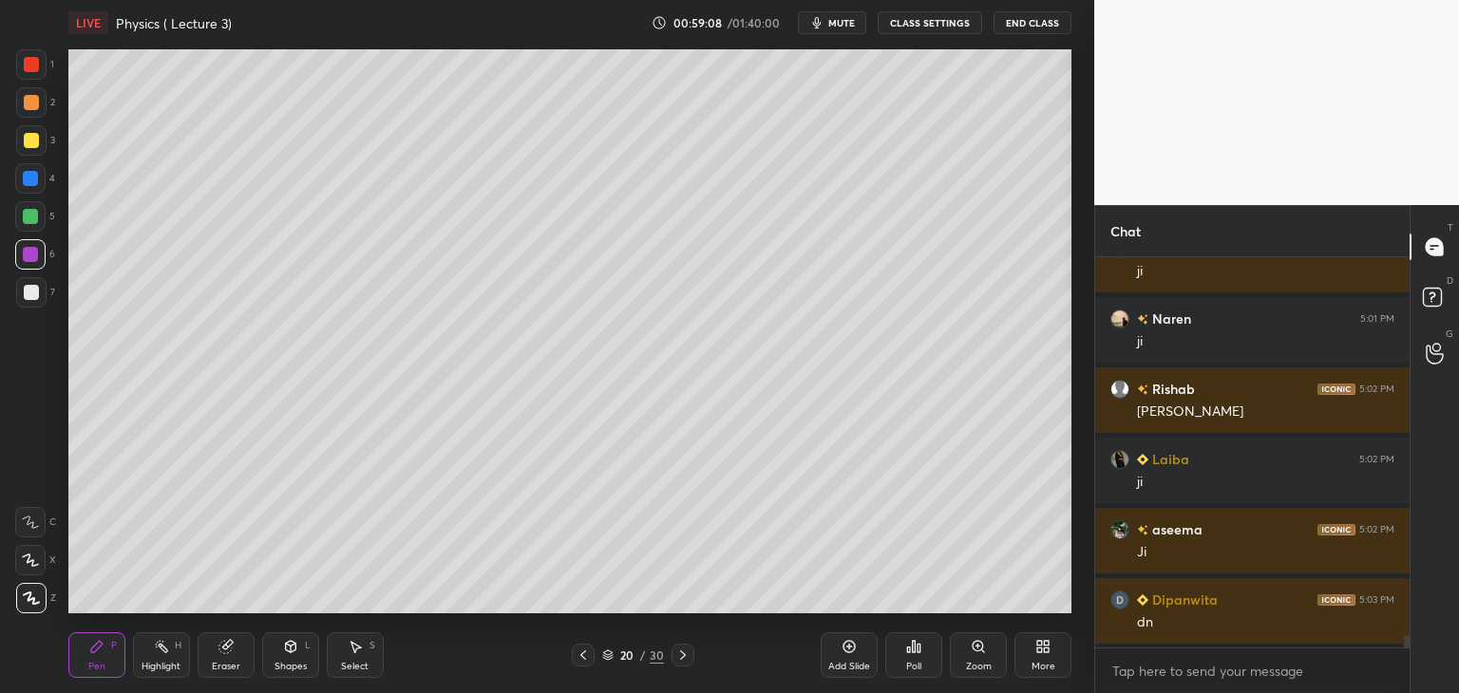
scroll to position [11913, 0]
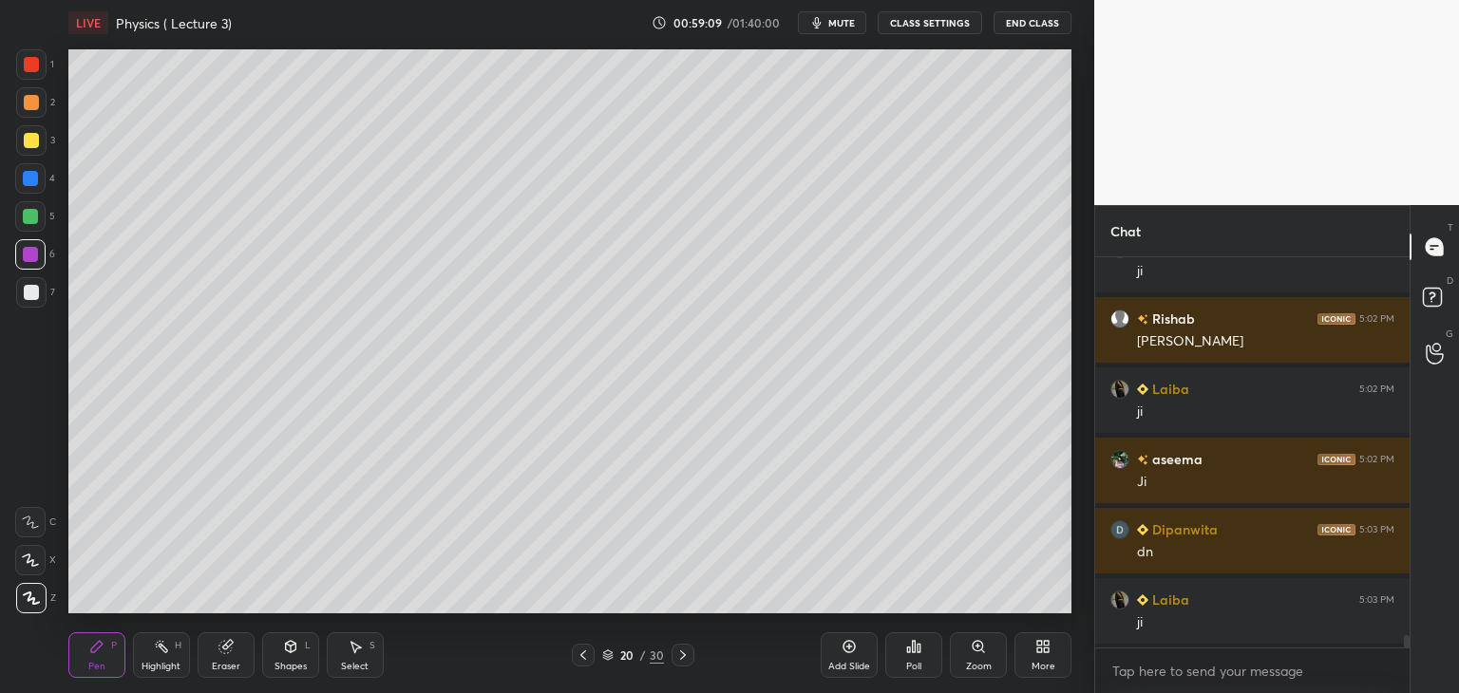
click at [286, 648] on icon at bounding box center [291, 646] width 10 height 11
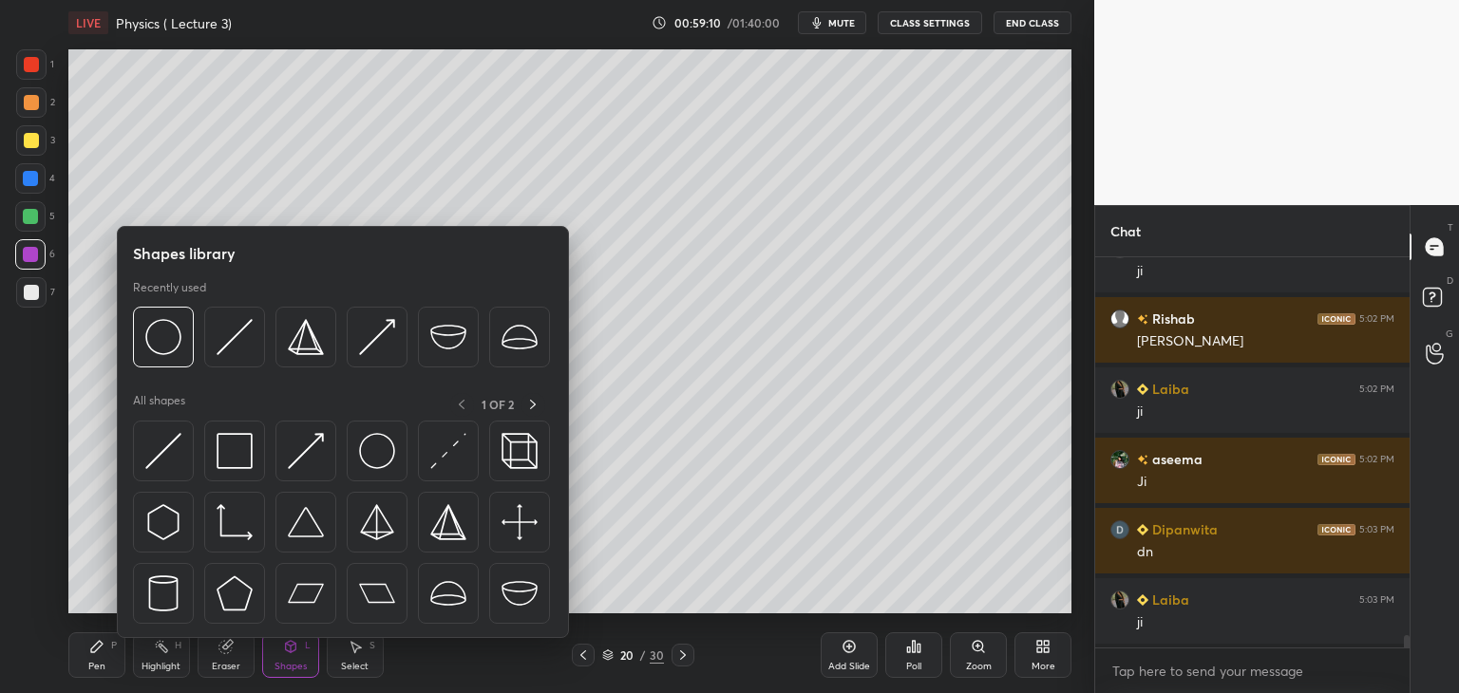
scroll to position [11983, 0]
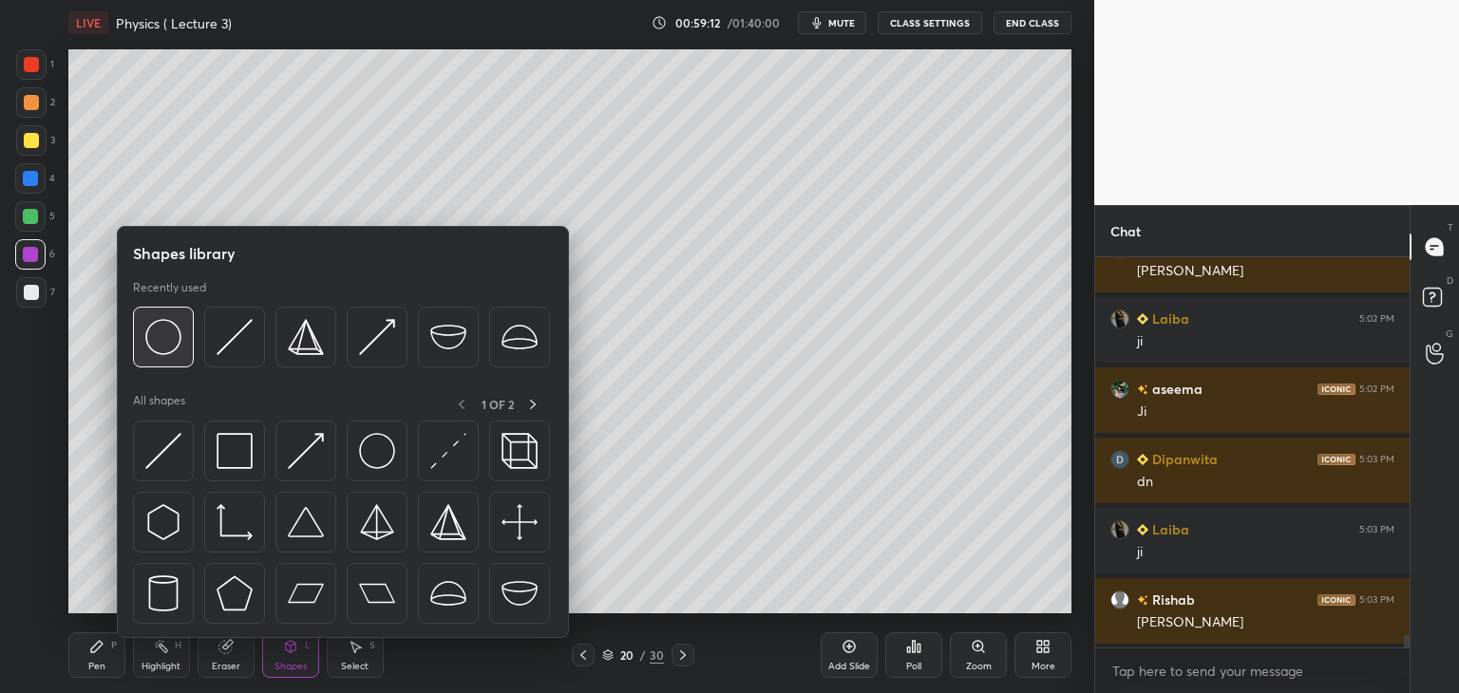
click at [179, 347] on img at bounding box center [163, 337] width 36 height 36
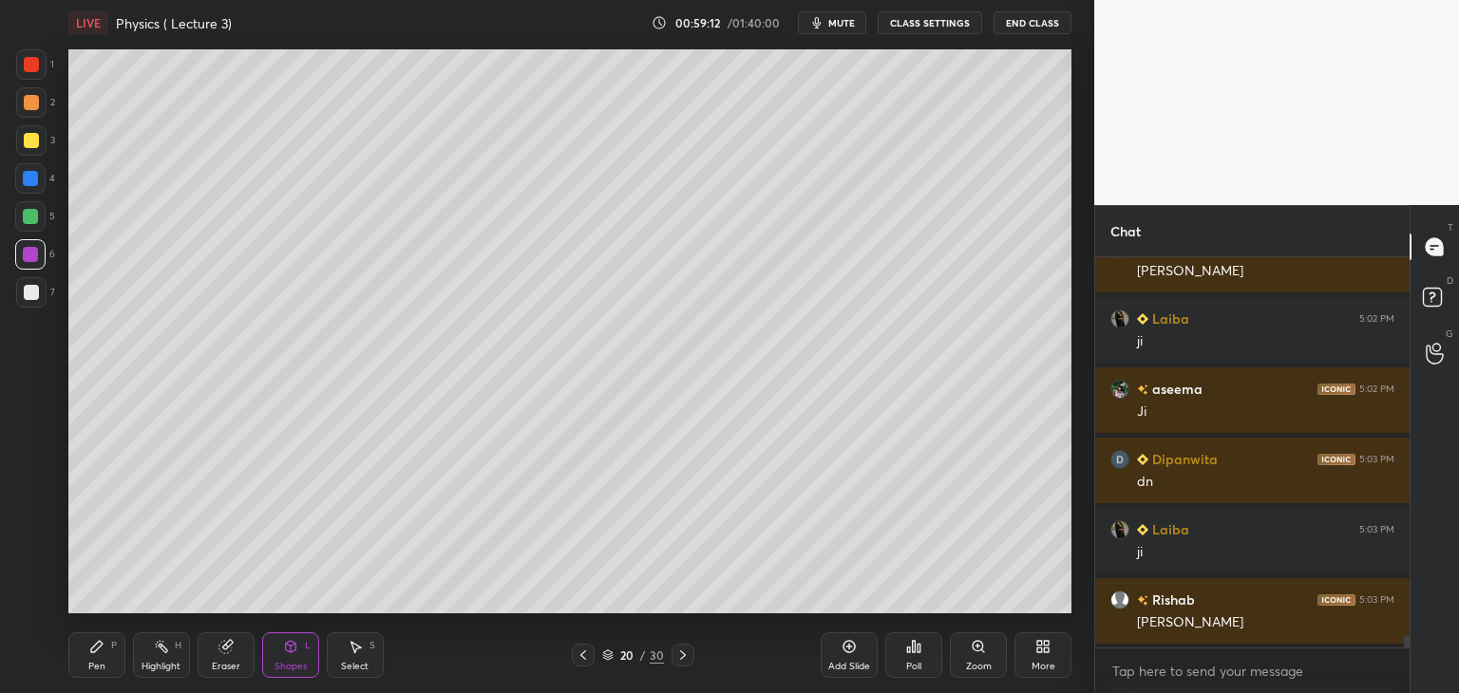
scroll to position [12071, 0]
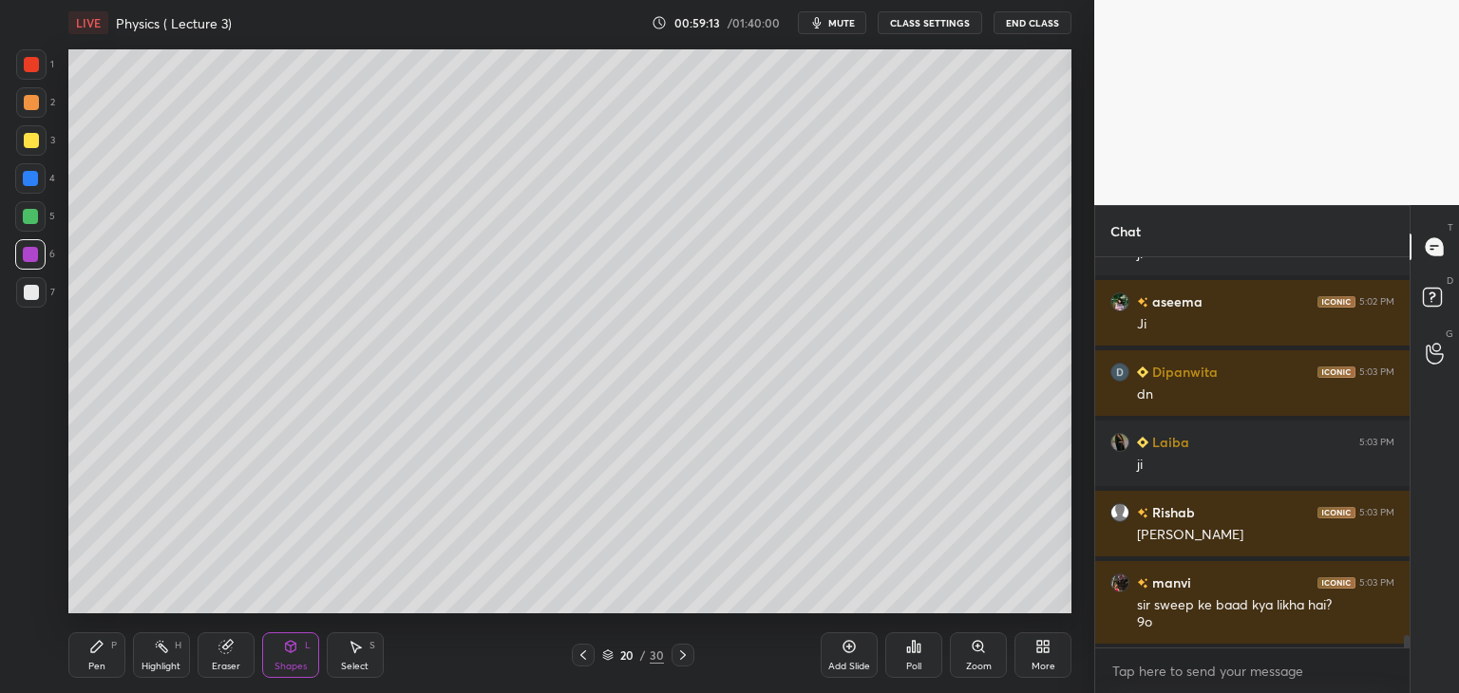
click at [856, 650] on div "Add Slide" at bounding box center [848, 655] width 57 height 46
click at [585, 646] on div at bounding box center [584, 655] width 23 height 23
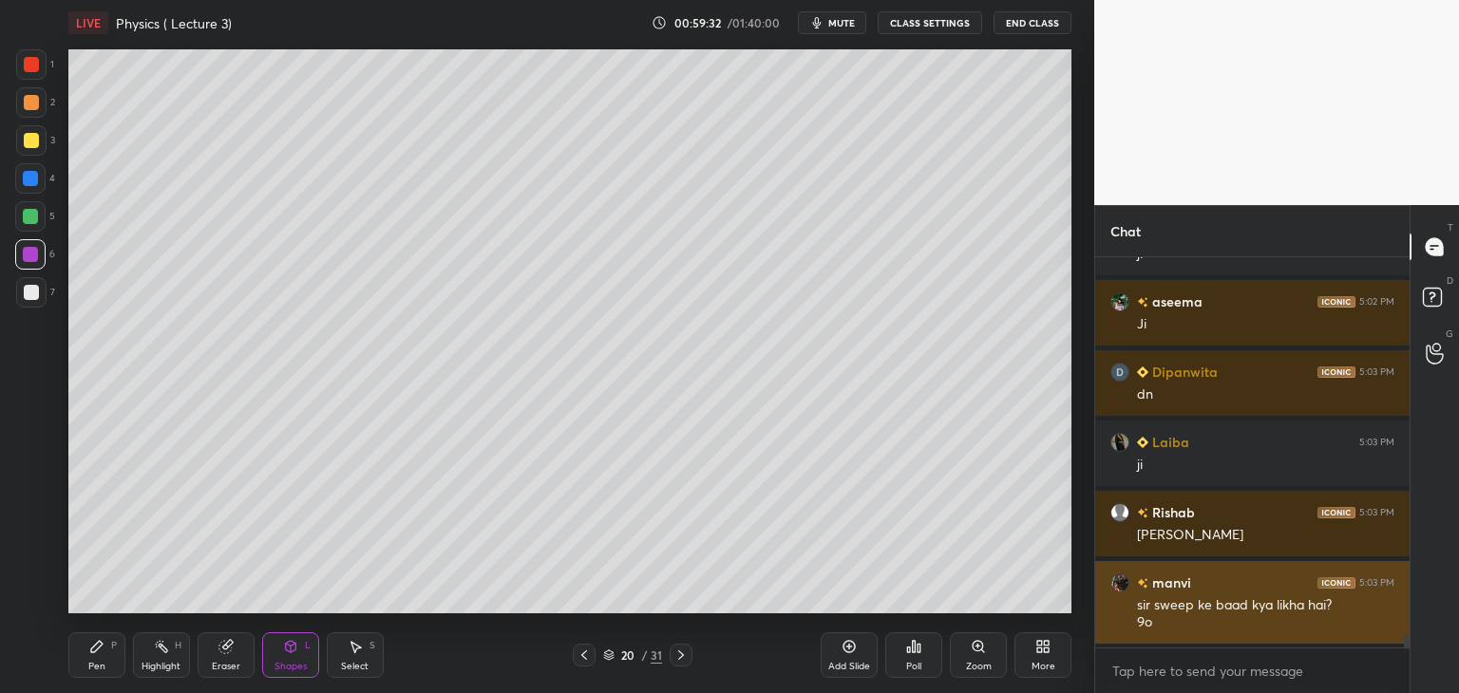
click at [1118, 587] on img "grid" at bounding box center [1119, 583] width 19 height 19
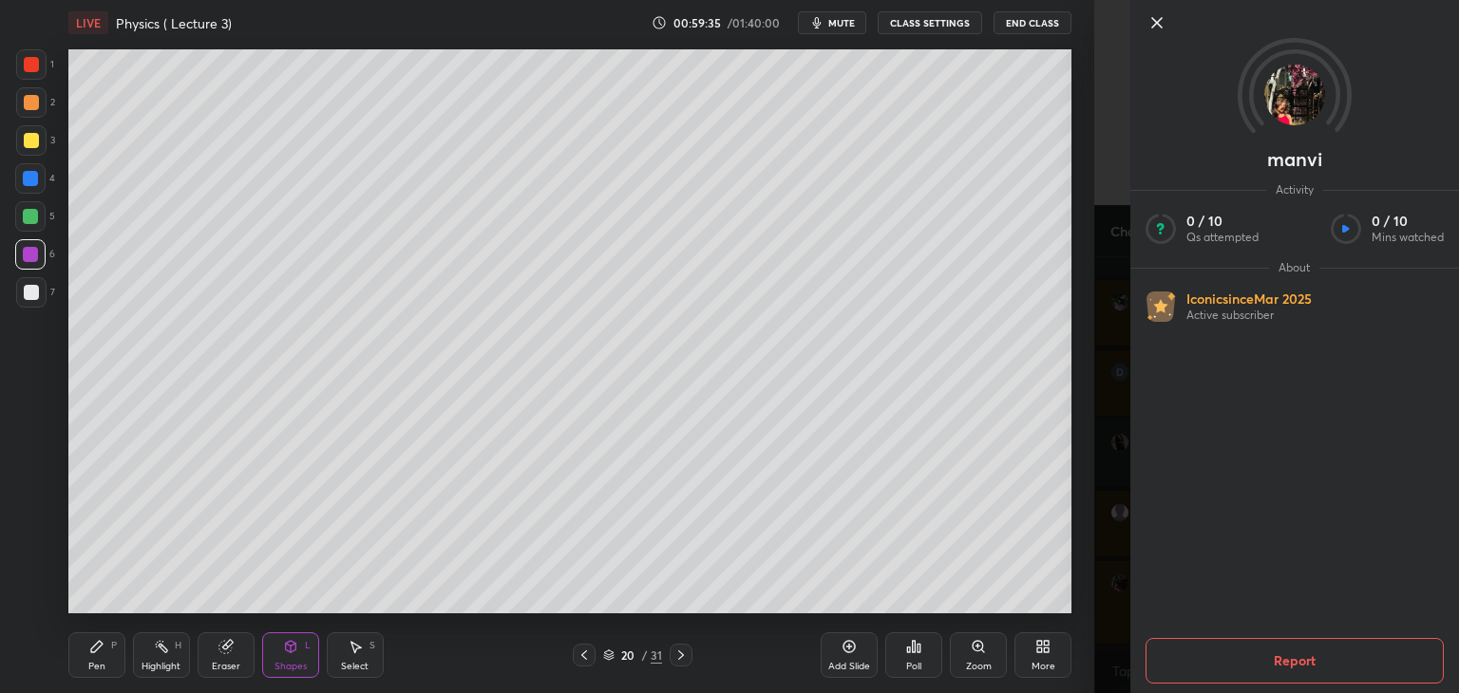
scroll to position [12090, 0]
click at [1161, 21] on icon at bounding box center [1156, 22] width 23 height 23
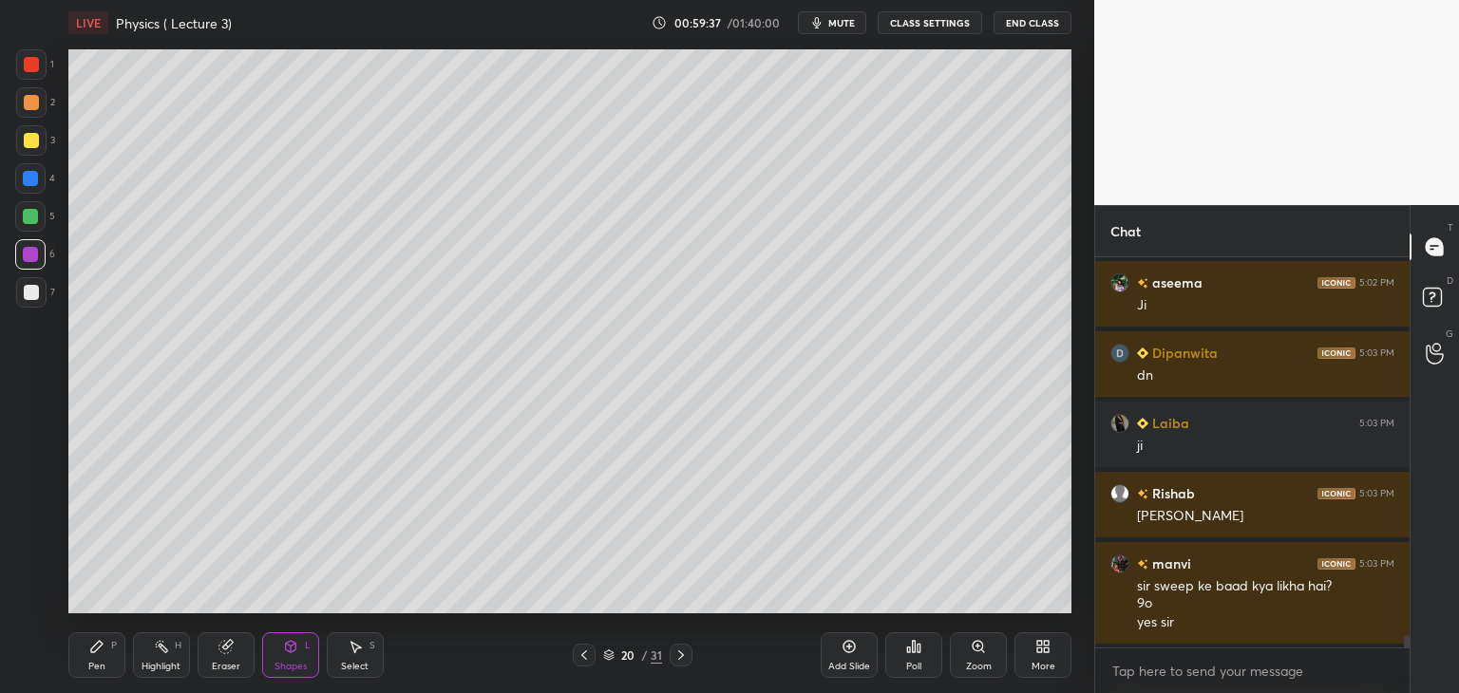
click at [851, 649] on icon at bounding box center [848, 646] width 15 height 15
click at [34, 173] on div at bounding box center [30, 178] width 15 height 15
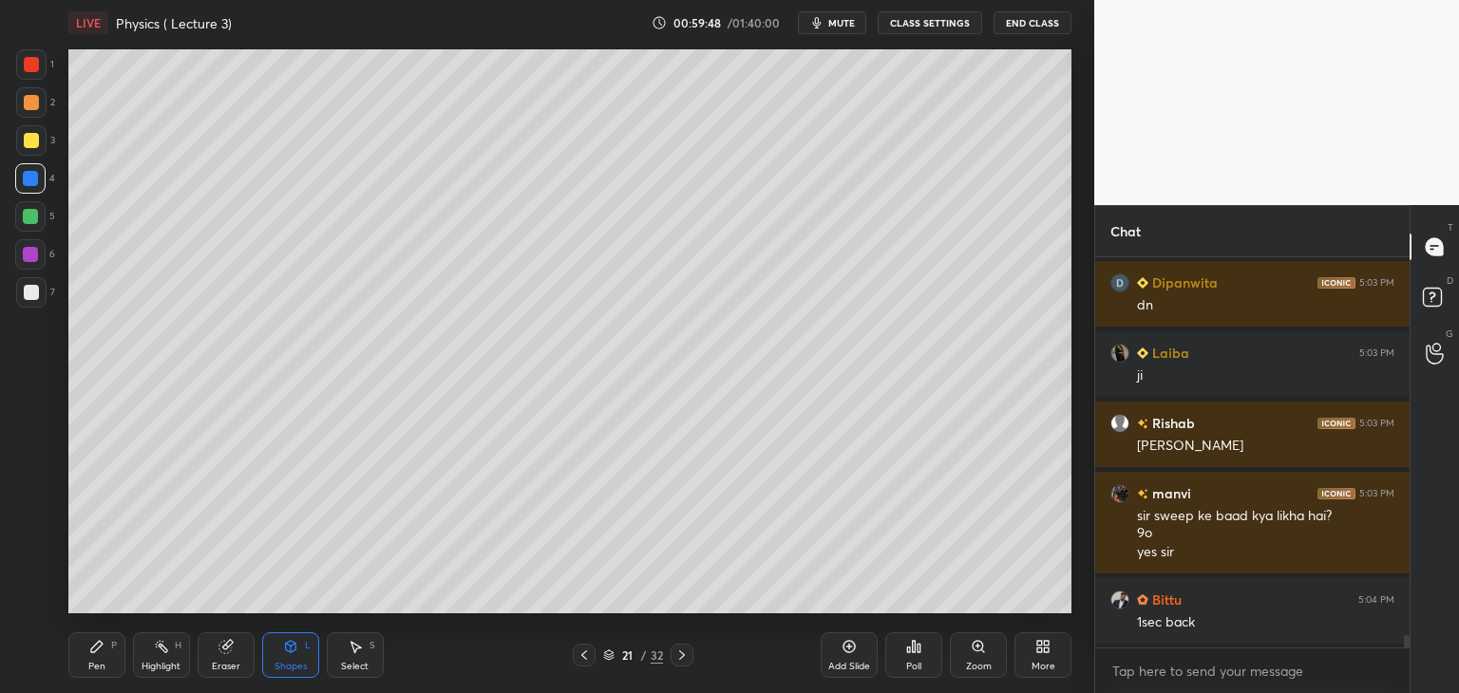
click at [583, 655] on icon at bounding box center [583, 655] width 15 height 15
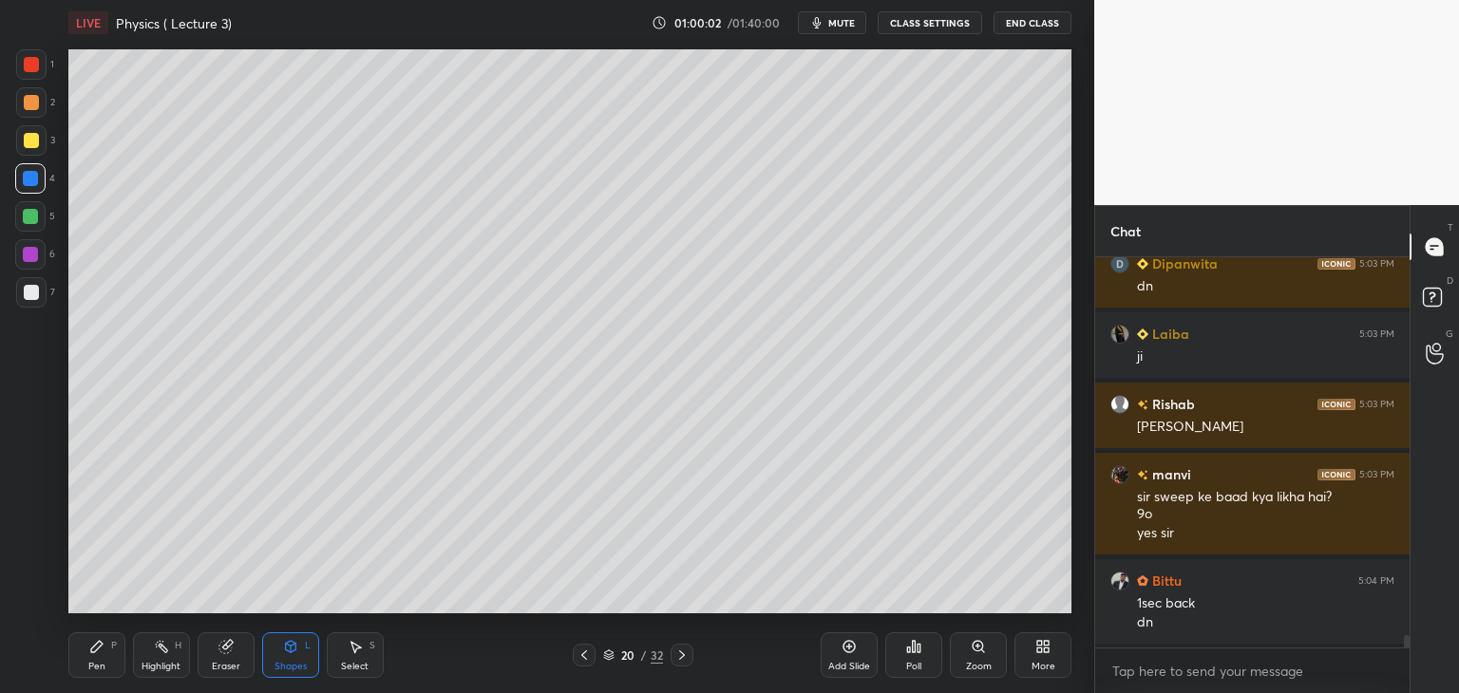
click at [685, 654] on icon at bounding box center [681, 655] width 15 height 15
click at [28, 138] on div at bounding box center [31, 140] width 15 height 15
click at [99, 652] on icon at bounding box center [96, 646] width 15 height 15
click at [283, 659] on div "Shapes L" at bounding box center [290, 655] width 57 height 46
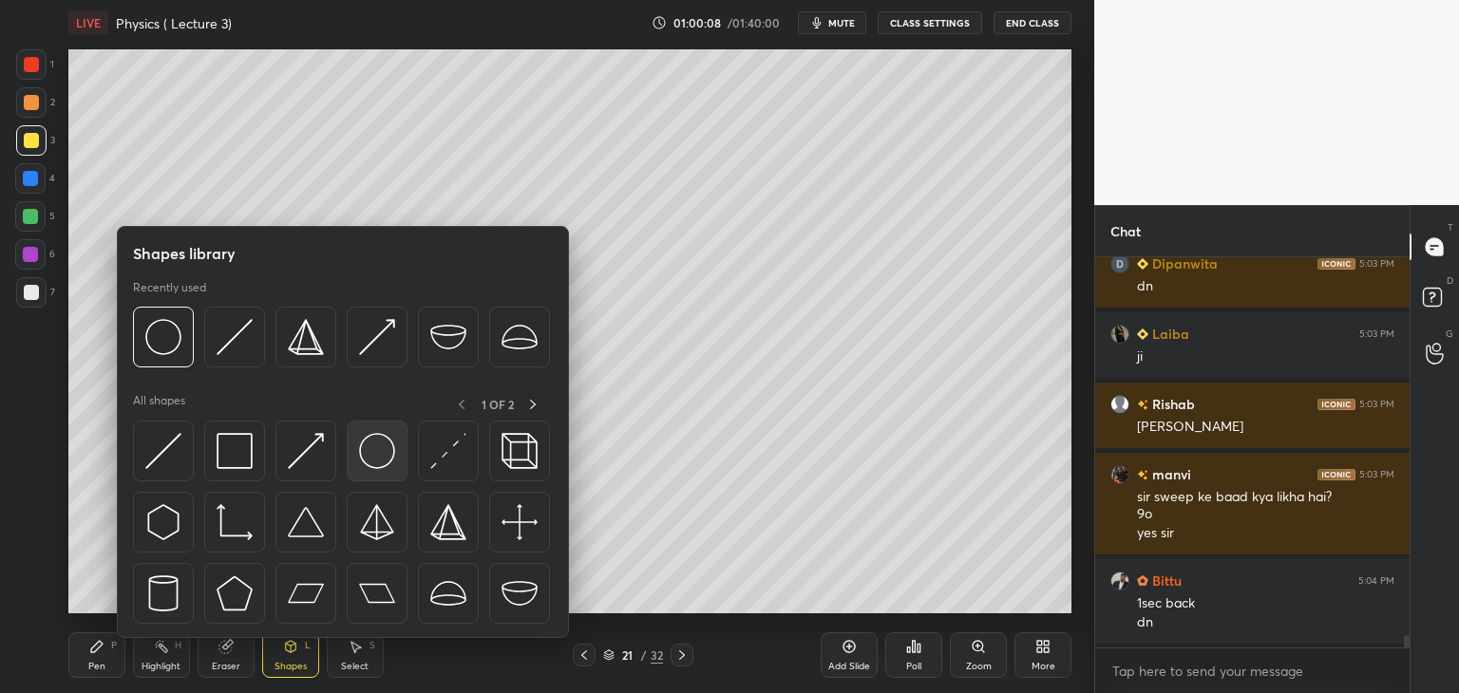
click at [359, 453] on img at bounding box center [377, 451] width 36 height 36
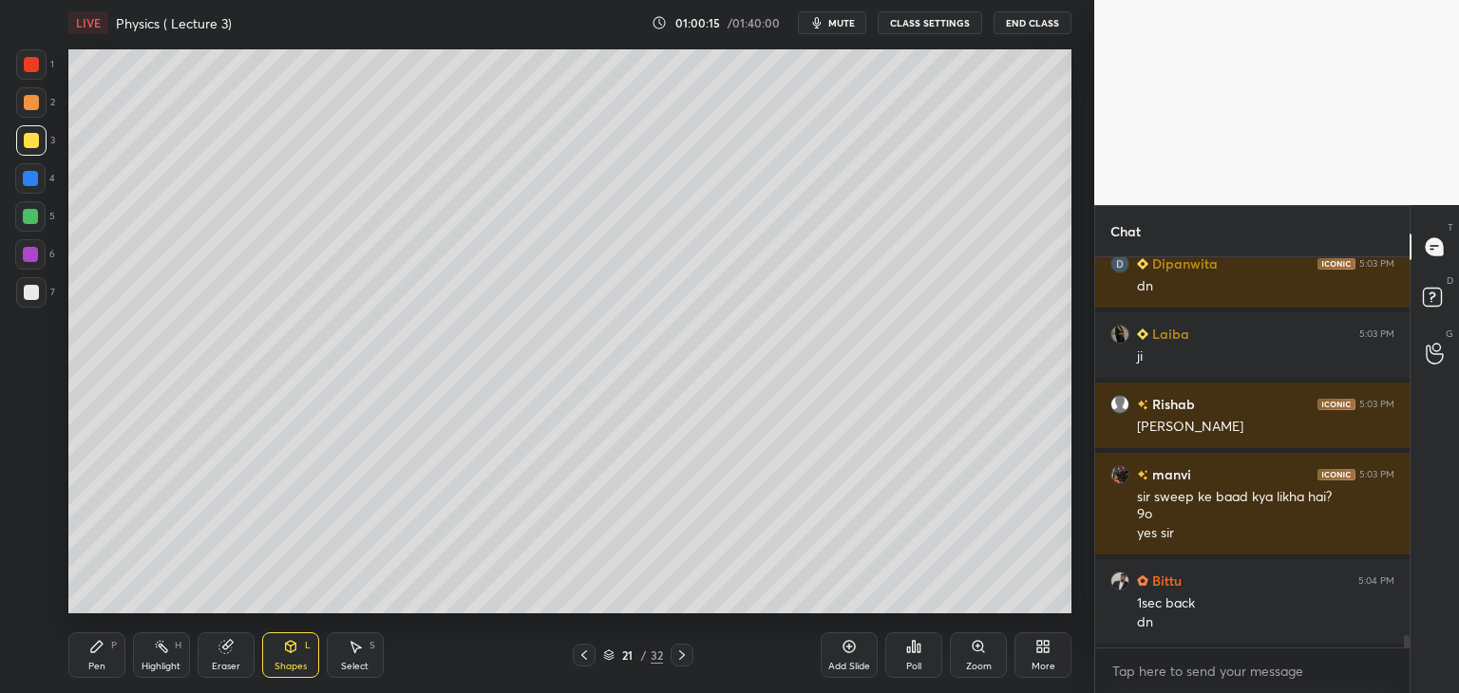
click at [103, 647] on icon at bounding box center [96, 646] width 15 height 15
click at [31, 180] on div at bounding box center [30, 178] width 15 height 15
click at [285, 654] on div "Shapes L" at bounding box center [290, 655] width 57 height 46
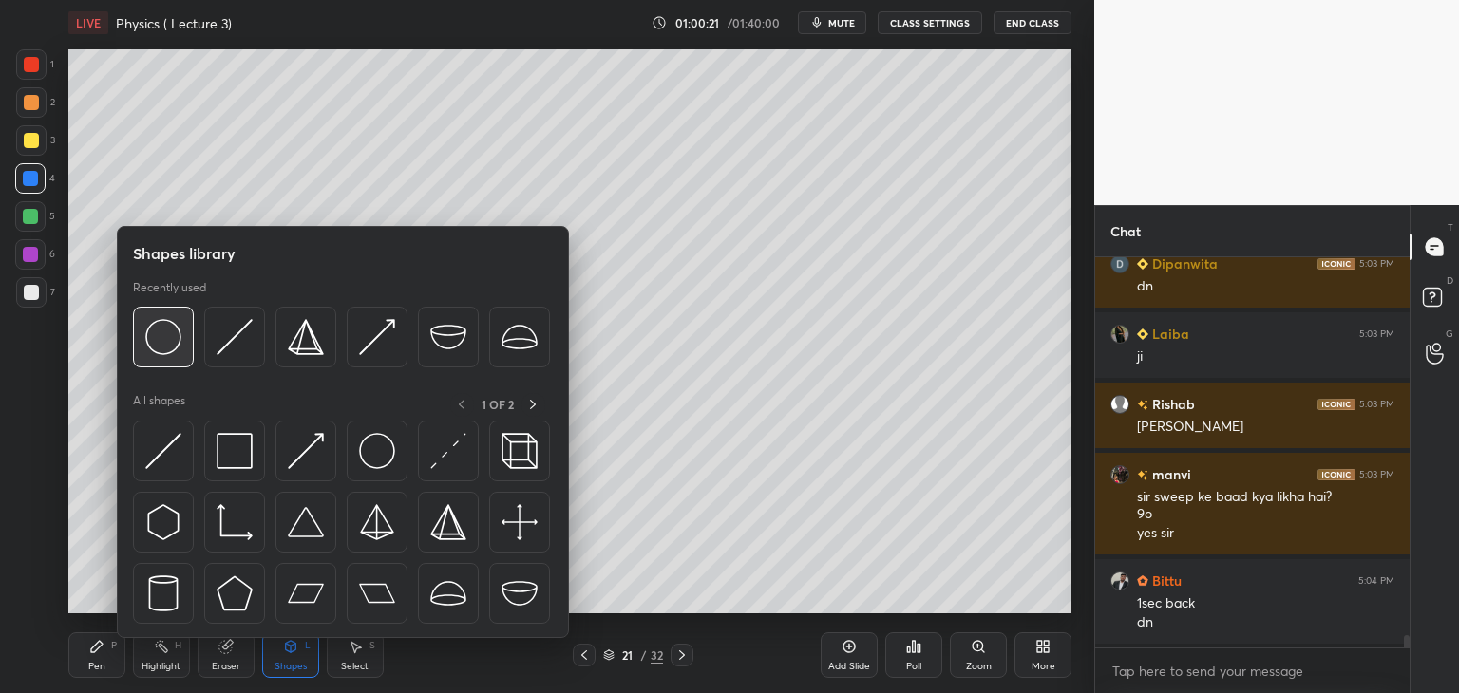
click at [160, 335] on img at bounding box center [163, 337] width 36 height 36
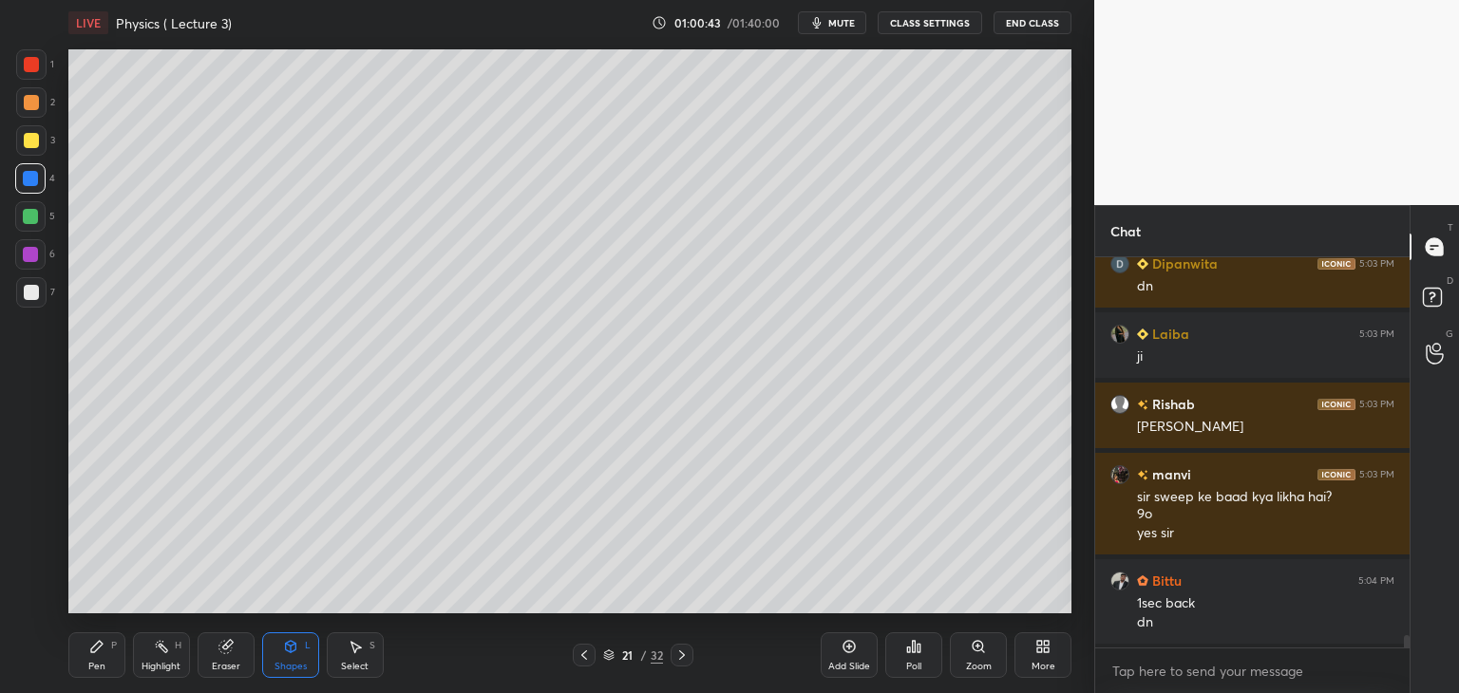
click at [33, 290] on div at bounding box center [31, 292] width 15 height 15
click at [95, 647] on icon at bounding box center [96, 646] width 11 height 11
click at [292, 657] on div "Shapes L" at bounding box center [290, 655] width 57 height 46
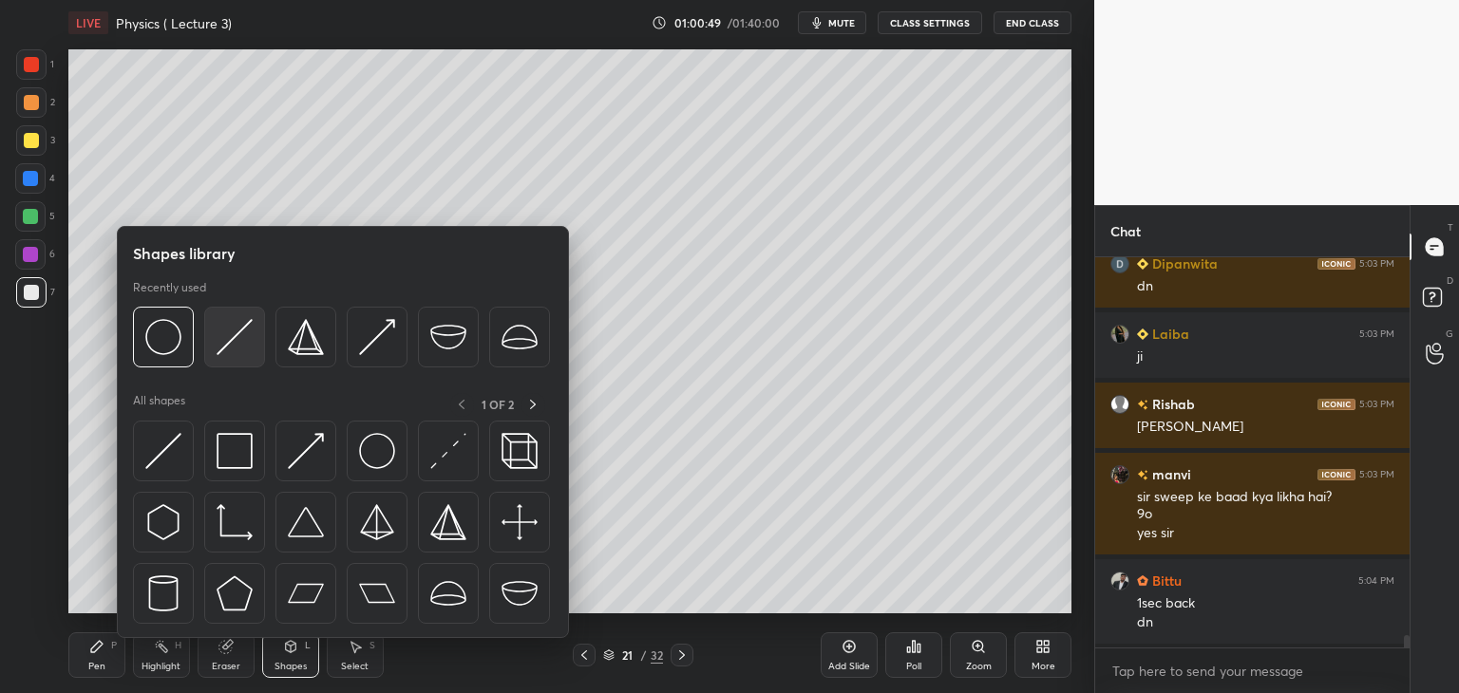
click at [239, 358] on div at bounding box center [234, 337] width 61 height 61
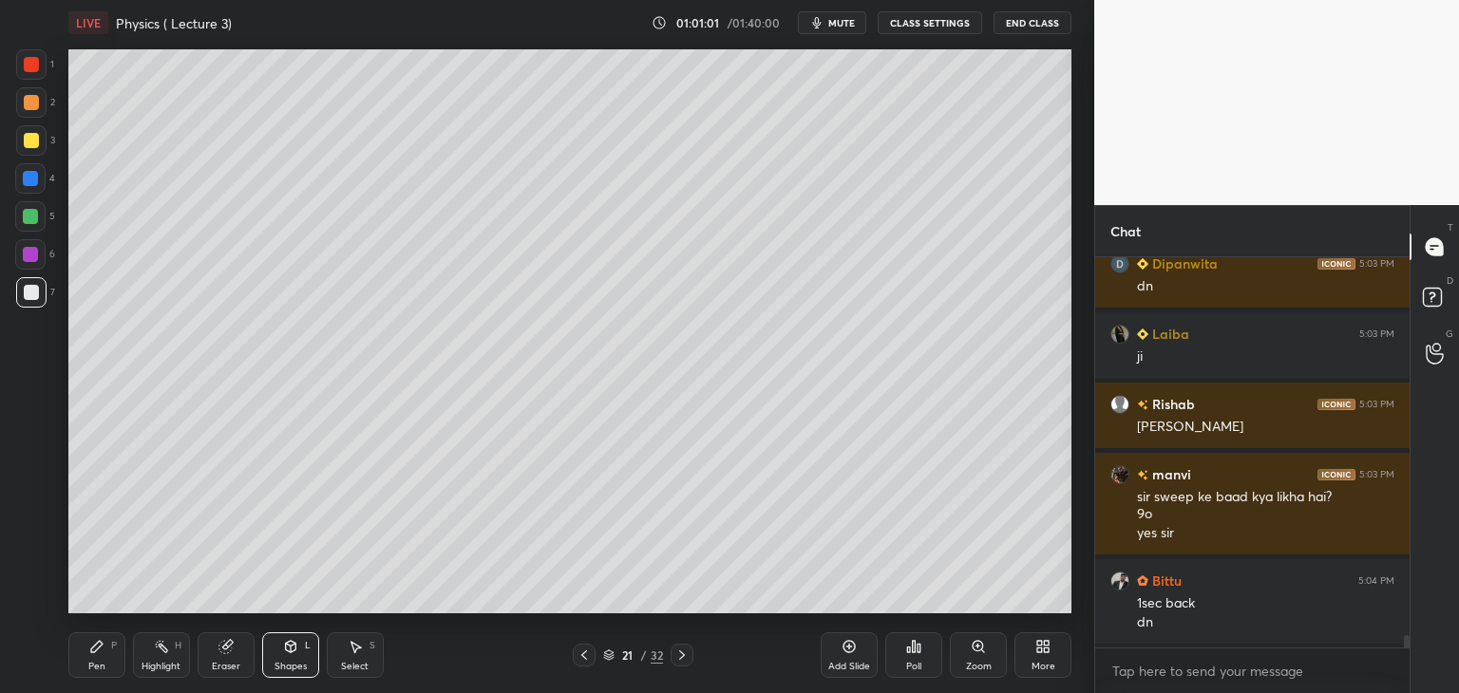
click at [35, 175] on div at bounding box center [30, 178] width 15 height 15
click at [32, 66] on div at bounding box center [31, 64] width 15 height 15
click at [34, 215] on div at bounding box center [30, 216] width 15 height 15
click at [106, 642] on div "Pen P" at bounding box center [96, 655] width 57 height 46
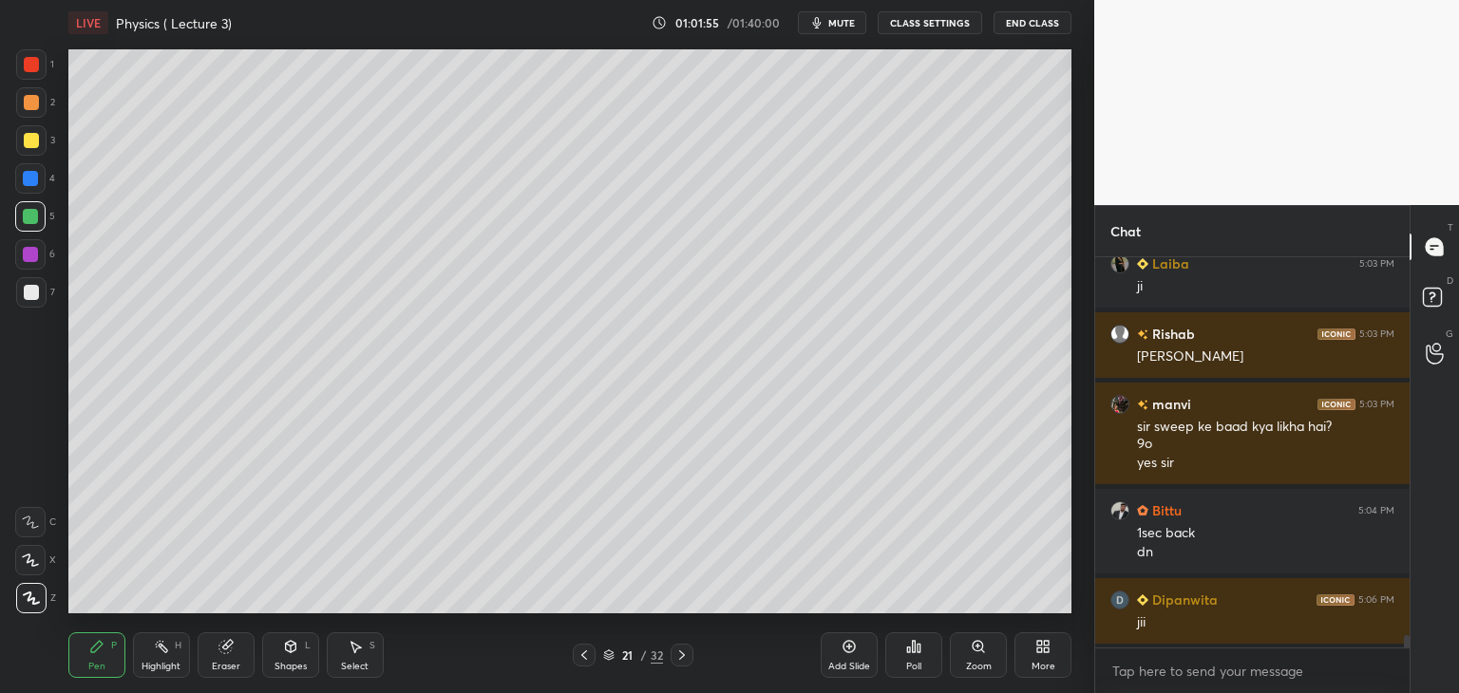
click at [28, 138] on div at bounding box center [31, 140] width 15 height 15
click at [34, 62] on div at bounding box center [31, 64] width 15 height 15
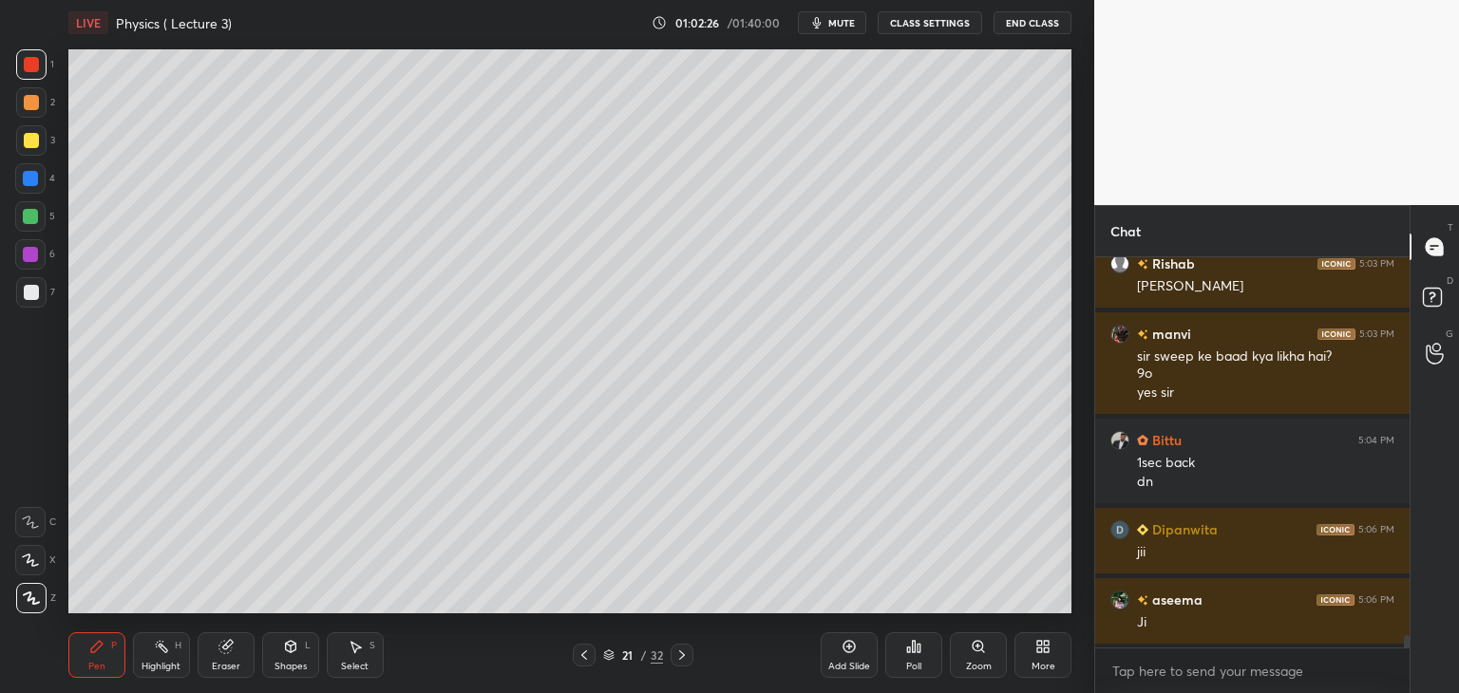
click at [582, 653] on icon at bounding box center [583, 655] width 15 height 15
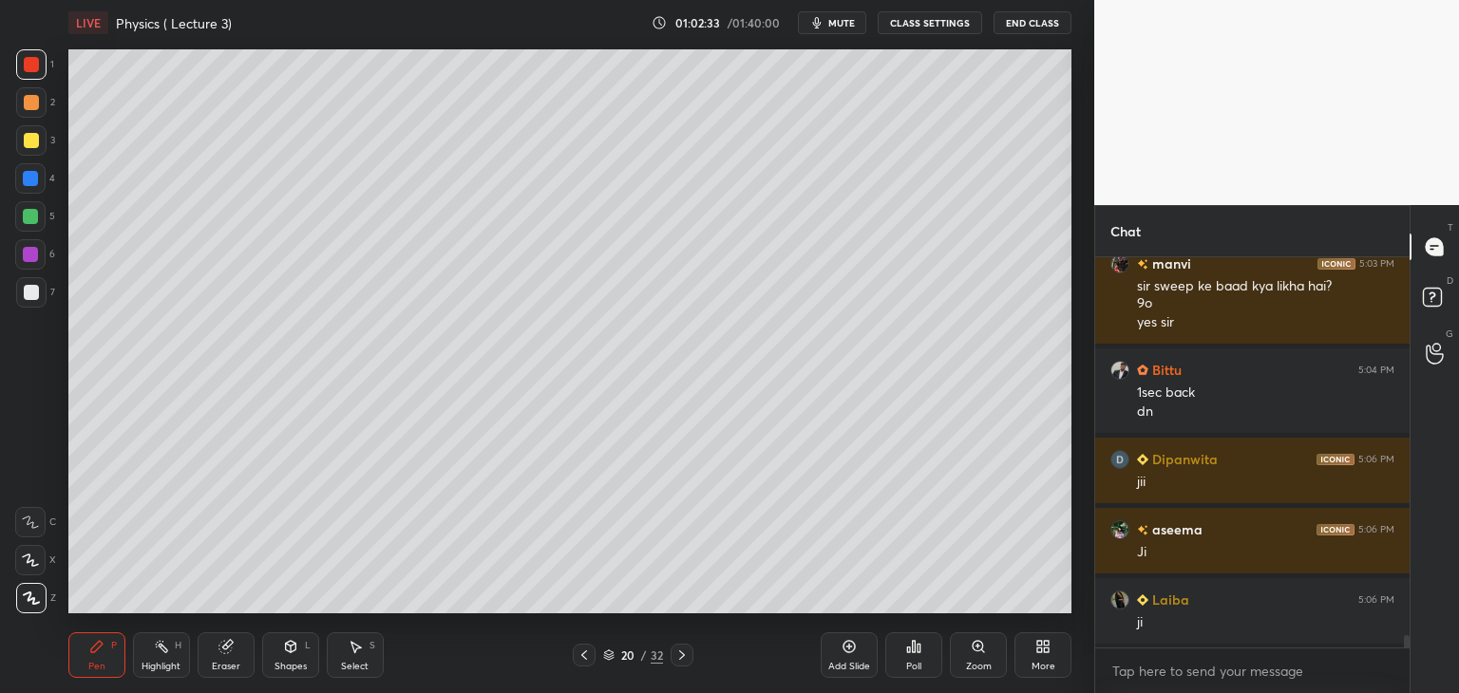
click at [680, 653] on icon at bounding box center [682, 654] width 6 height 9
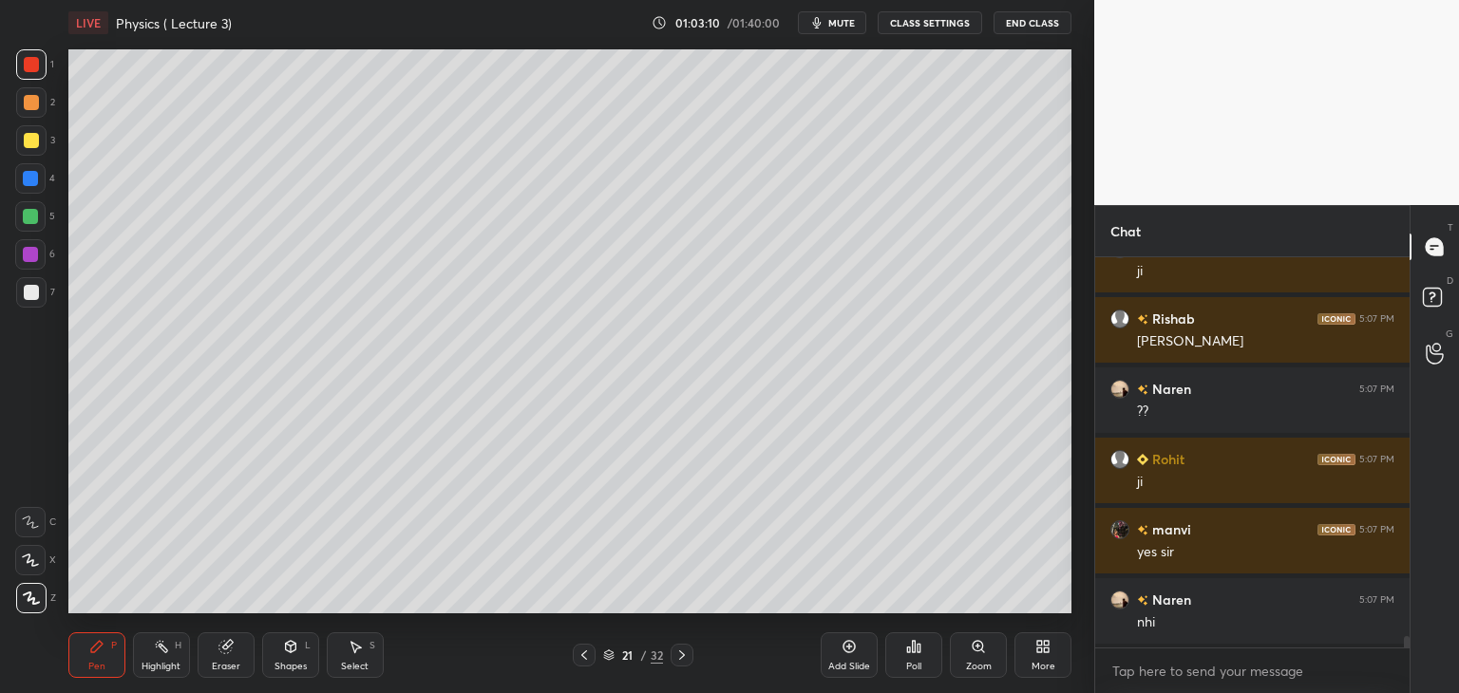
scroll to position [12901, 0]
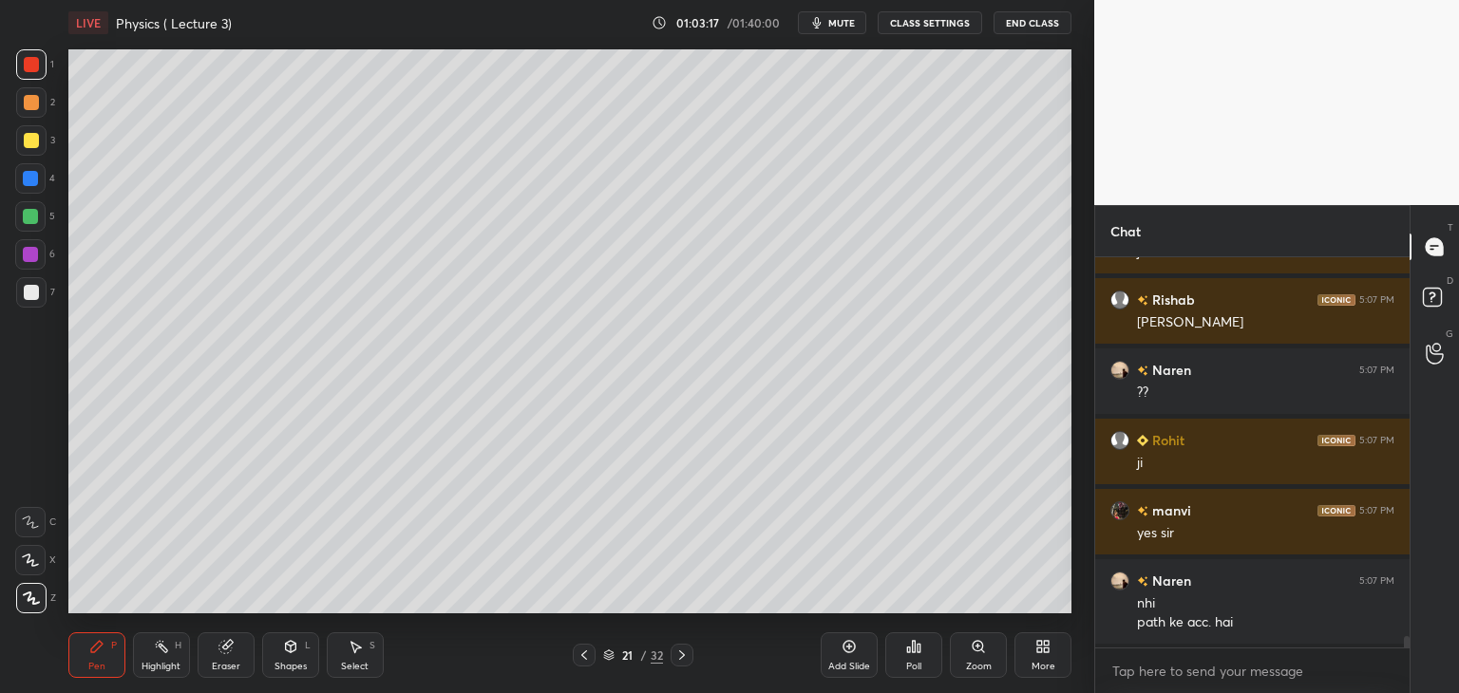
click at [590, 655] on icon at bounding box center [583, 655] width 15 height 15
click at [587, 651] on icon at bounding box center [583, 655] width 15 height 15
click at [680, 653] on icon at bounding box center [682, 654] width 6 height 9
click at [685, 652] on icon at bounding box center [681, 655] width 15 height 15
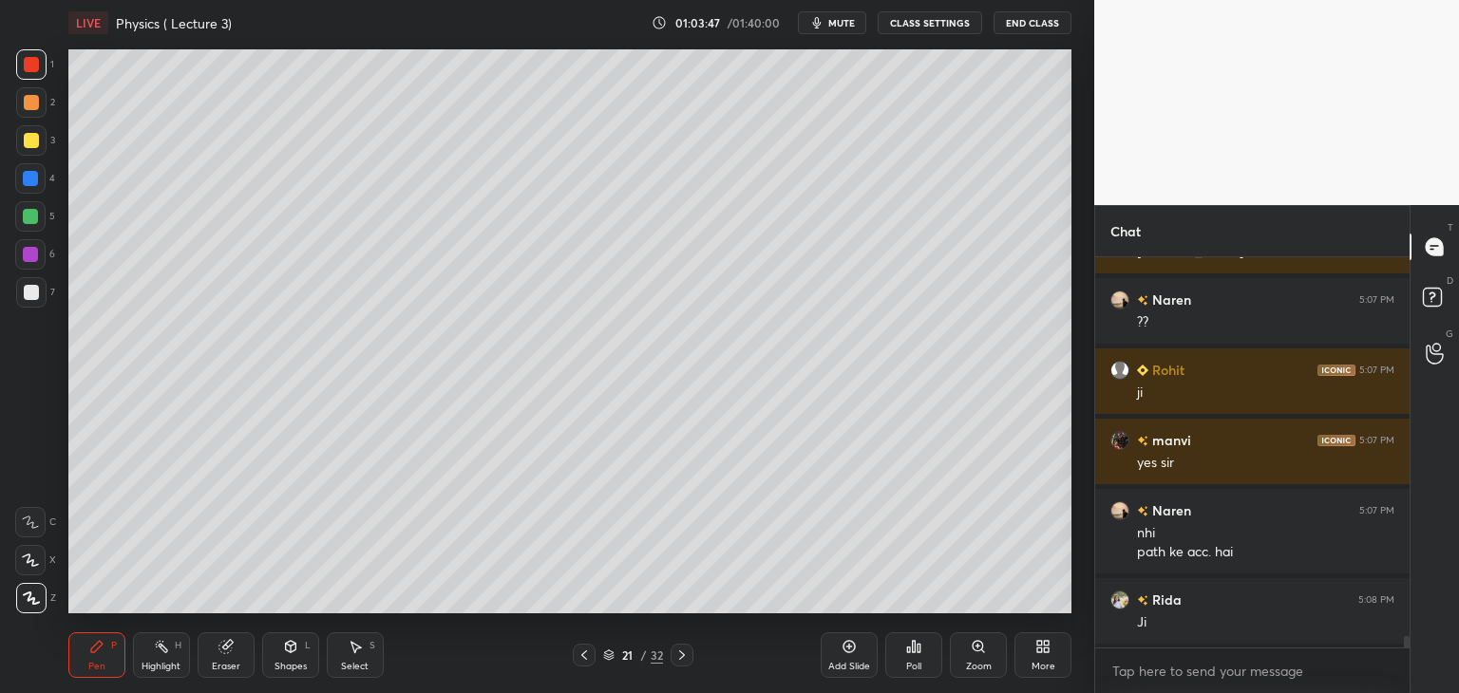
scroll to position [13041, 0]
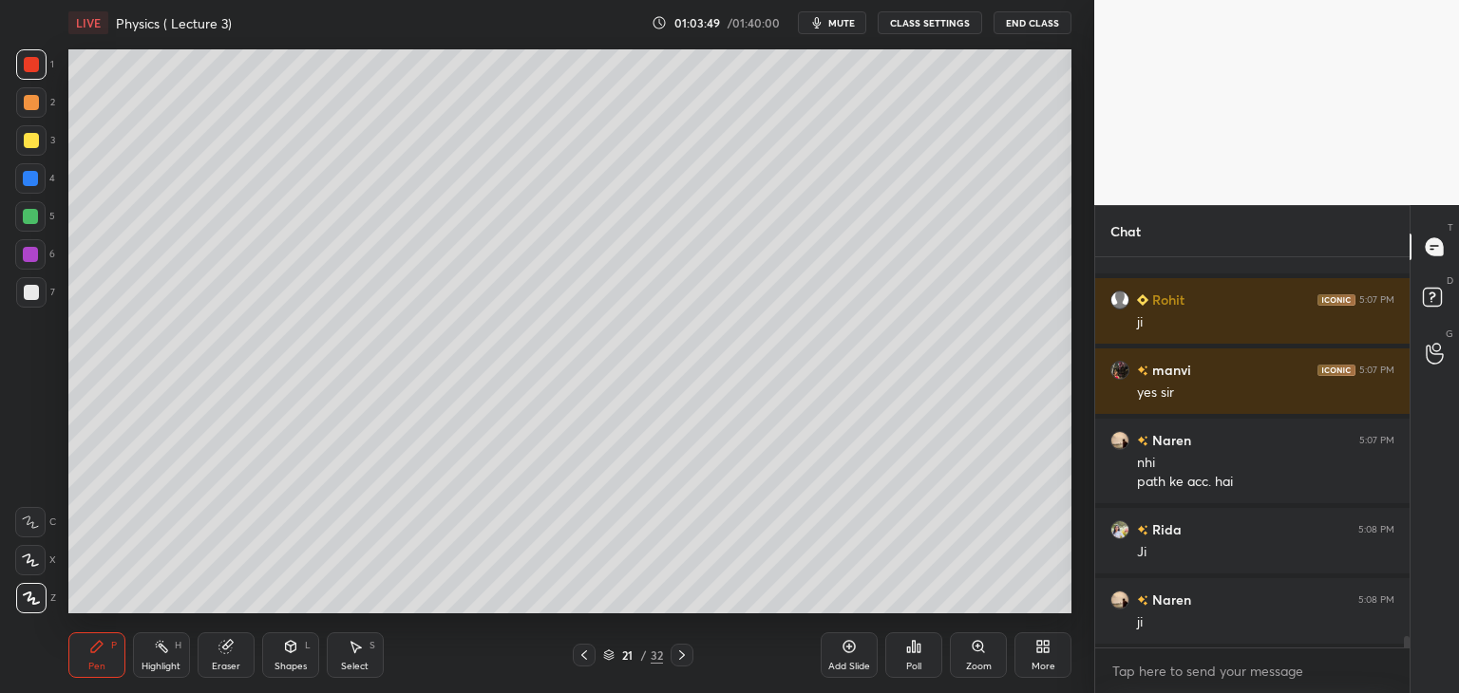
click at [39, 281] on div at bounding box center [31, 292] width 30 height 30
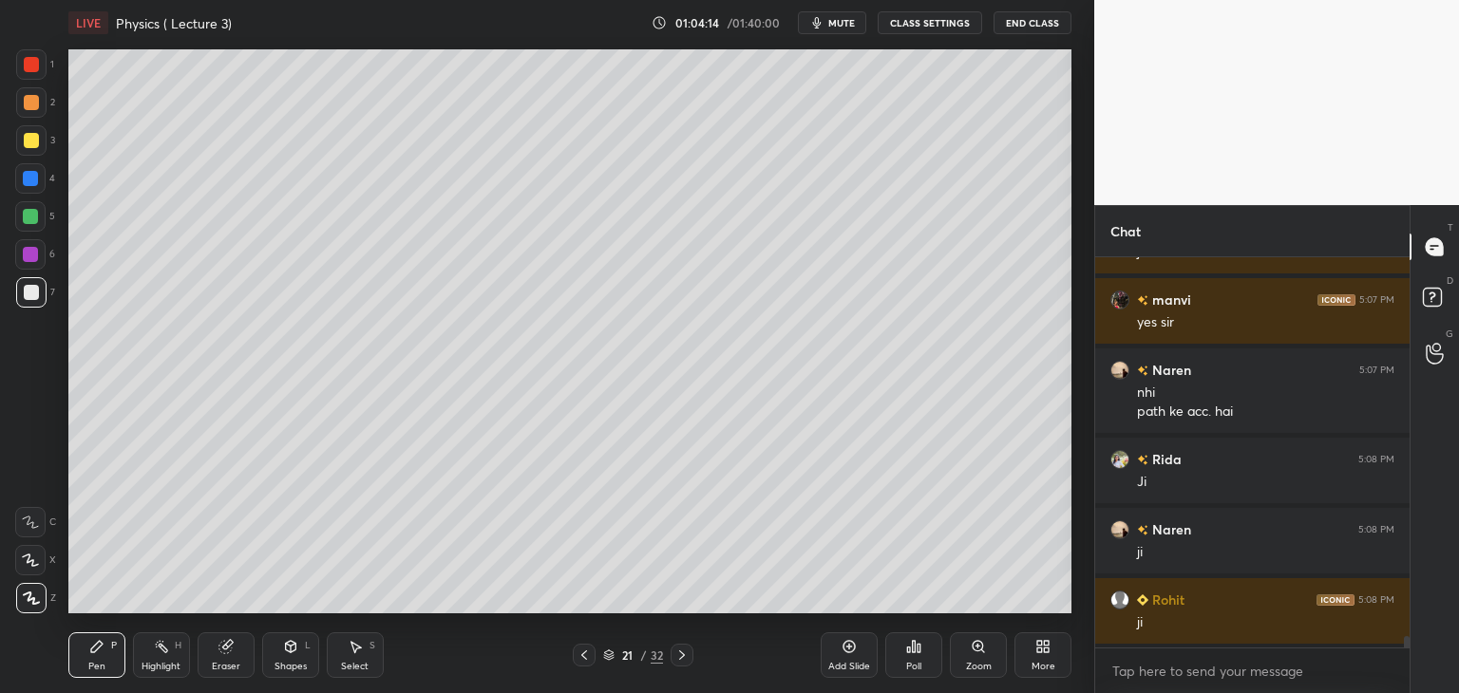
scroll to position [13182, 0]
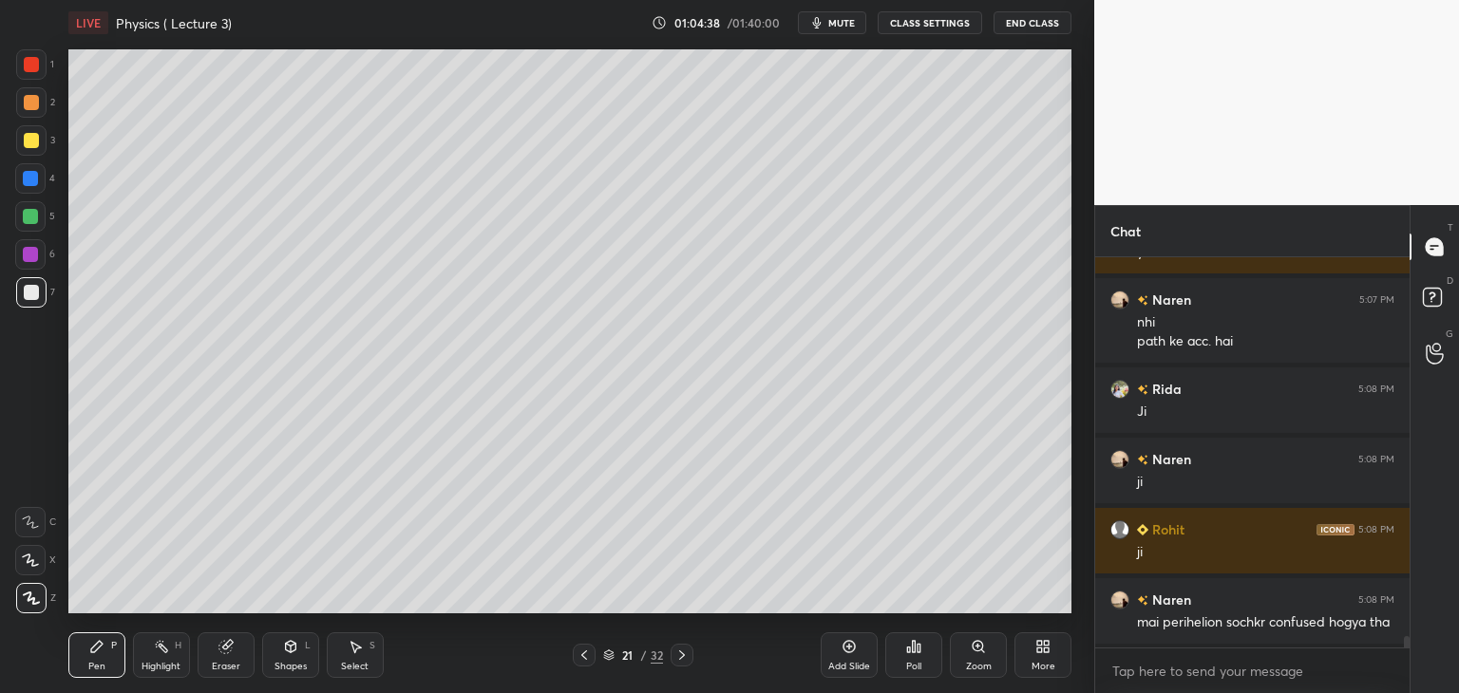
click at [33, 179] on div at bounding box center [30, 178] width 15 height 15
click at [847, 660] on div "Add Slide" at bounding box center [848, 655] width 57 height 46
click at [289, 660] on div "Shapes L" at bounding box center [290, 655] width 57 height 46
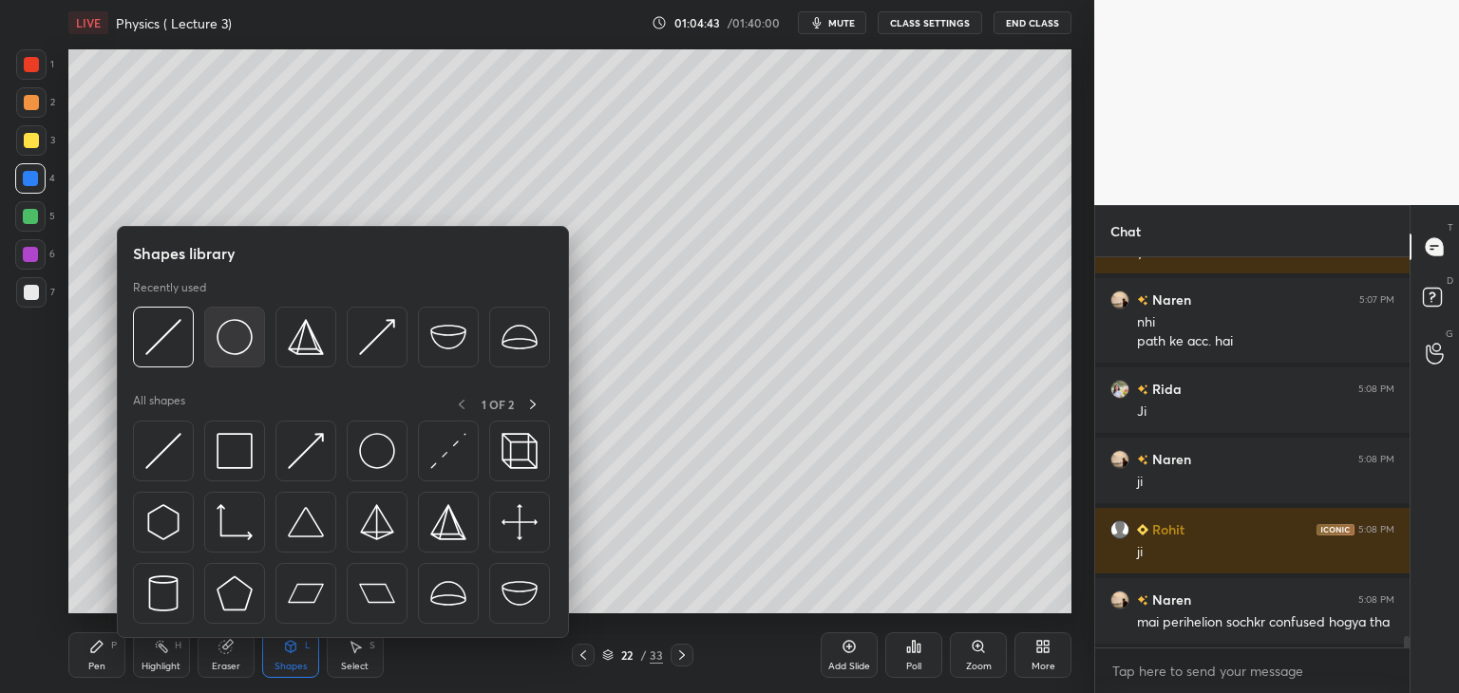
click at [232, 338] on img at bounding box center [234, 337] width 36 height 36
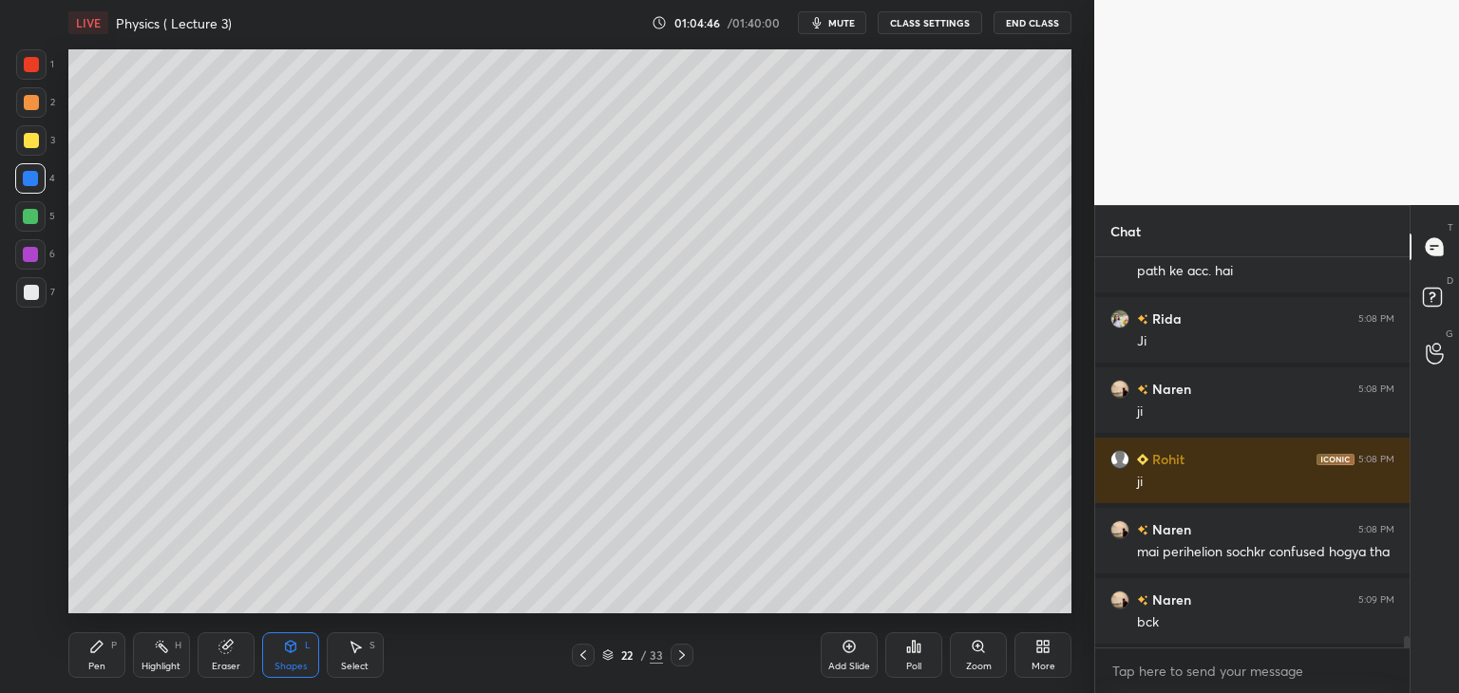
scroll to position [13271, 0]
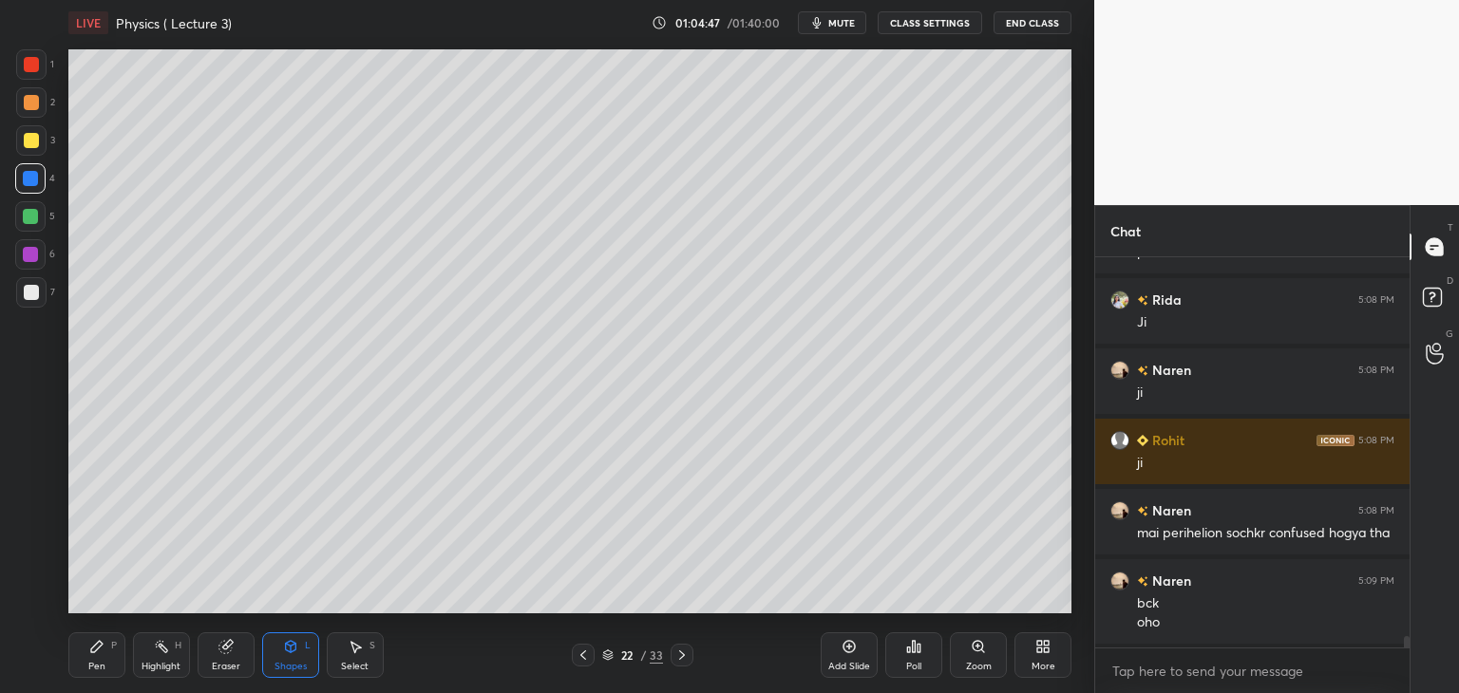
click at [578, 654] on icon at bounding box center [582, 655] width 15 height 15
click at [31, 287] on div at bounding box center [31, 292] width 15 height 15
click at [95, 652] on icon at bounding box center [96, 646] width 15 height 15
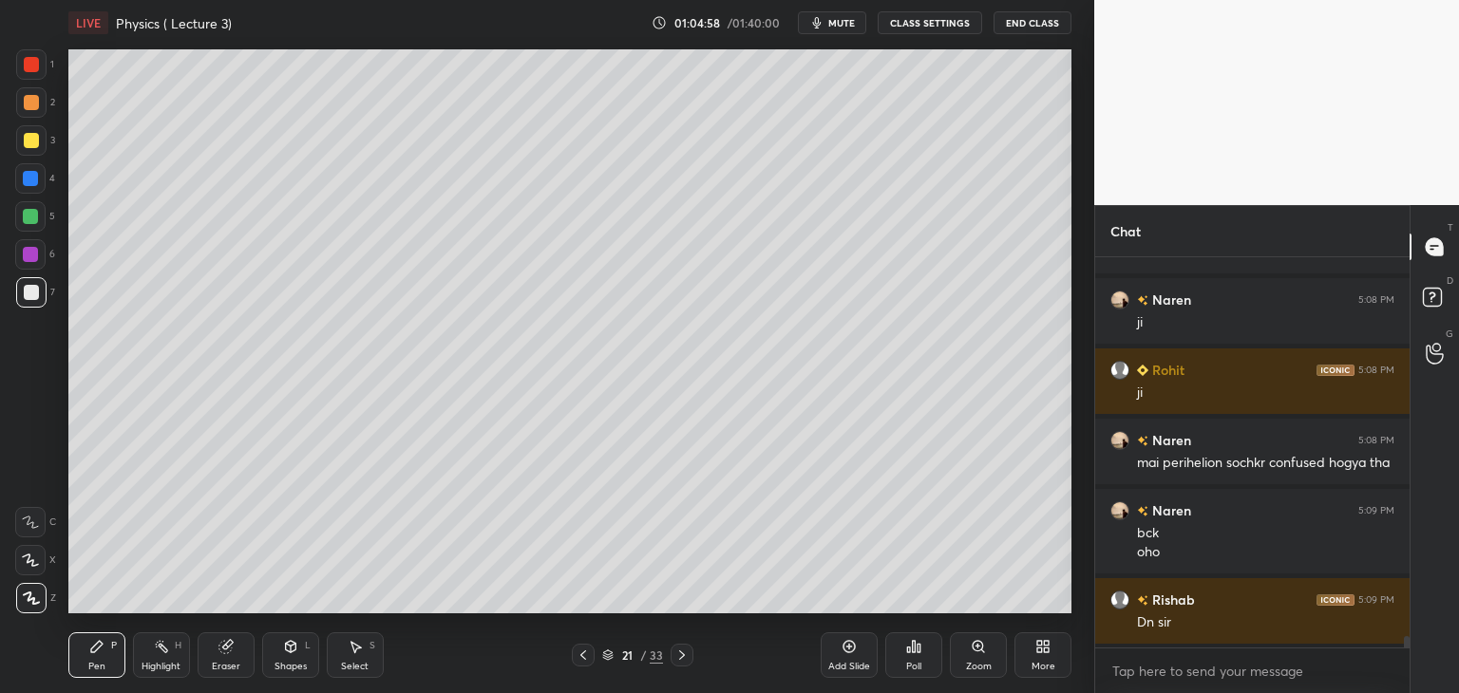
click at [683, 654] on icon at bounding box center [681, 655] width 15 height 15
click at [28, 174] on div at bounding box center [30, 178] width 15 height 15
click at [28, 134] on div at bounding box center [31, 140] width 15 height 15
click at [296, 636] on div "Shapes L" at bounding box center [290, 655] width 57 height 46
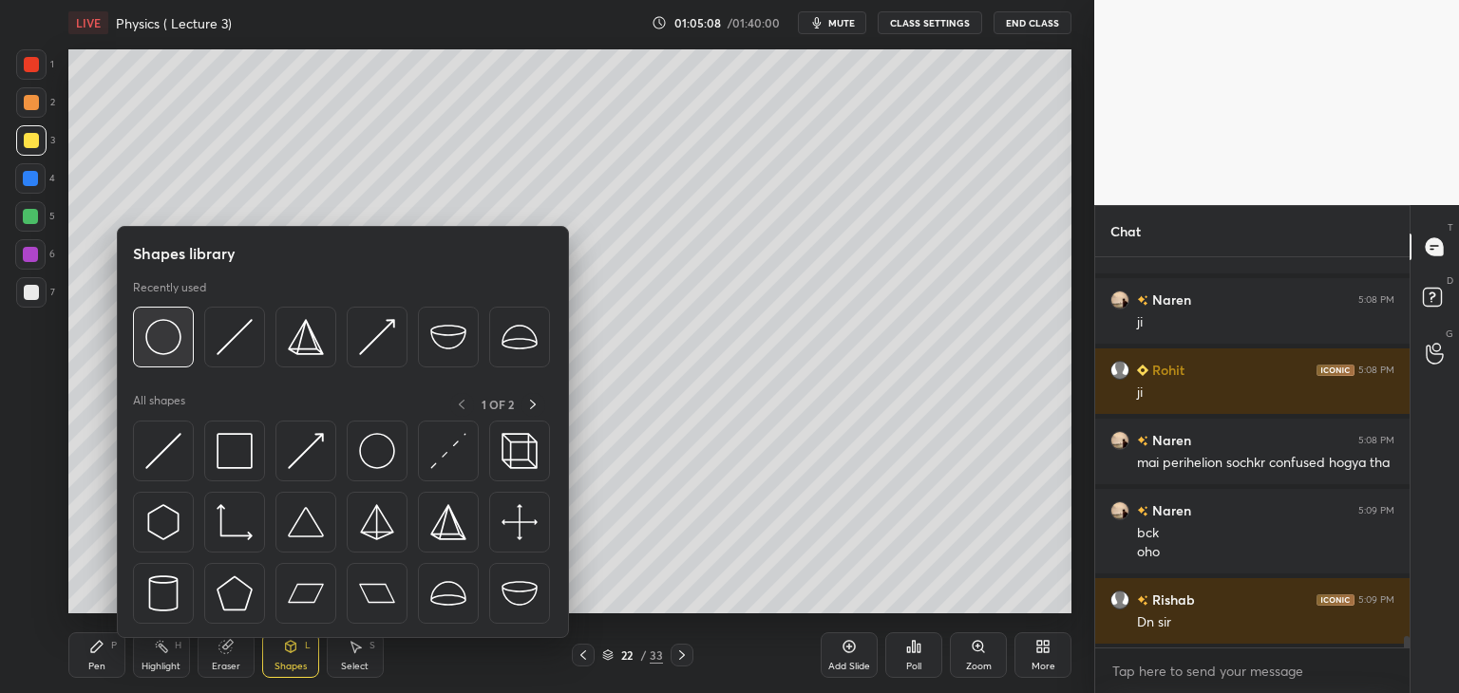
click at [179, 328] on img at bounding box center [163, 337] width 36 height 36
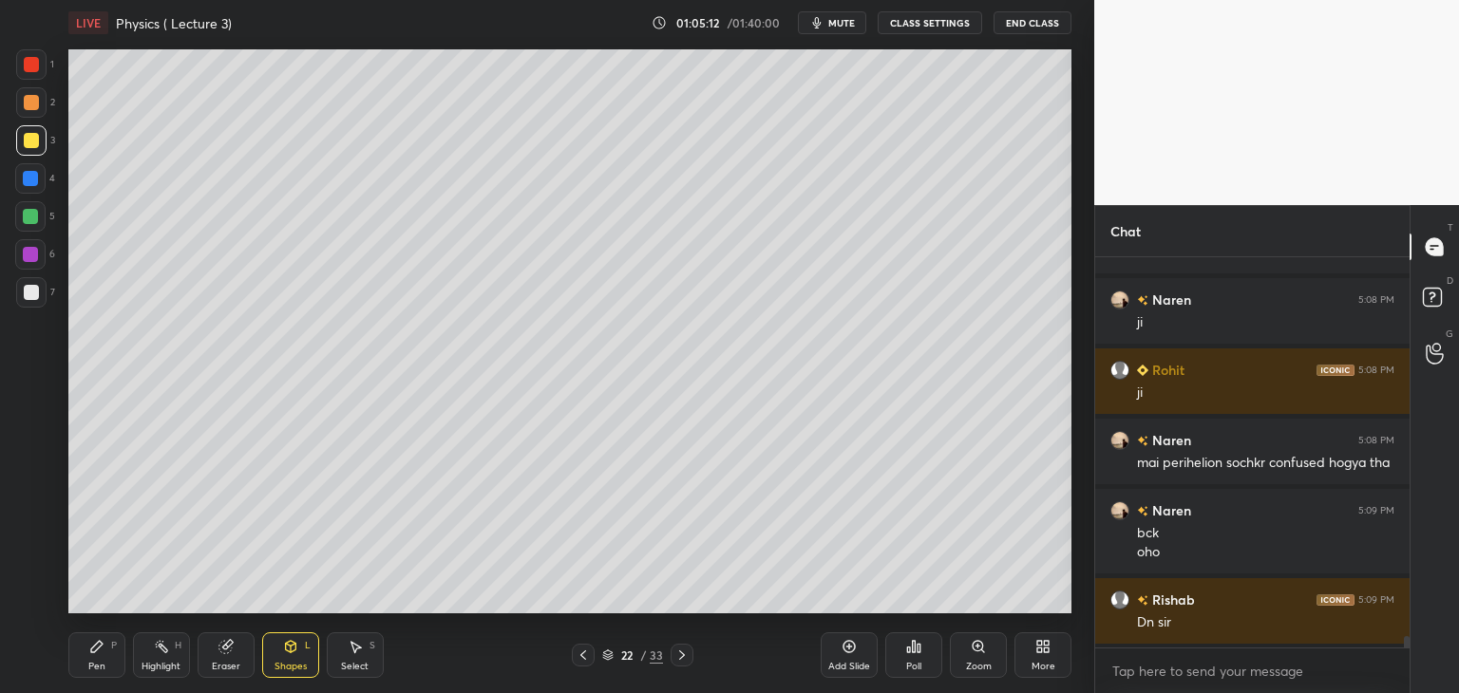
click at [28, 66] on div at bounding box center [31, 64] width 15 height 15
click at [37, 289] on div at bounding box center [31, 292] width 15 height 15
click at [35, 215] on div at bounding box center [30, 216] width 15 height 15
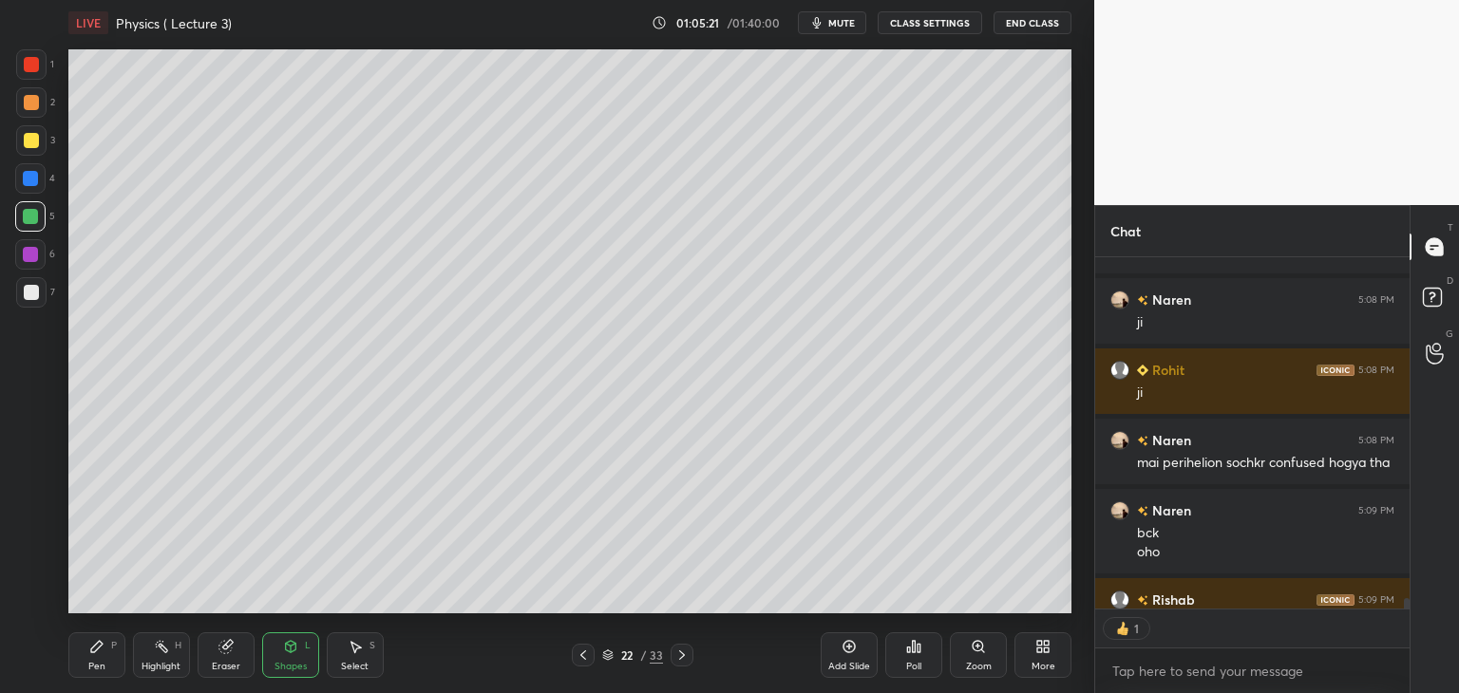
scroll to position [347, 309]
click at [28, 175] on div at bounding box center [30, 178] width 15 height 15
click at [106, 650] on div "Pen P" at bounding box center [96, 655] width 57 height 46
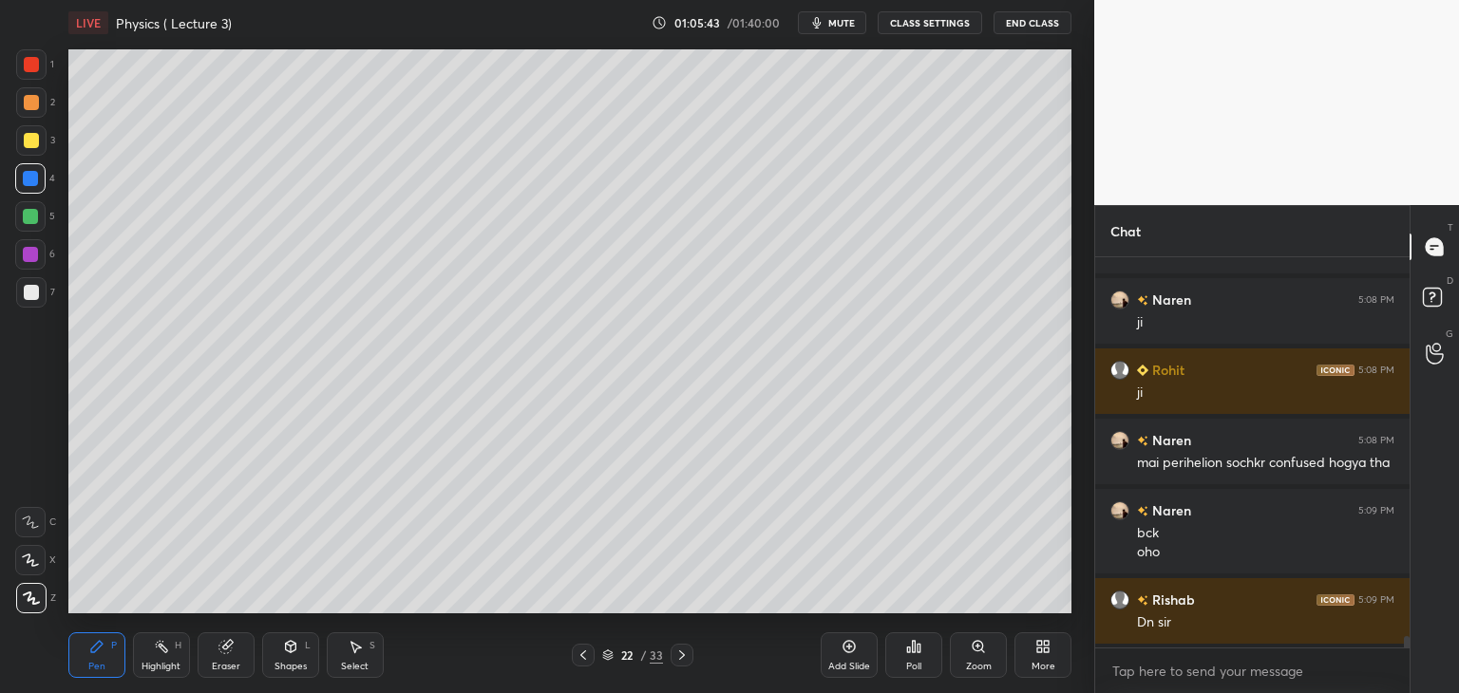
scroll to position [13411, 0]
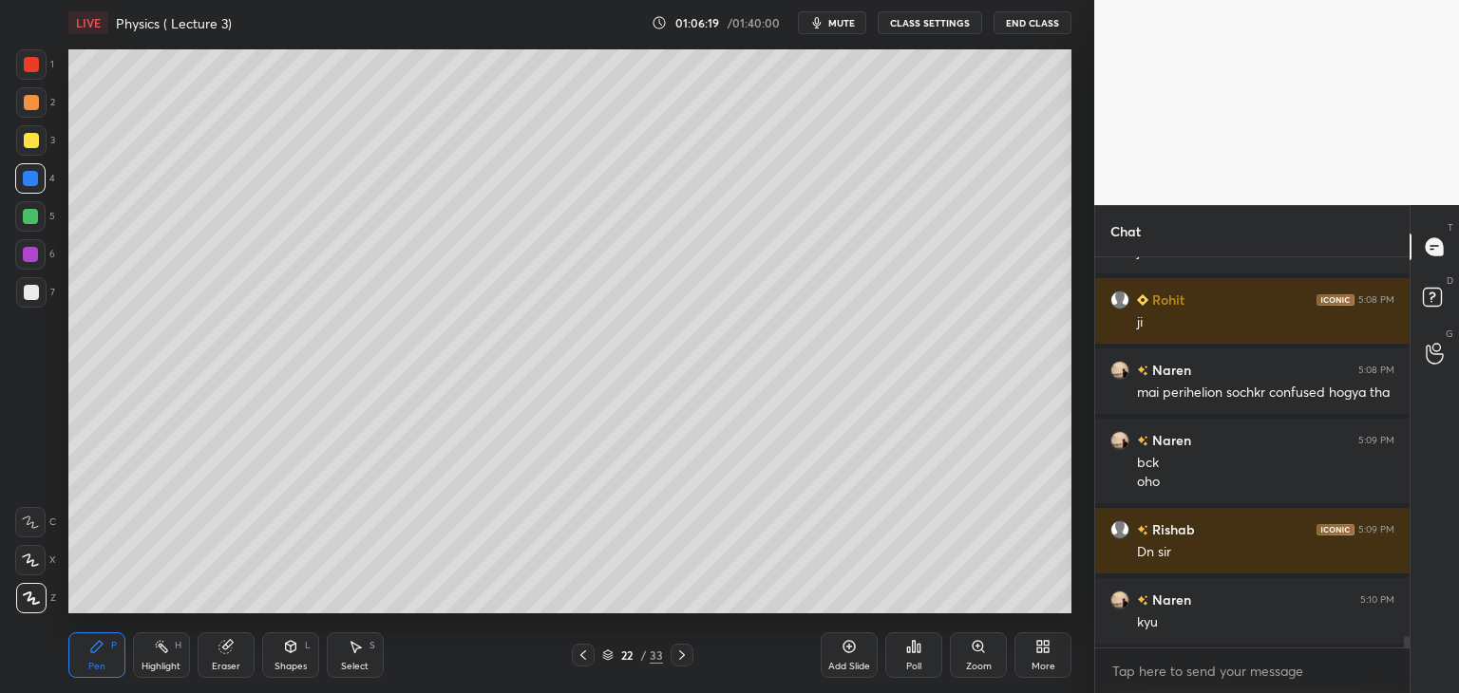
click at [847, 654] on div "Add Slide" at bounding box center [848, 655] width 57 height 46
click at [286, 651] on icon at bounding box center [290, 646] width 15 height 15
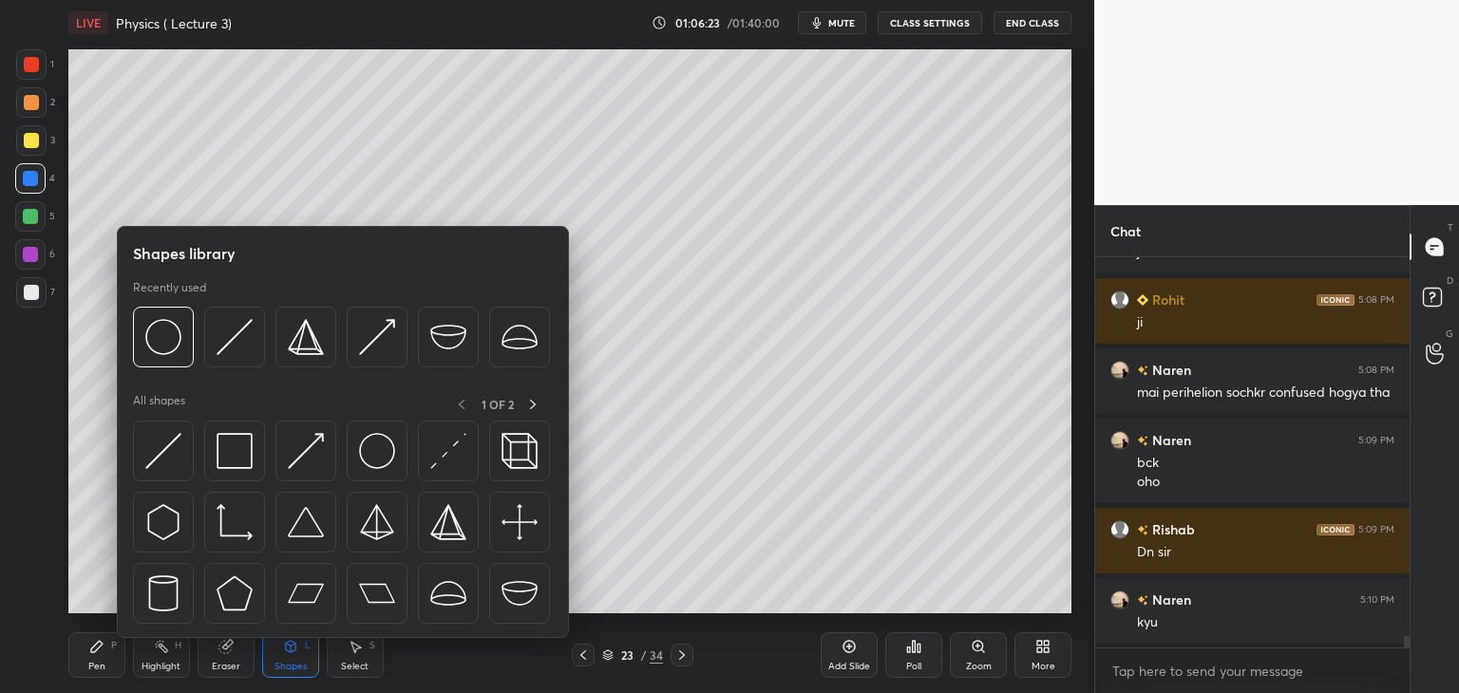
click at [94, 649] on icon at bounding box center [96, 646] width 11 height 11
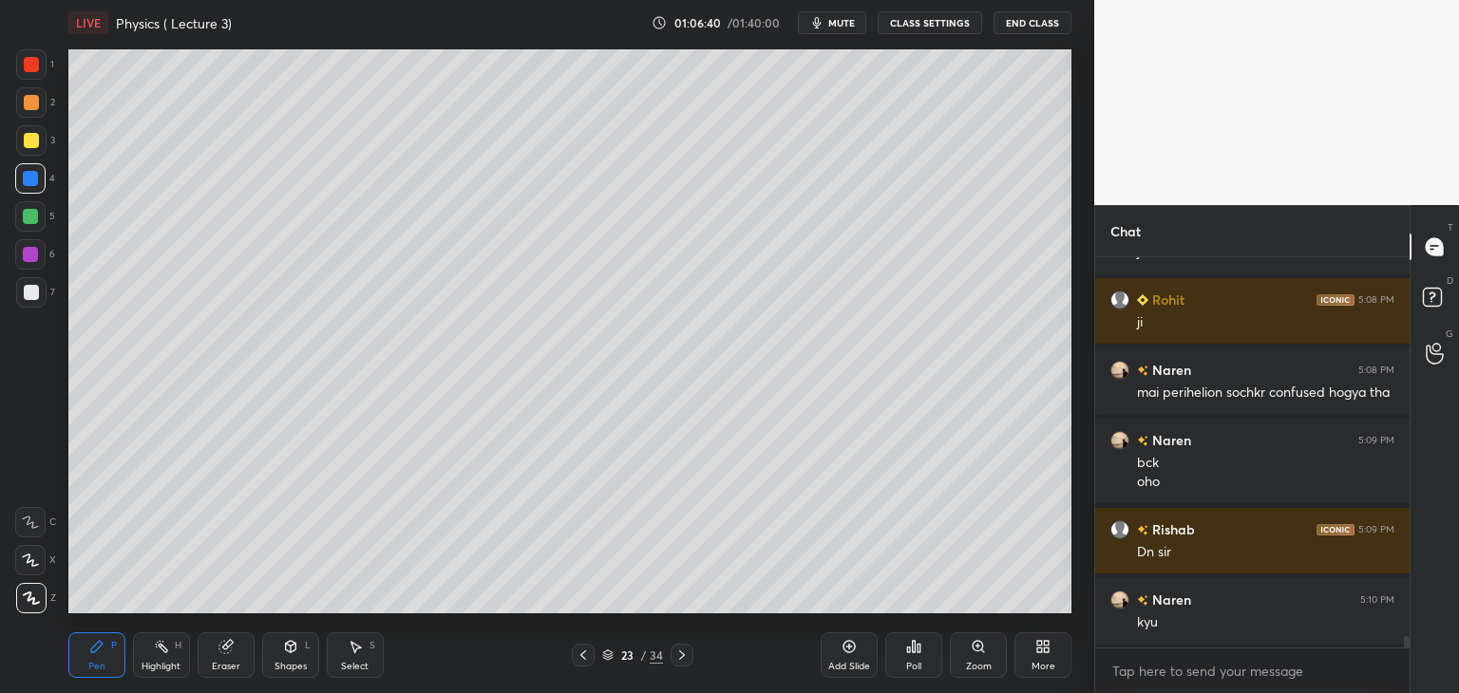
scroll to position [13482, 0]
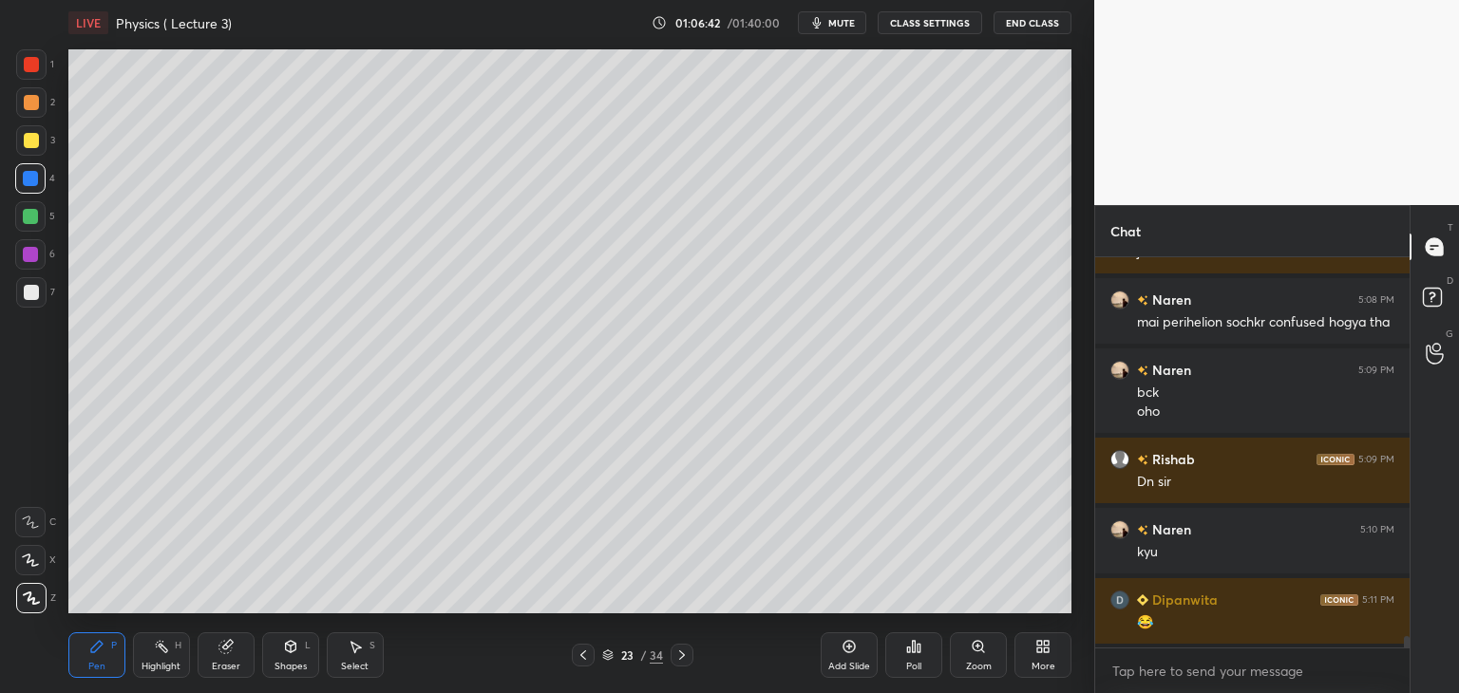
click at [25, 214] on div at bounding box center [30, 216] width 15 height 15
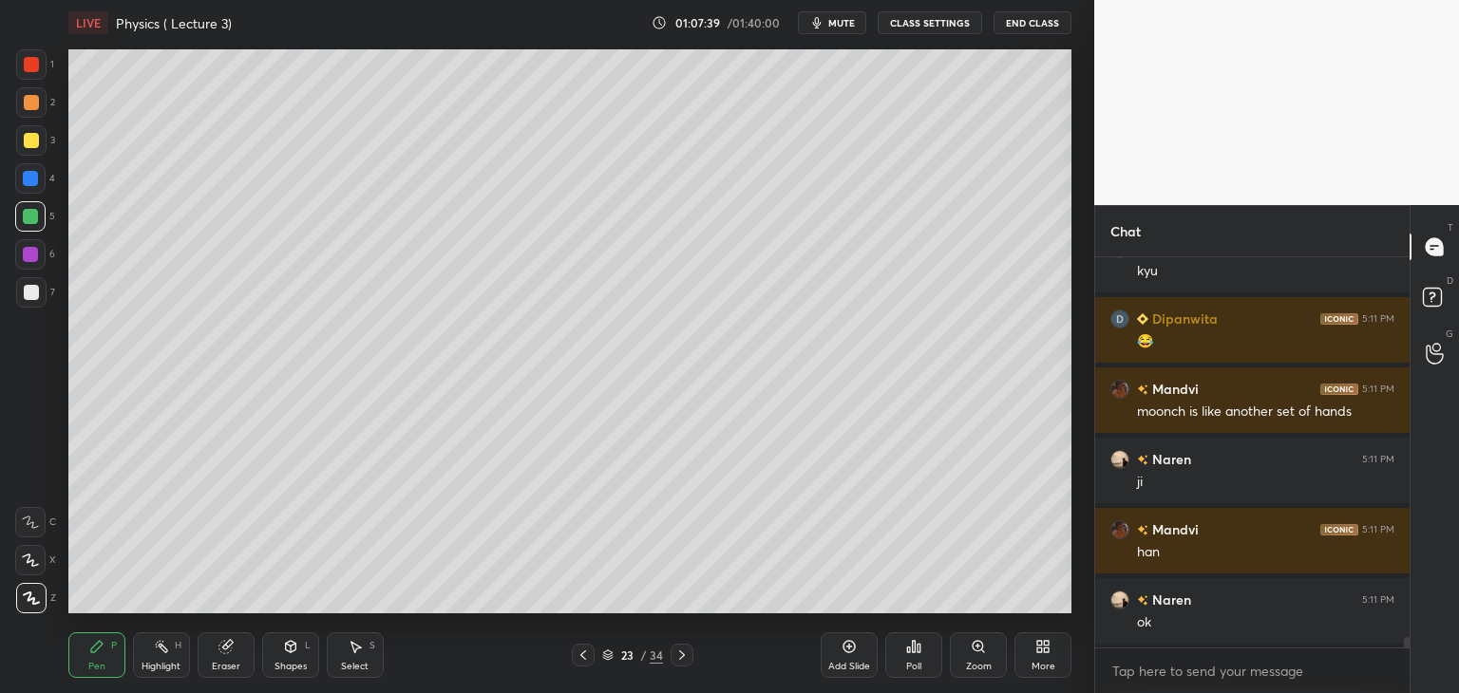
scroll to position [13782, 0]
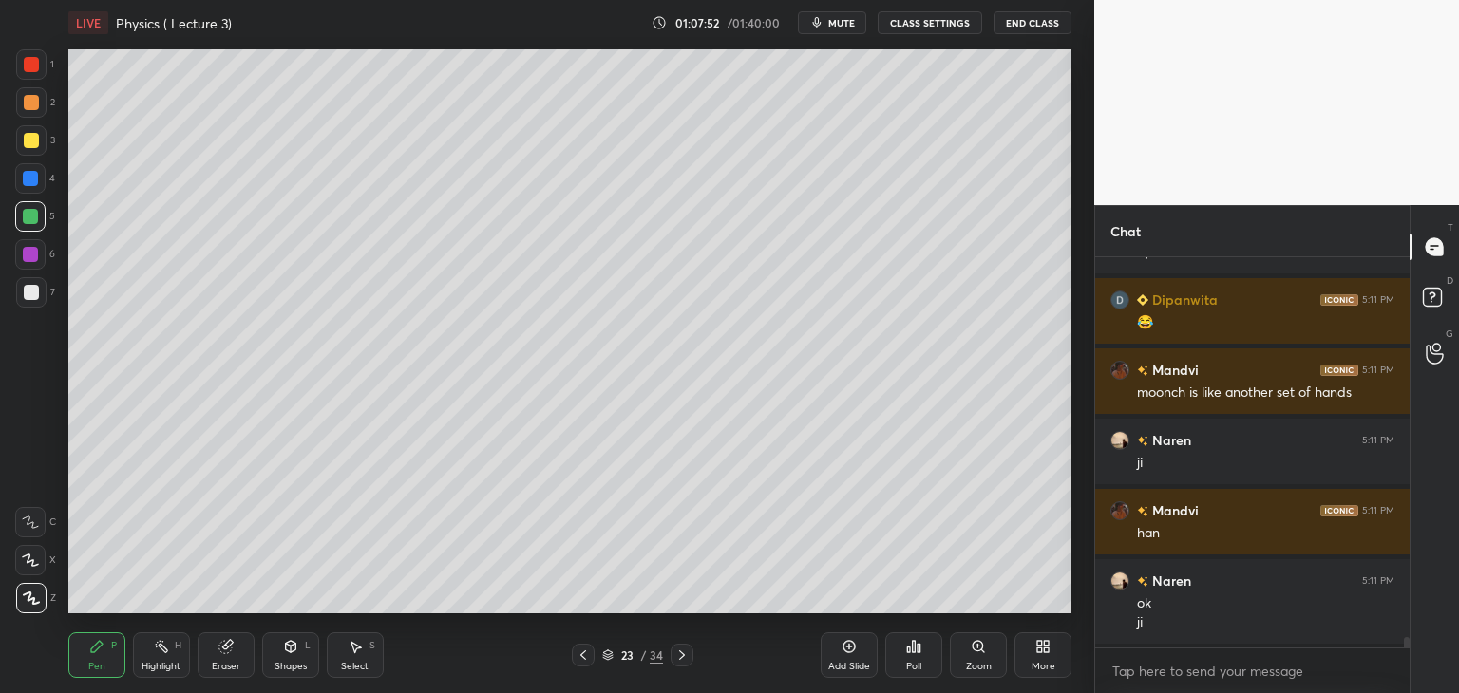
click at [843, 631] on div "Add Slide Poll Zoom More" at bounding box center [945, 655] width 251 height 106
click at [841, 646] on icon at bounding box center [848, 646] width 15 height 15
click at [31, 291] on div at bounding box center [31, 292] width 15 height 15
click at [23, 214] on div at bounding box center [30, 216] width 15 height 15
click at [847, 654] on div "Add Slide" at bounding box center [848, 655] width 57 height 46
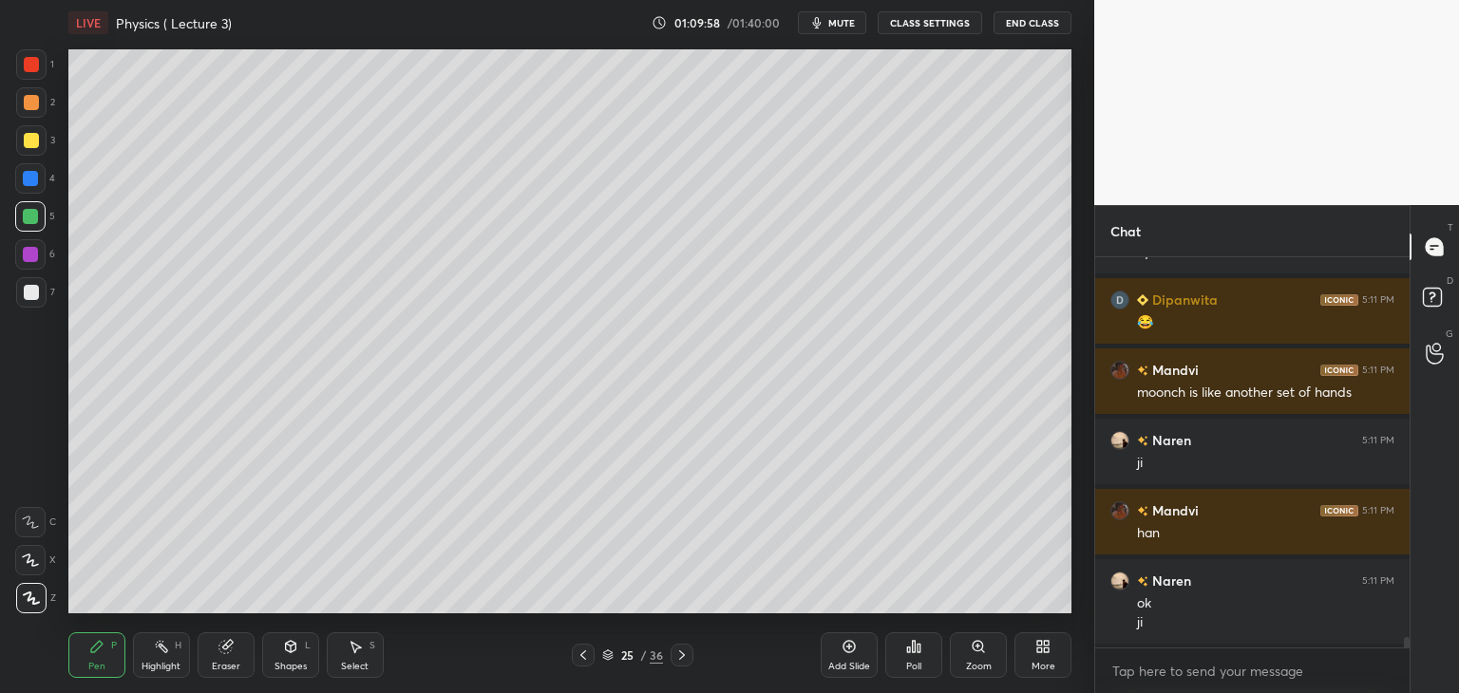
click at [292, 657] on div "Shapes L" at bounding box center [290, 655] width 57 height 46
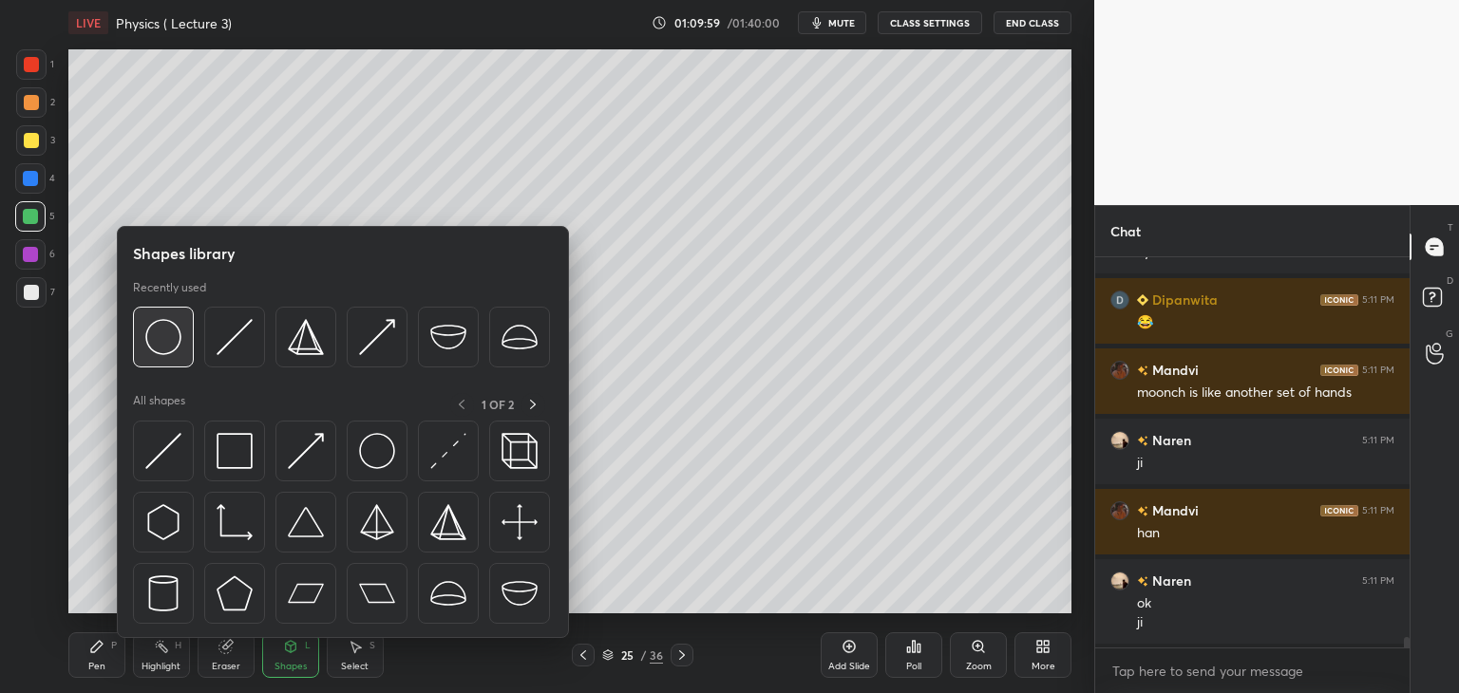
click at [158, 349] on img at bounding box center [163, 337] width 36 height 36
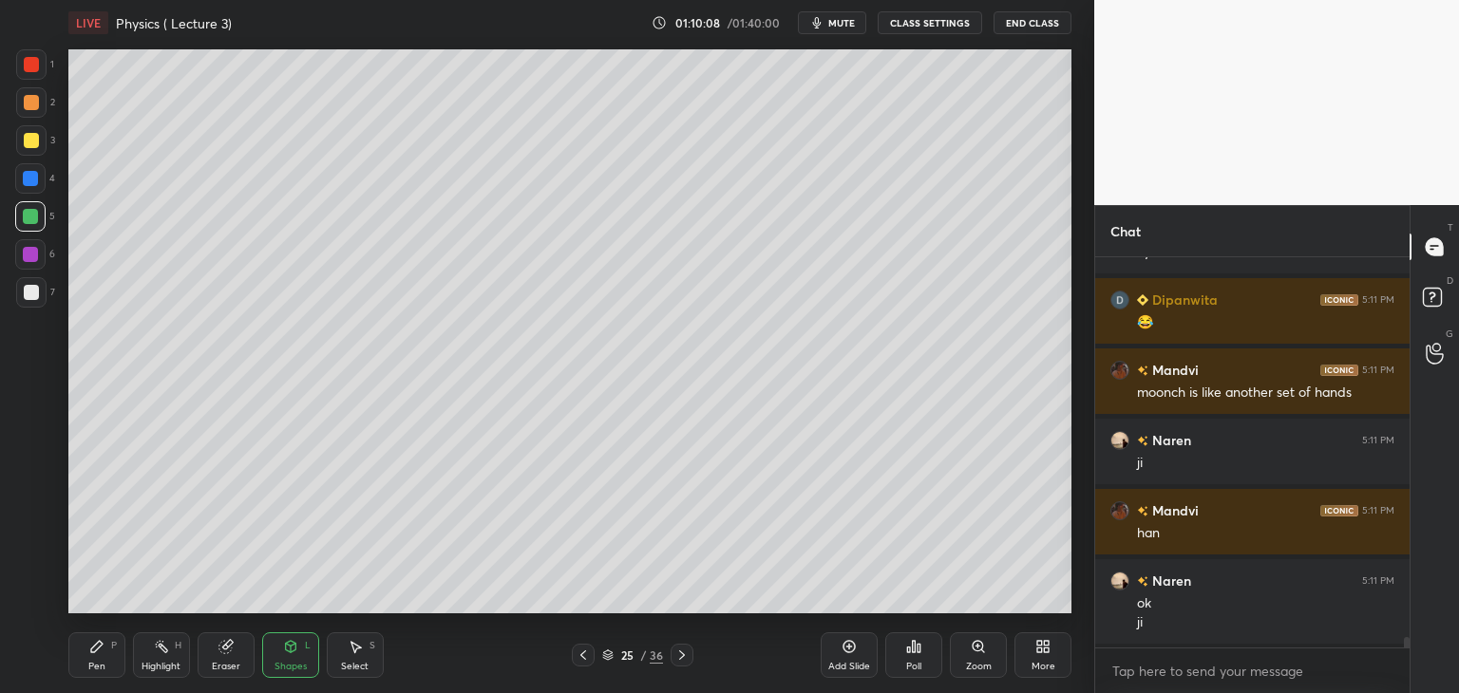
click at [30, 294] on div at bounding box center [31, 292] width 15 height 15
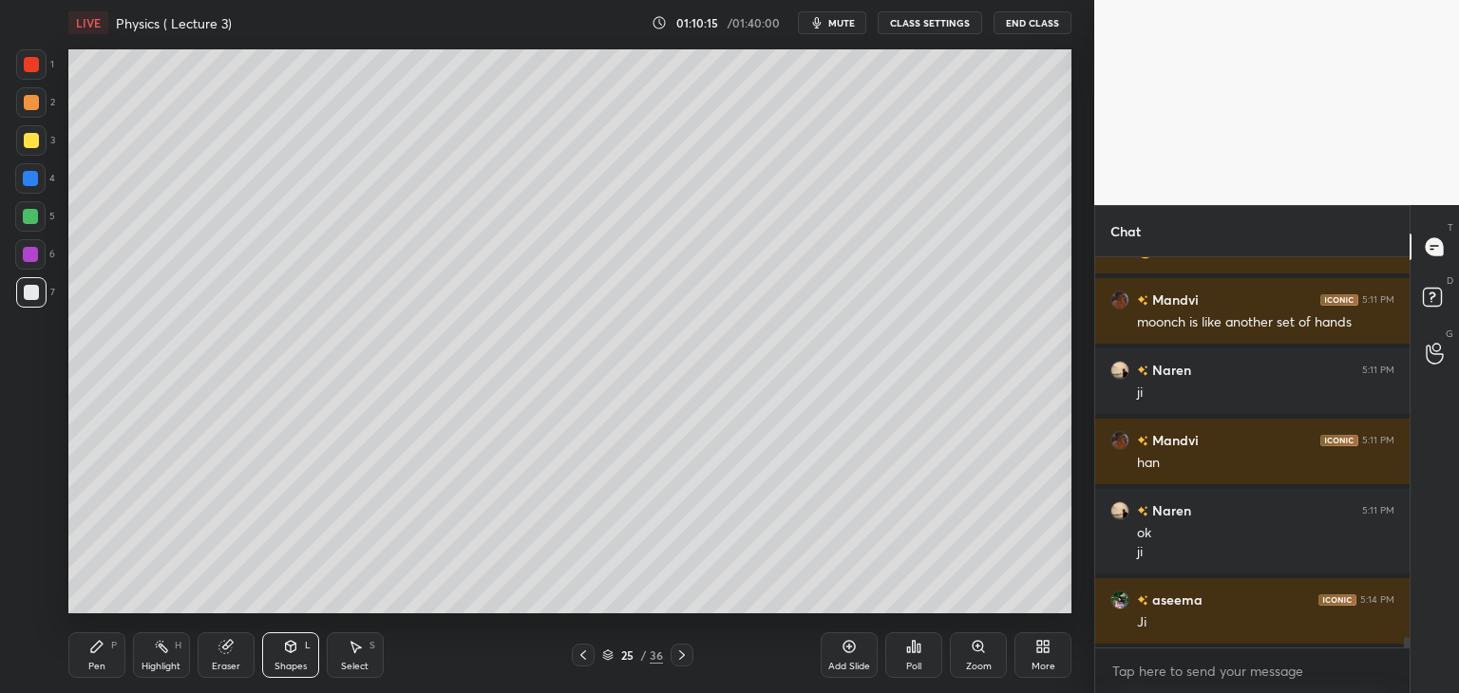
click at [31, 141] on div at bounding box center [31, 140] width 15 height 15
click at [32, 292] on div at bounding box center [31, 292] width 15 height 15
click at [97, 649] on icon at bounding box center [96, 646] width 11 height 11
click at [289, 654] on div "Shapes L" at bounding box center [290, 655] width 57 height 46
click at [30, 178] on div at bounding box center [30, 178] width 15 height 15
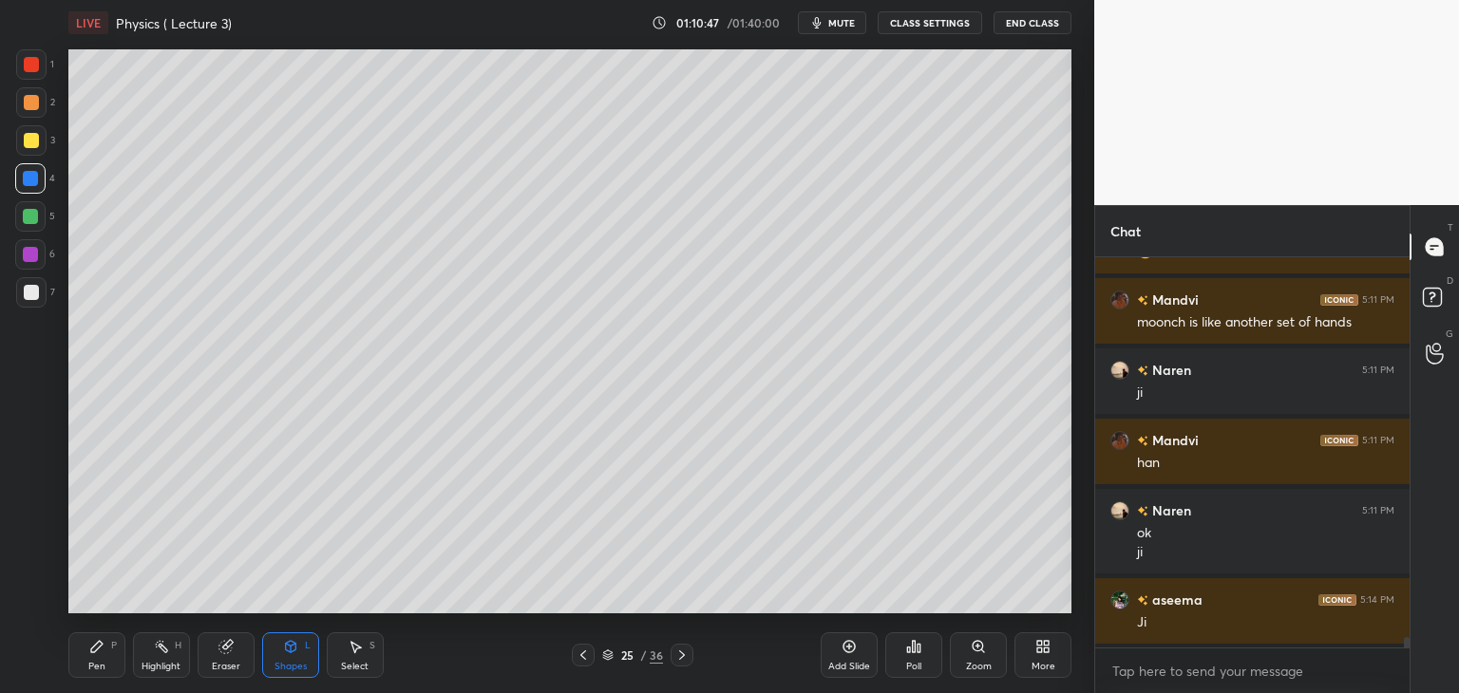
click at [841, 658] on div "Add Slide" at bounding box center [848, 655] width 57 height 46
click at [295, 642] on icon at bounding box center [290, 646] width 15 height 15
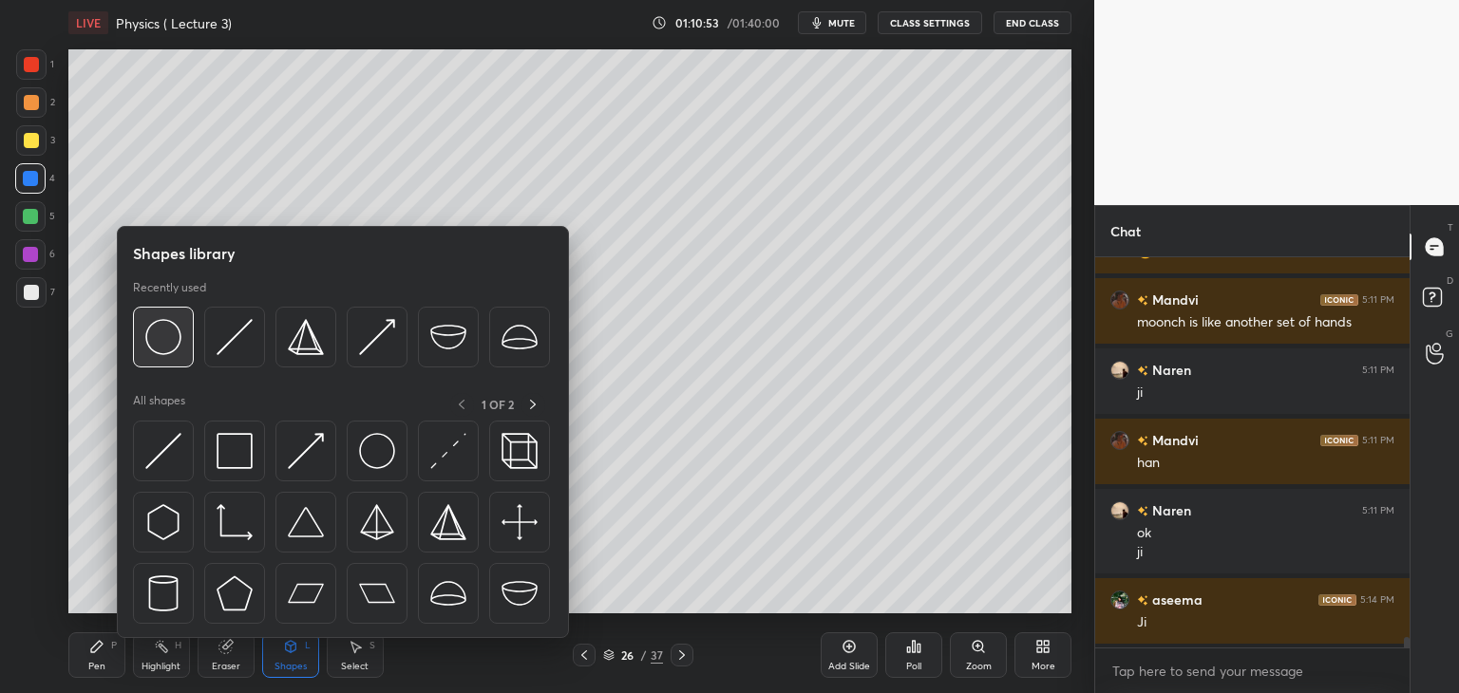
click at [160, 348] on img at bounding box center [163, 337] width 36 height 36
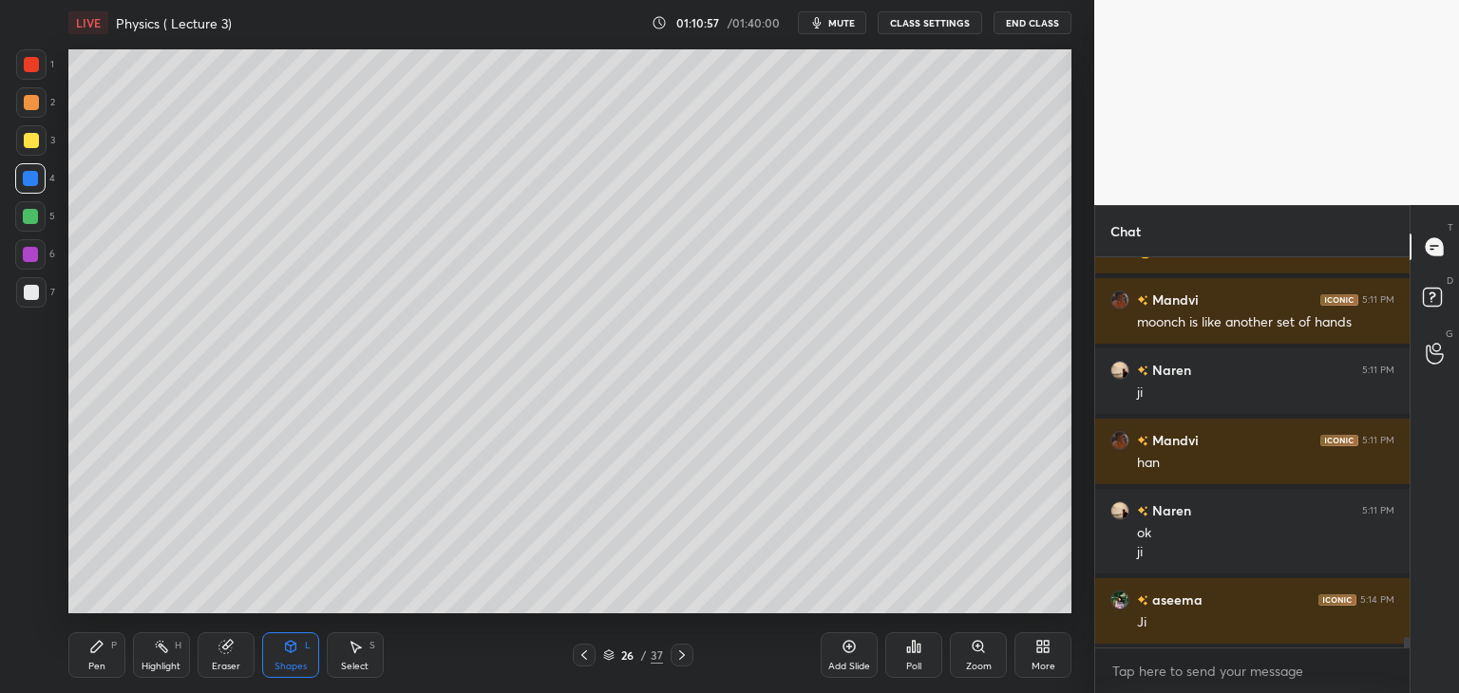
click at [105, 648] on div "Pen P" at bounding box center [96, 655] width 57 height 46
click at [28, 252] on div at bounding box center [30, 254] width 15 height 15
click at [297, 651] on icon at bounding box center [290, 646] width 15 height 15
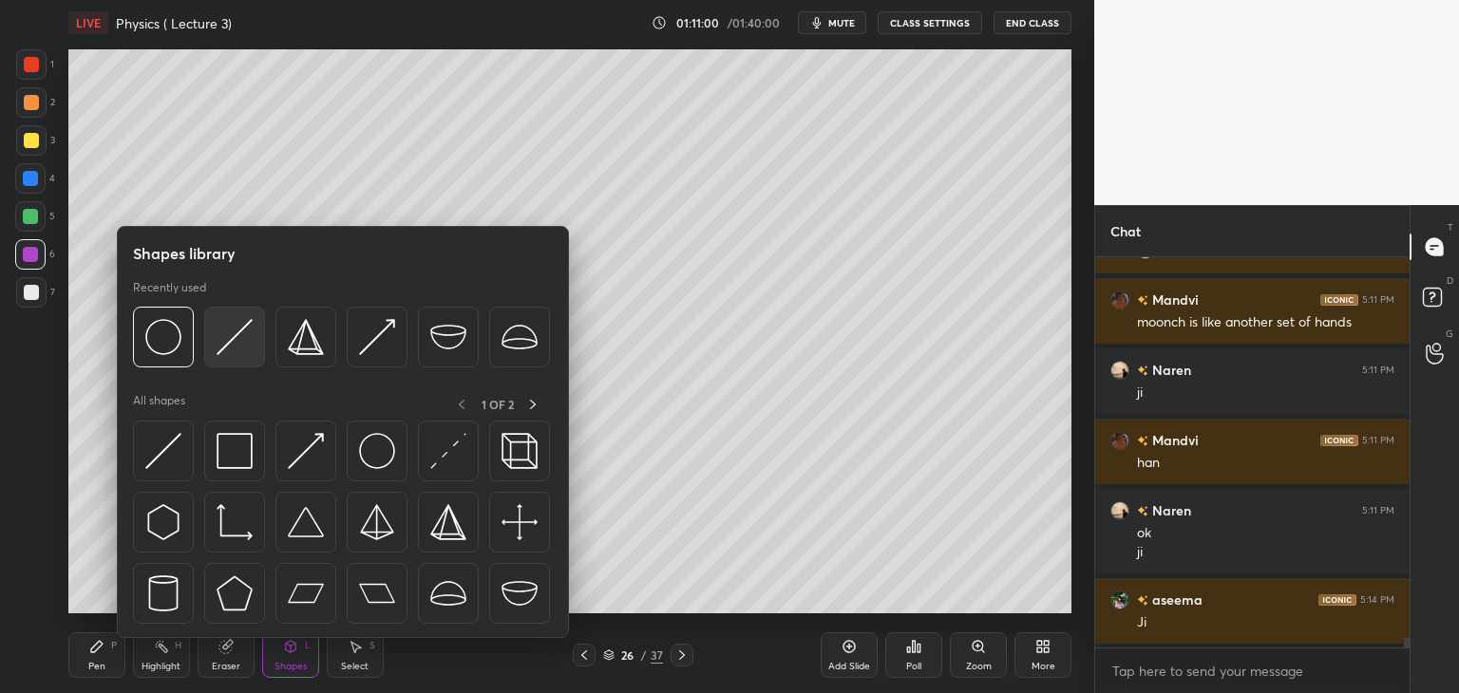
click at [231, 337] on img at bounding box center [234, 337] width 36 height 36
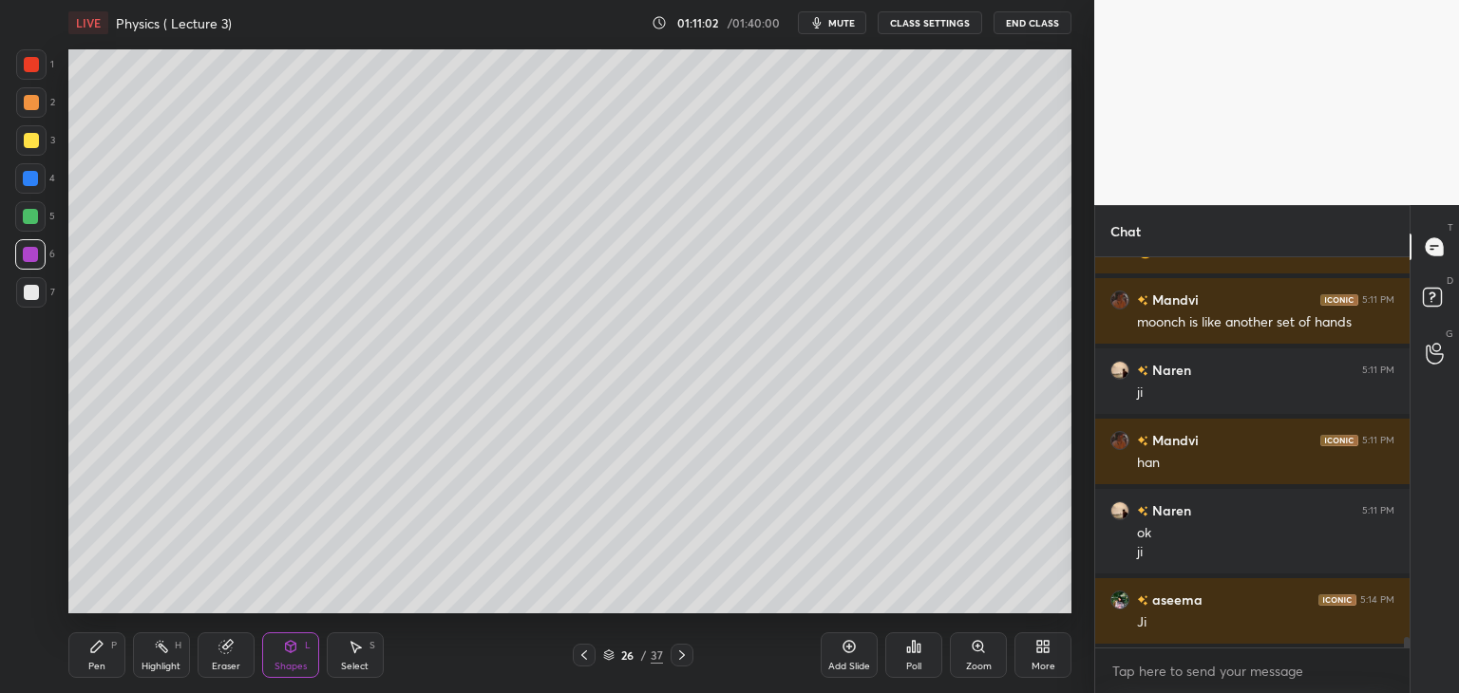
click at [27, 177] on div at bounding box center [30, 178] width 15 height 15
click at [28, 212] on div at bounding box center [30, 216] width 15 height 15
click at [31, 138] on div at bounding box center [31, 140] width 15 height 15
click at [28, 214] on div at bounding box center [30, 216] width 15 height 15
click at [96, 654] on div "Pen P" at bounding box center [96, 655] width 57 height 46
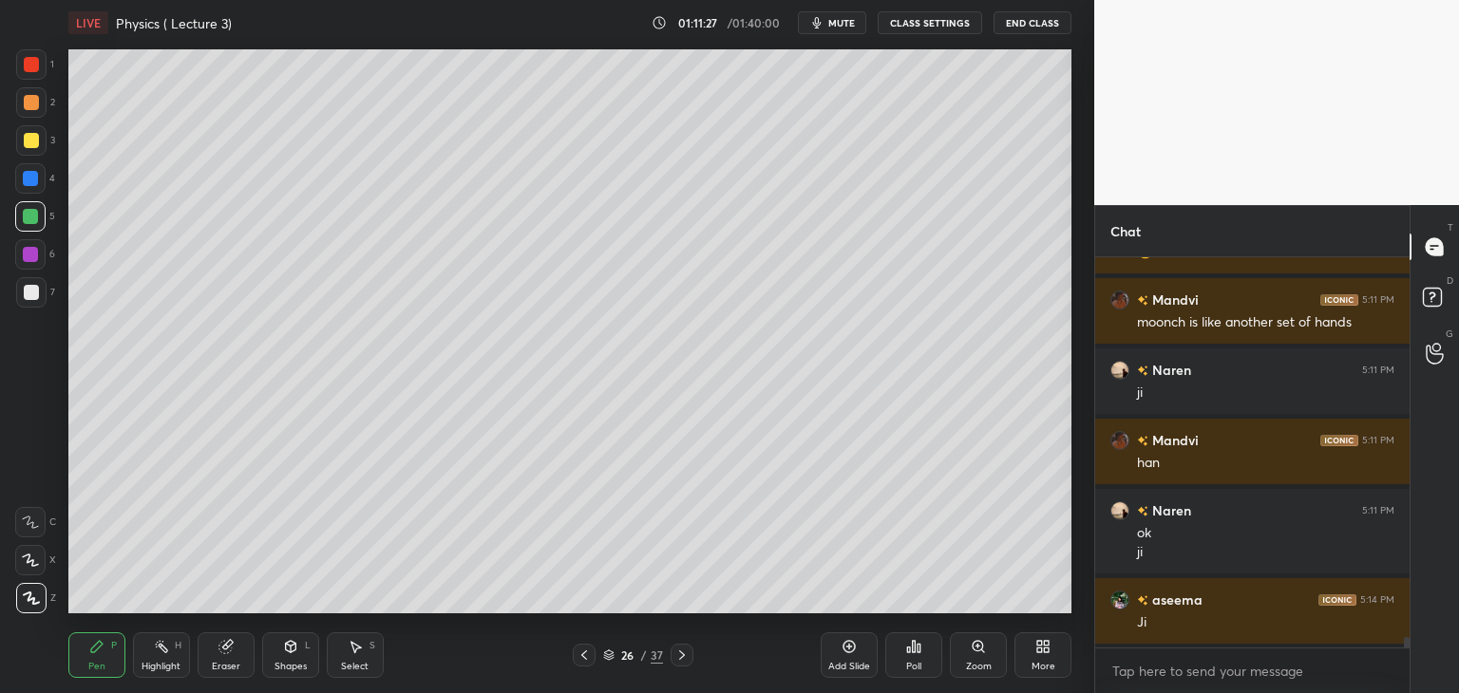
click at [29, 138] on div at bounding box center [31, 140] width 15 height 15
click at [581, 653] on icon at bounding box center [583, 655] width 15 height 15
click at [586, 650] on icon at bounding box center [583, 655] width 15 height 15
click at [28, 250] on div at bounding box center [30, 254] width 15 height 15
click at [684, 660] on icon at bounding box center [681, 655] width 15 height 15
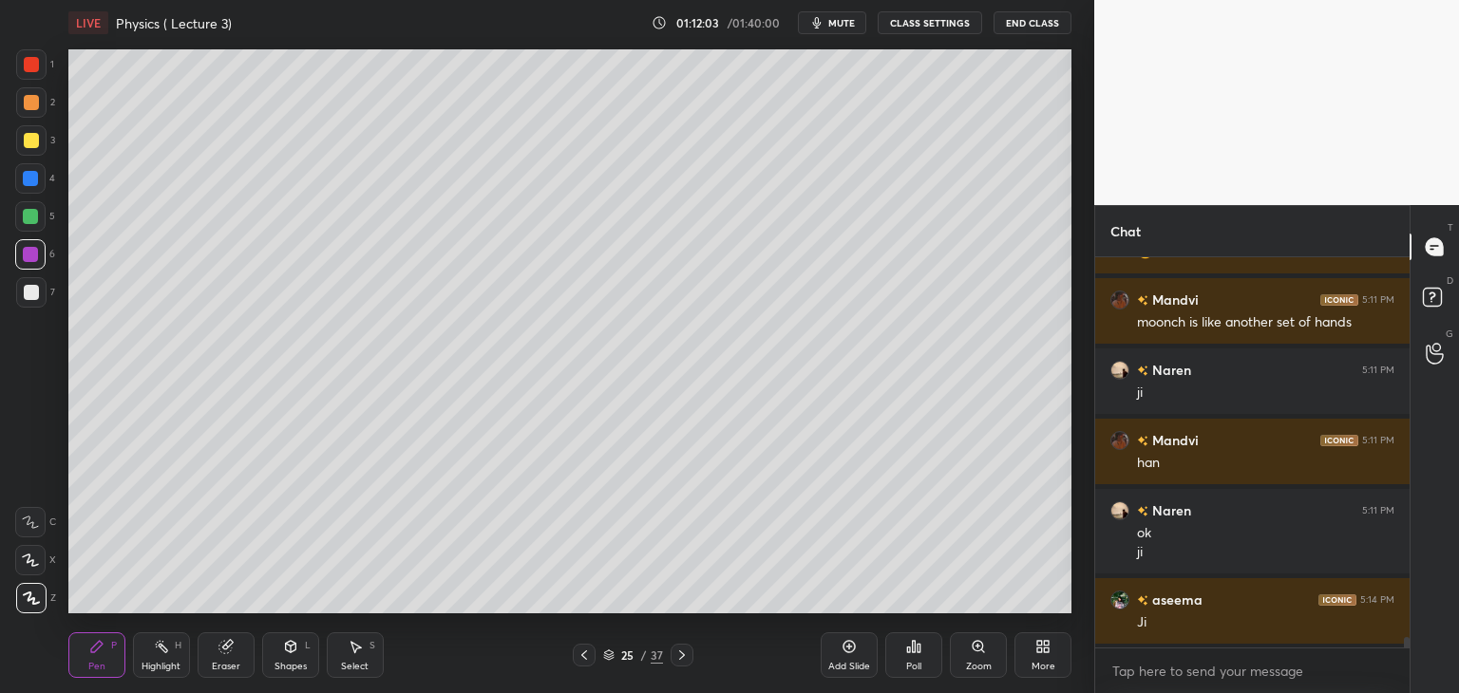
click at [684, 653] on icon at bounding box center [681, 655] width 15 height 15
click at [28, 175] on div at bounding box center [30, 178] width 15 height 15
click at [30, 183] on div at bounding box center [30, 178] width 15 height 15
click at [34, 289] on div at bounding box center [31, 292] width 15 height 15
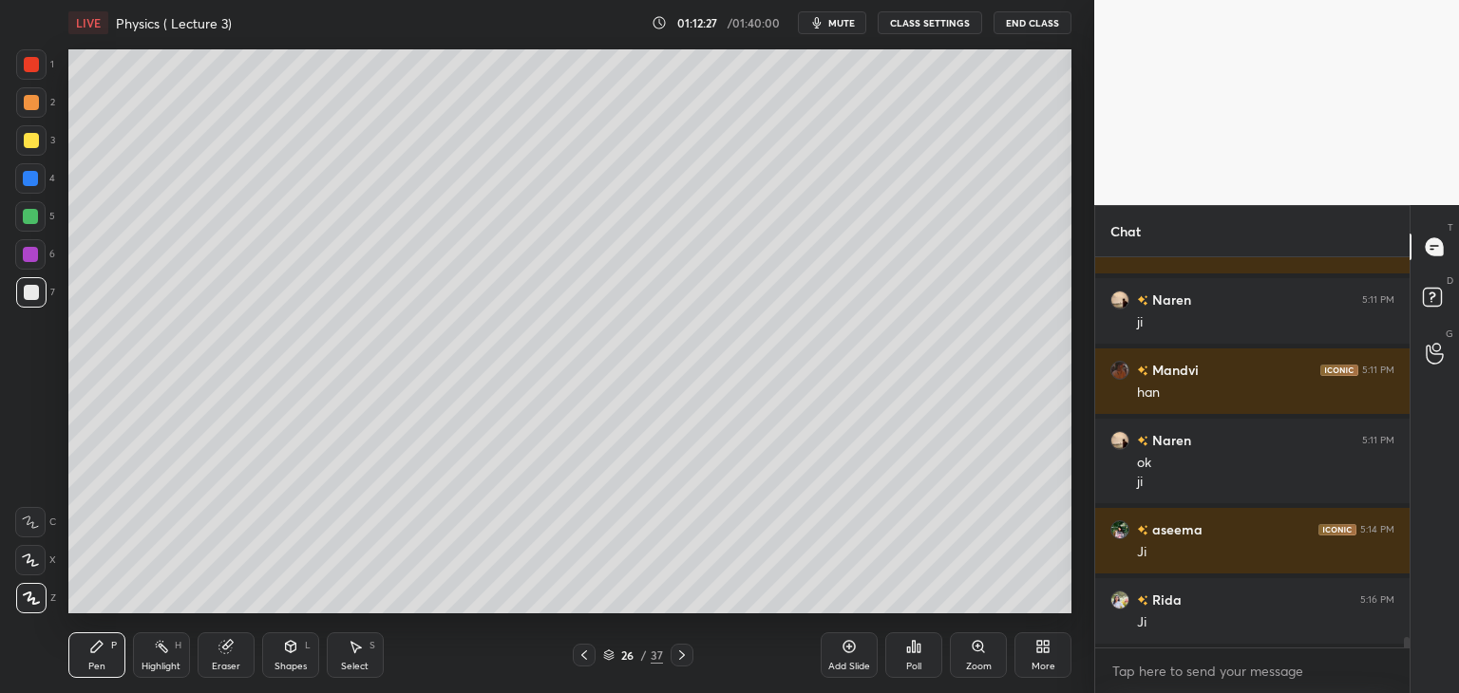
click at [585, 651] on icon at bounding box center [584, 654] width 6 height 9
click at [582, 650] on icon at bounding box center [583, 655] width 15 height 15
click at [684, 651] on icon at bounding box center [681, 655] width 15 height 15
click at [685, 649] on icon at bounding box center [681, 655] width 15 height 15
click at [29, 172] on div at bounding box center [30, 178] width 15 height 15
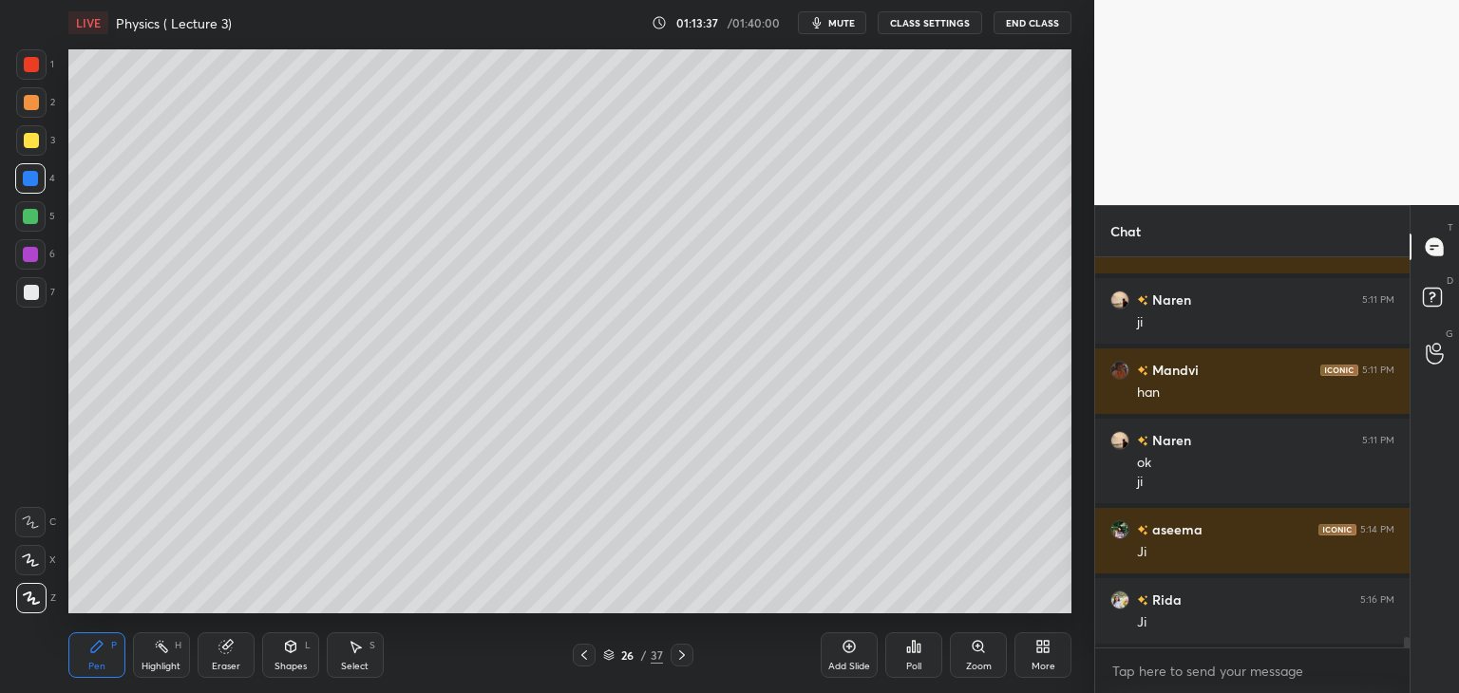
scroll to position [13993, 0]
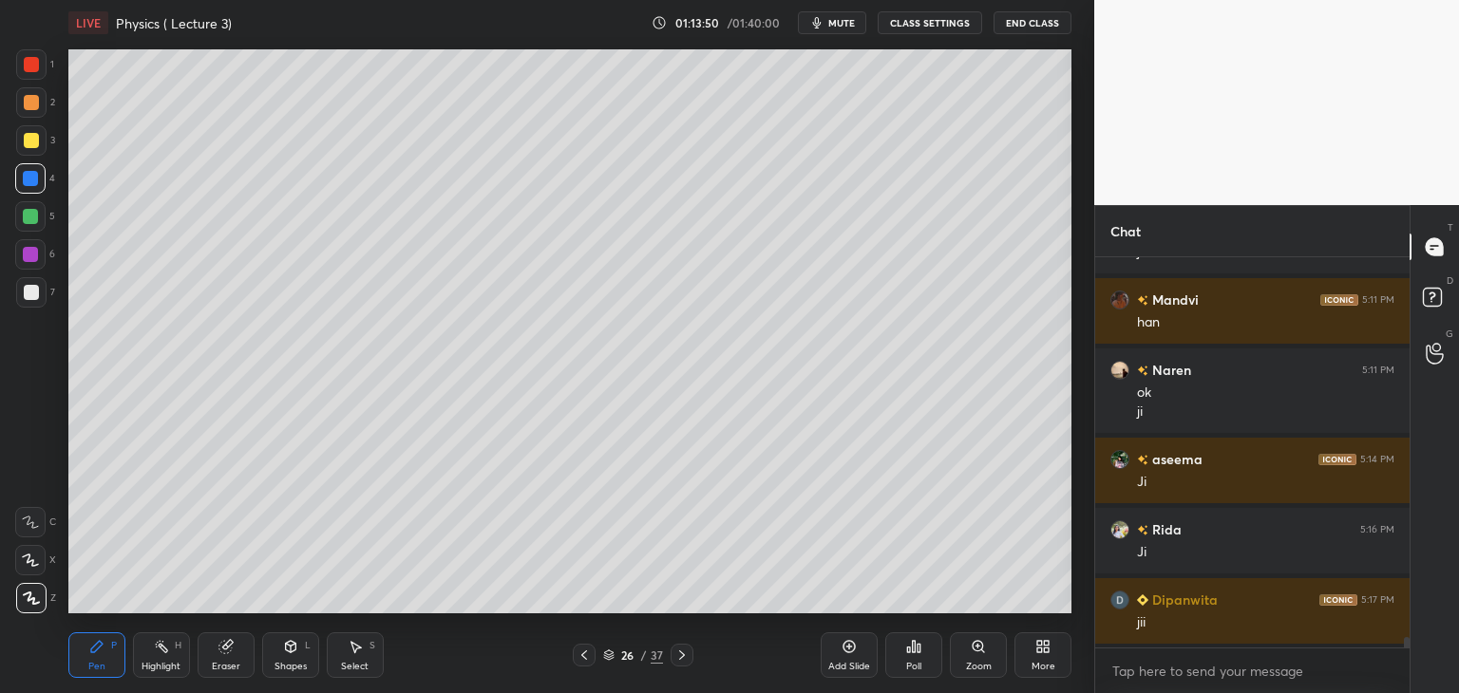
click at [28, 252] on div at bounding box center [30, 254] width 15 height 15
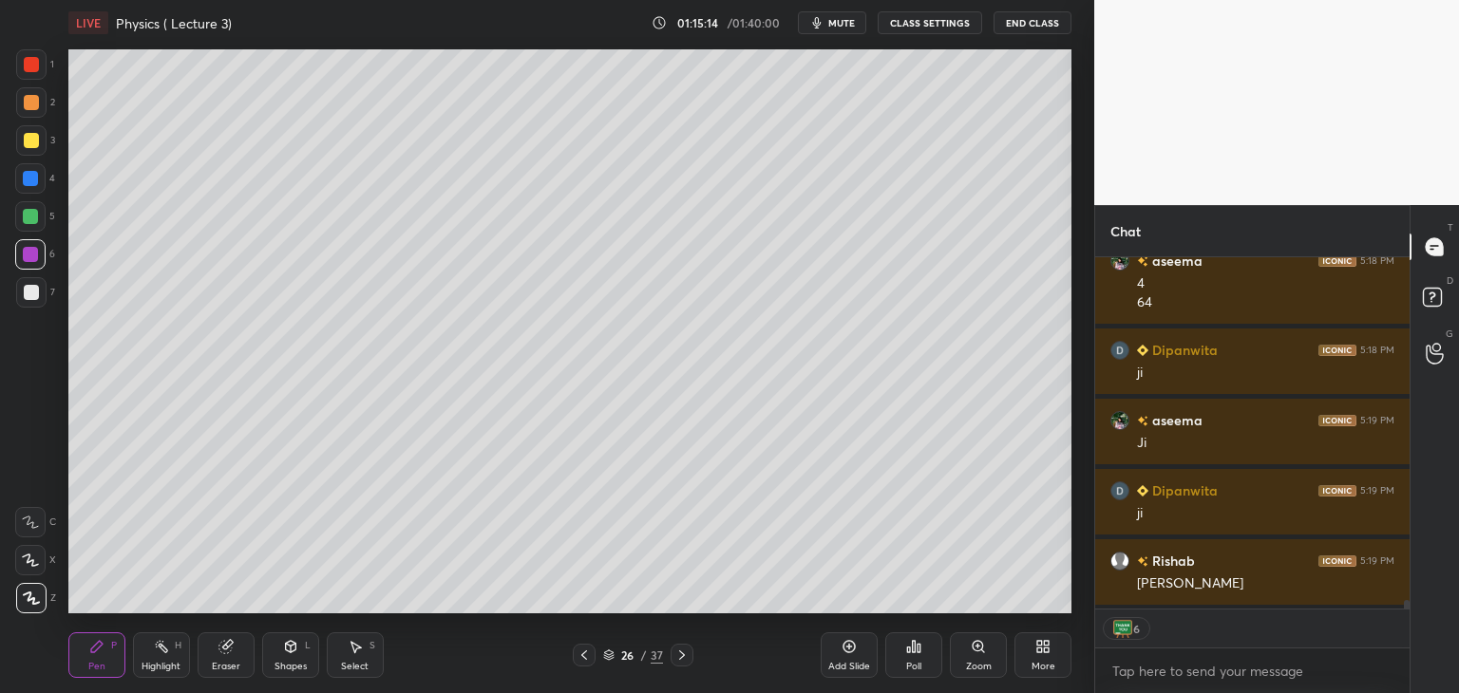
scroll to position [14503, 0]
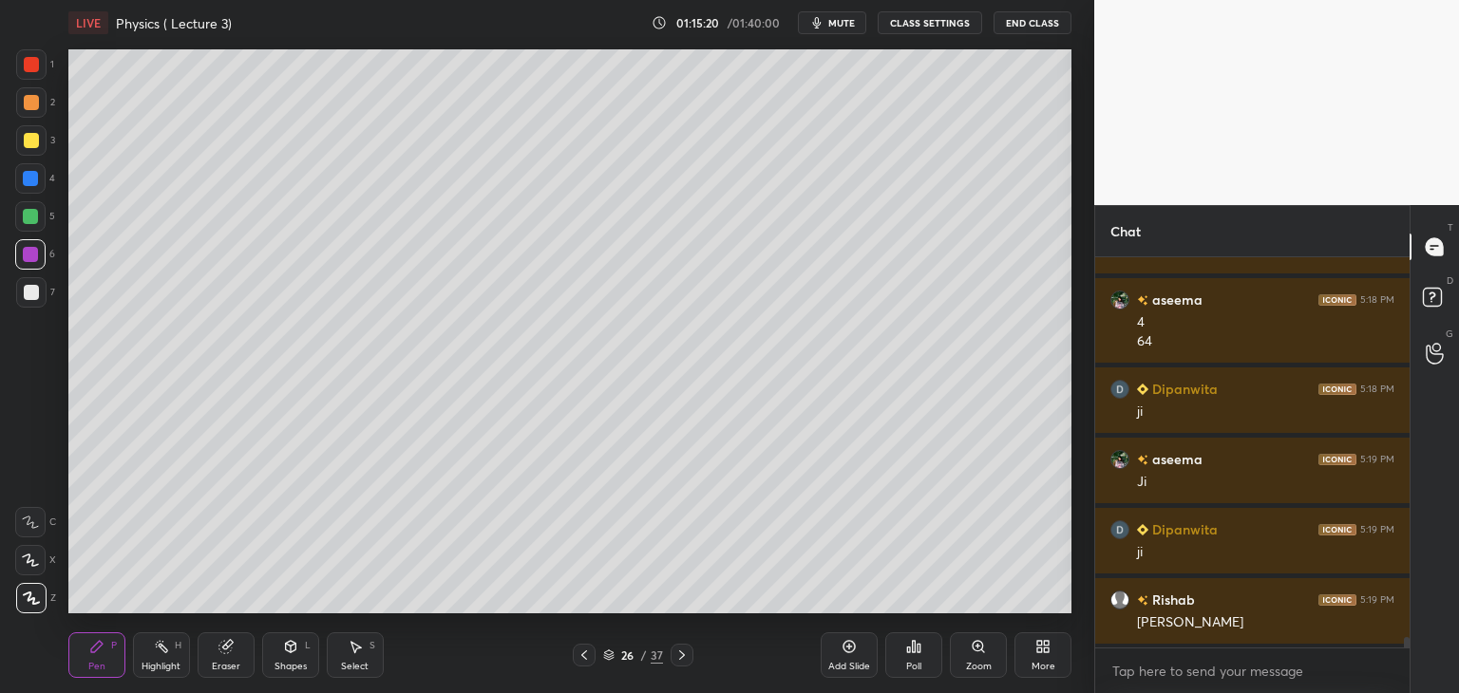
click at [848, 653] on icon at bounding box center [849, 647] width 12 height 12
click at [33, 54] on div at bounding box center [31, 64] width 30 height 30
click at [47, 285] on div "7" at bounding box center [35, 292] width 39 height 30
click at [38, 251] on div at bounding box center [30, 254] width 30 height 30
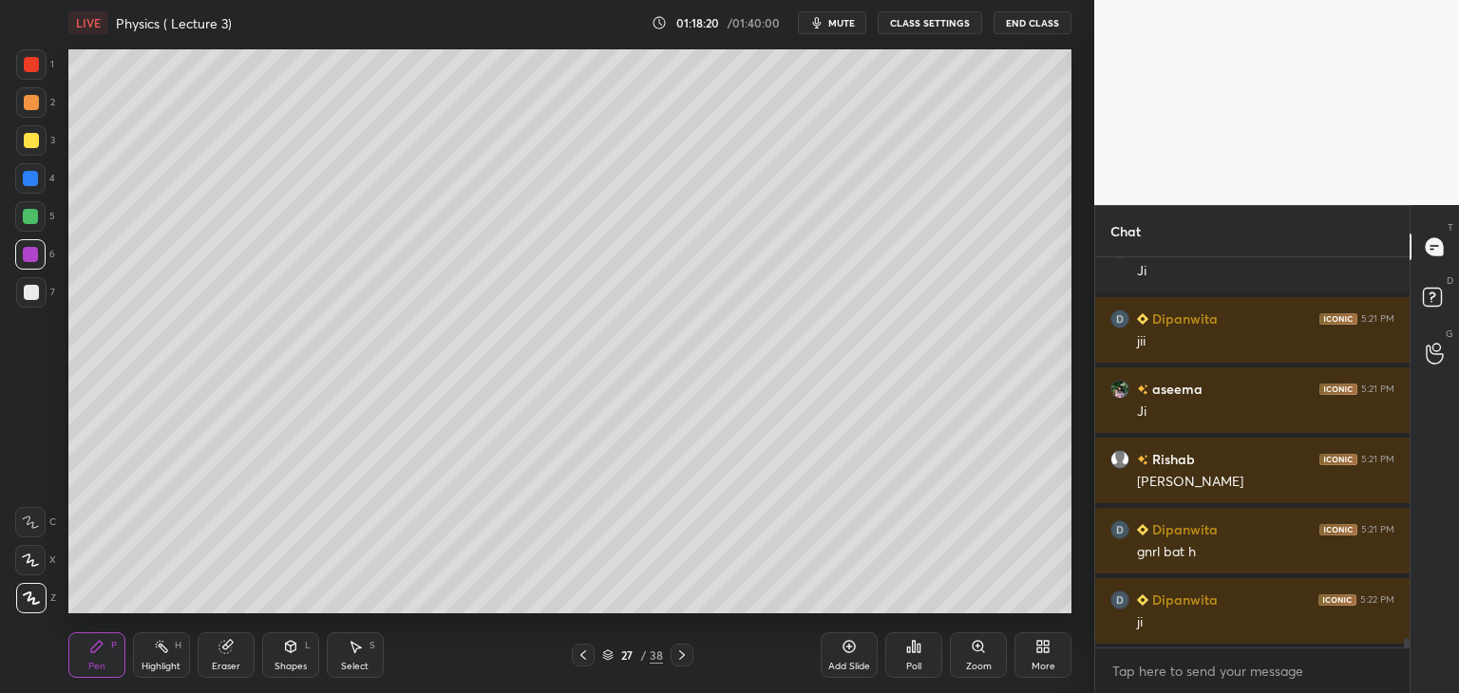
scroll to position [15787, 0]
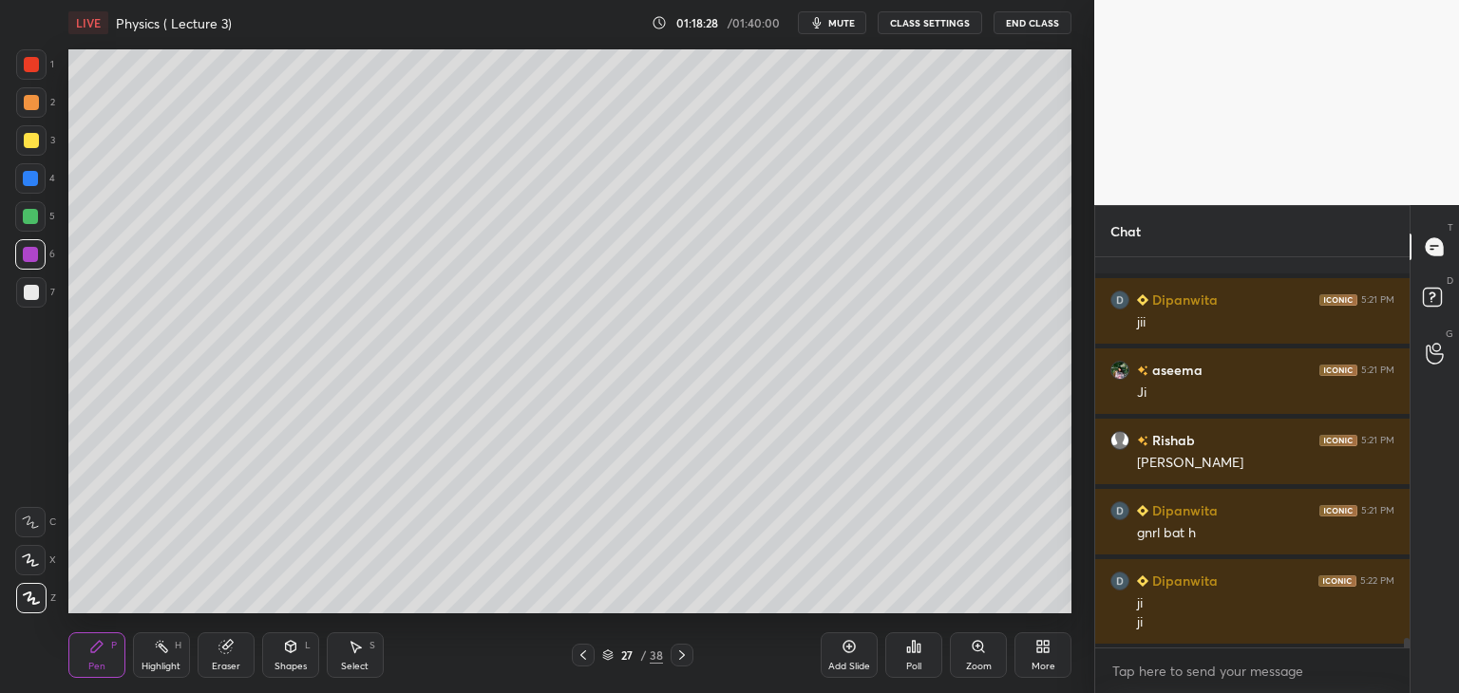
click at [837, 649] on div "Add Slide" at bounding box center [848, 655] width 57 height 46
click at [43, 208] on div at bounding box center [30, 216] width 30 height 30
click at [30, 289] on div at bounding box center [31, 292] width 15 height 15
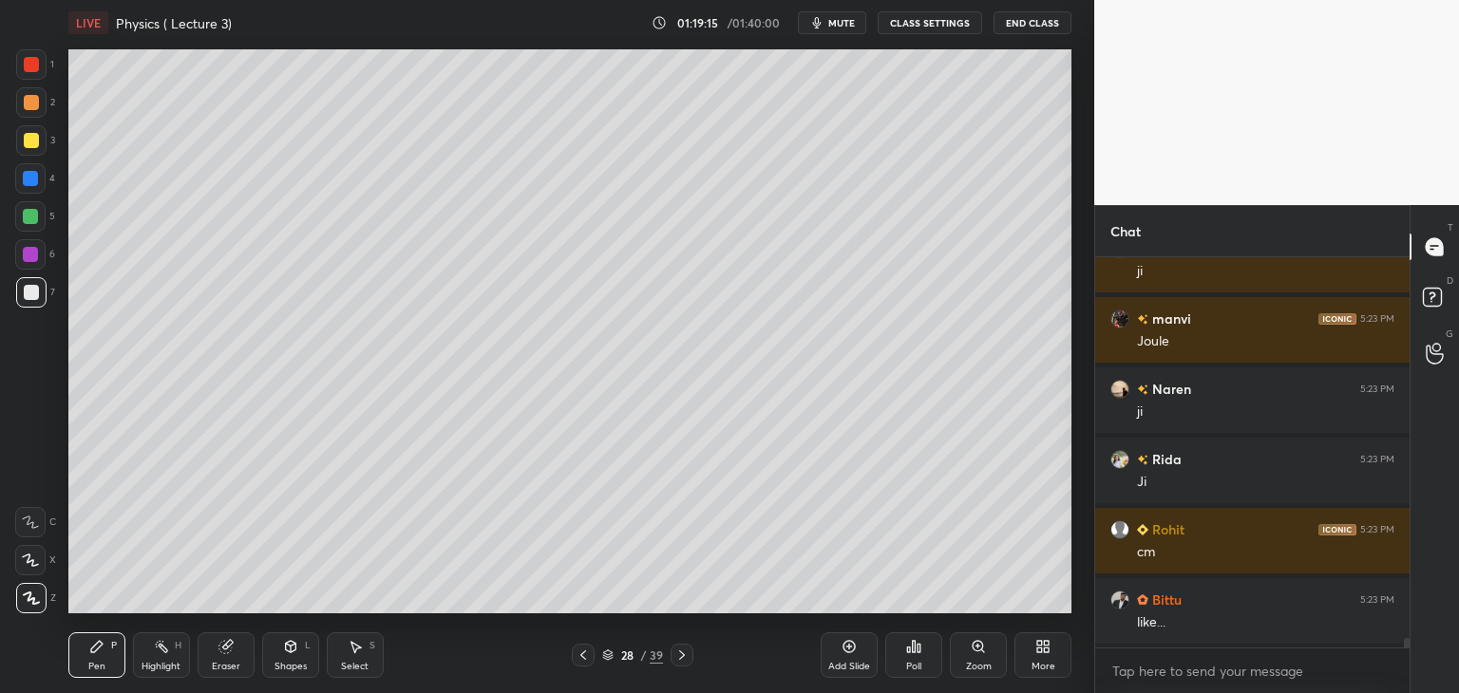
scroll to position [16279, 0]
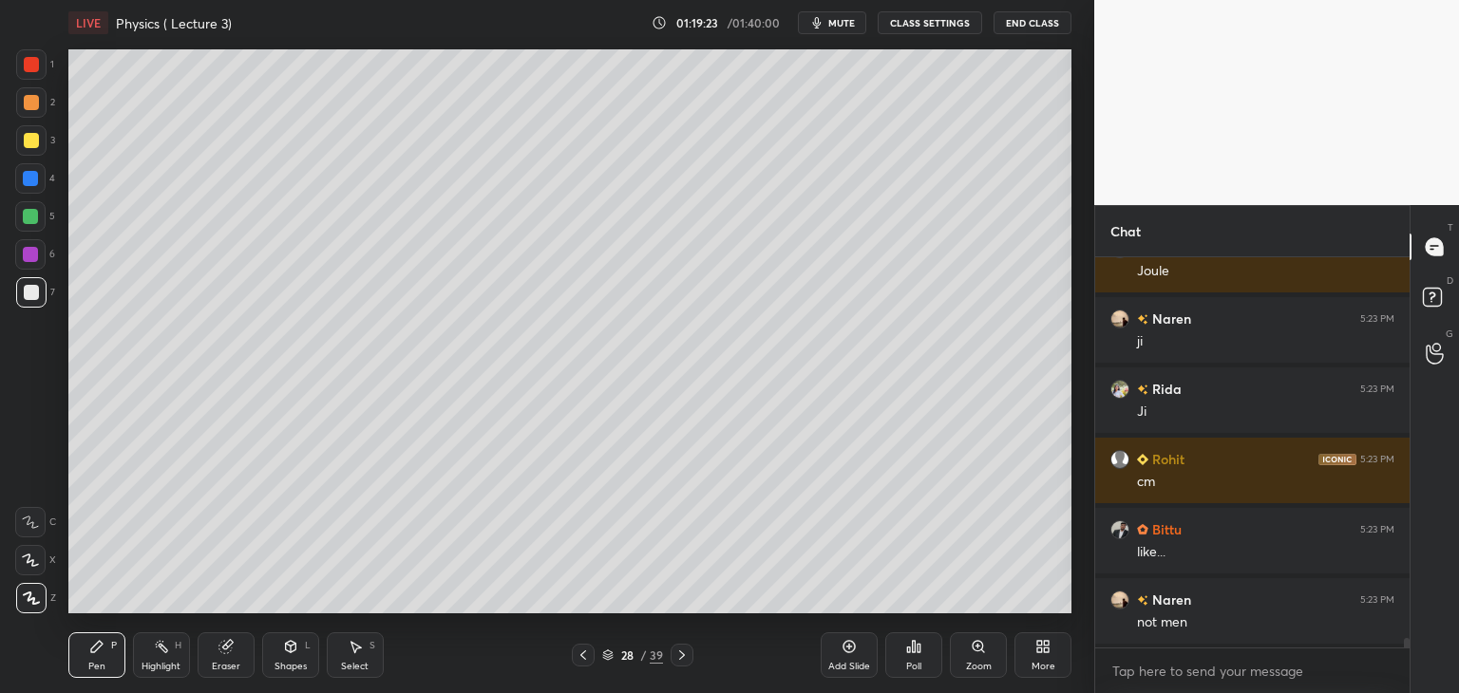
click at [40, 220] on div at bounding box center [30, 216] width 30 height 30
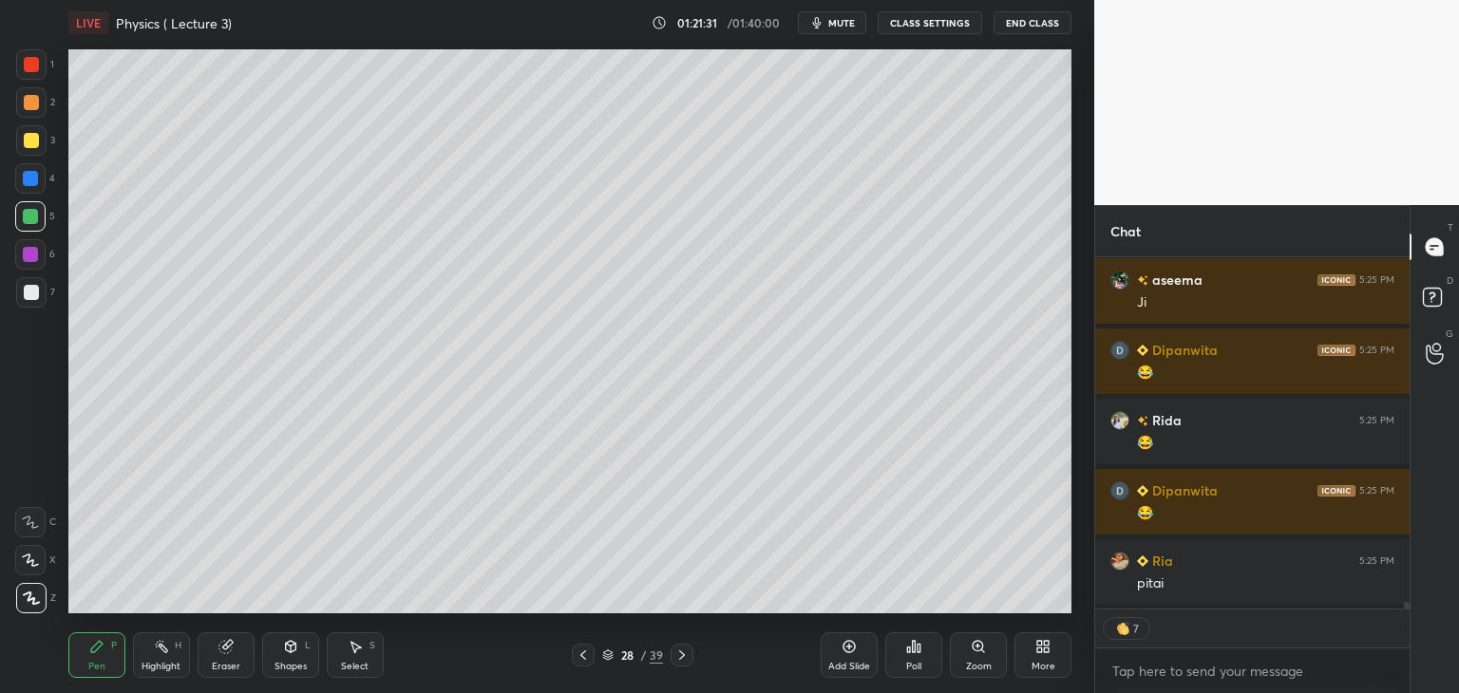
scroll to position [17320, 0]
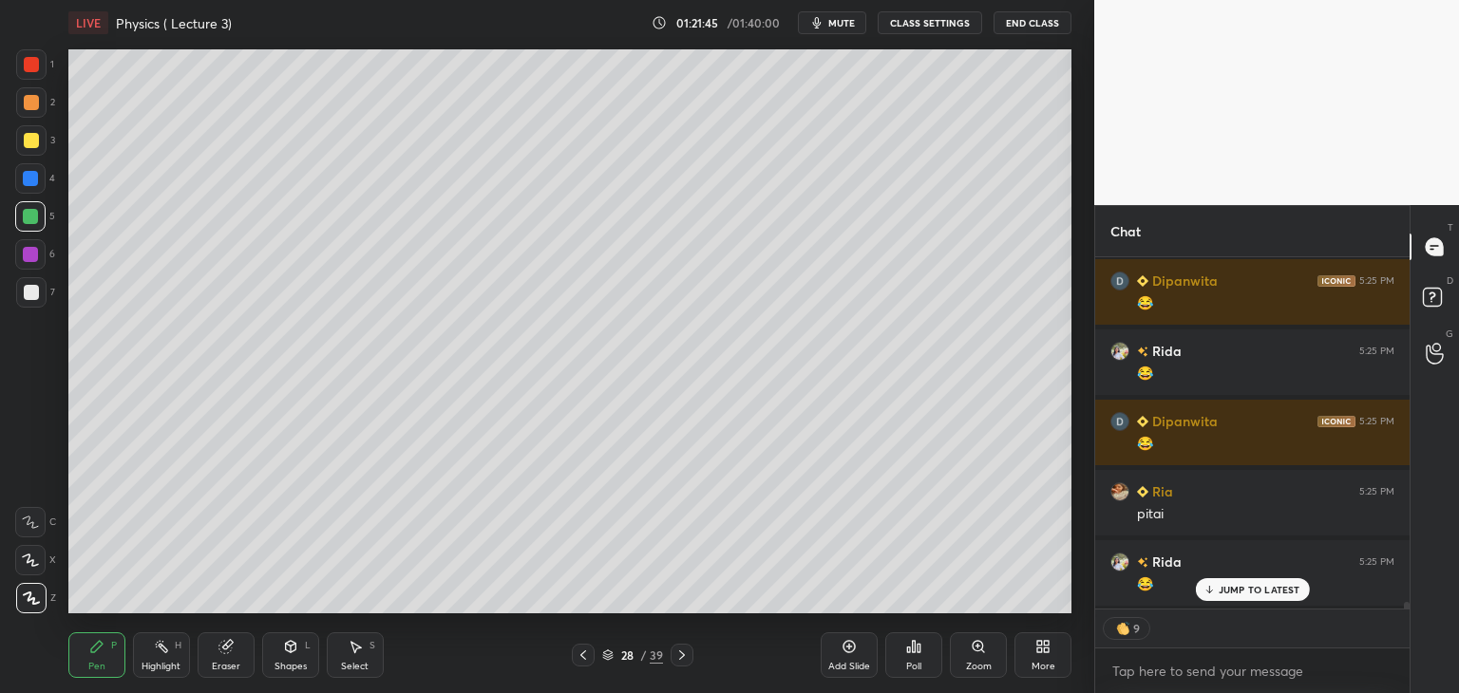
click at [851, 653] on icon at bounding box center [848, 646] width 15 height 15
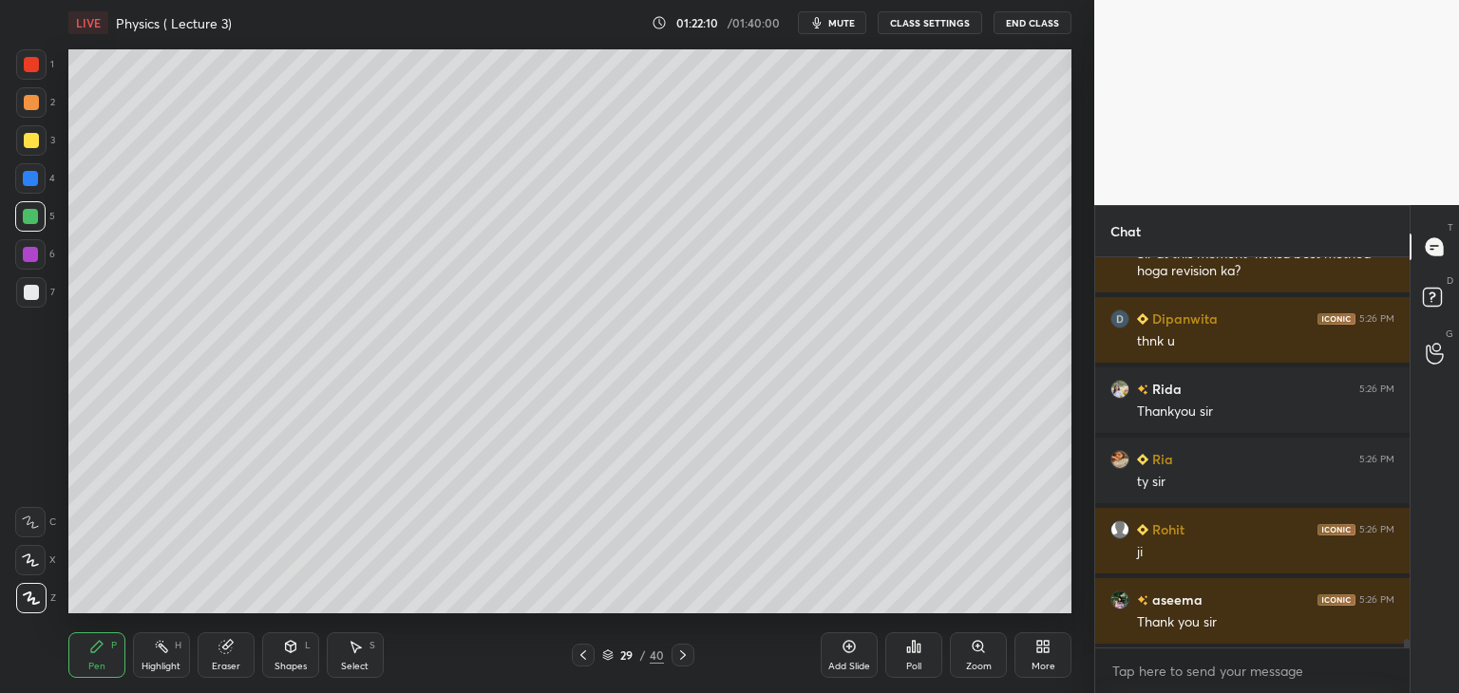
scroll to position [18157, 0]
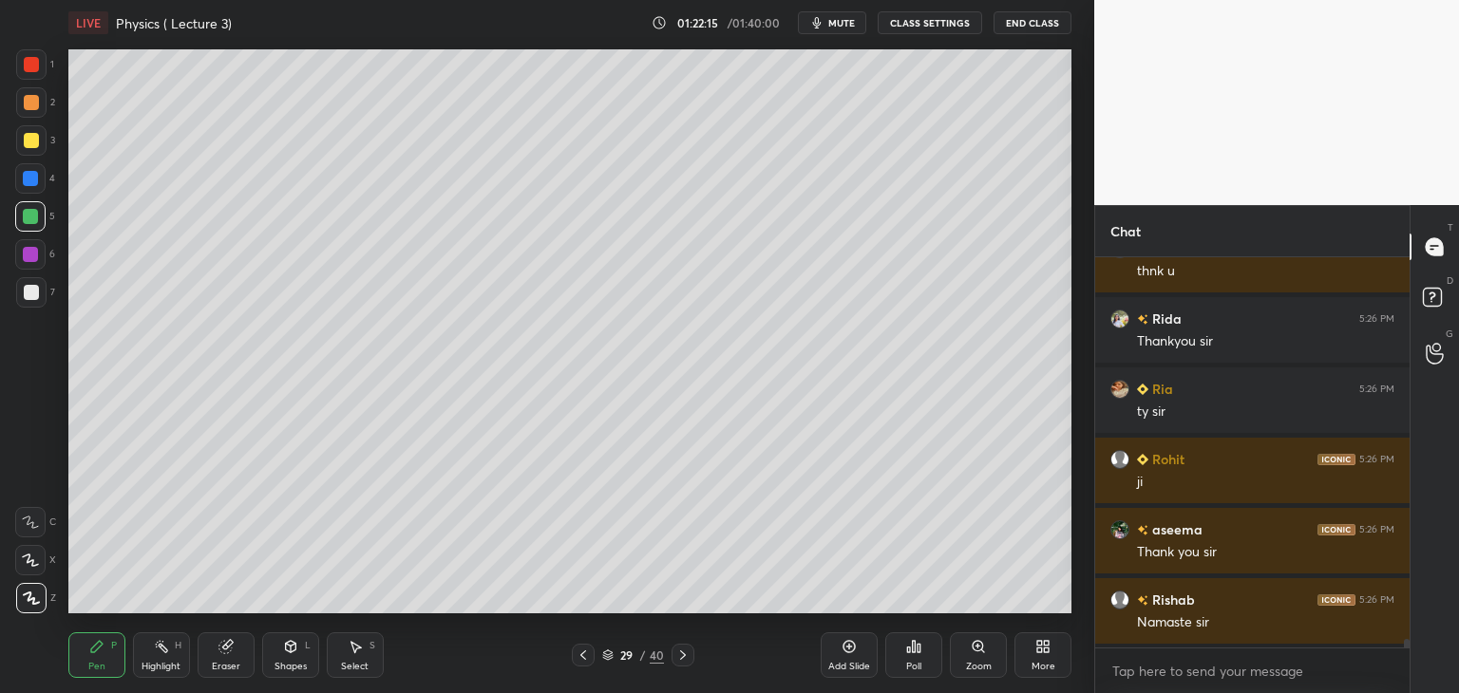
click at [844, 660] on div "Add Slide" at bounding box center [848, 655] width 57 height 46
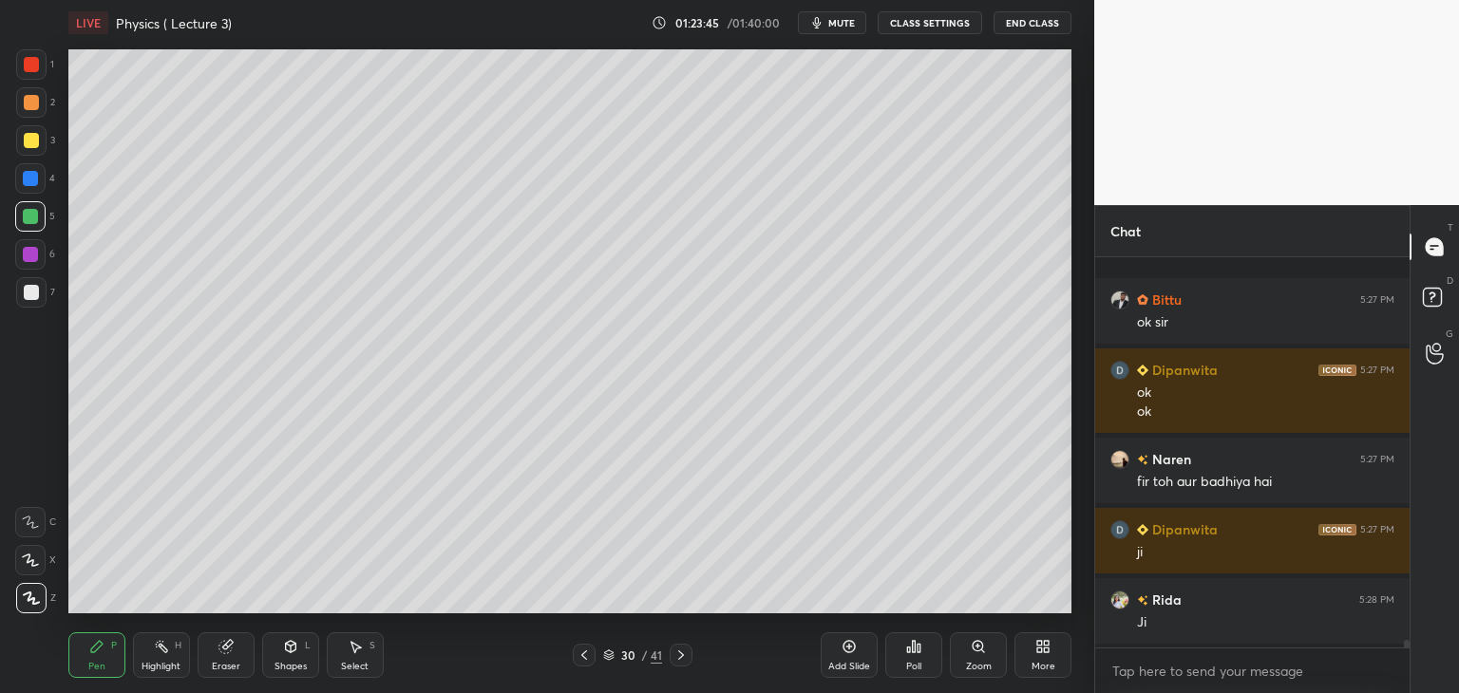
scroll to position [20073, 0]
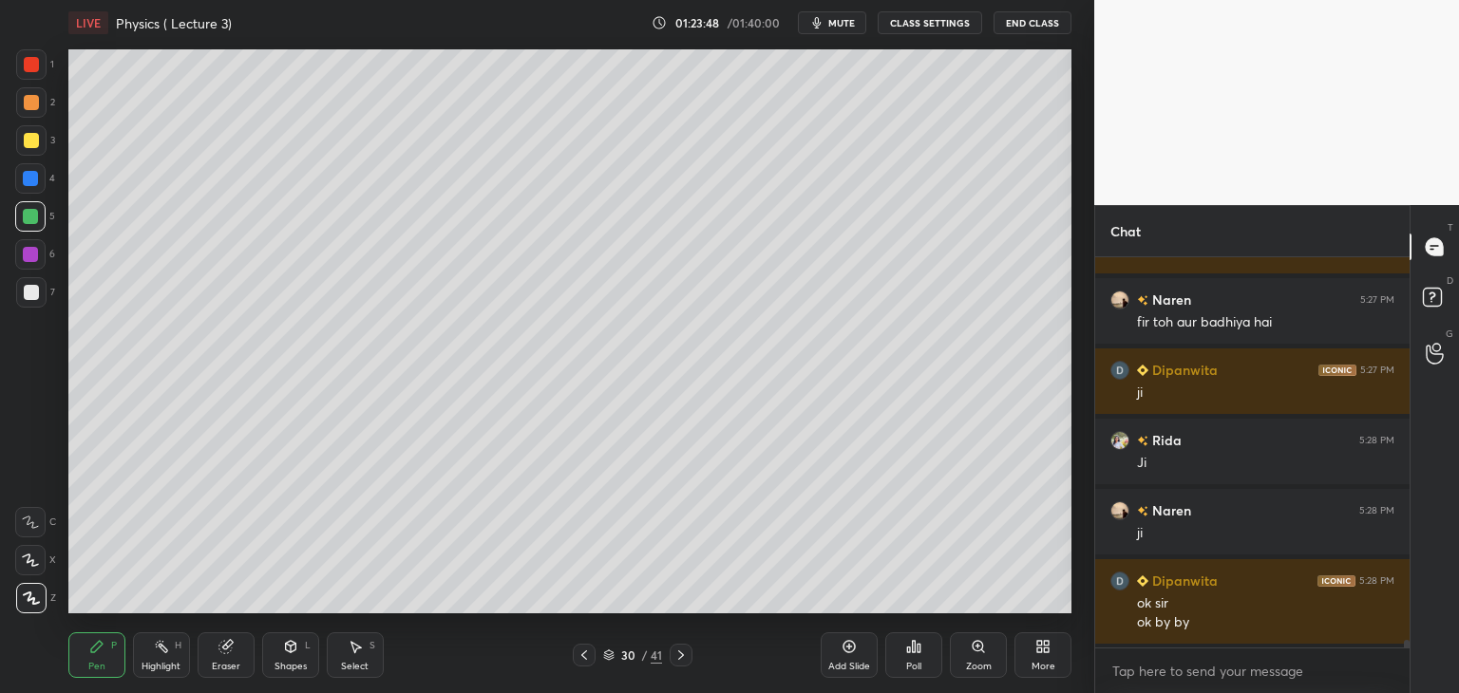
click at [1037, 21] on button "End Class" at bounding box center [1032, 22] width 78 height 23
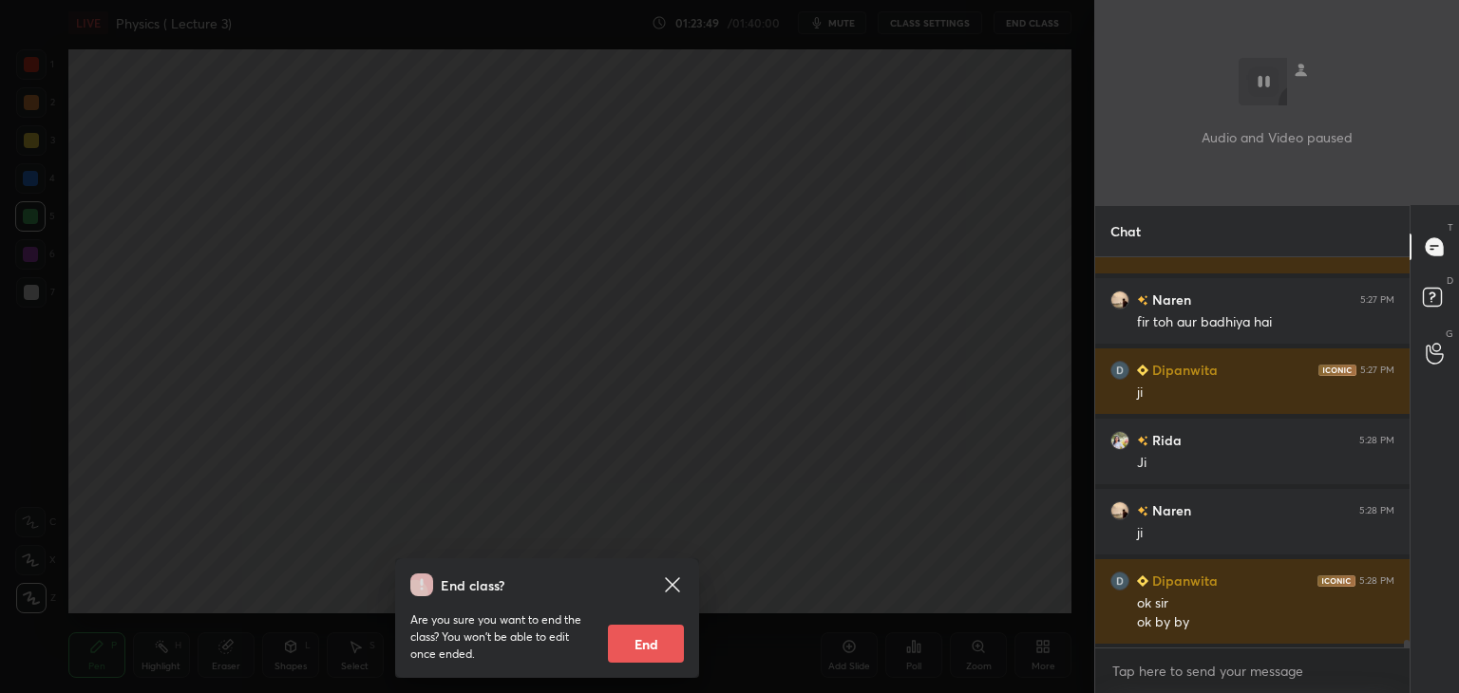
scroll to position [20163, 0]
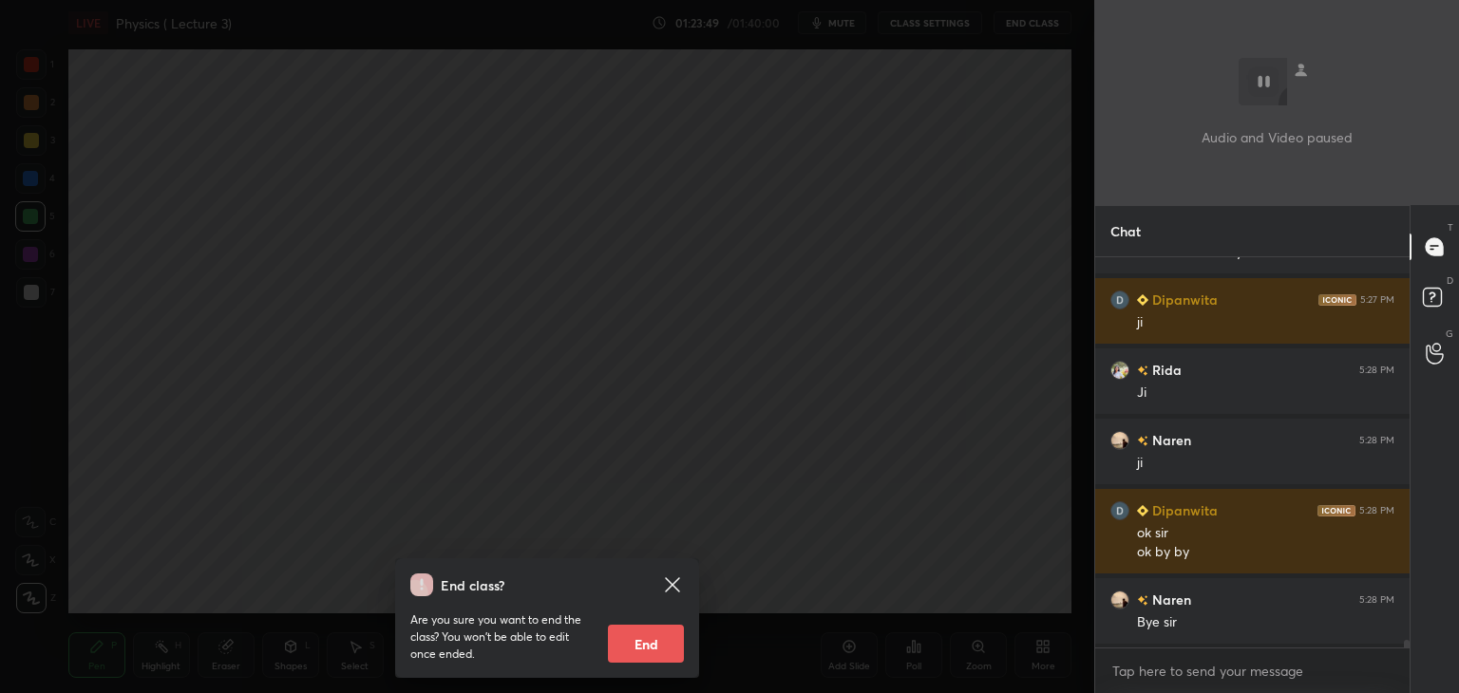
click at [674, 639] on button "End" at bounding box center [646, 644] width 76 height 38
type textarea "x"
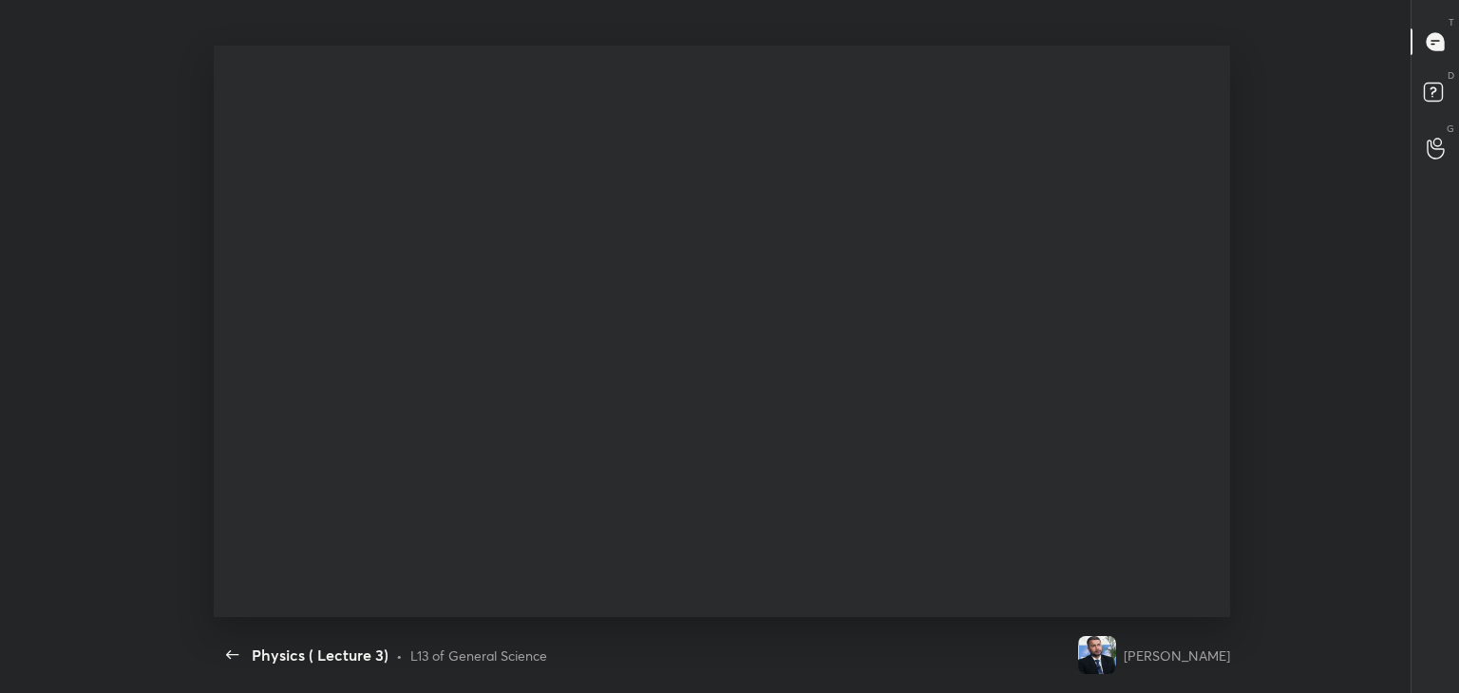
scroll to position [0, 0]
